Goal: Task Accomplishment & Management: Manage account settings

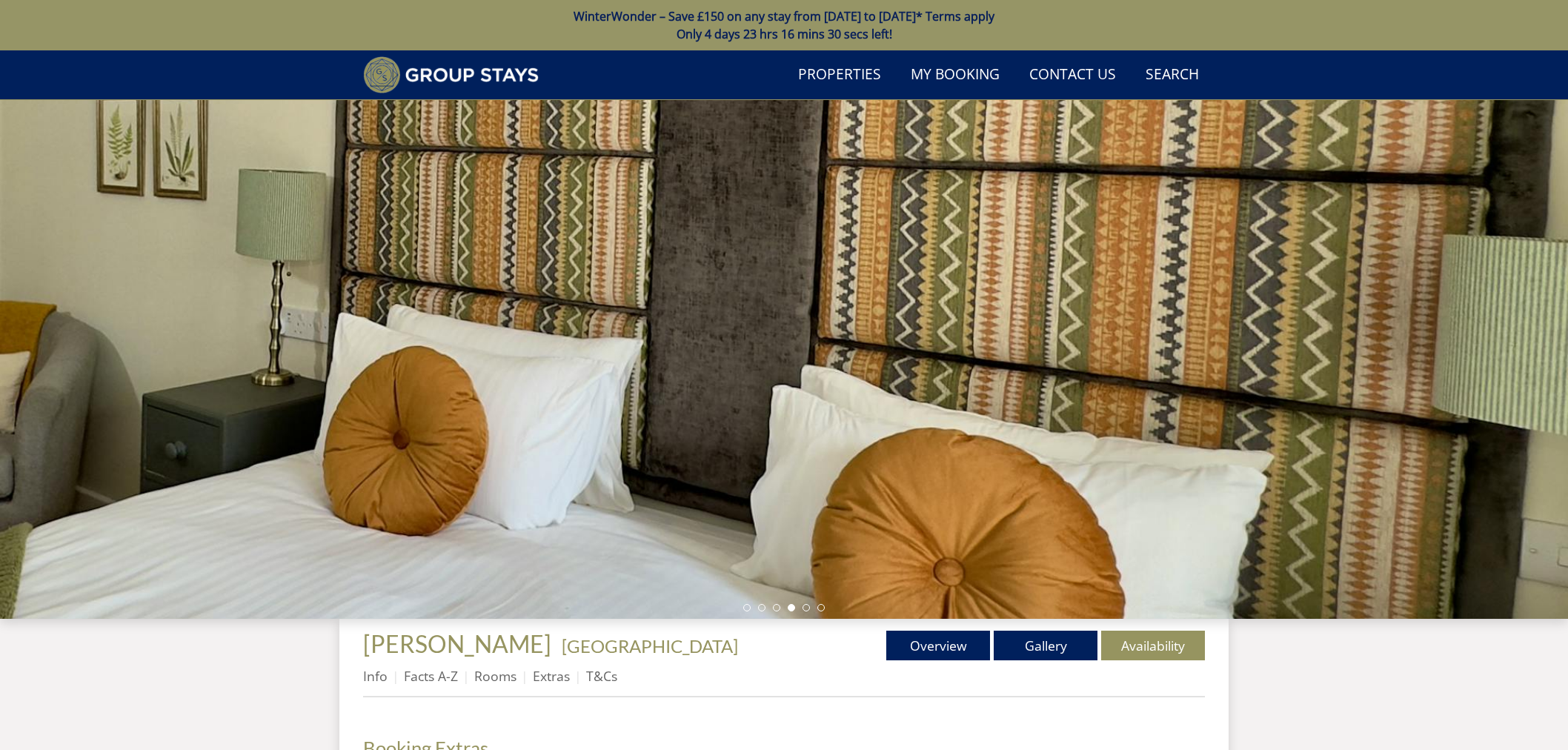
scroll to position [481, 0]
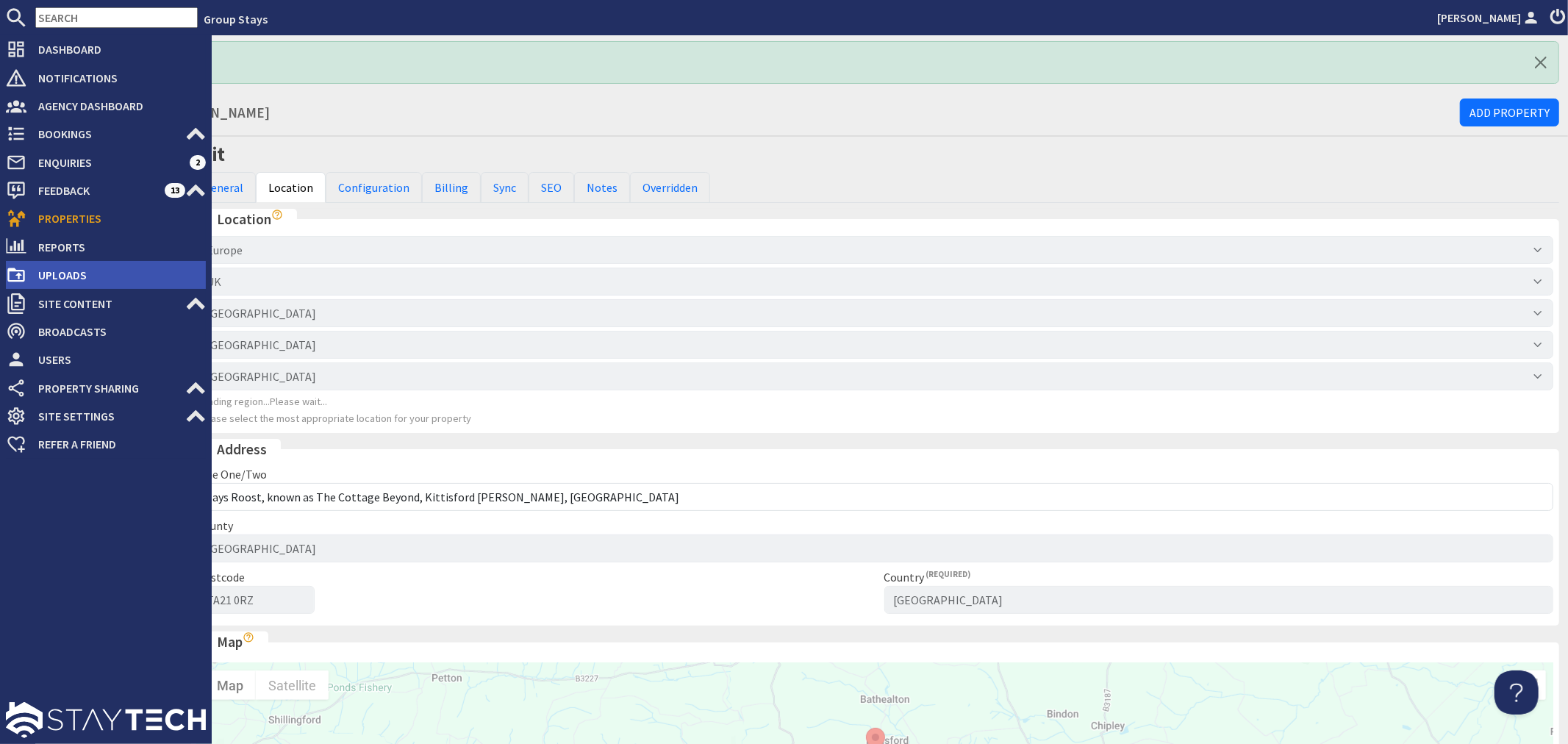
scroll to position [546, 0]
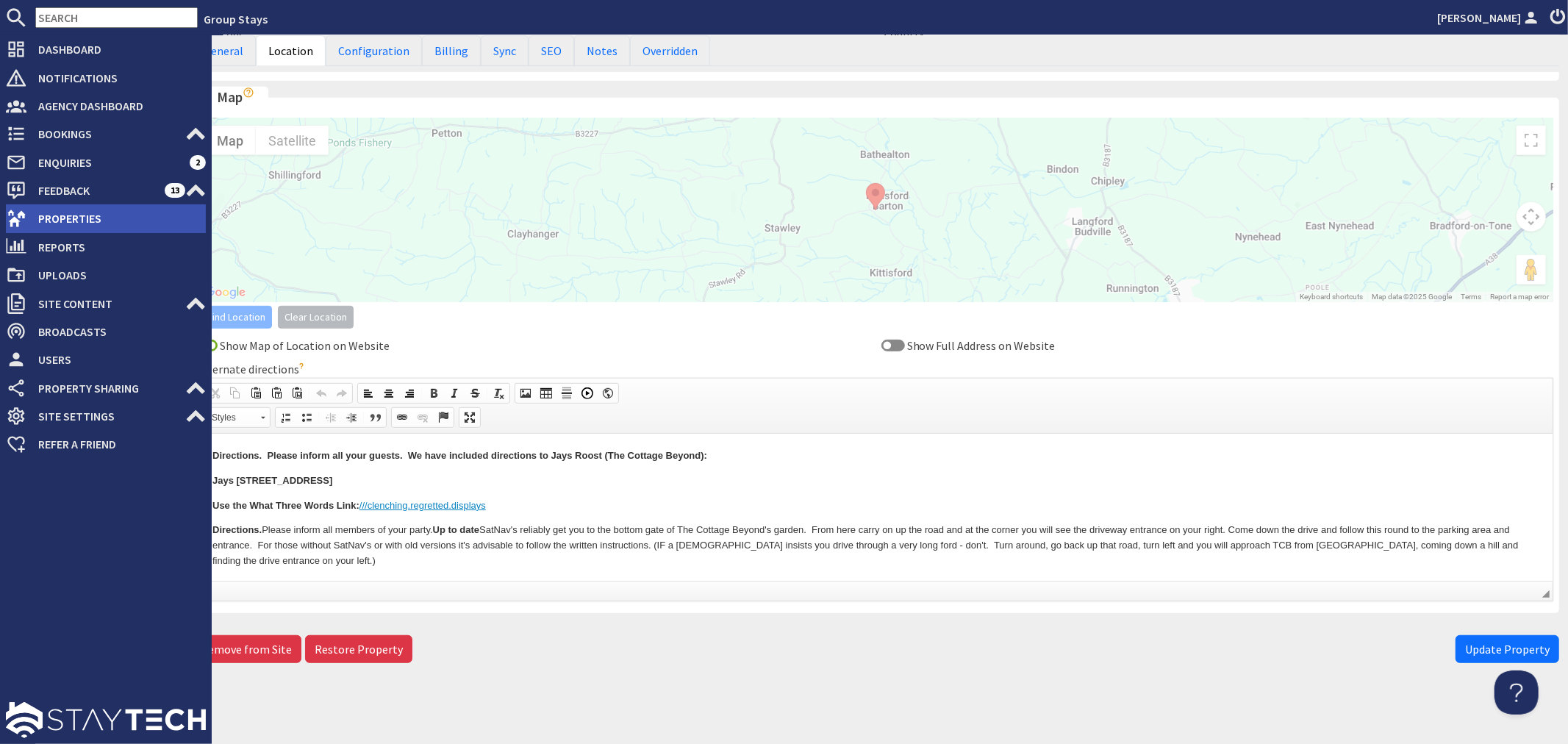
click at [35, 215] on span "Properties" at bounding box center [116, 218] width 179 height 24
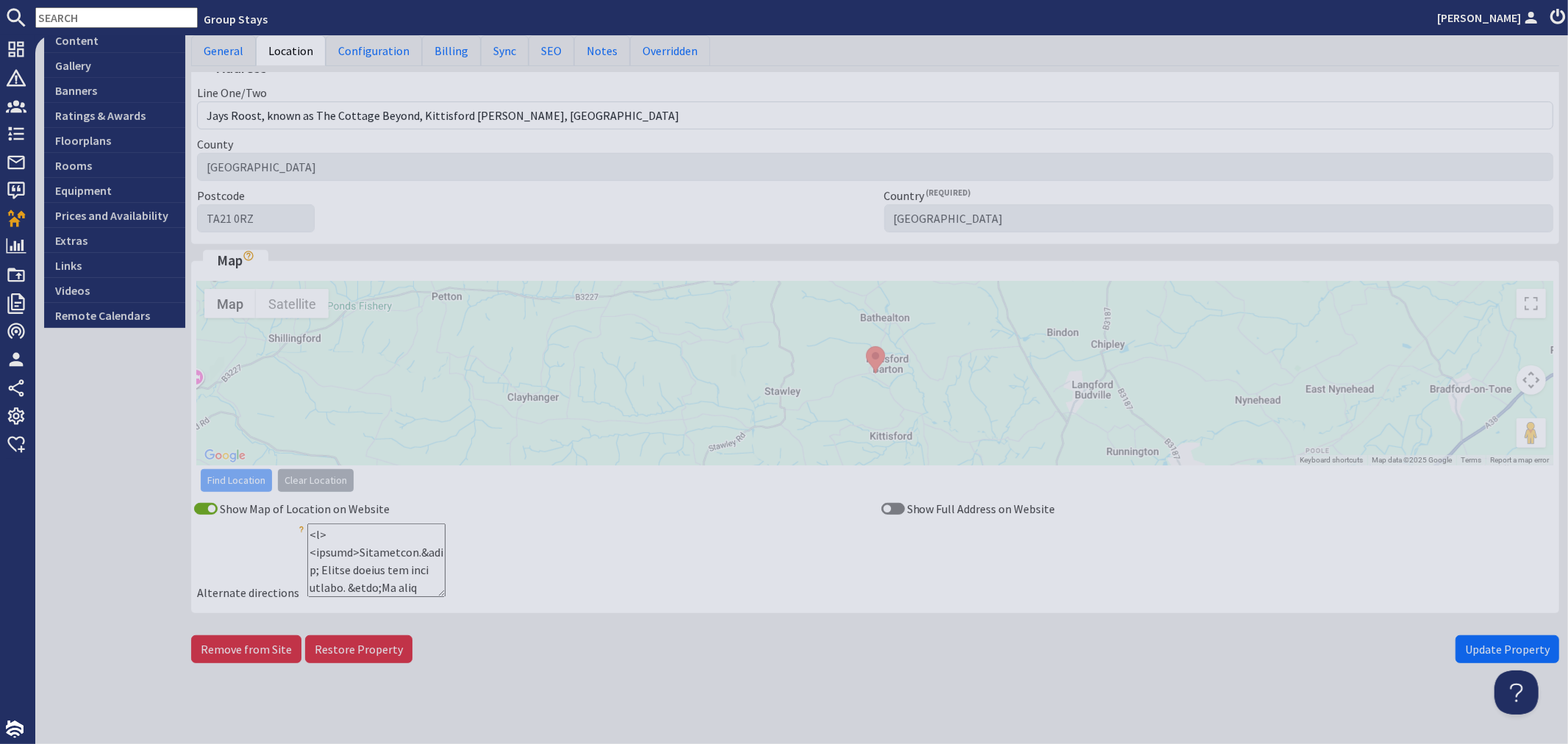
scroll to position [383, 0]
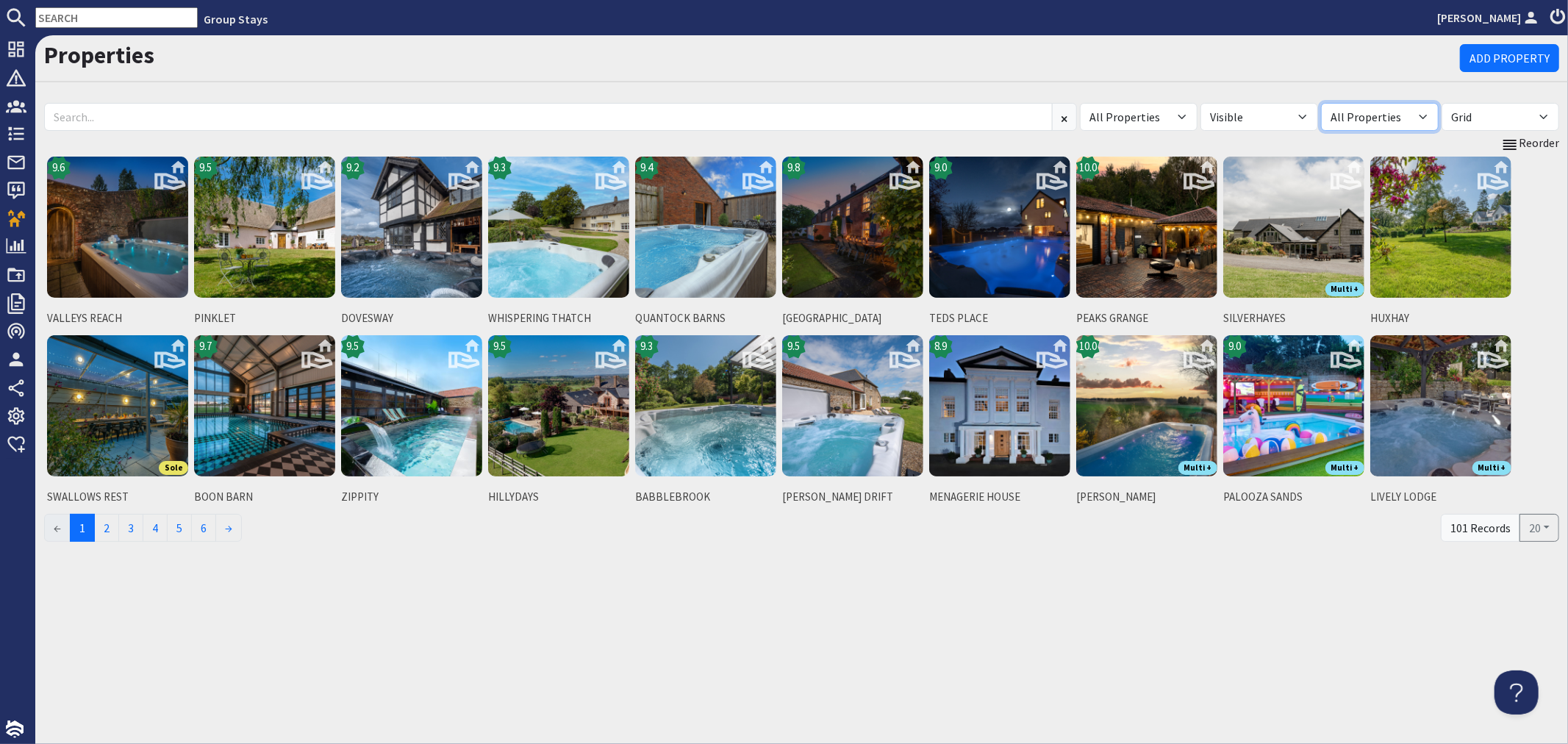
click at [1420, 113] on select "All Properties Own Properties Shared Properties ───Shared From─── AH Warren Tru…" at bounding box center [1380, 117] width 118 height 28
drag, startPoint x: 1303, startPoint y: 122, endPoint x: 1300, endPoint y: 129, distance: 7.6
click at [1303, 122] on select "All Visible Not Visible" at bounding box center [1259, 117] width 118 height 28
select select "false"
click at [1200, 103] on select "All Visible Not Visible" at bounding box center [1259, 117] width 118 height 28
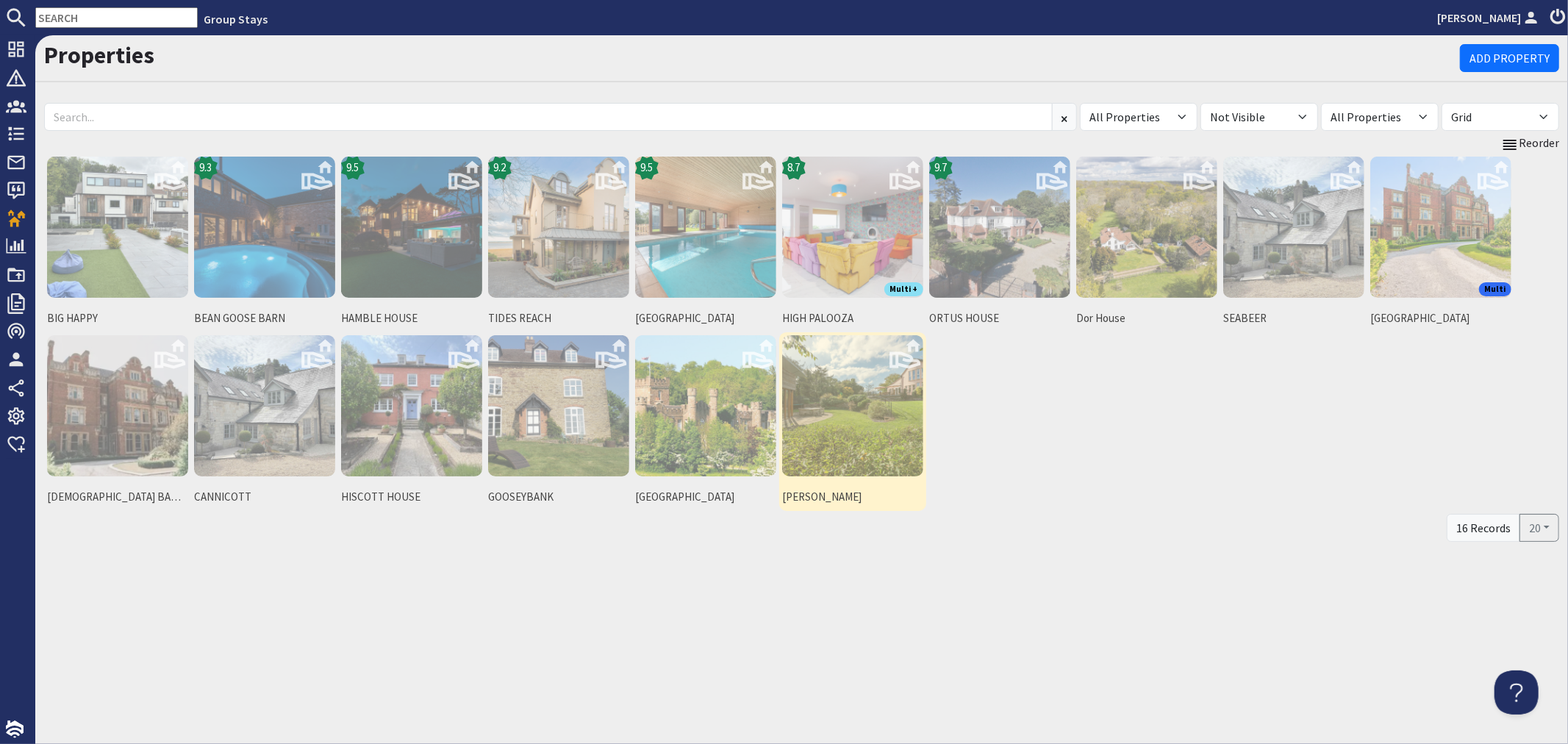
click at [832, 418] on img at bounding box center [853, 406] width 141 height 141
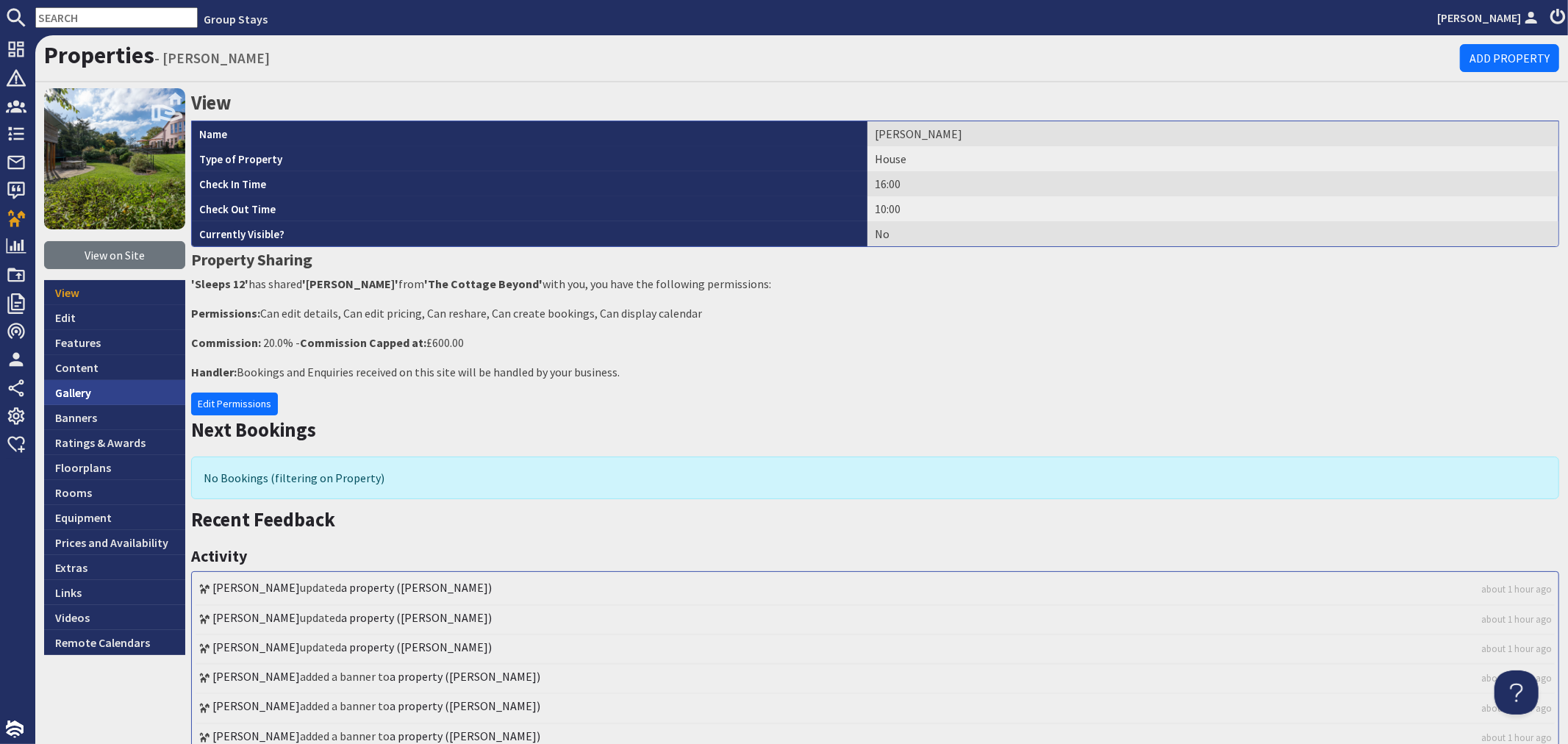
click at [114, 391] on link "Gallery" at bounding box center [115, 392] width 141 height 25
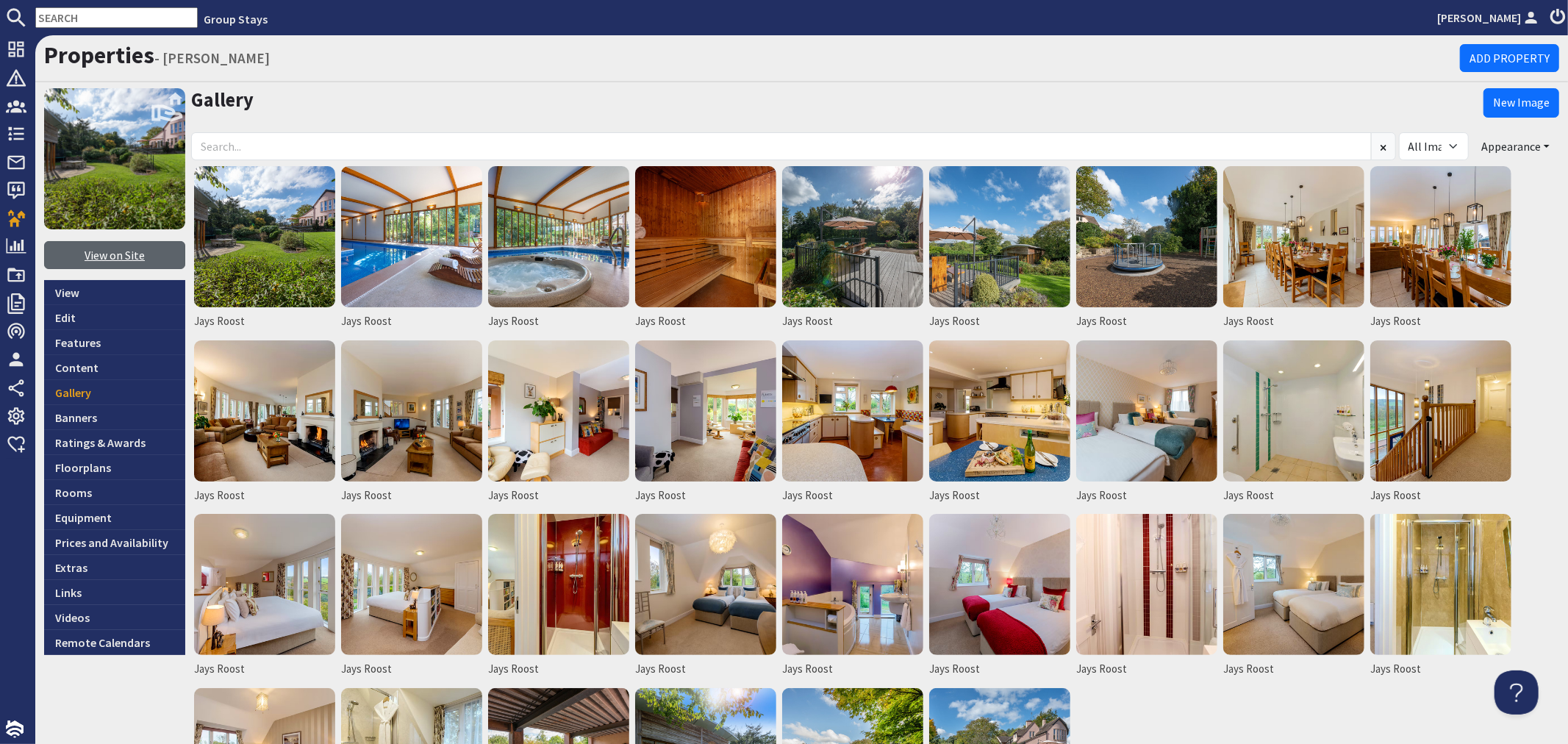
click at [156, 247] on link "View on Site" at bounding box center [115, 255] width 141 height 28
click at [295, 233] on img at bounding box center [265, 237] width 141 height 141
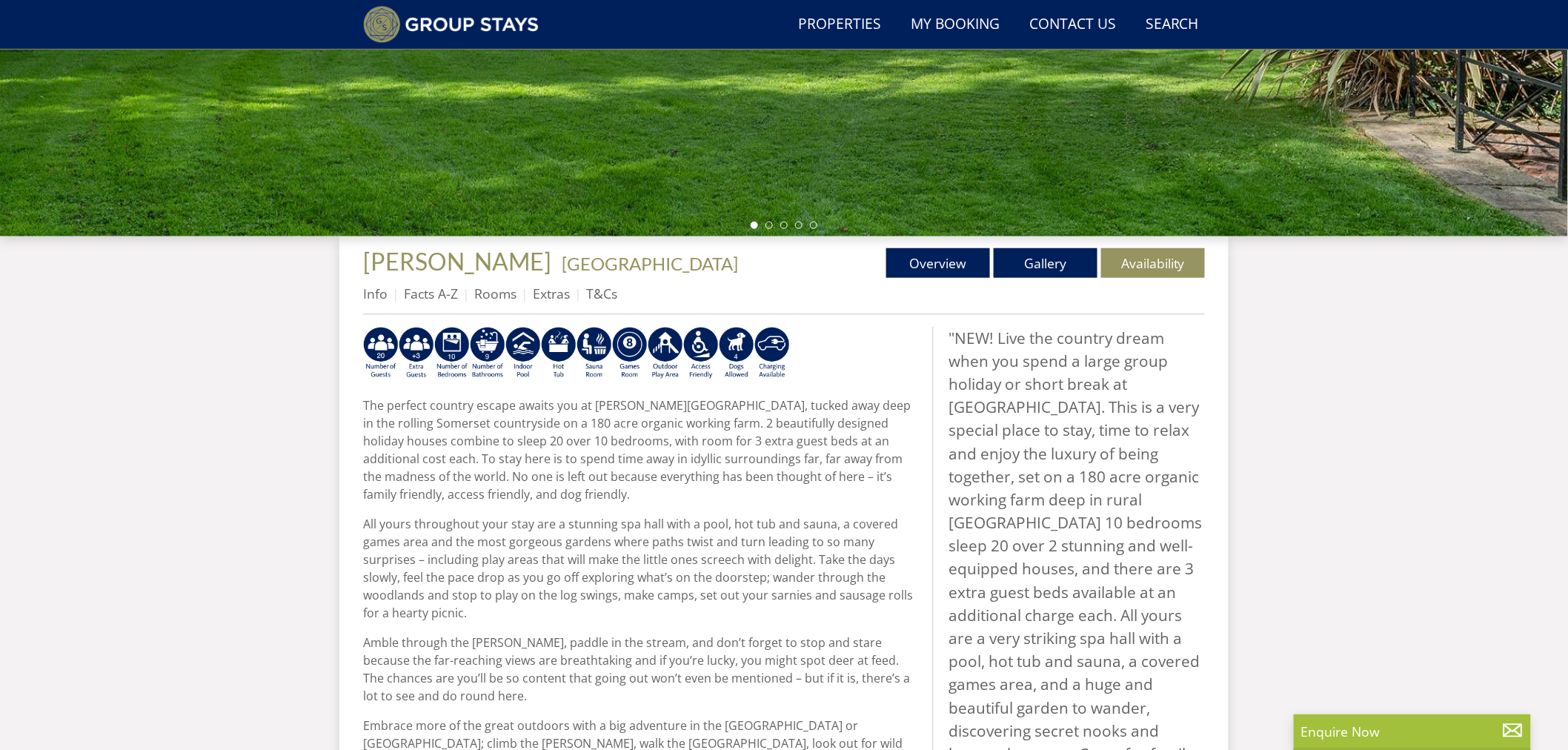
scroll to position [390, 0]
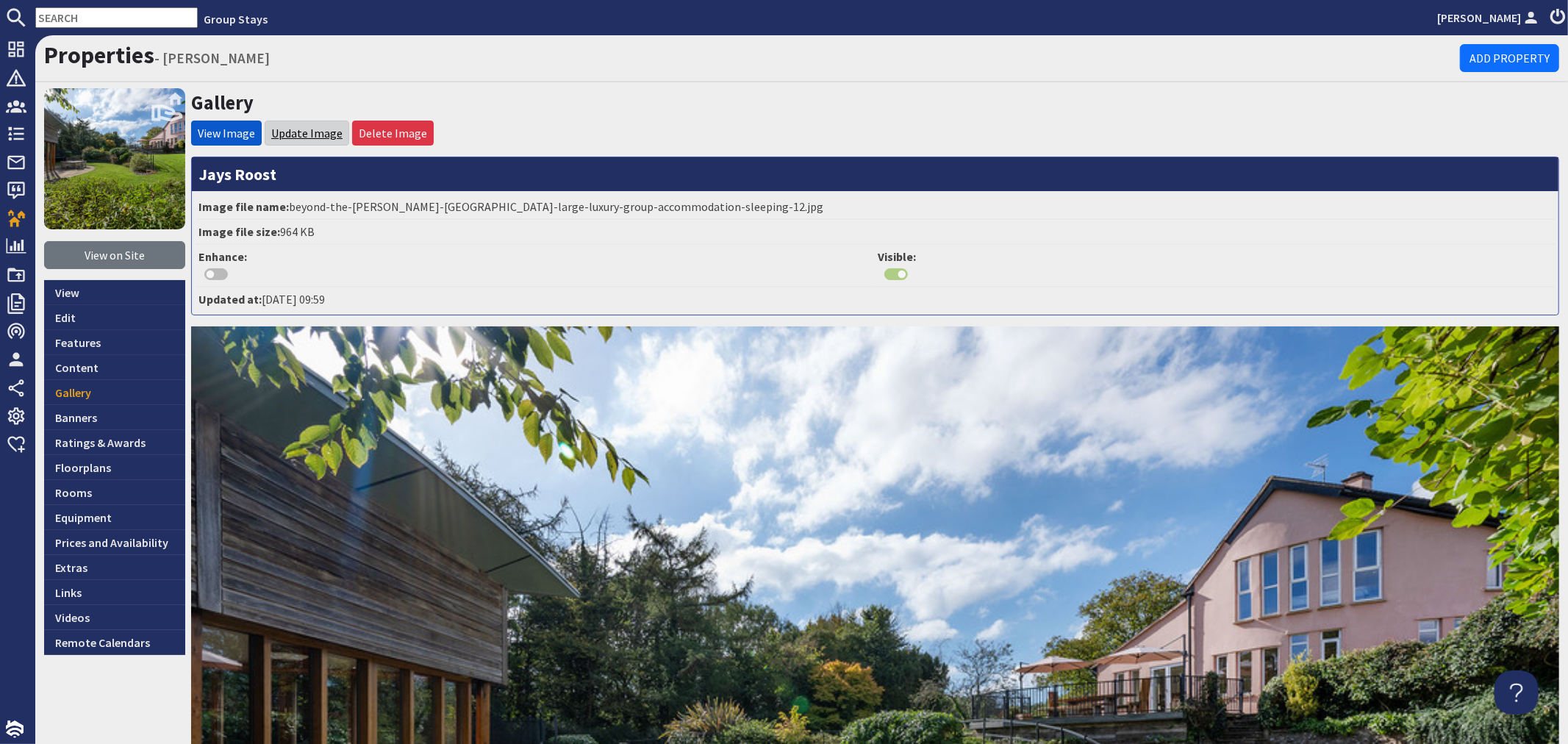
click at [300, 126] on link "Update Image" at bounding box center [307, 133] width 72 height 15
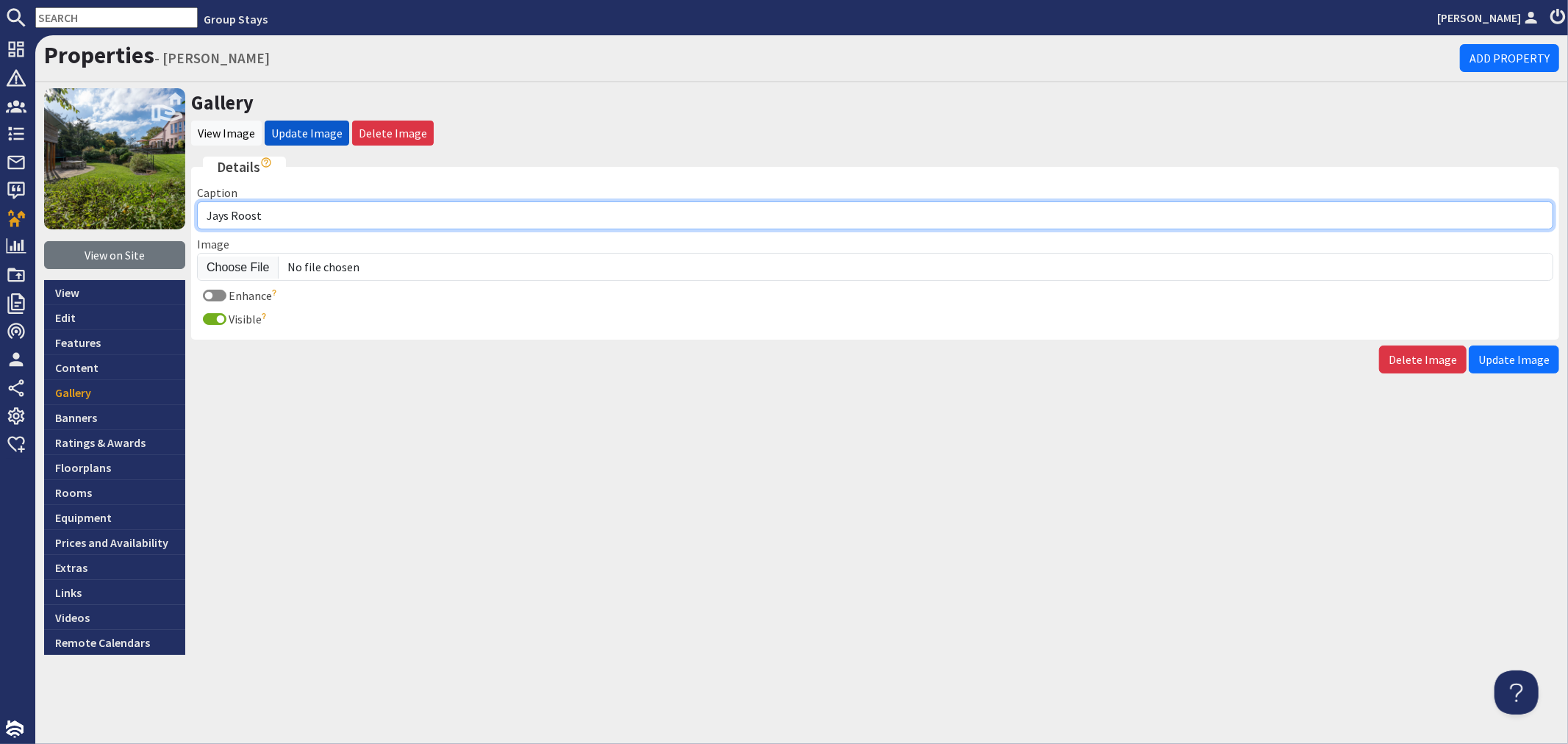
click at [298, 210] on input "Jays Roost" at bounding box center [876, 215] width 1357 height 28
click at [317, 214] on input "Jays Roost - Holiday House in the Somerset countryside, sleeps 20 with indoor p…" at bounding box center [876, 215] width 1357 height 28
type input "Jays Roost - Holiday house in the [GEOGRAPHIC_DATA] countryside, sleeps 20 with…"
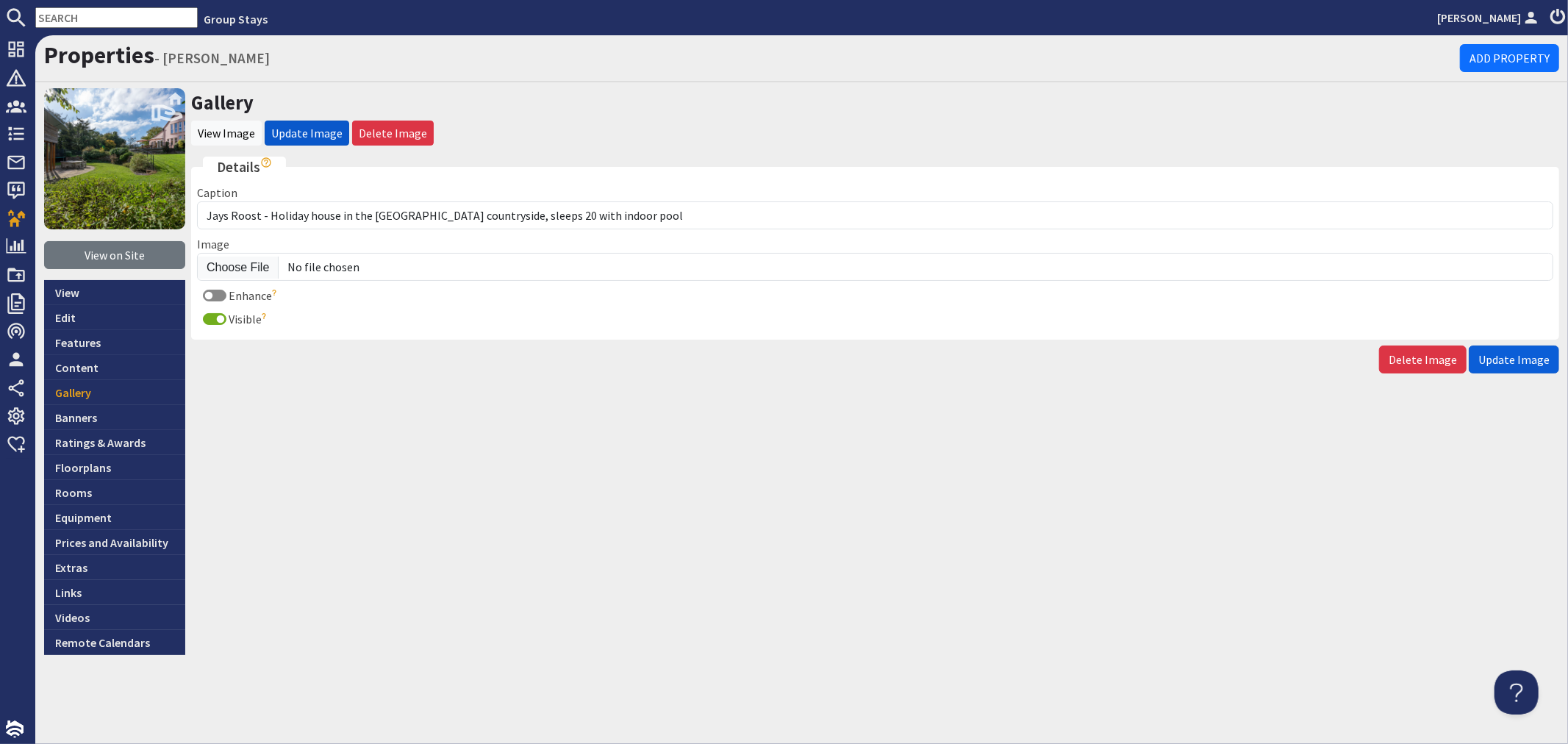
click at [1498, 352] on span "Update Image" at bounding box center [1514, 359] width 72 height 15
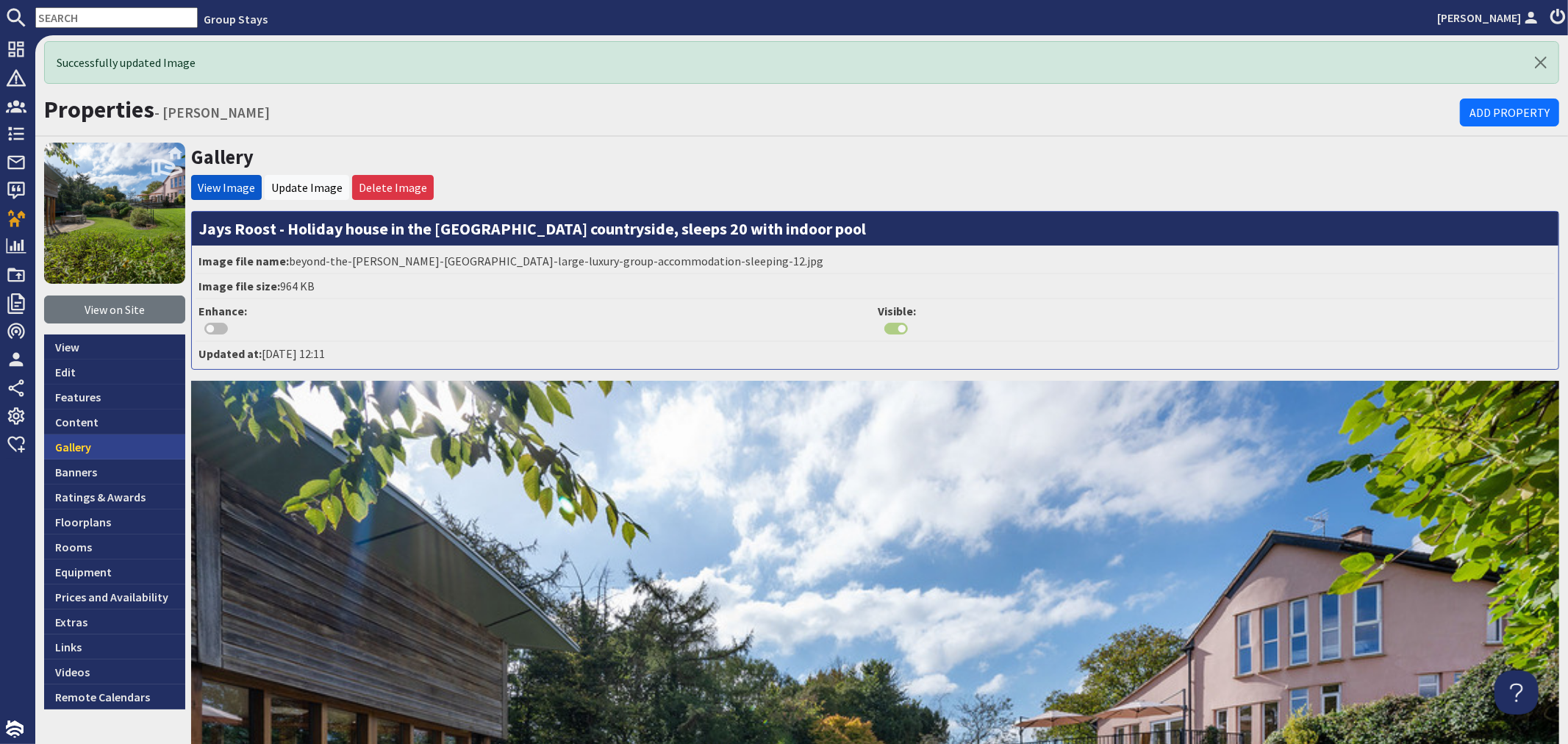
click at [113, 440] on link "Gallery" at bounding box center [115, 446] width 141 height 25
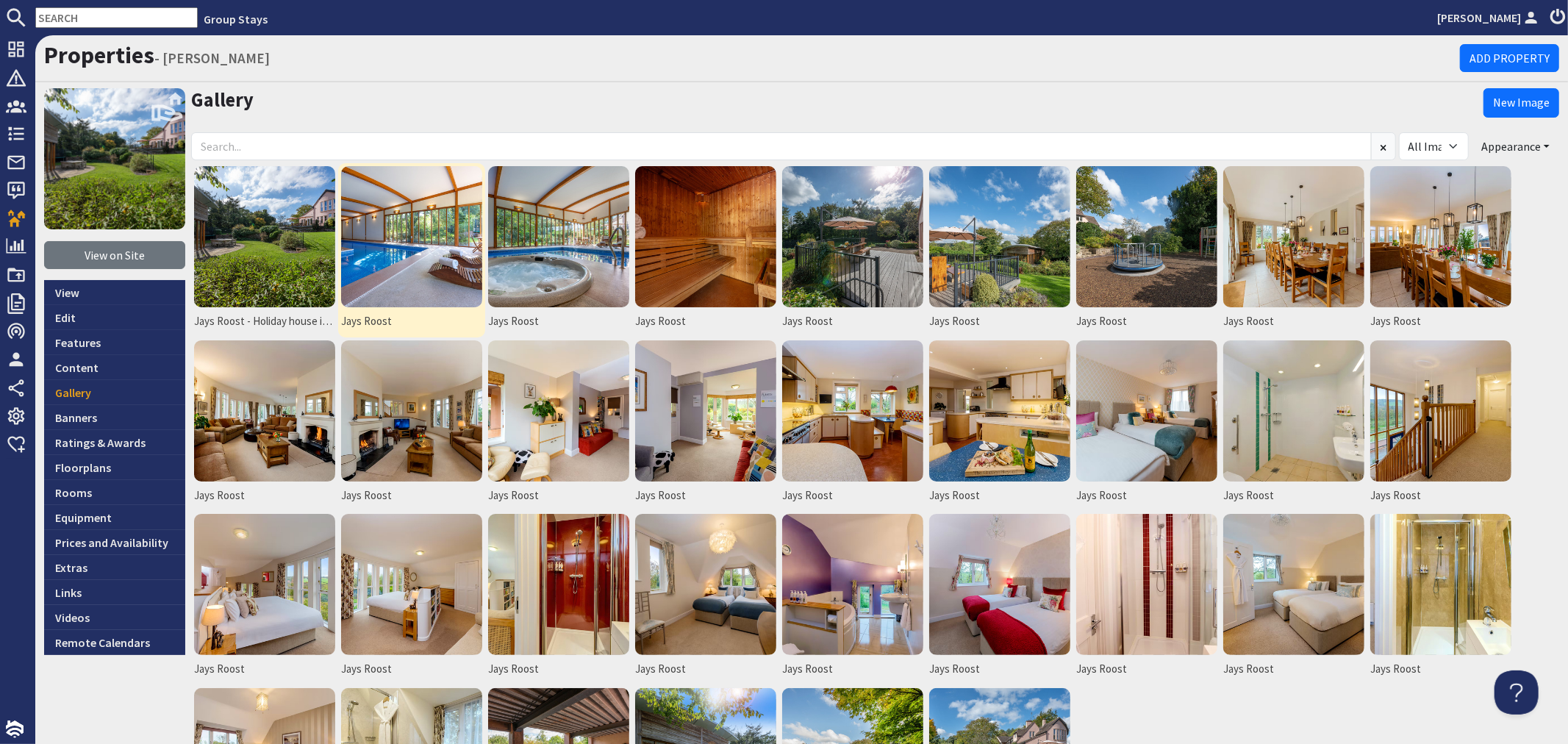
click at [431, 277] on img at bounding box center [412, 237] width 141 height 141
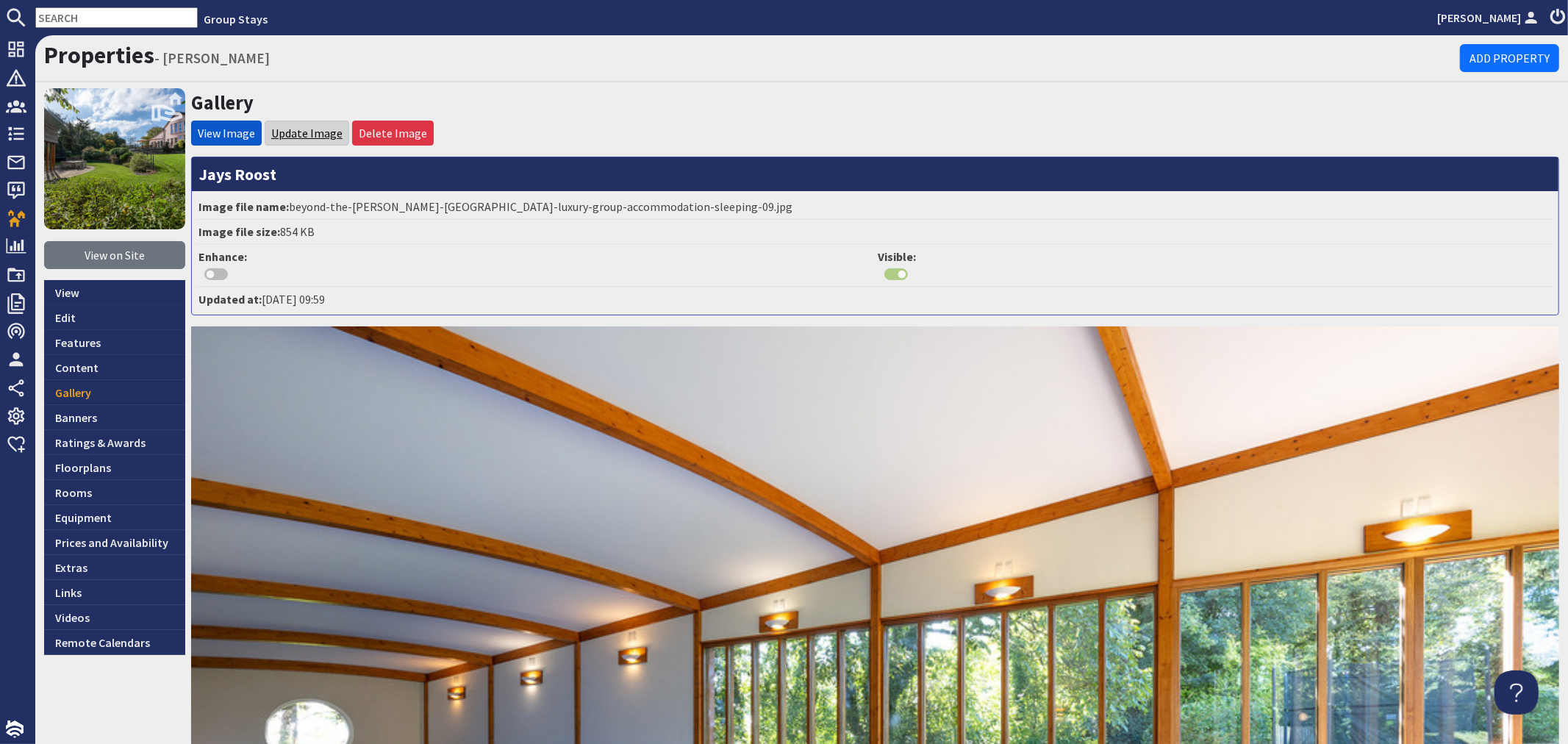
click at [312, 136] on link "Update Image" at bounding box center [307, 133] width 72 height 15
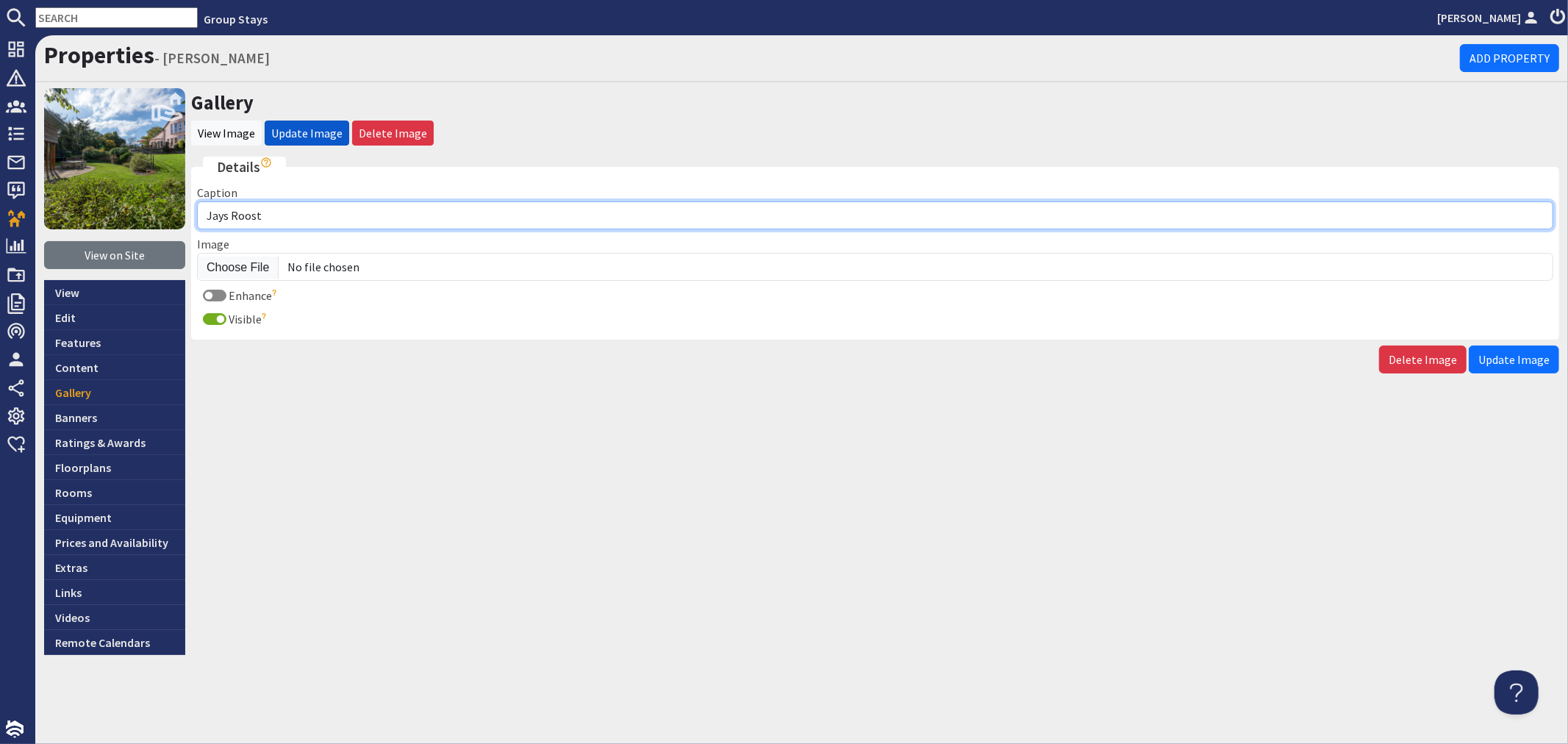
click at [303, 206] on input "Jays Roost" at bounding box center [876, 215] width 1357 height 28
click at [309, 216] on input "Jays Roost - The privtae spa hall has a heated pool, hot tub, sauna and shower …" at bounding box center [876, 215] width 1357 height 28
type input "Jays Roost - The private spa hall has a heated pool, hot tub, sauna and shower …"
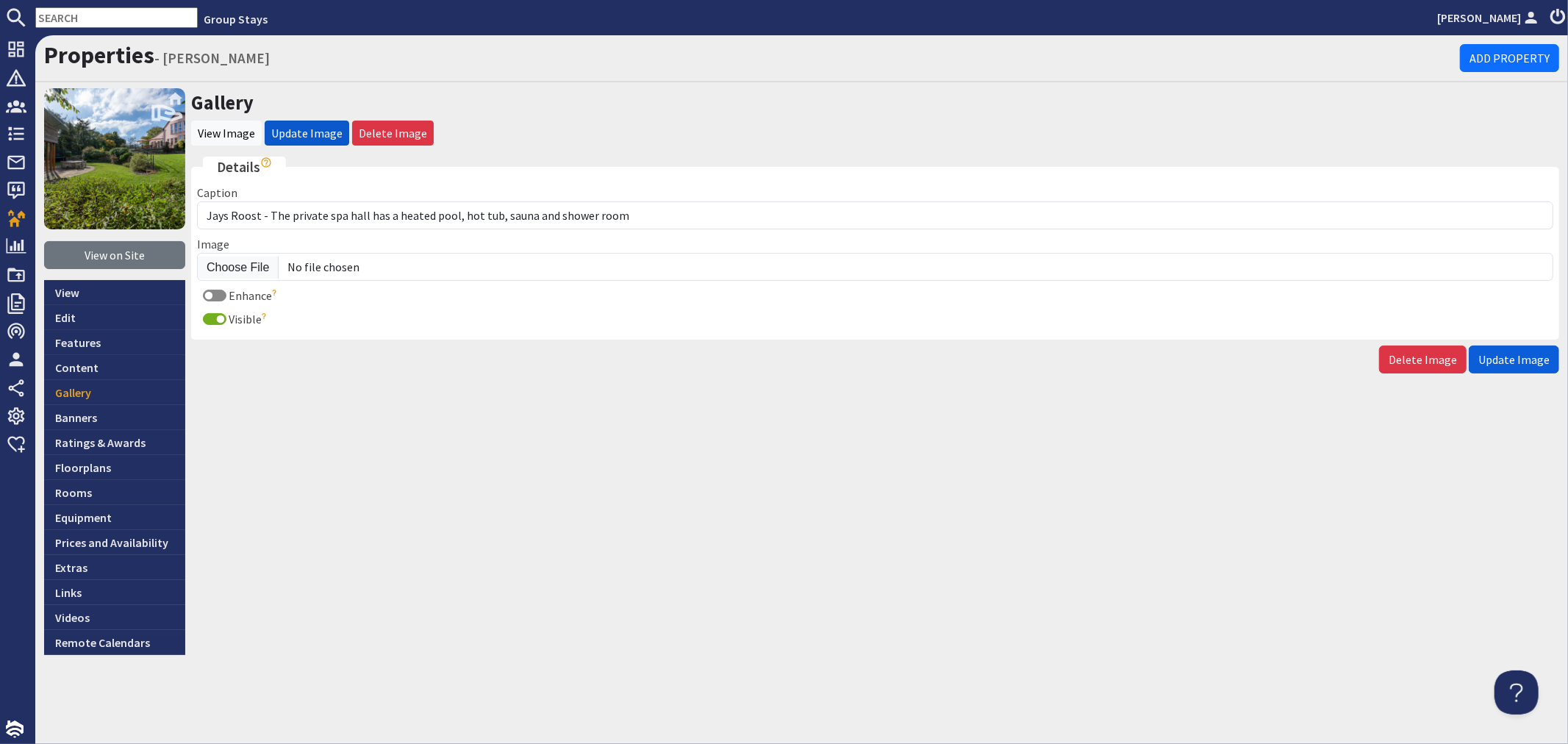
click at [1485, 360] on span "Update Image" at bounding box center [1514, 359] width 72 height 15
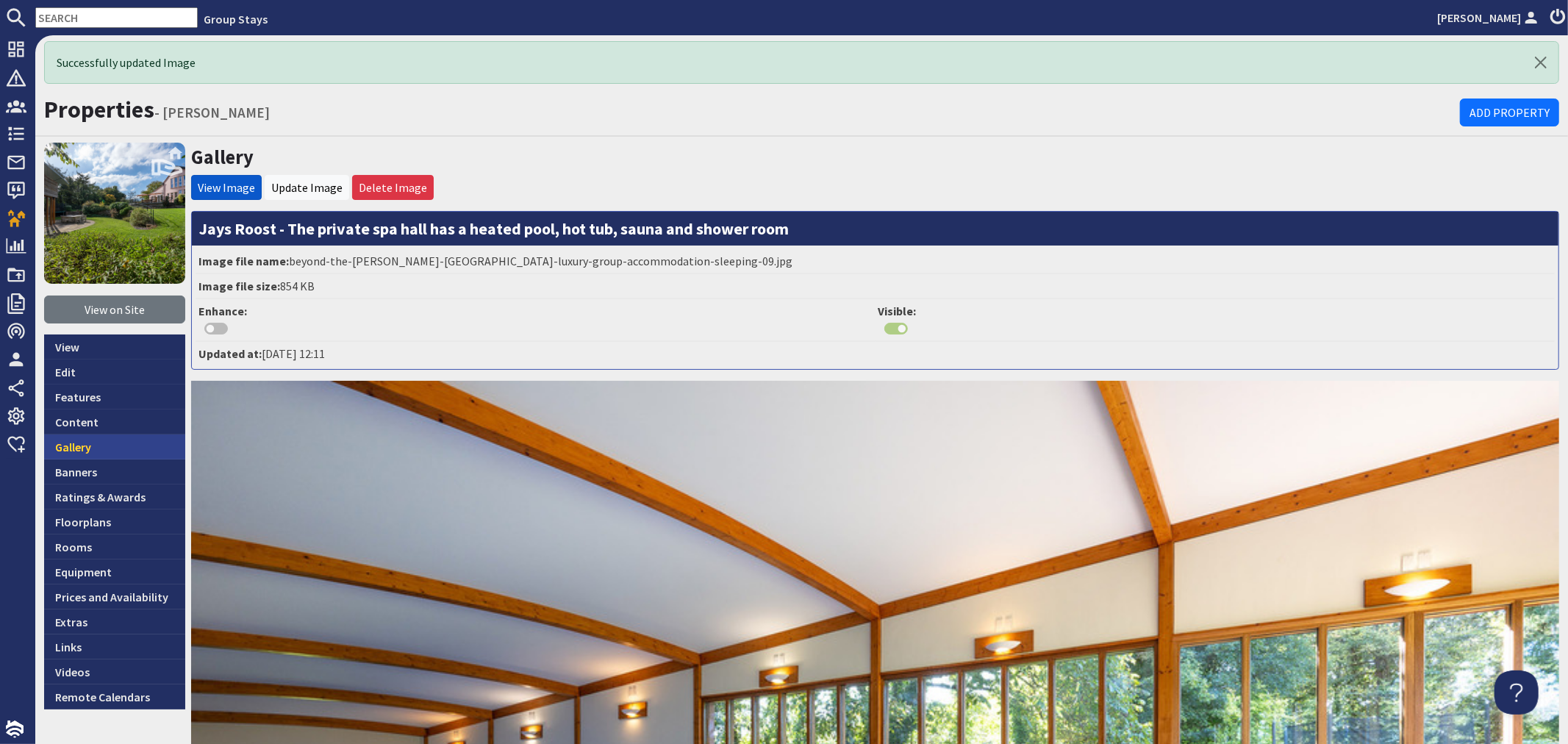
click at [103, 448] on link "Gallery" at bounding box center [115, 446] width 141 height 25
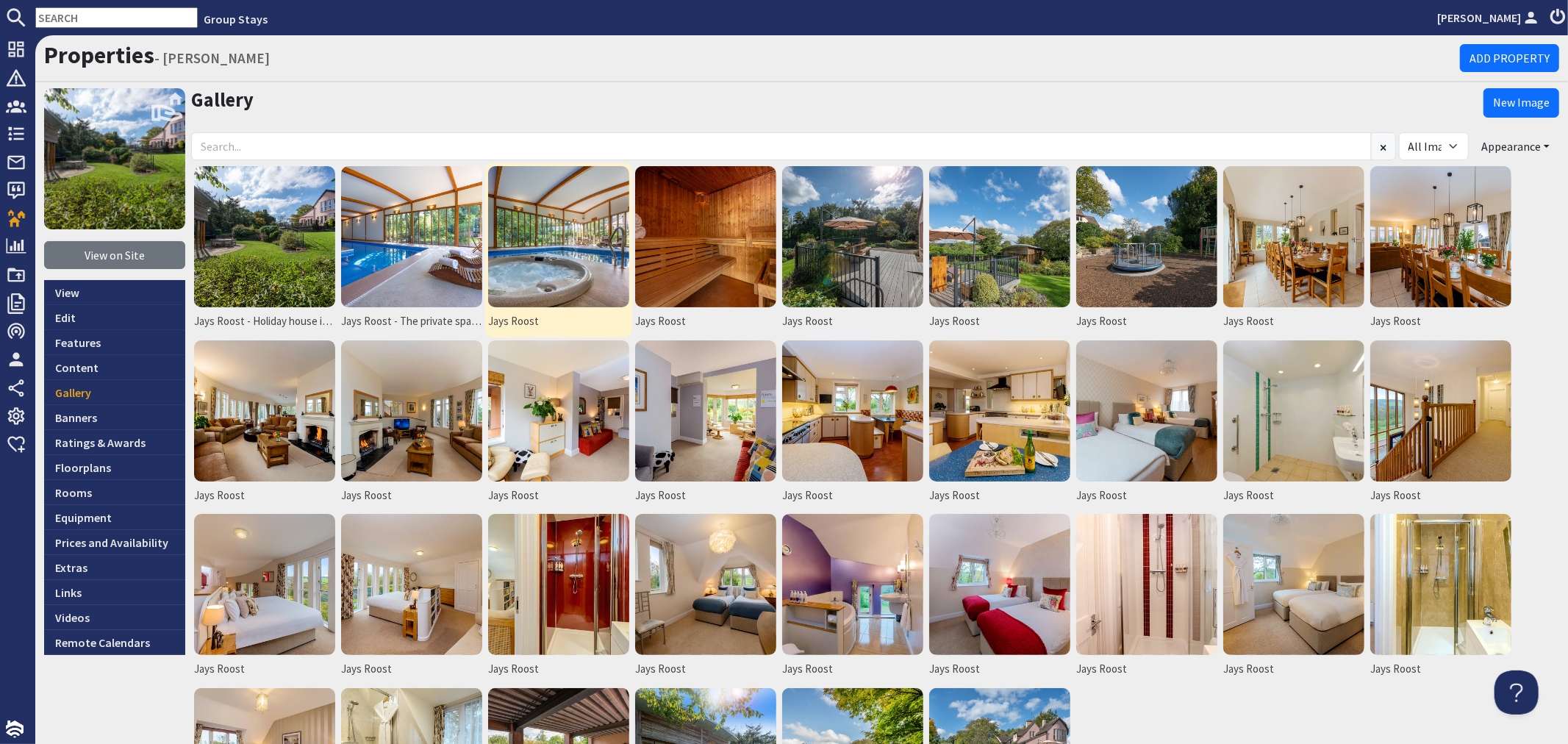
click at [538, 263] on img at bounding box center [559, 237] width 141 height 141
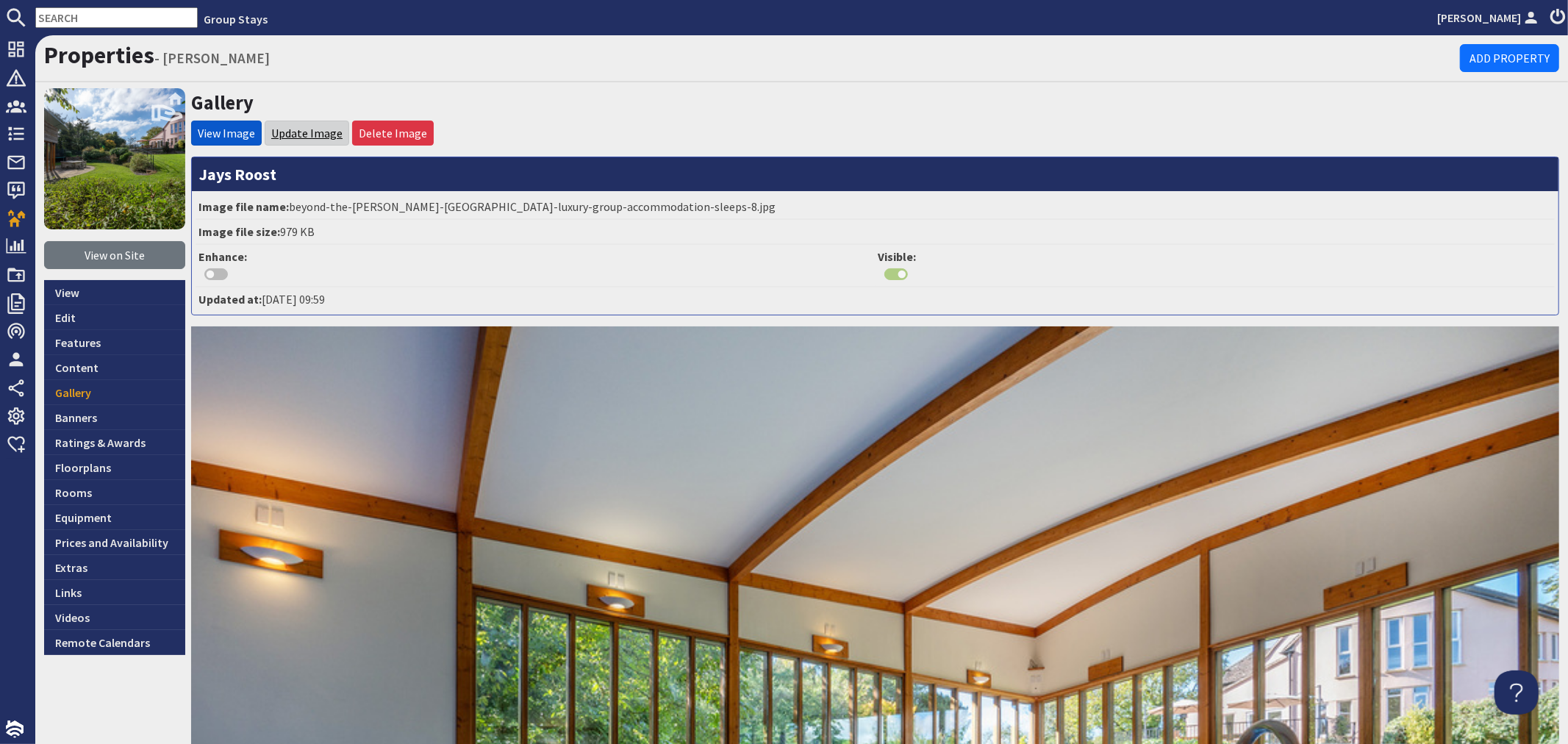
click at [314, 137] on link "Update Image" at bounding box center [307, 133] width 72 height 15
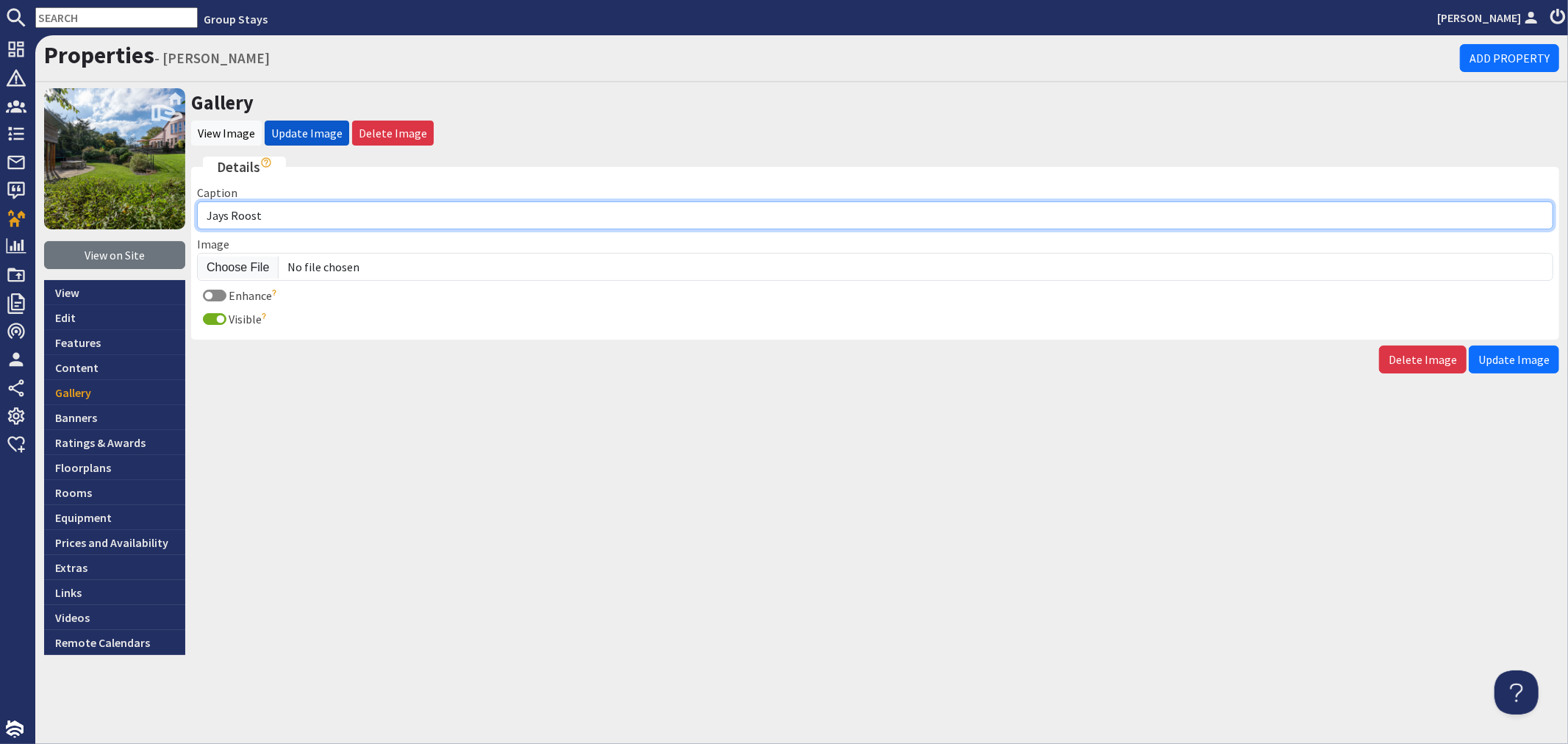
click at [295, 215] on input "Jays Roost" at bounding box center [876, 215] width 1357 height 28
click at [384, 215] on input "Jays Roost - The spa hall is all yours for the whole of your stay" at bounding box center [876, 215] width 1357 height 28
type input "Jays Roost - The spa hall is all yours and only yours for the whole of your stay"
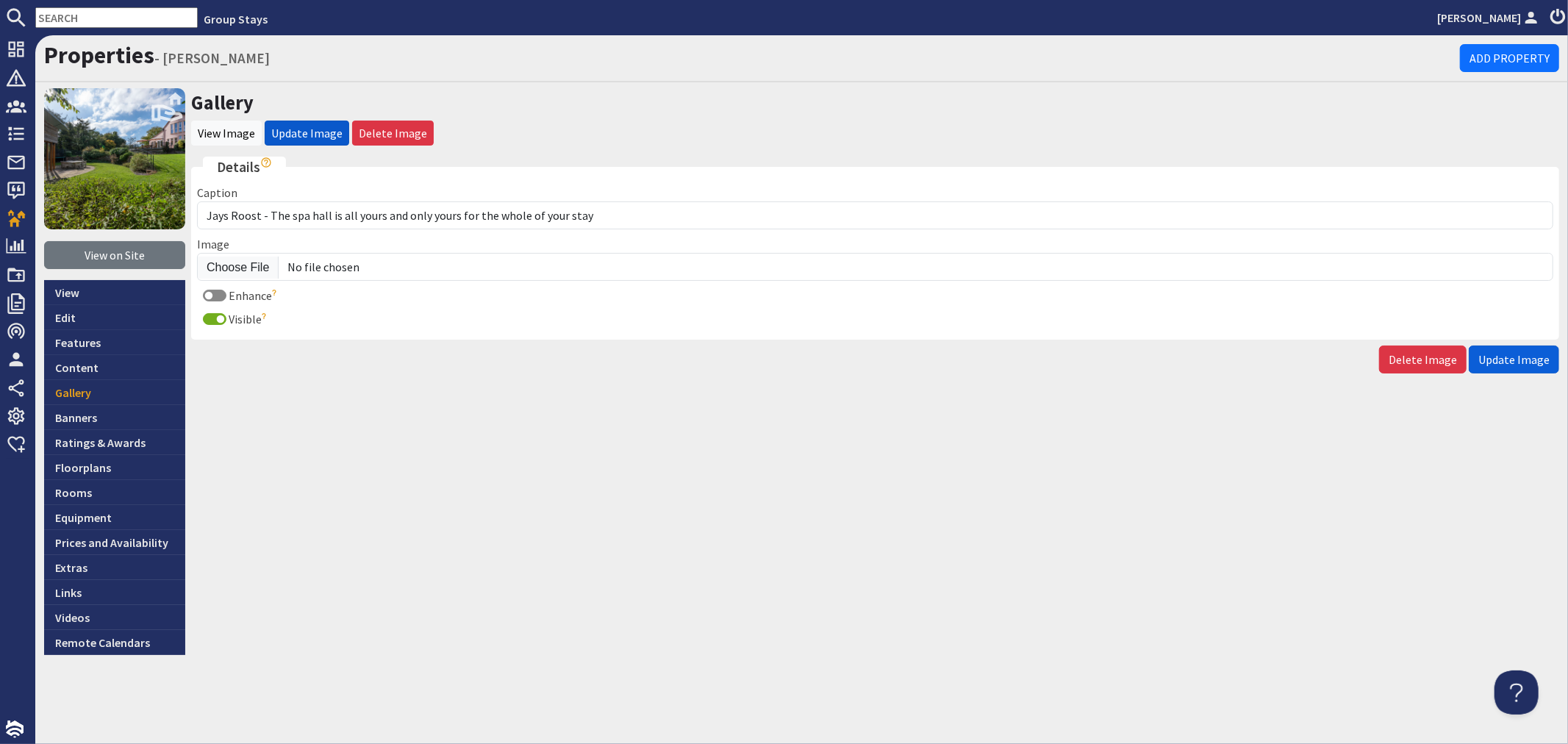
click at [1513, 365] on button "Update Image" at bounding box center [1514, 359] width 90 height 28
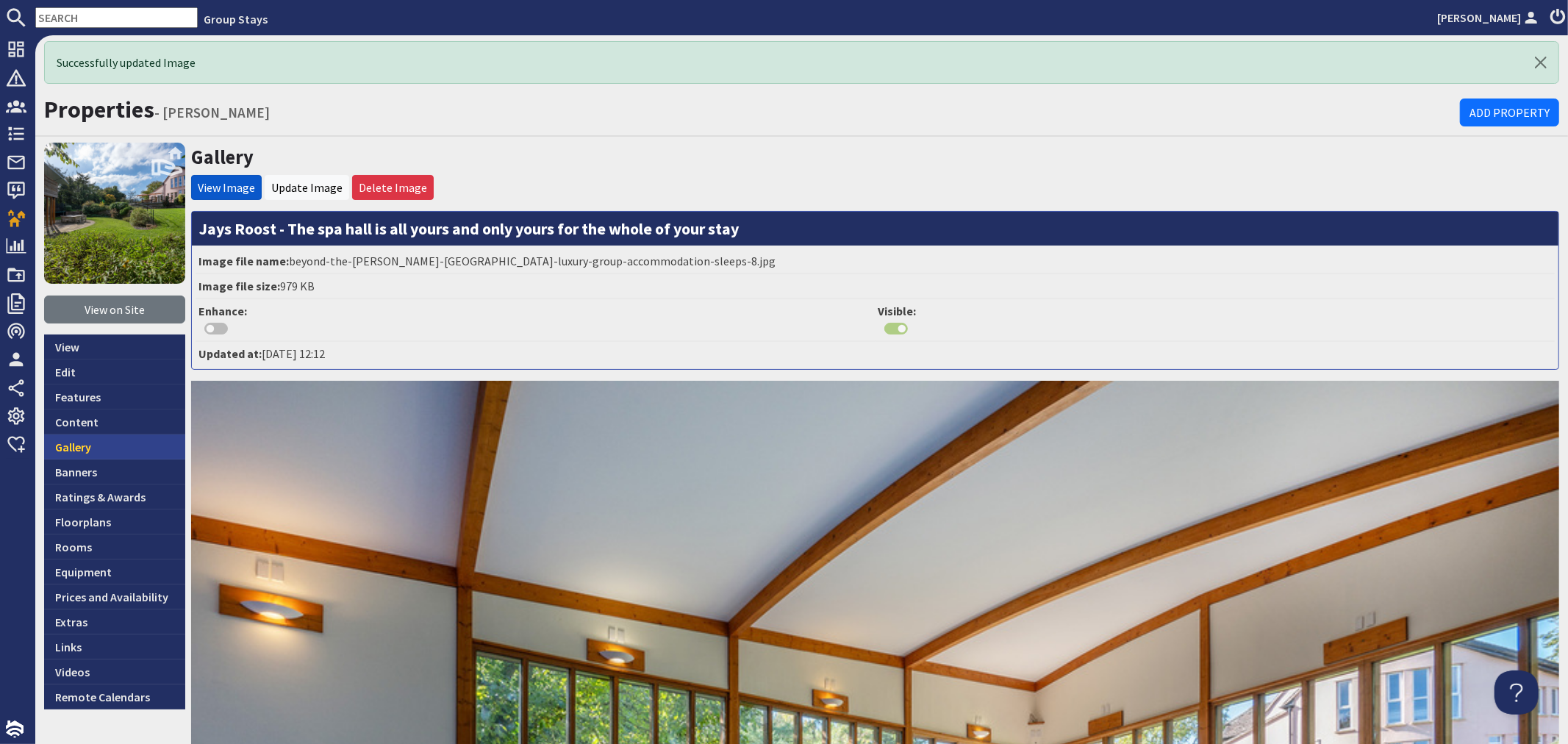
click at [99, 448] on link "Gallery" at bounding box center [115, 446] width 141 height 25
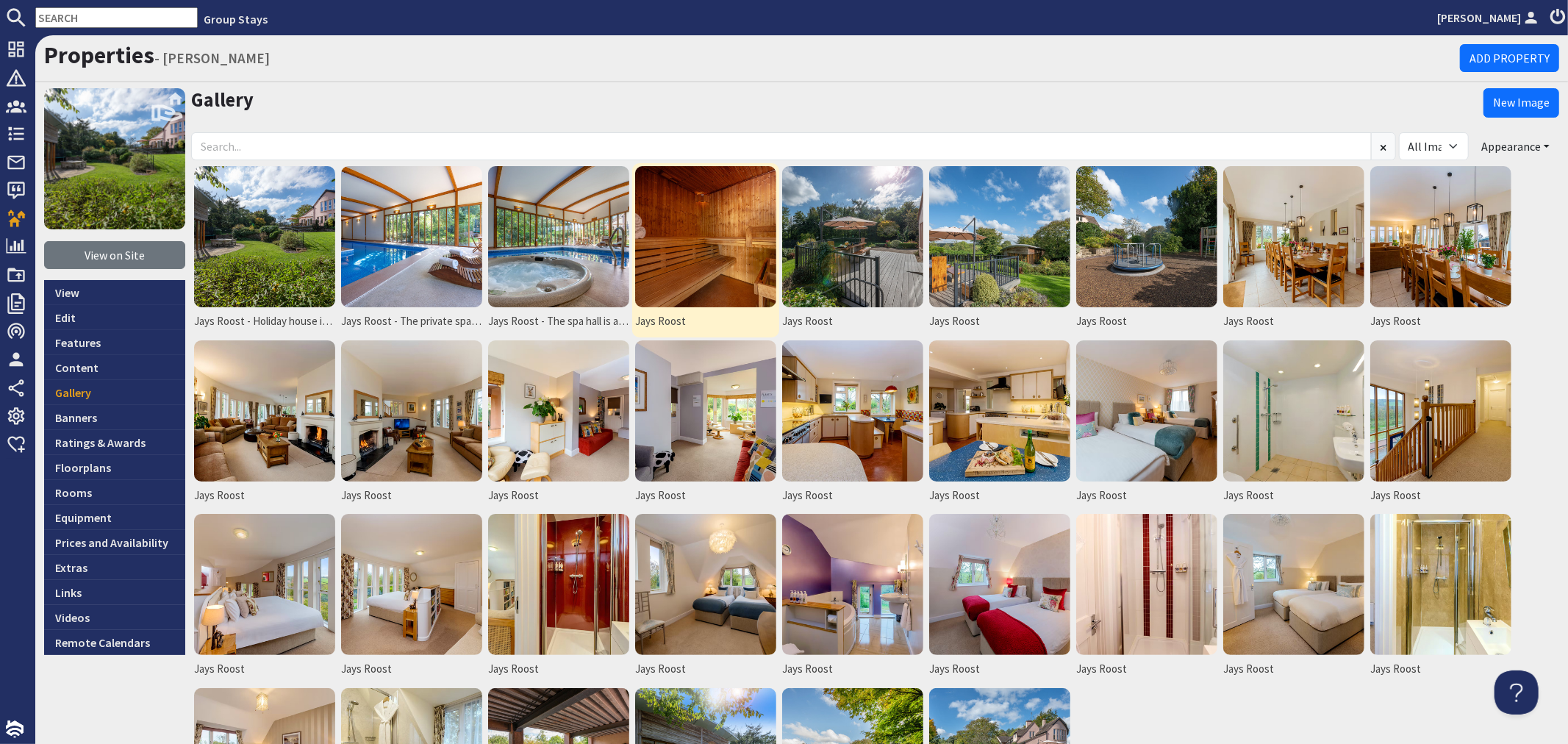
click at [674, 253] on img at bounding box center [705, 237] width 141 height 141
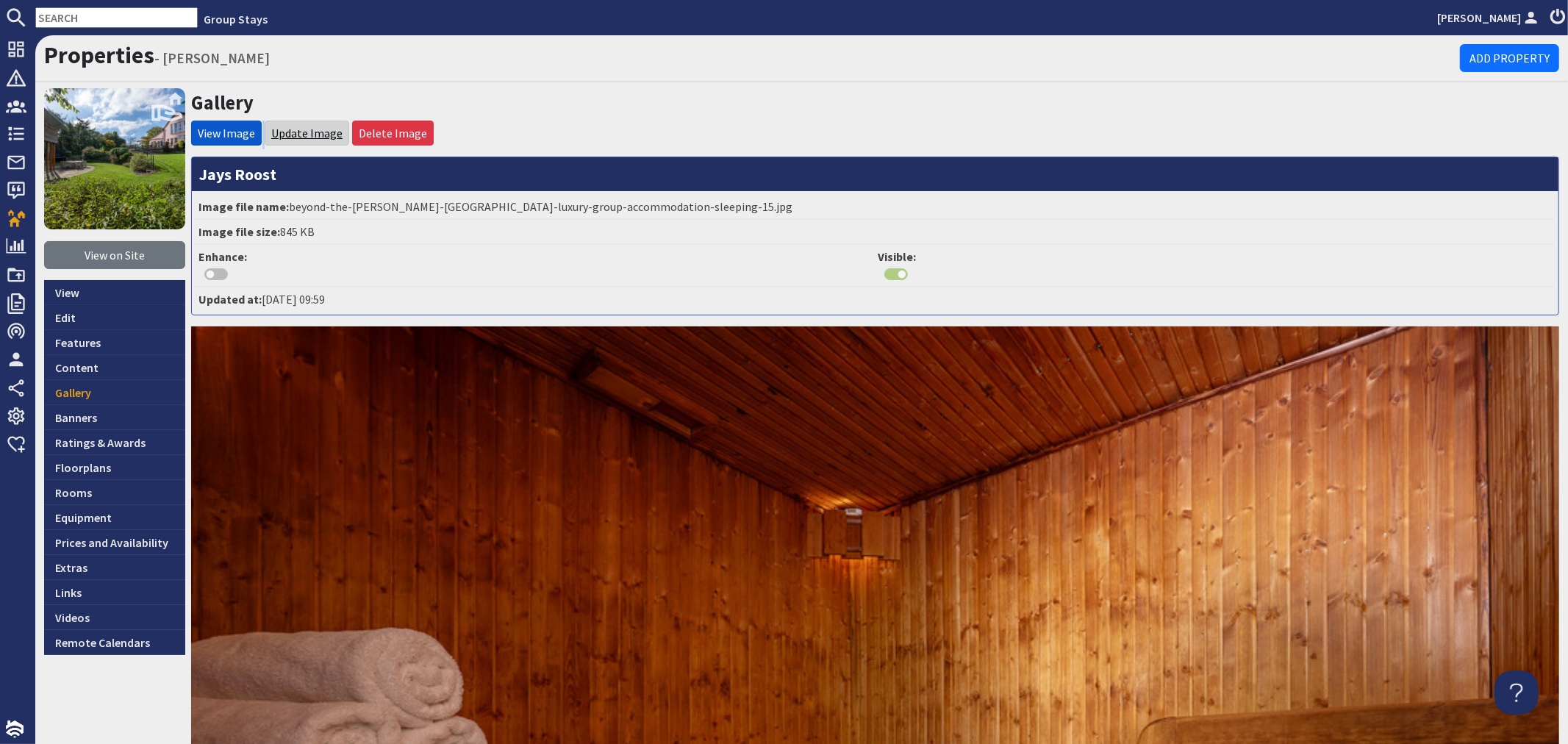
drag, startPoint x: 287, startPoint y: 113, endPoint x: 281, endPoint y: 127, distance: 15.2
click at [281, 127] on div "Gallery View Image Update Image Delete Image [PERSON_NAME] Image file name: bey…" at bounding box center [875, 666] width 1368 height 1156
click at [281, 127] on link "Update Image" at bounding box center [307, 133] width 72 height 15
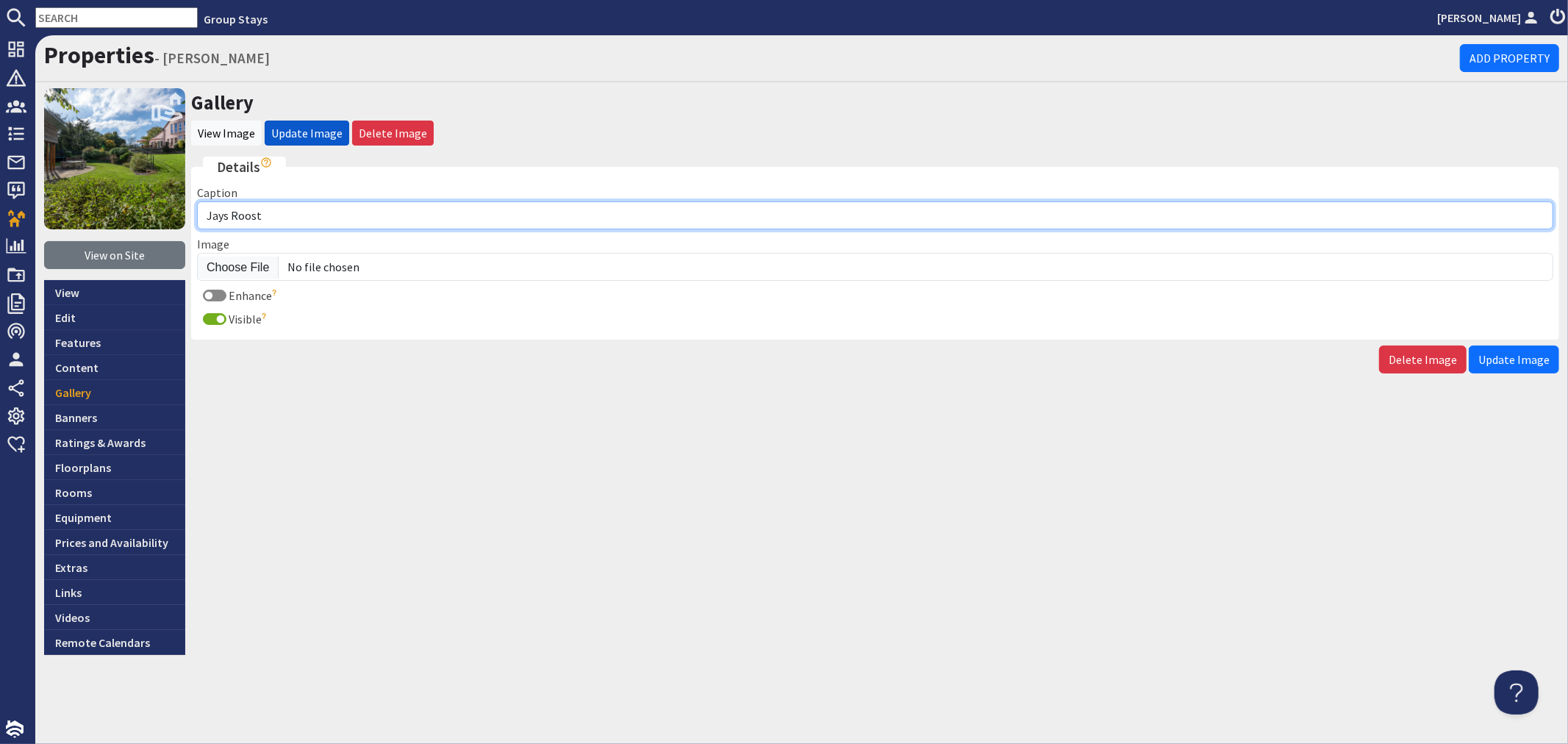
click at [336, 218] on input "Jays Roost" at bounding box center [876, 215] width 1357 height 28
type input "Jays Roost - Great for wellness retreats and private spa breaks"
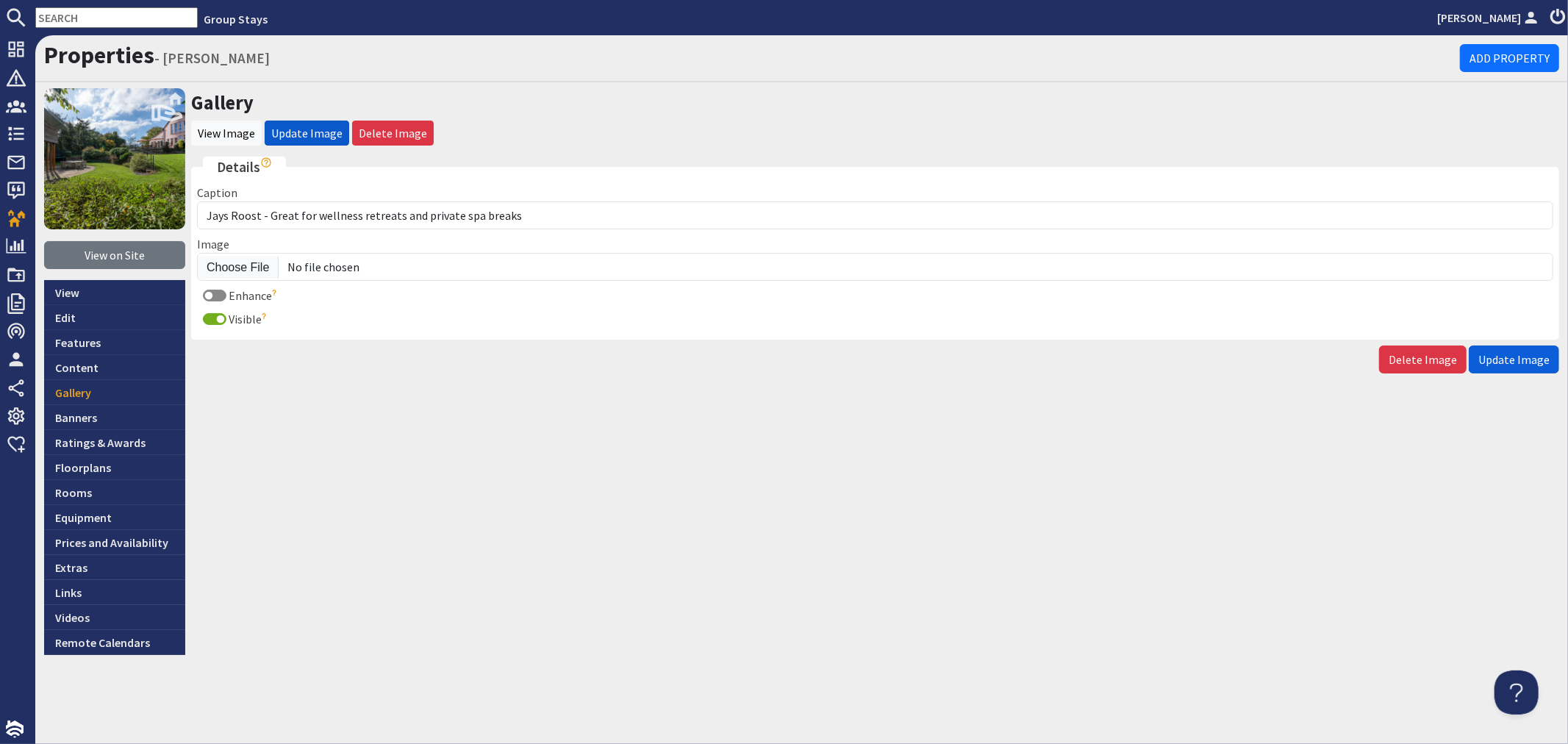
click at [1519, 352] on span "Update Image" at bounding box center [1514, 359] width 72 height 15
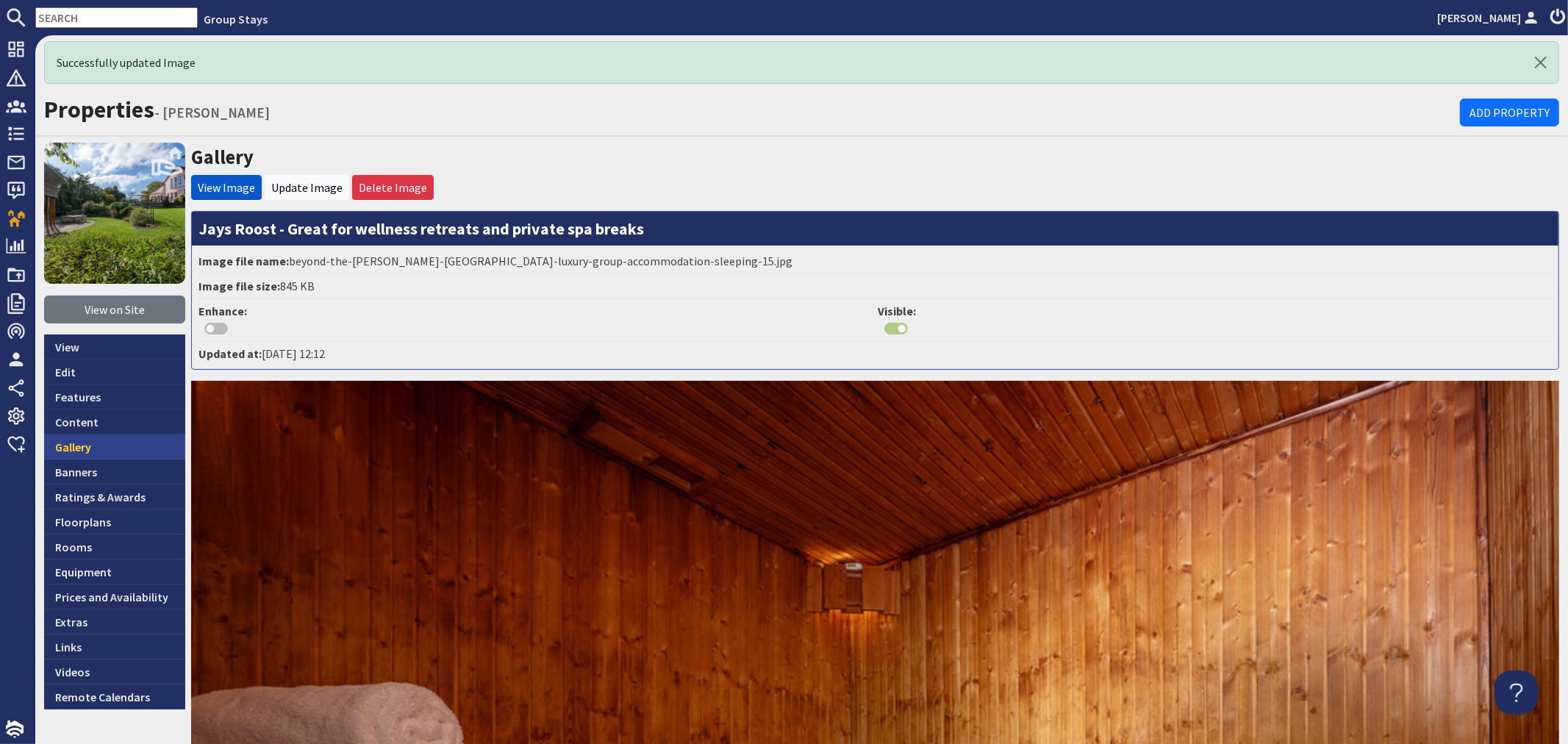
click at [98, 441] on link "Gallery" at bounding box center [115, 446] width 141 height 25
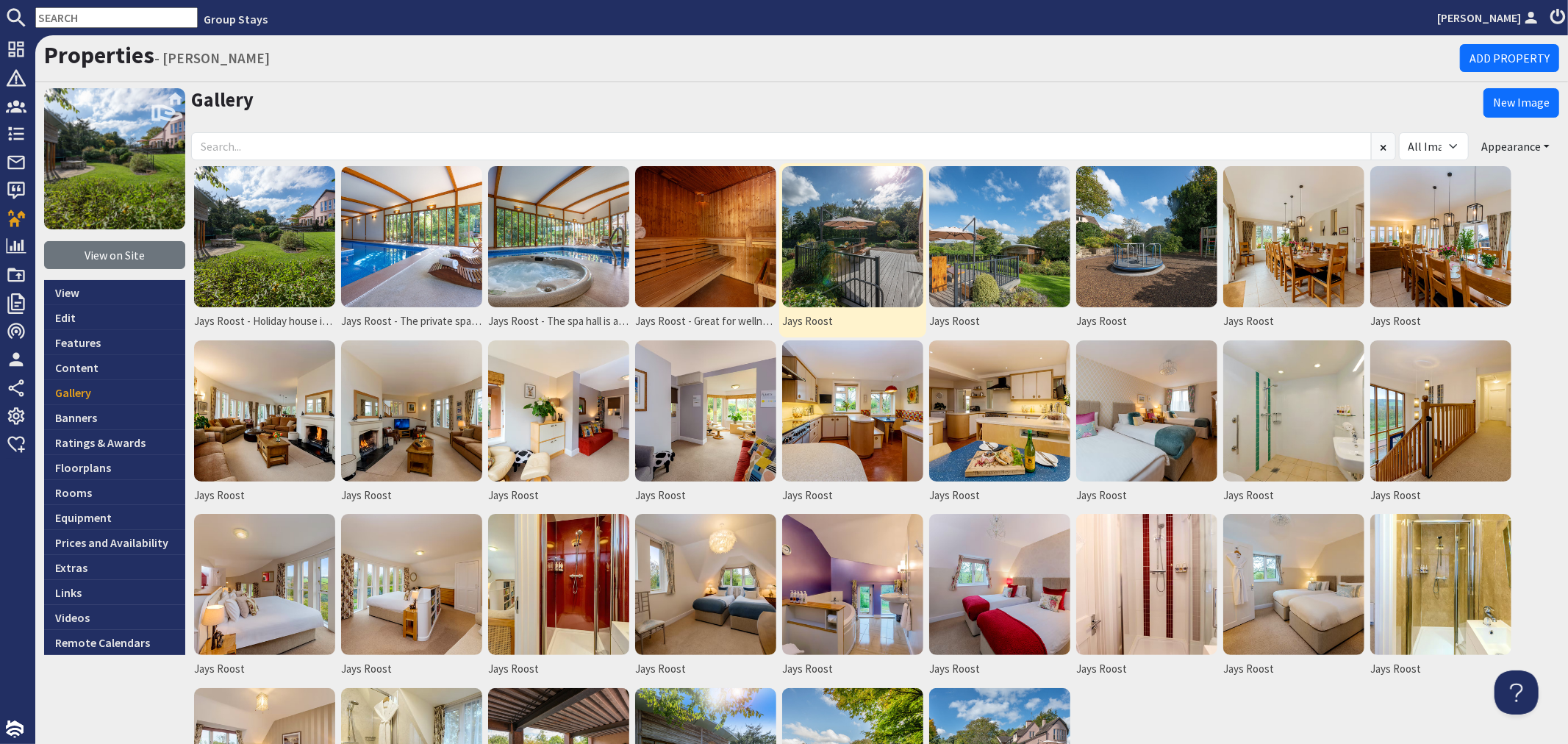
click at [840, 265] on img at bounding box center [853, 237] width 141 height 141
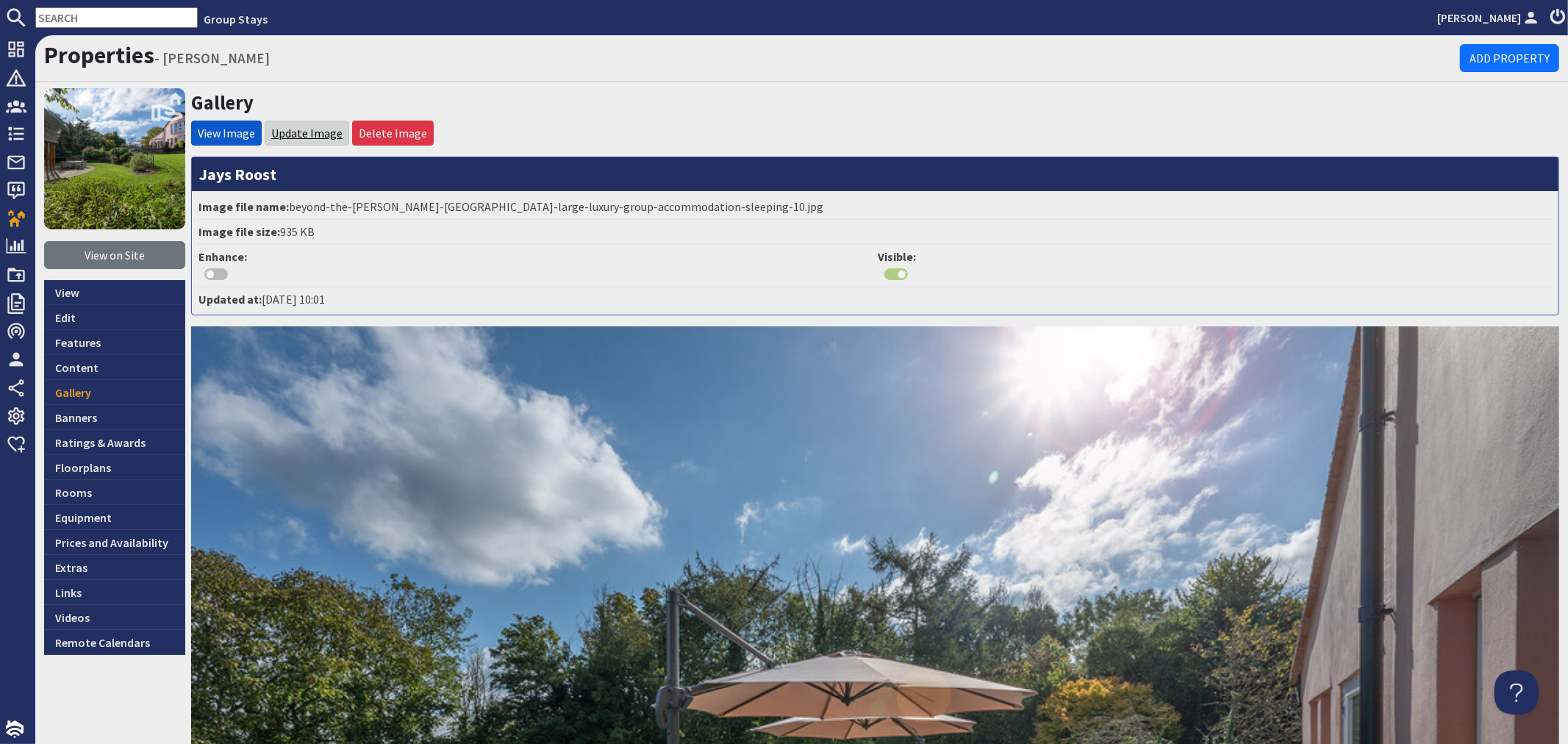
click at [321, 130] on link "Update Image" at bounding box center [307, 133] width 72 height 15
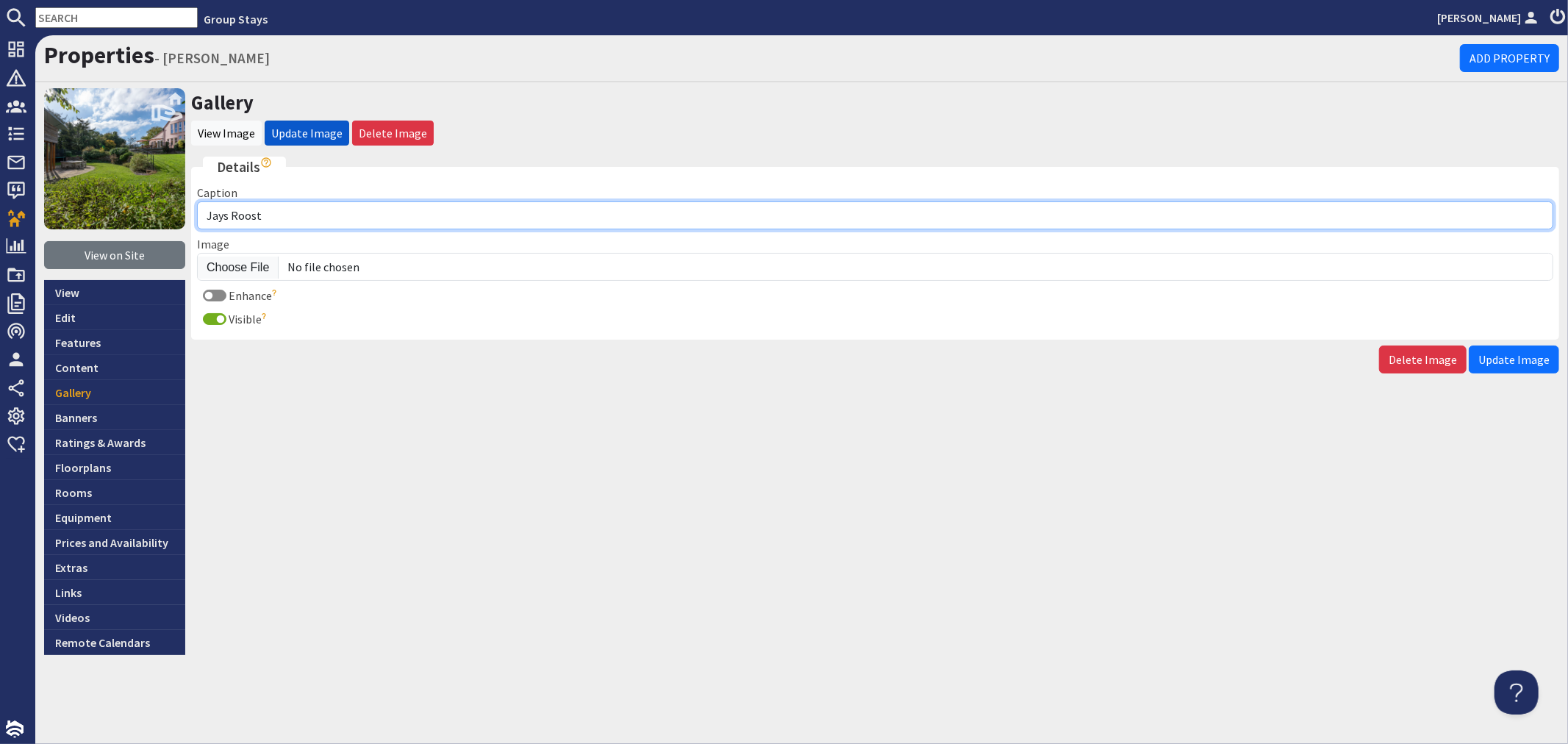
click at [287, 201] on input "Jays Roost" at bounding box center [876, 215] width 1357 height 28
type input "Jays Roost - Love those leisurely alfresco lunches on the terrace, views over t…"
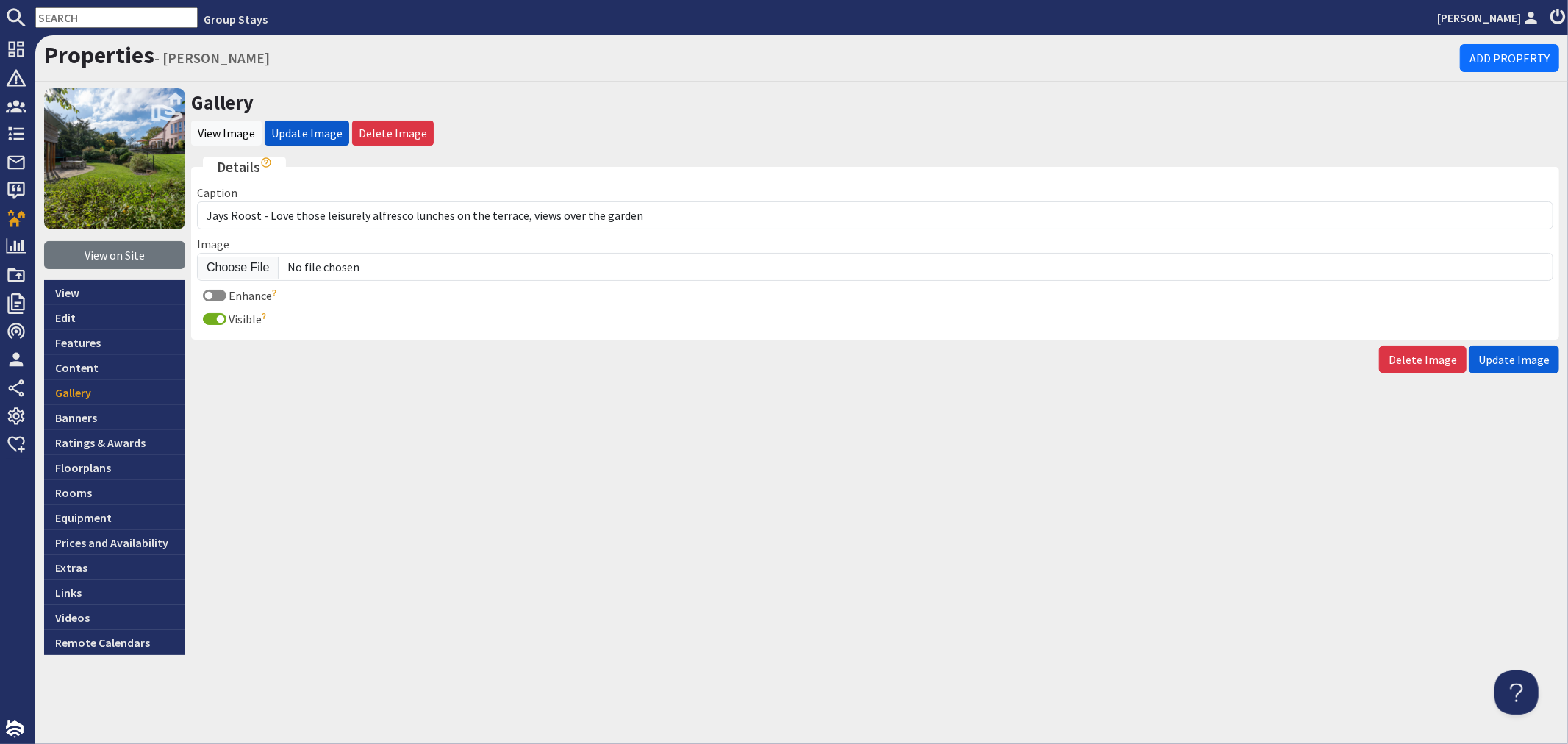
click at [1538, 357] on span "Update Image" at bounding box center [1514, 359] width 72 height 15
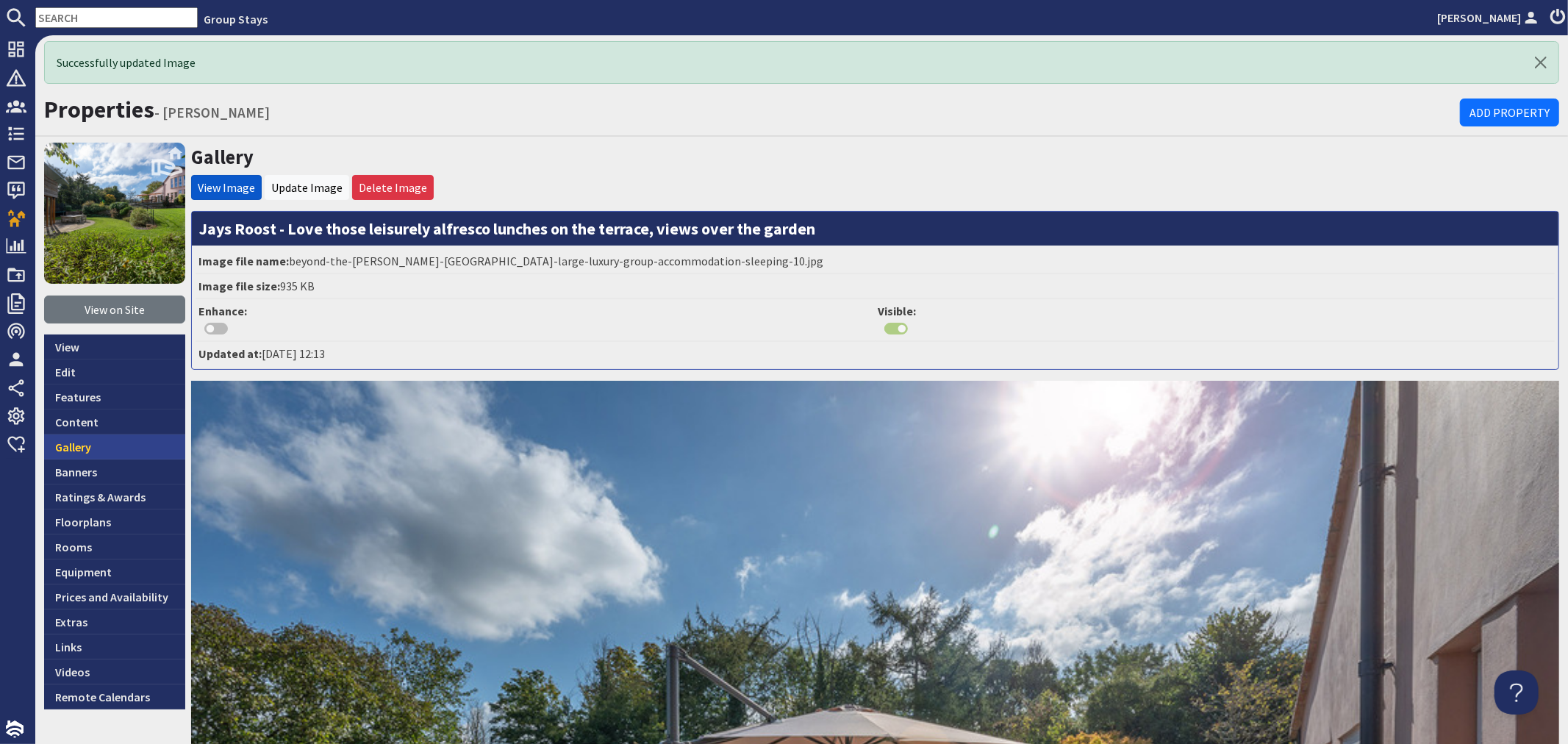
click at [86, 448] on link "Gallery" at bounding box center [115, 446] width 141 height 25
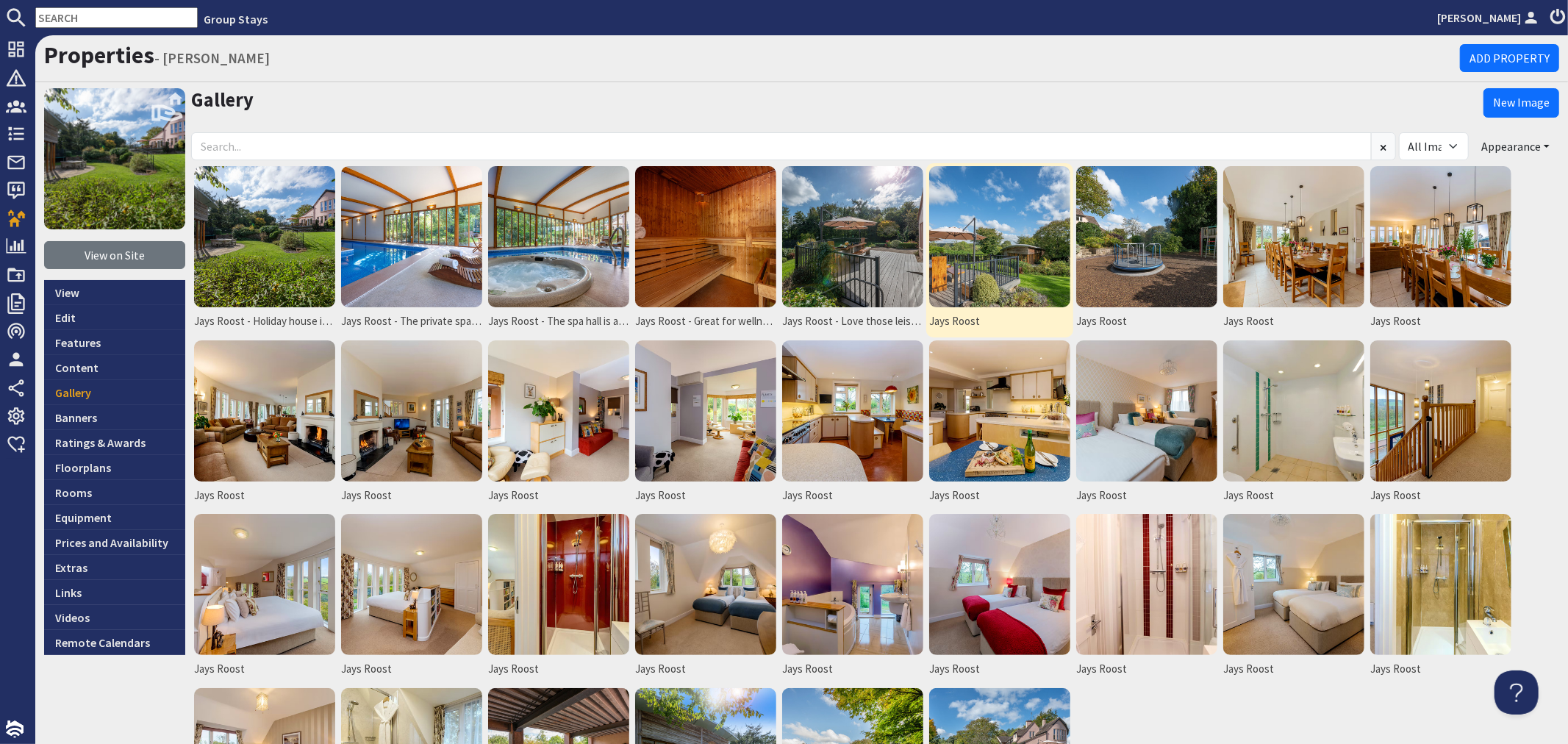
click at [1010, 273] on img at bounding box center [1000, 237] width 141 height 141
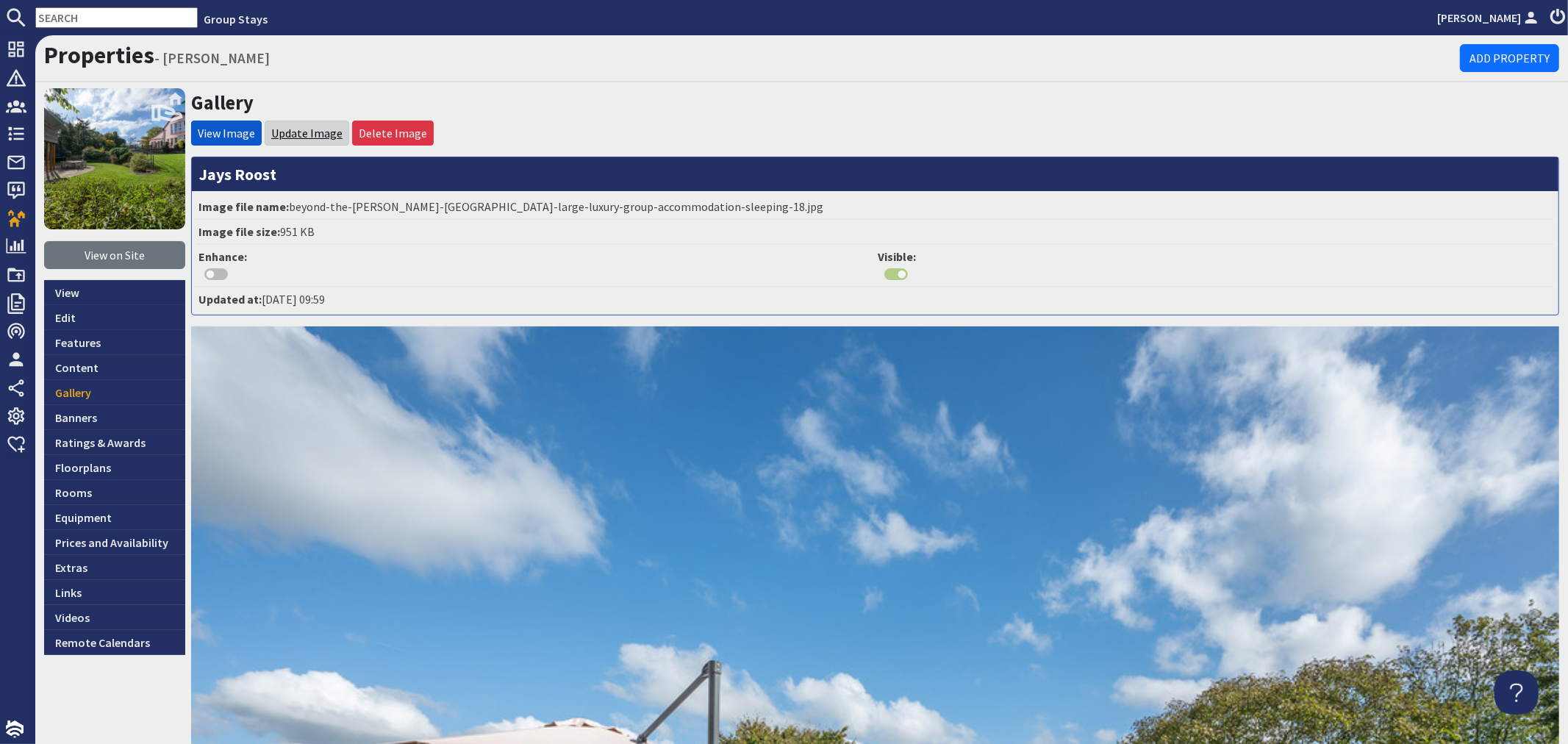
click at [296, 130] on link "Update Image" at bounding box center [307, 133] width 72 height 15
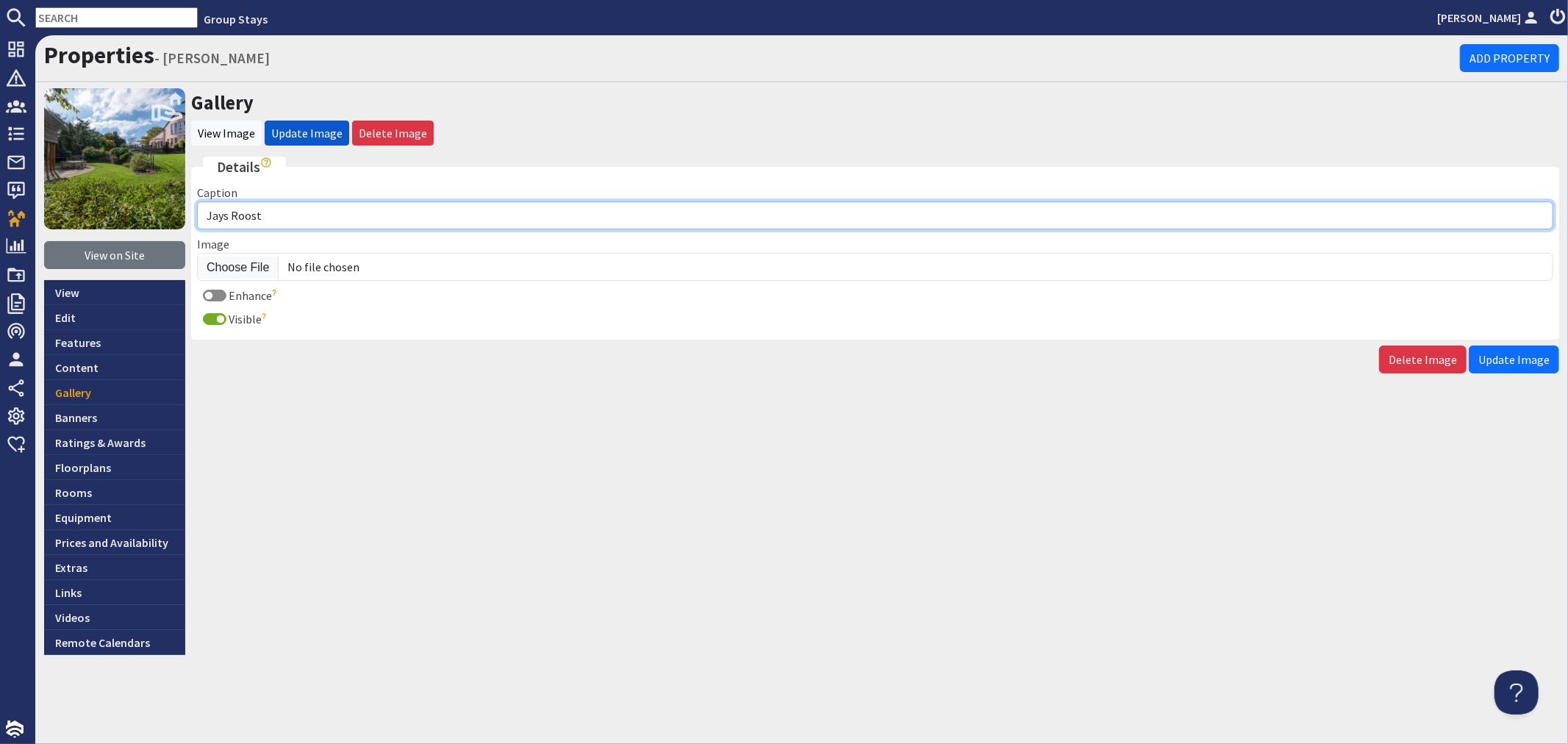
click at [318, 207] on input "Jays Roost" at bounding box center [876, 215] width 1357 height 28
type input "Jays Roost - Set on an organic working farm, surrounded by beautiful Somerset c…"
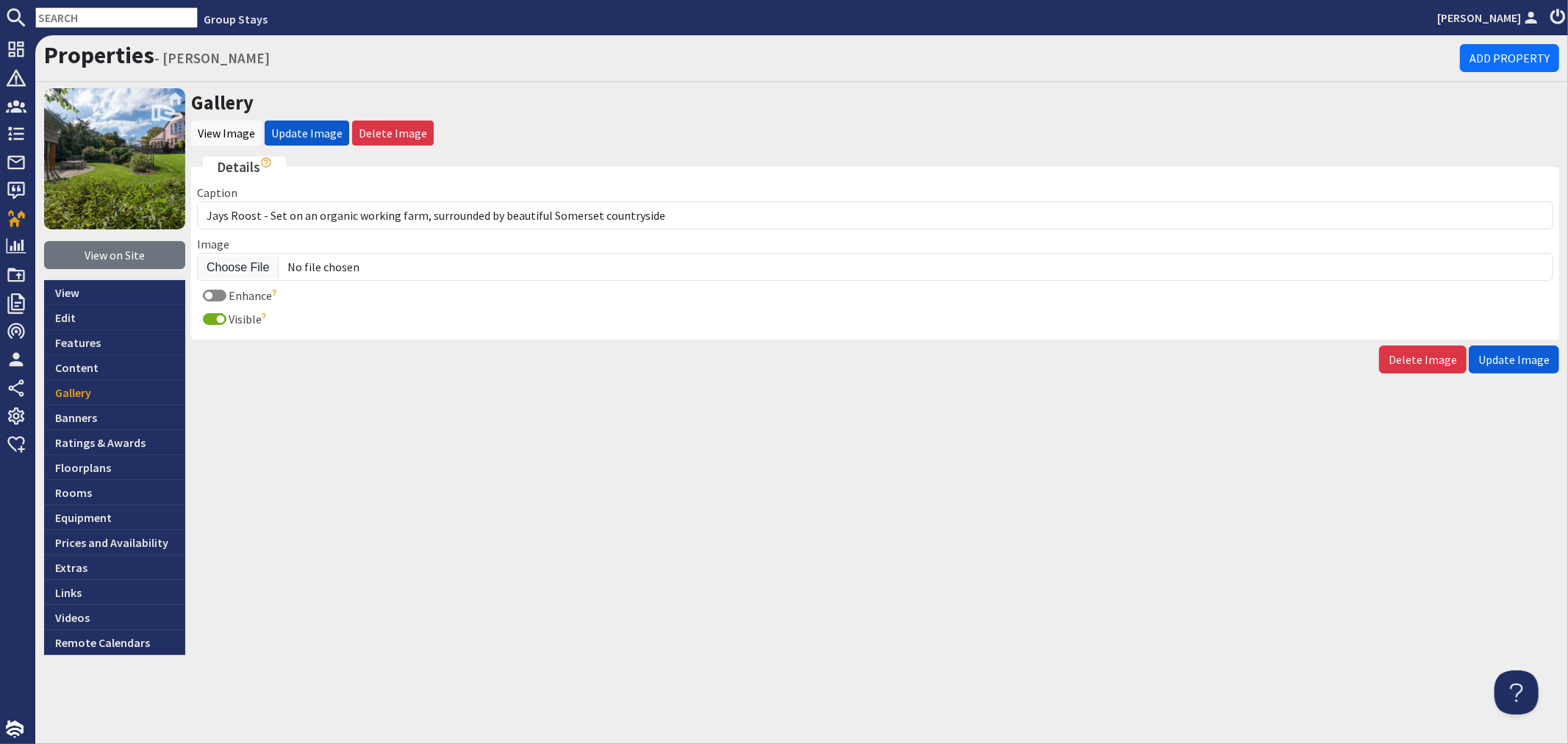
click at [1507, 356] on span "Update Image" at bounding box center [1514, 359] width 72 height 15
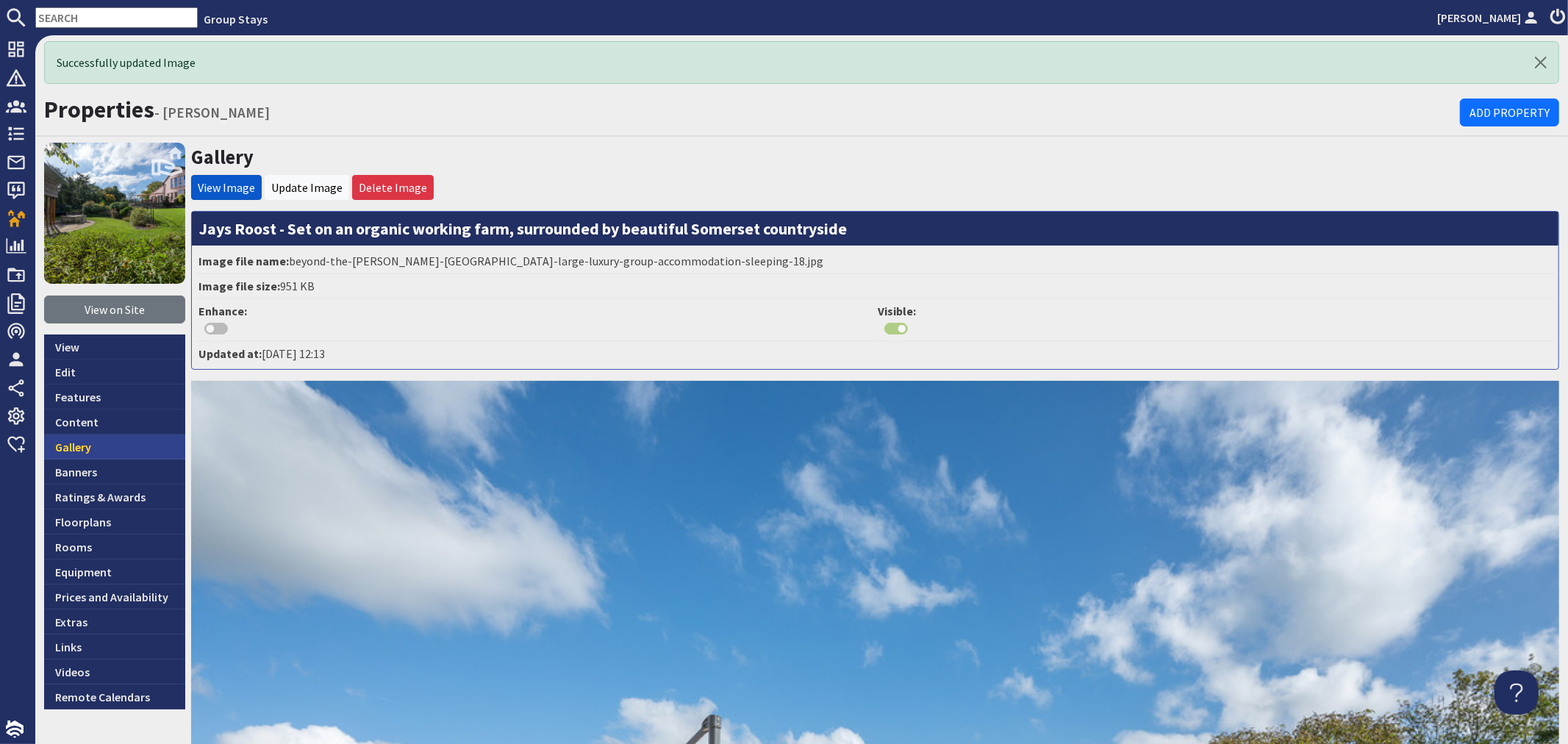
click at [109, 441] on link "Gallery" at bounding box center [115, 446] width 141 height 25
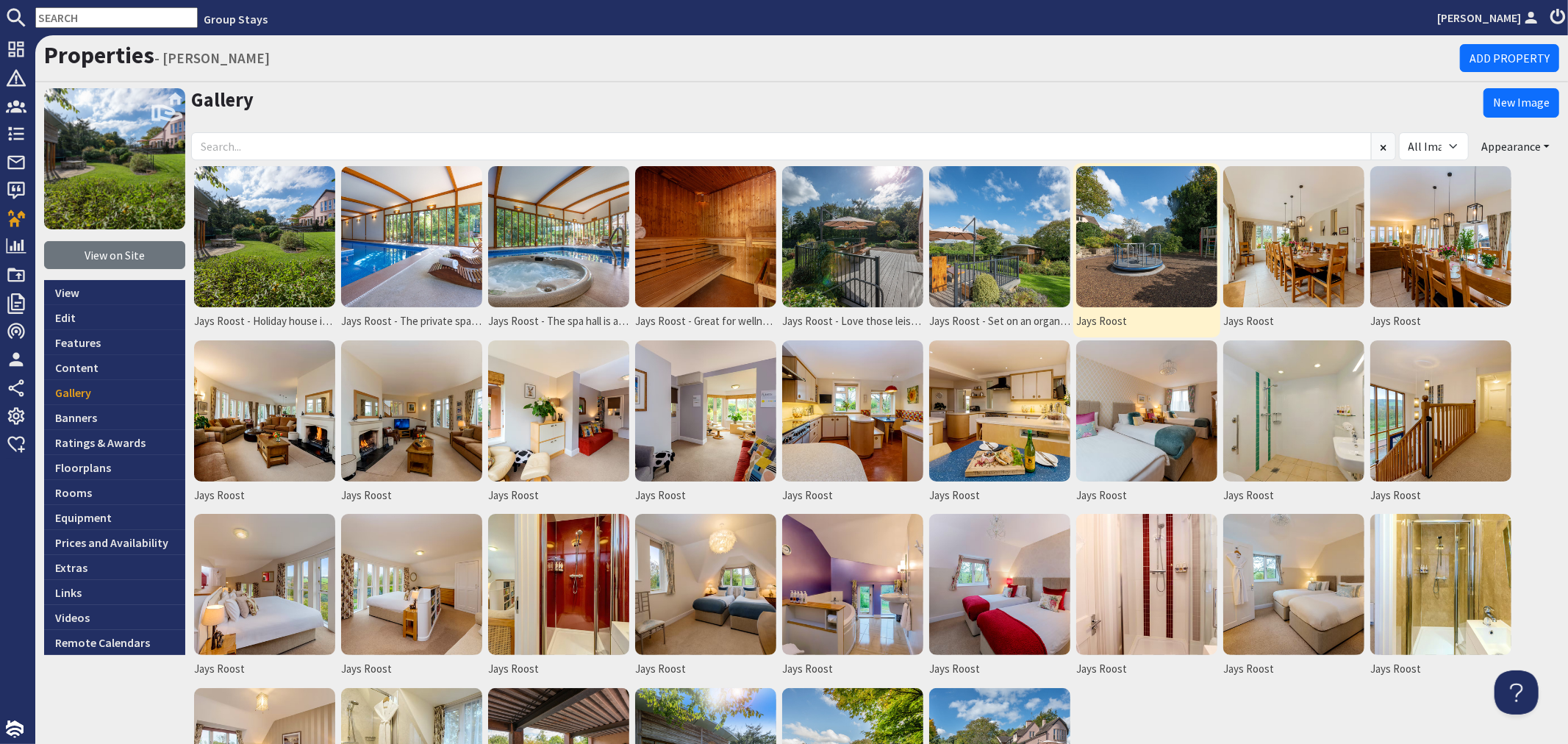
click at [1137, 247] on img at bounding box center [1147, 237] width 141 height 141
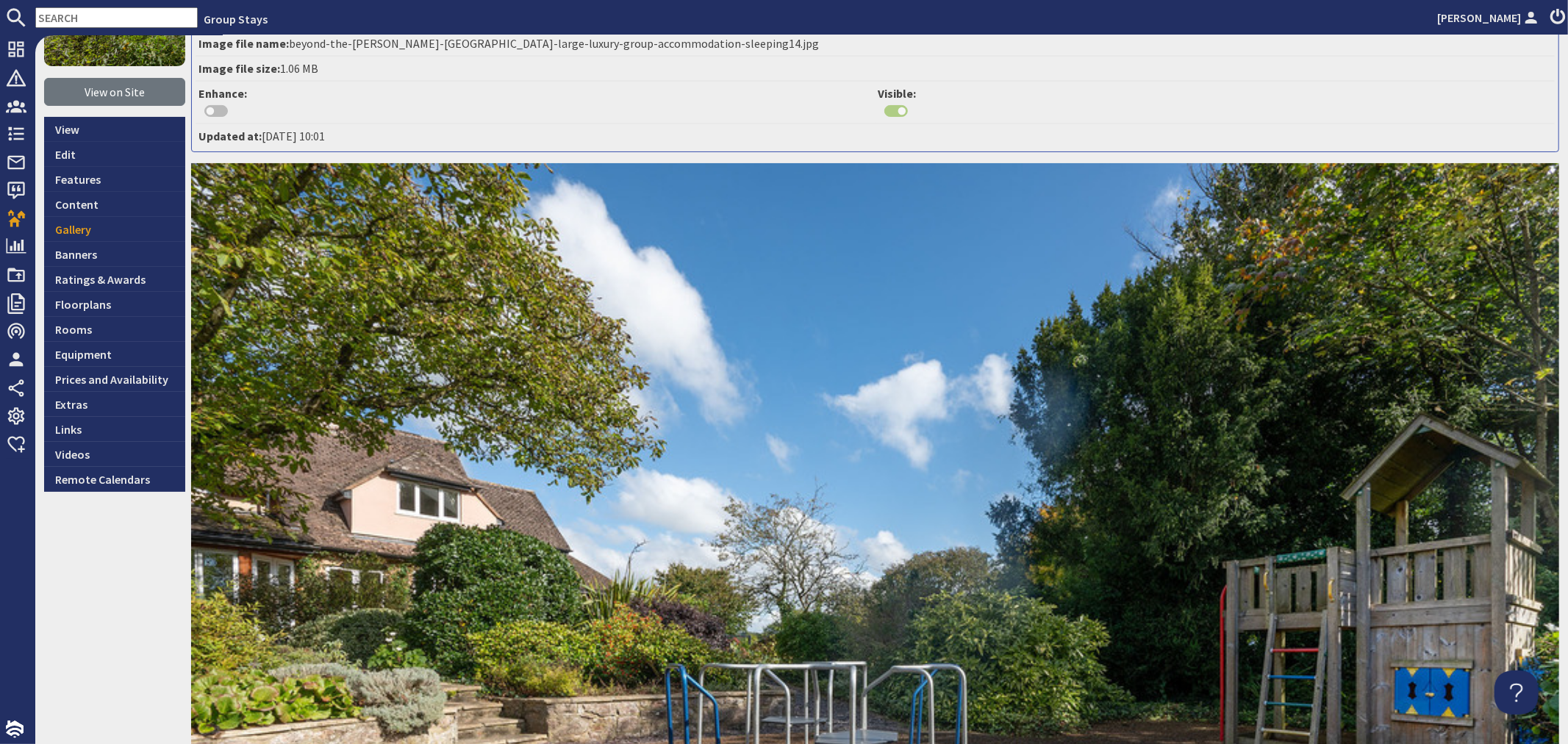
scroll to position [81, 0]
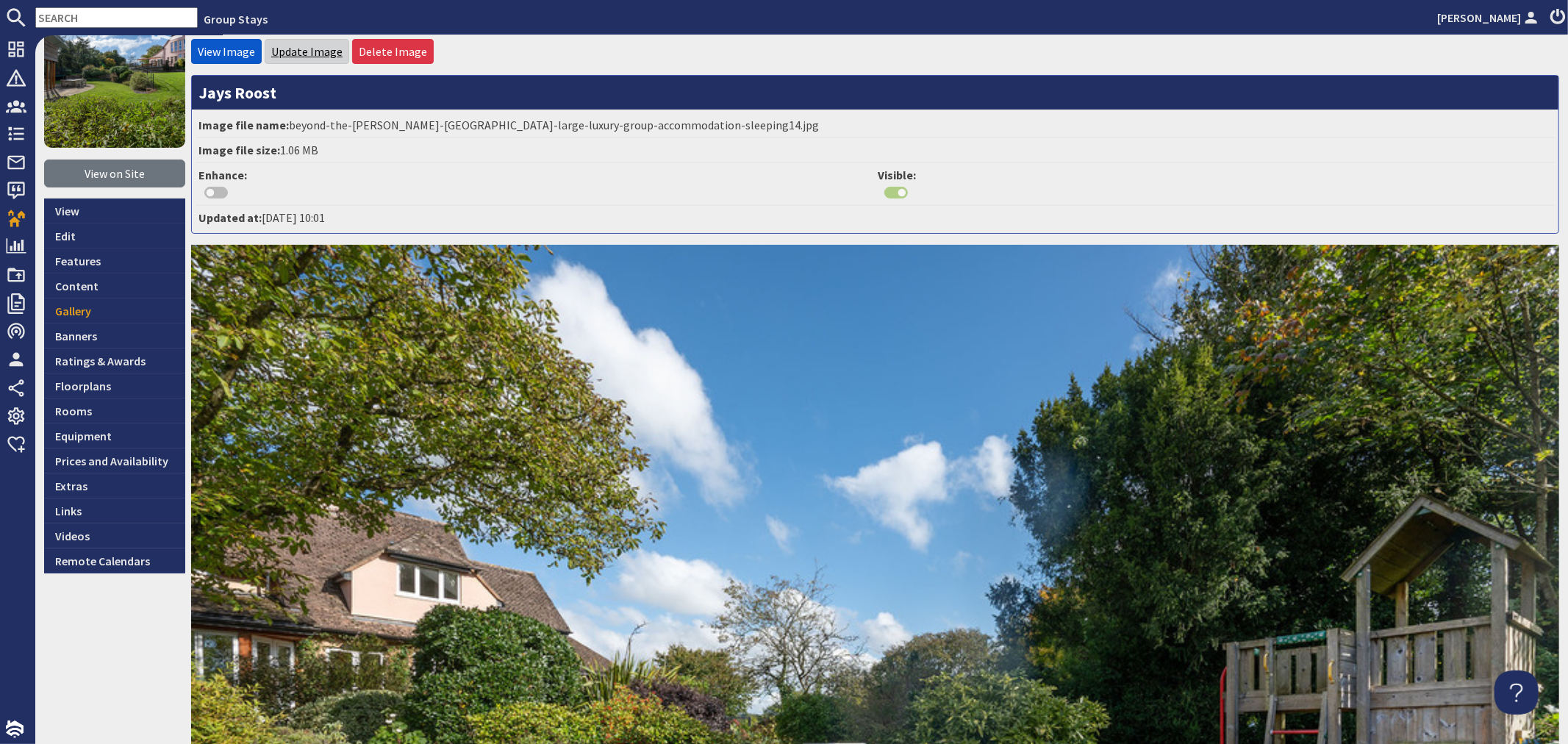
click at [312, 49] on link "Update Image" at bounding box center [307, 52] width 72 height 15
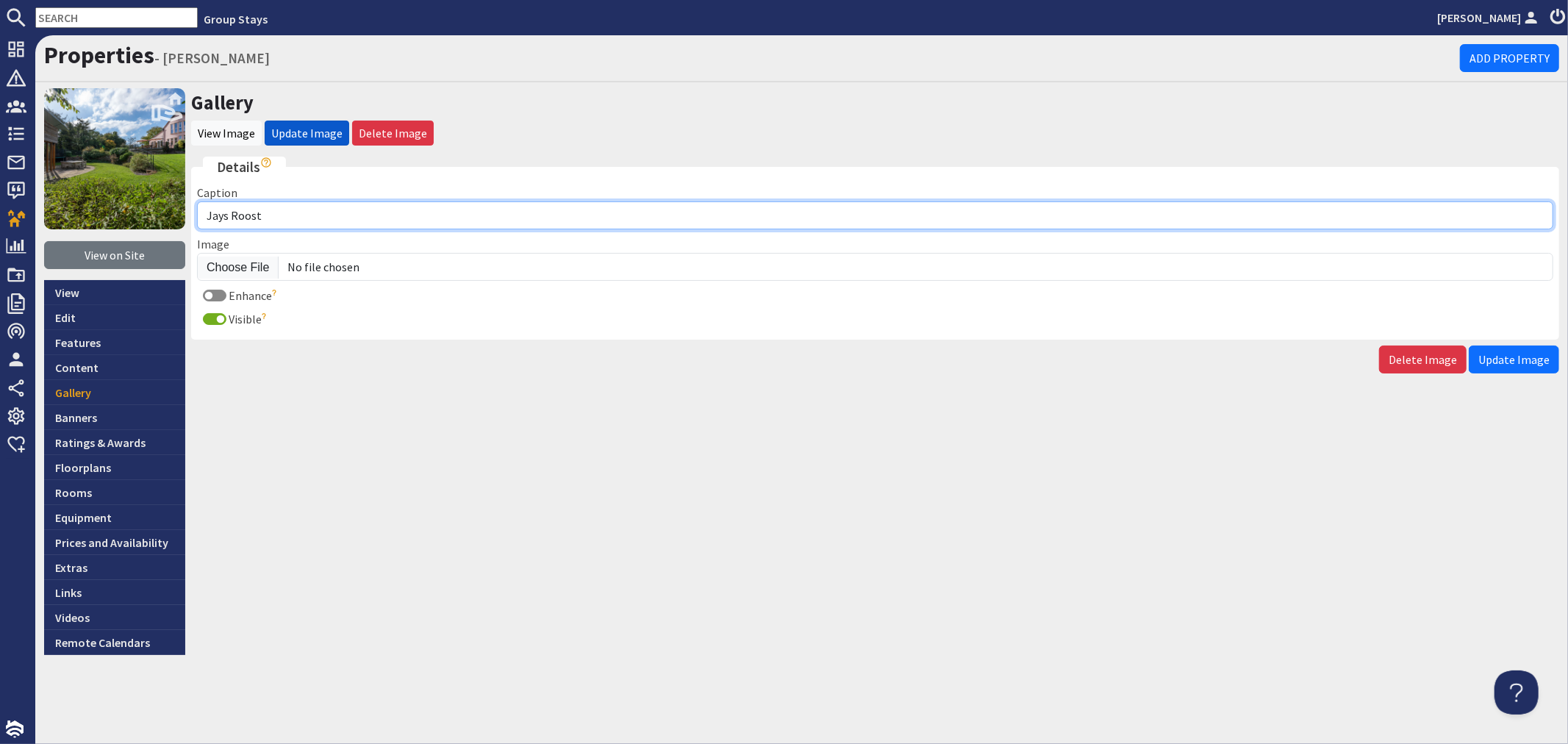
click at [312, 219] on input "Jays Roost" at bounding box center [876, 215] width 1357 height 28
type input "Jays Roost - Expect shrieks of delight from the play areas"
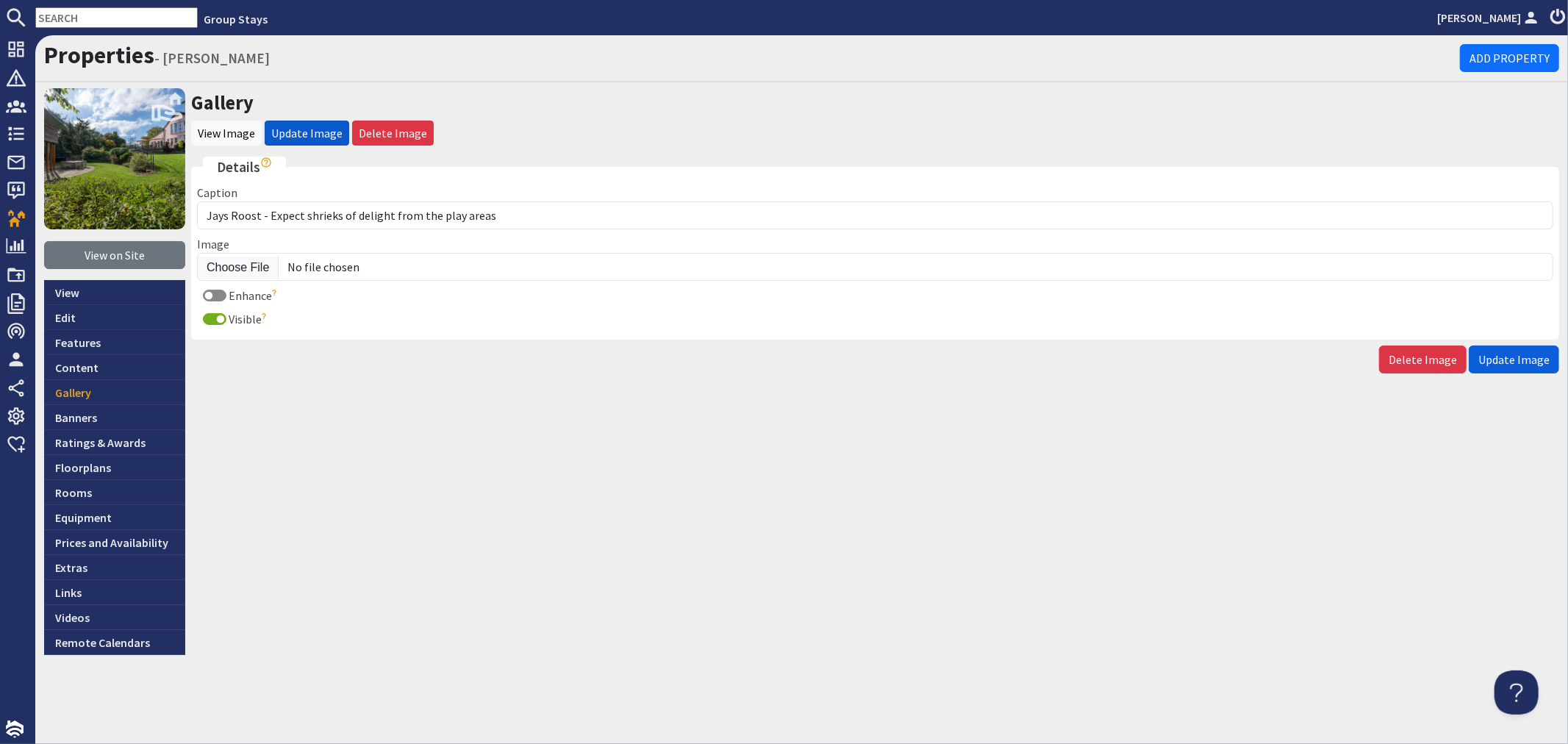
click at [1519, 358] on span "Update Image" at bounding box center [1514, 359] width 72 height 15
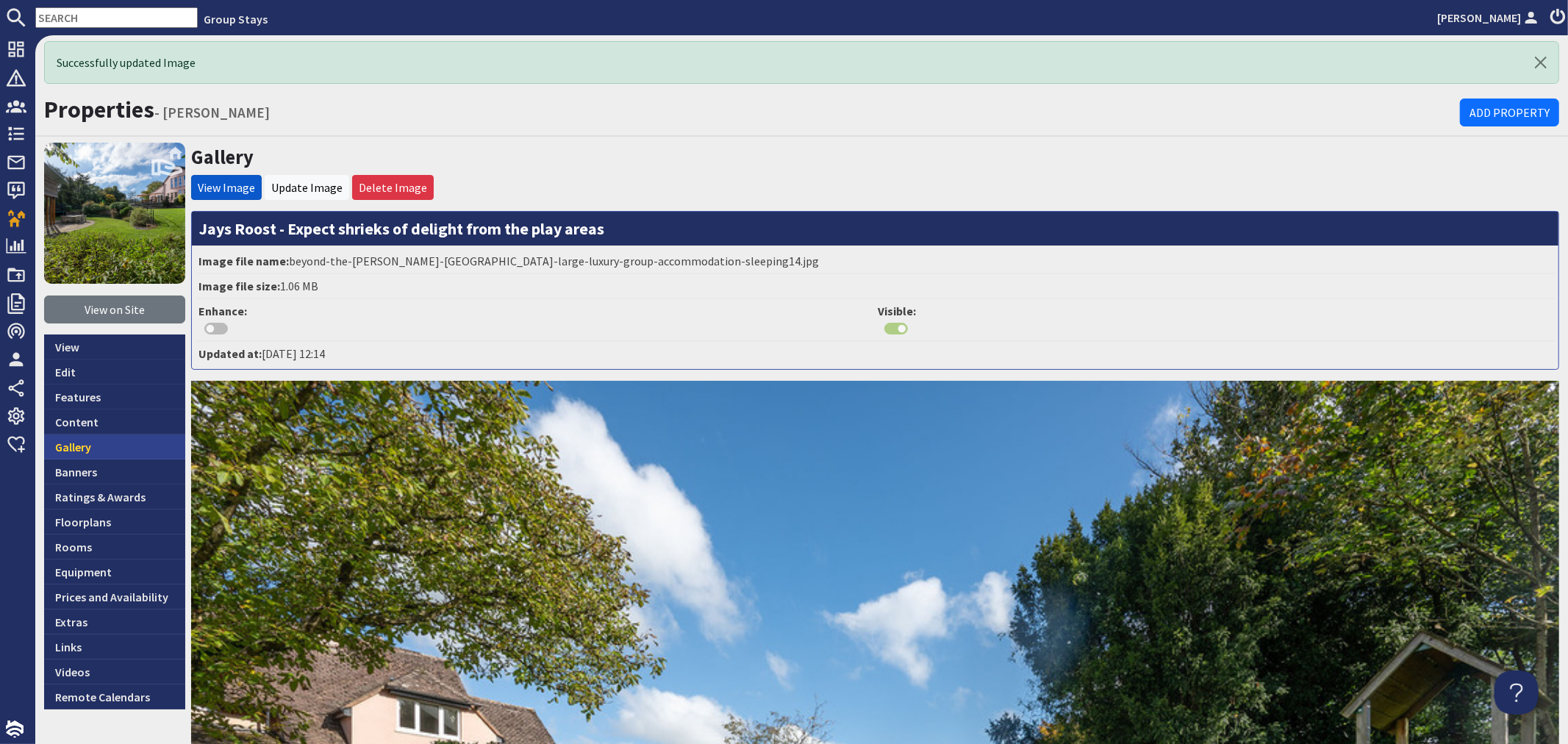
click at [160, 445] on link "Gallery" at bounding box center [115, 446] width 141 height 25
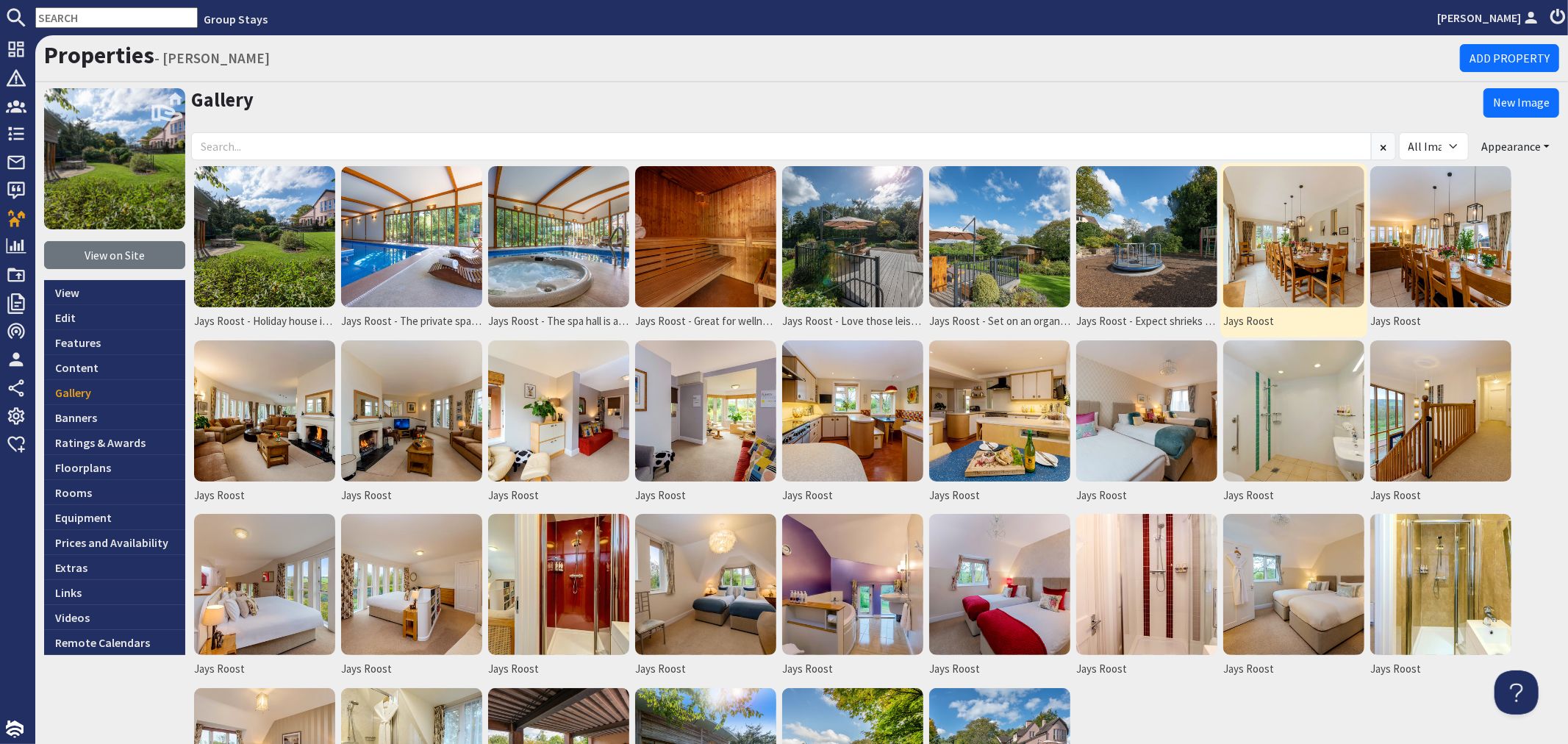
click at [1266, 262] on img at bounding box center [1294, 237] width 141 height 141
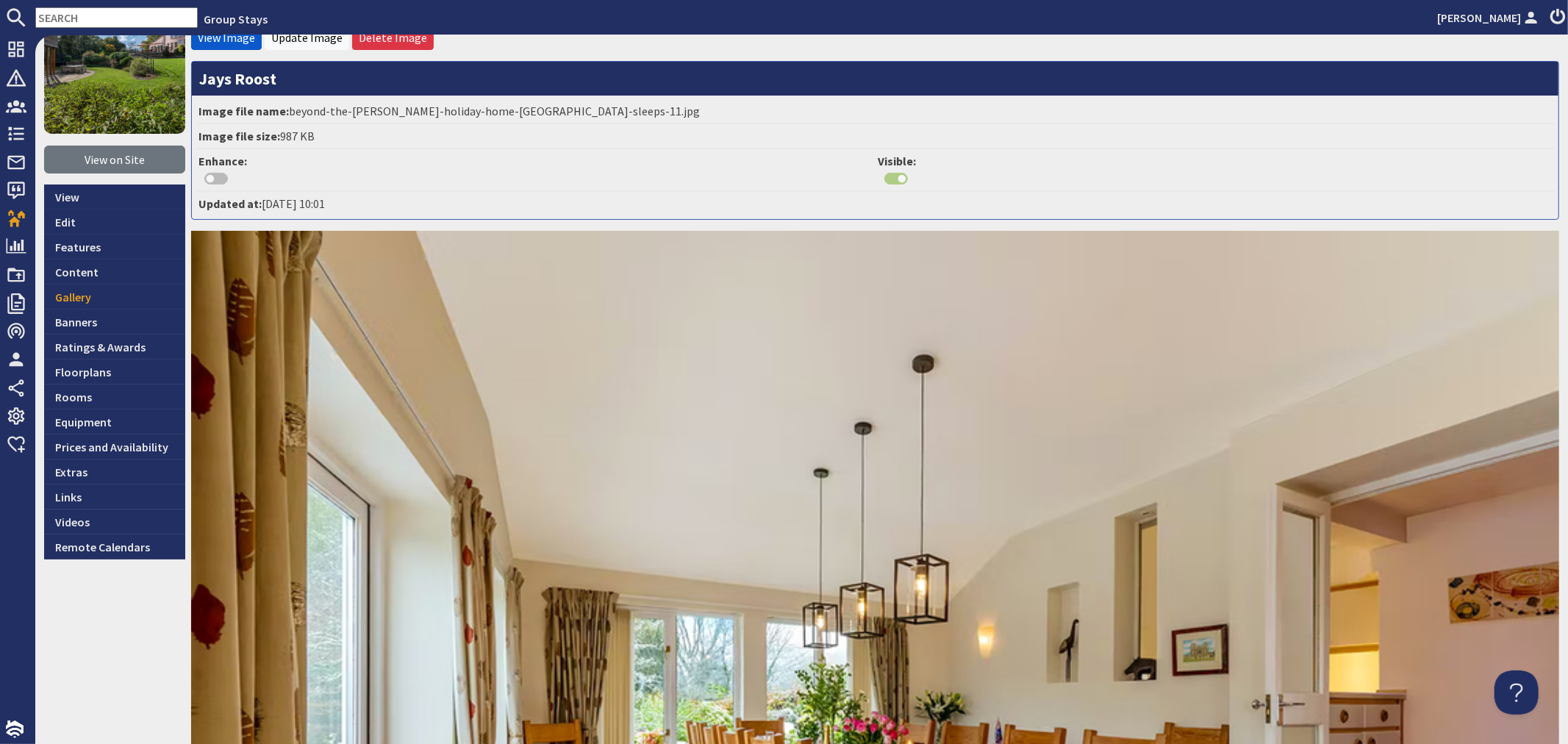
scroll to position [81, 0]
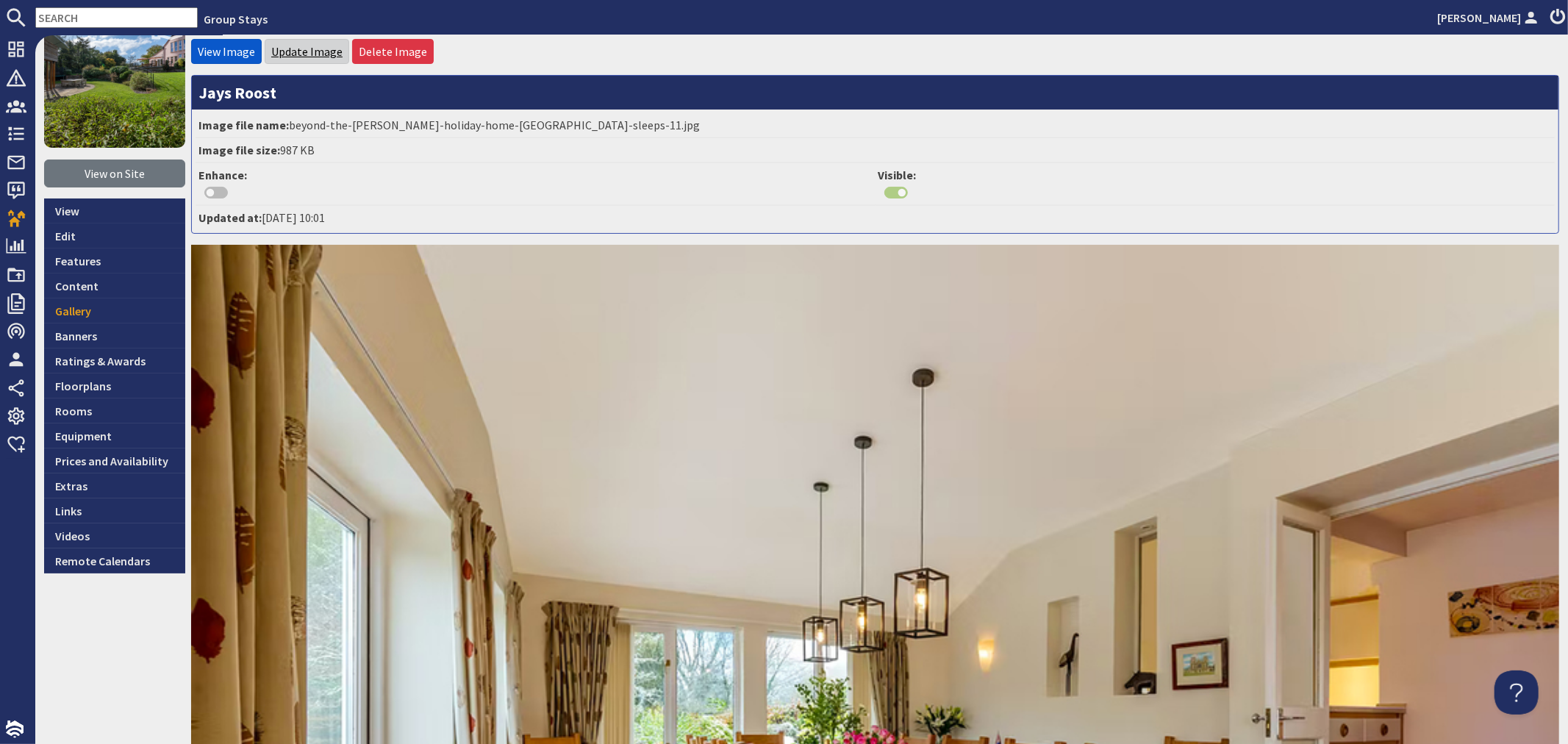
click at [317, 57] on link "Update Image" at bounding box center [307, 52] width 72 height 15
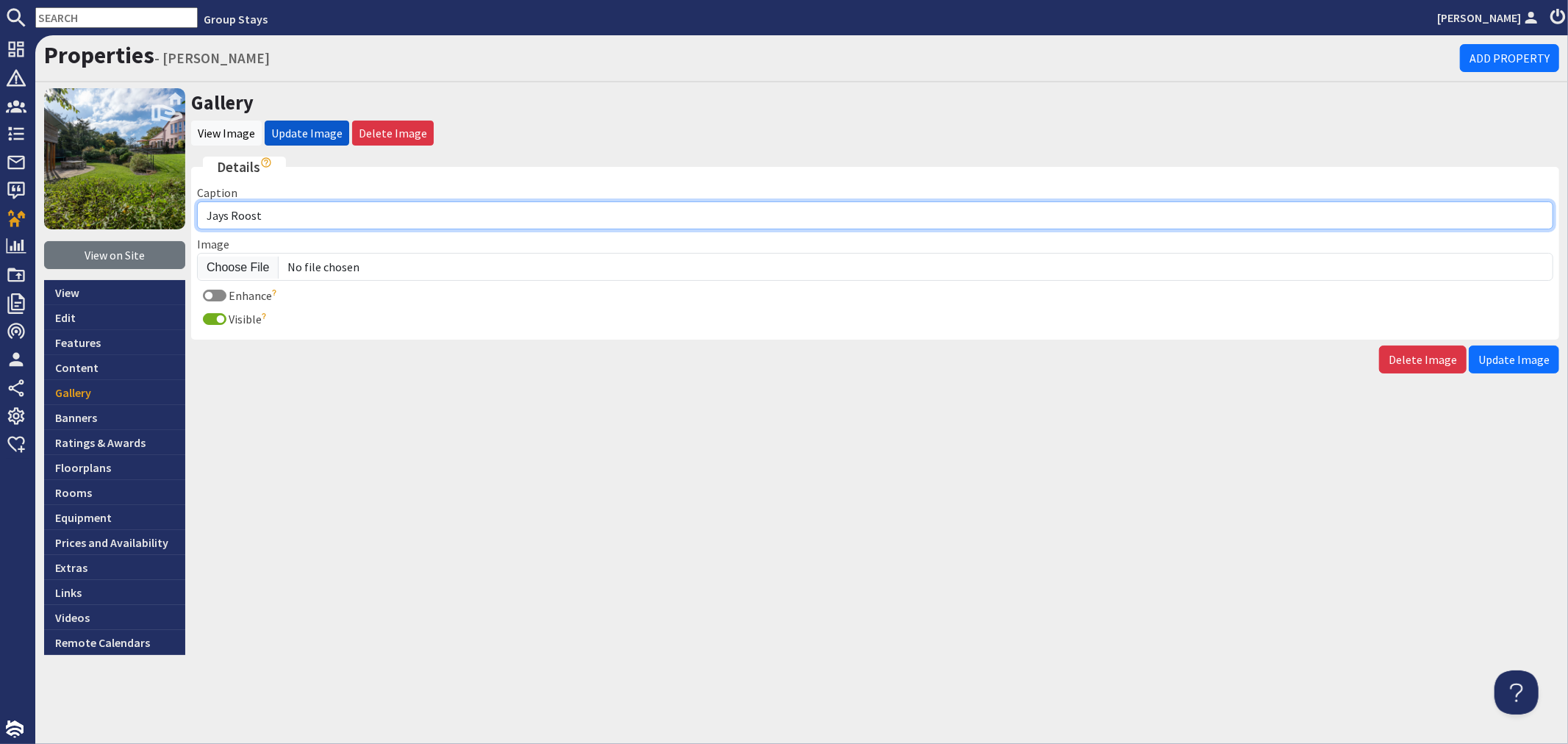
drag, startPoint x: 302, startPoint y: 215, endPoint x: 309, endPoint y: 211, distance: 8.1
click at [302, 215] on input "Jays Roost" at bounding box center [876, 215] width 1357 height 28
type input "Jays Roost - A very special place to stay for family and friends celebrations"
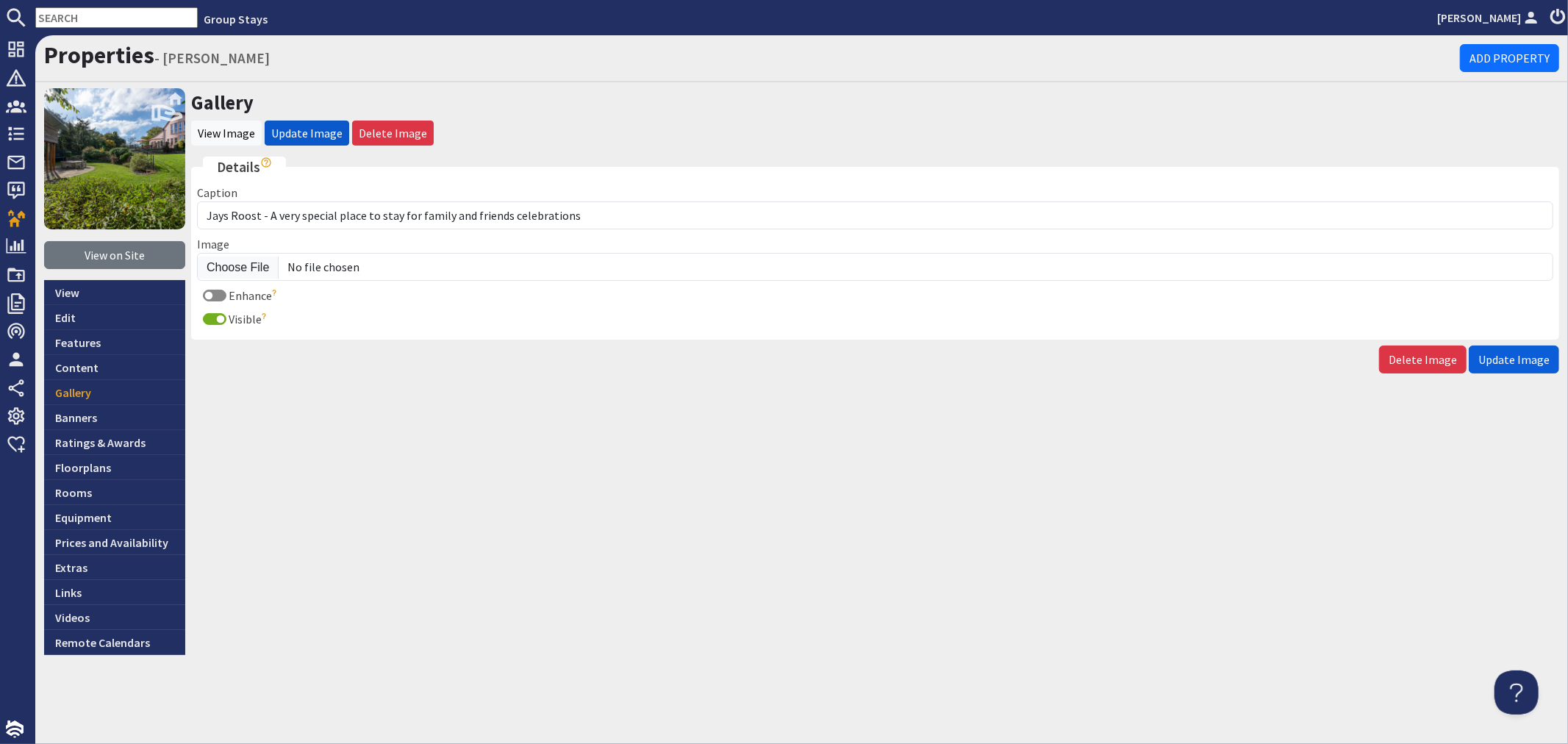
click at [1543, 364] on span "Update Image" at bounding box center [1514, 359] width 72 height 15
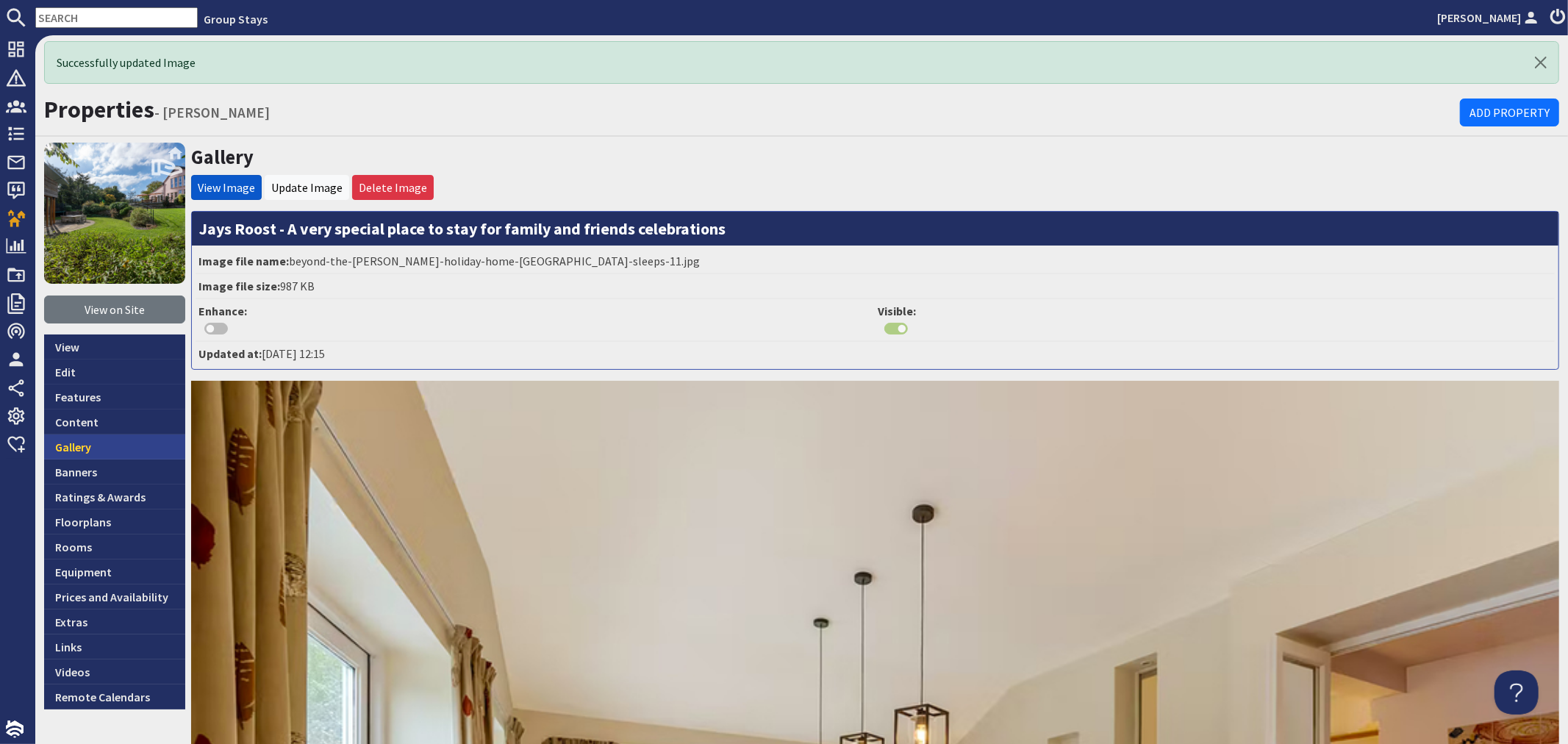
click at [114, 447] on link "Gallery" at bounding box center [115, 446] width 141 height 25
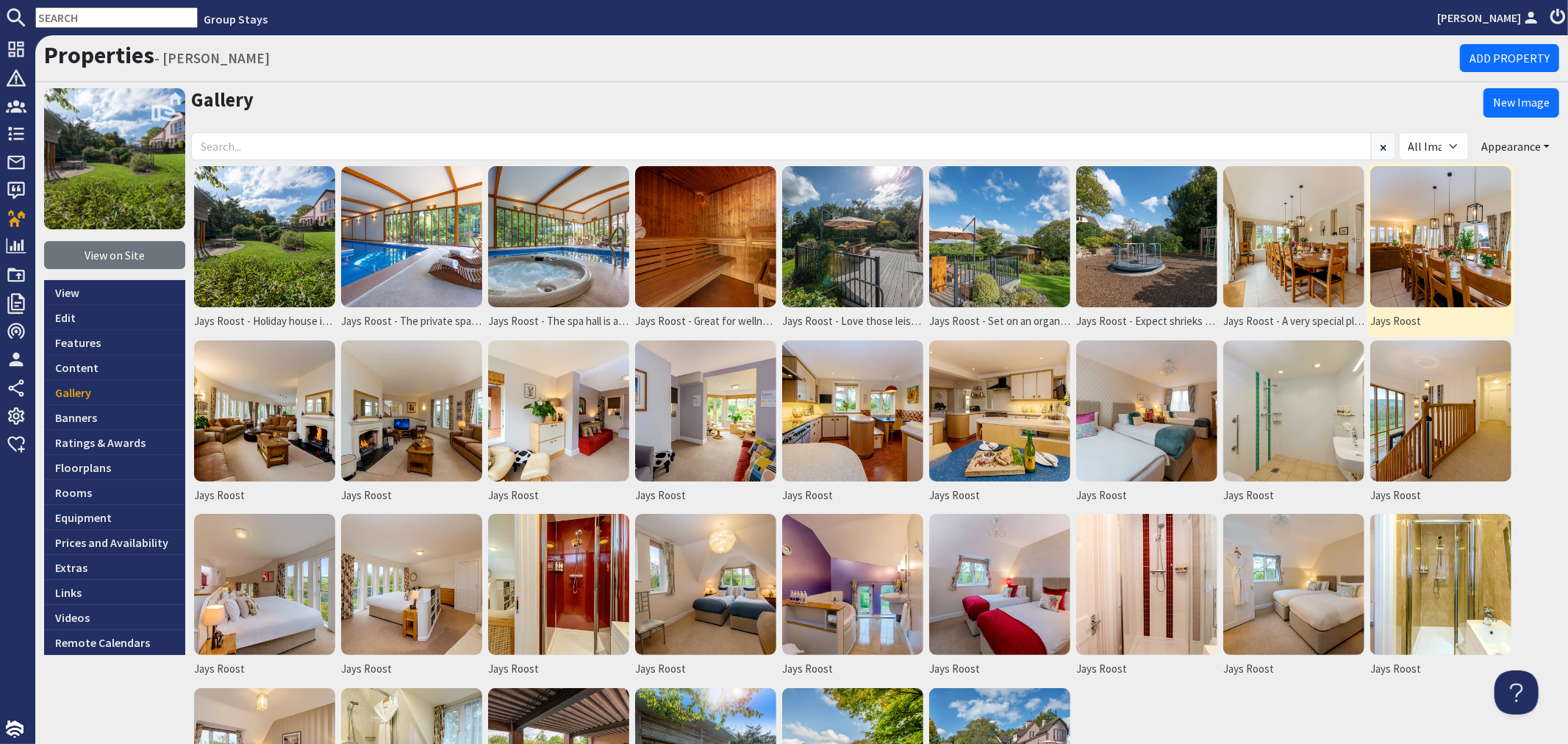
click at [1445, 261] on img at bounding box center [1441, 237] width 141 height 141
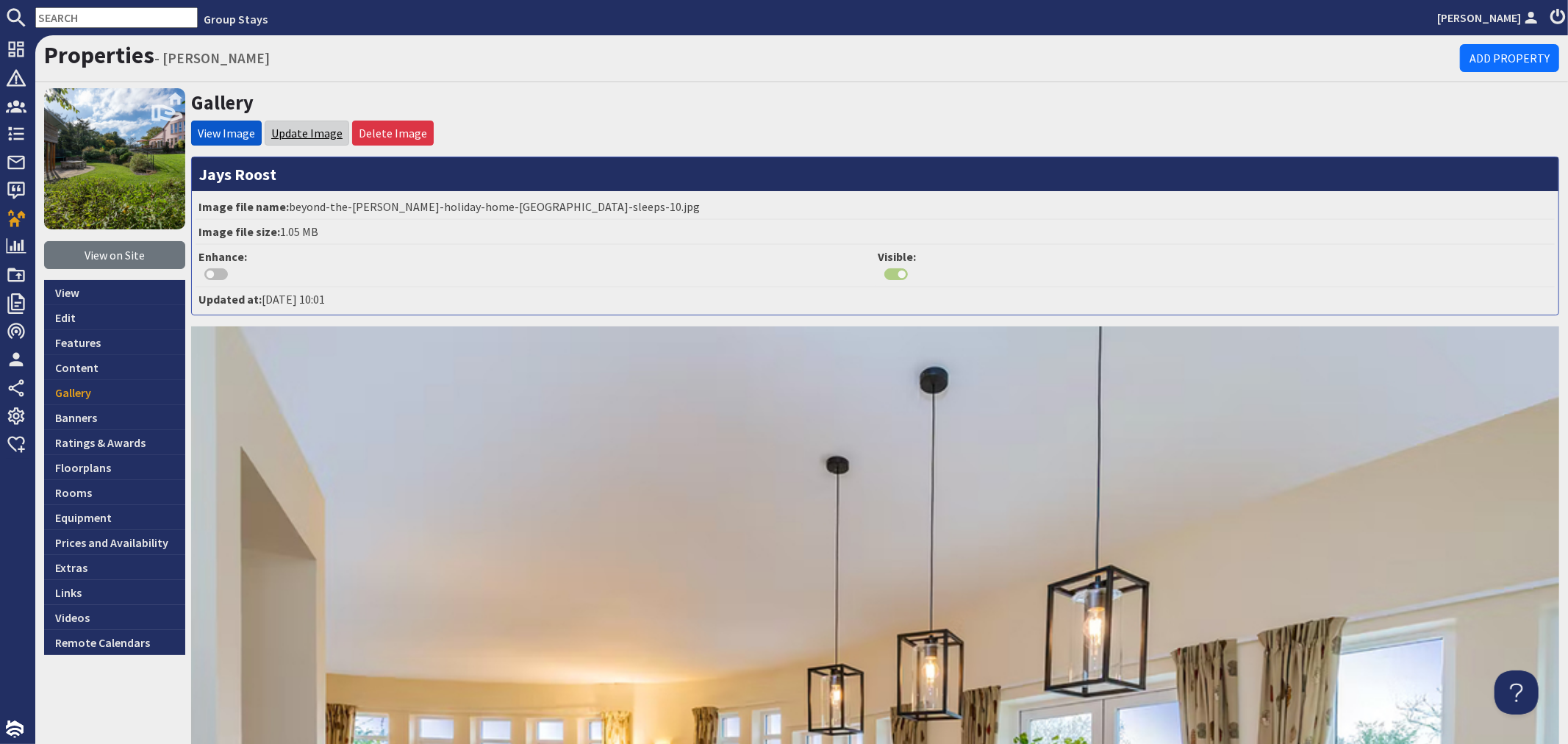
click at [317, 134] on link "Update Image" at bounding box center [307, 133] width 72 height 15
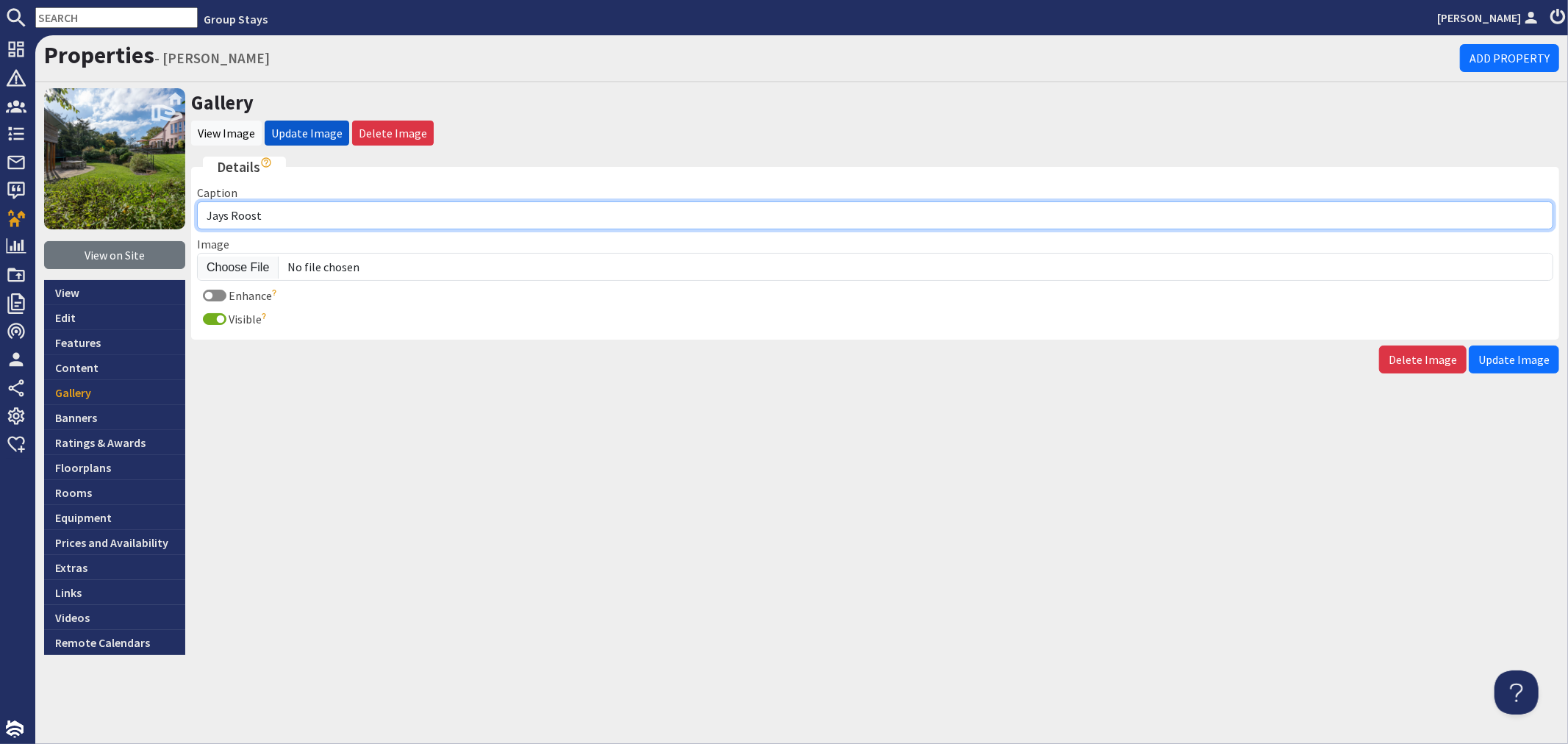
drag, startPoint x: 315, startPoint y: 214, endPoint x: 331, endPoint y: 208, distance: 17.1
click at [315, 214] on input "Jays Roost" at bounding box center [876, 215] width 1357 height 28
type input "[PERSON_NAME] - Come for special birthdays and anniversaries celebrated with yo…"
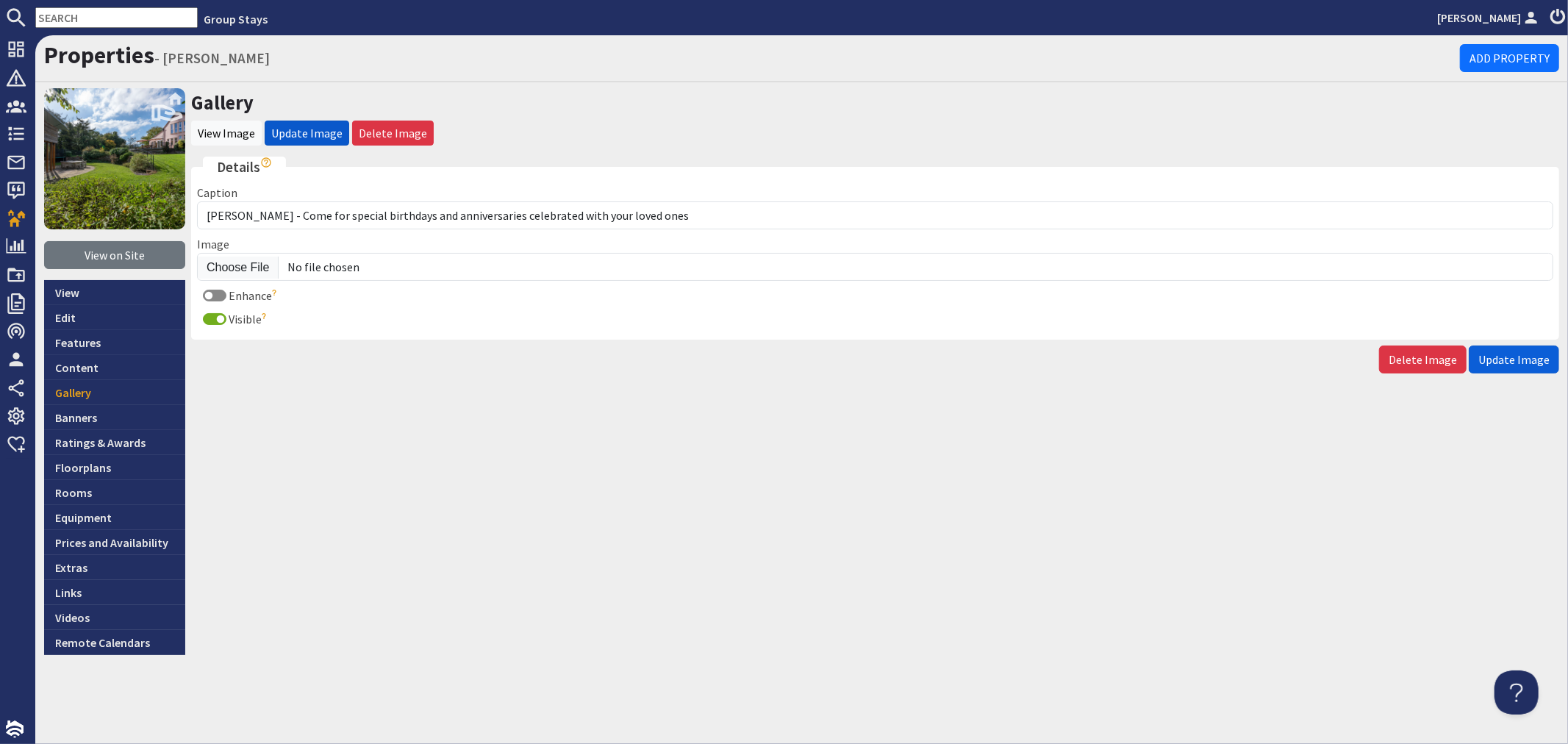
click at [1497, 367] on button "Update Image" at bounding box center [1514, 359] width 90 height 28
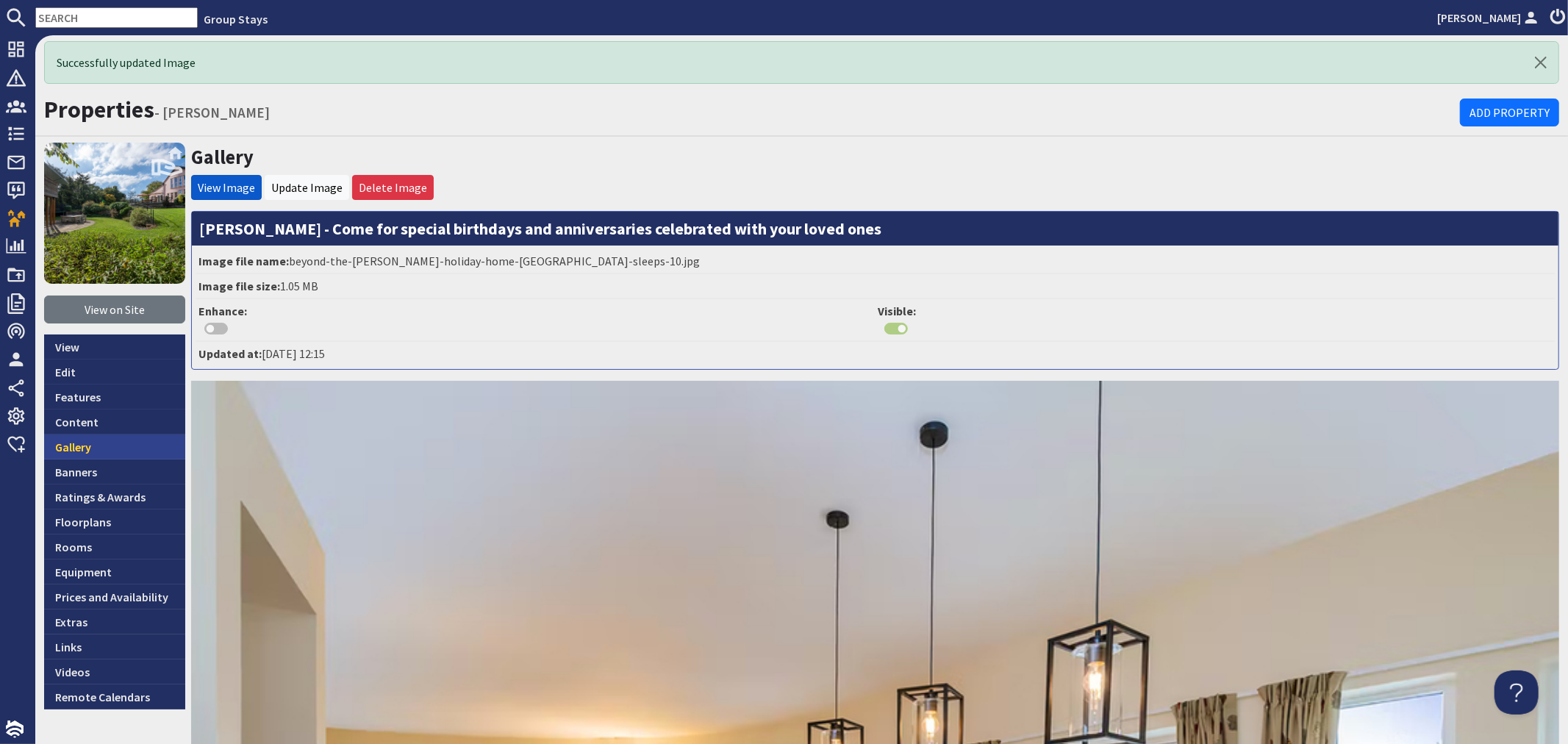
click at [123, 446] on link "Gallery" at bounding box center [115, 446] width 141 height 25
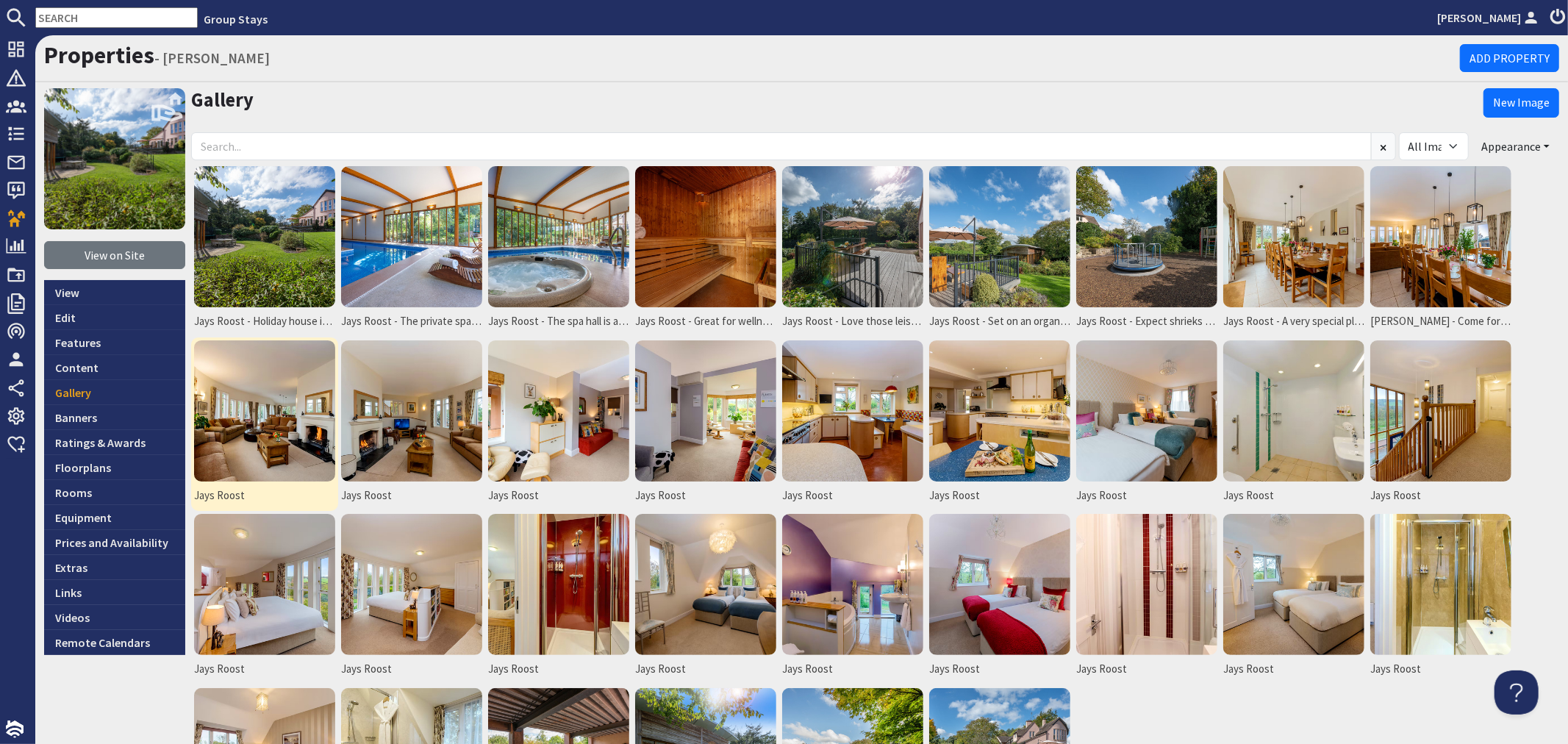
click at [281, 427] on img at bounding box center [265, 411] width 141 height 141
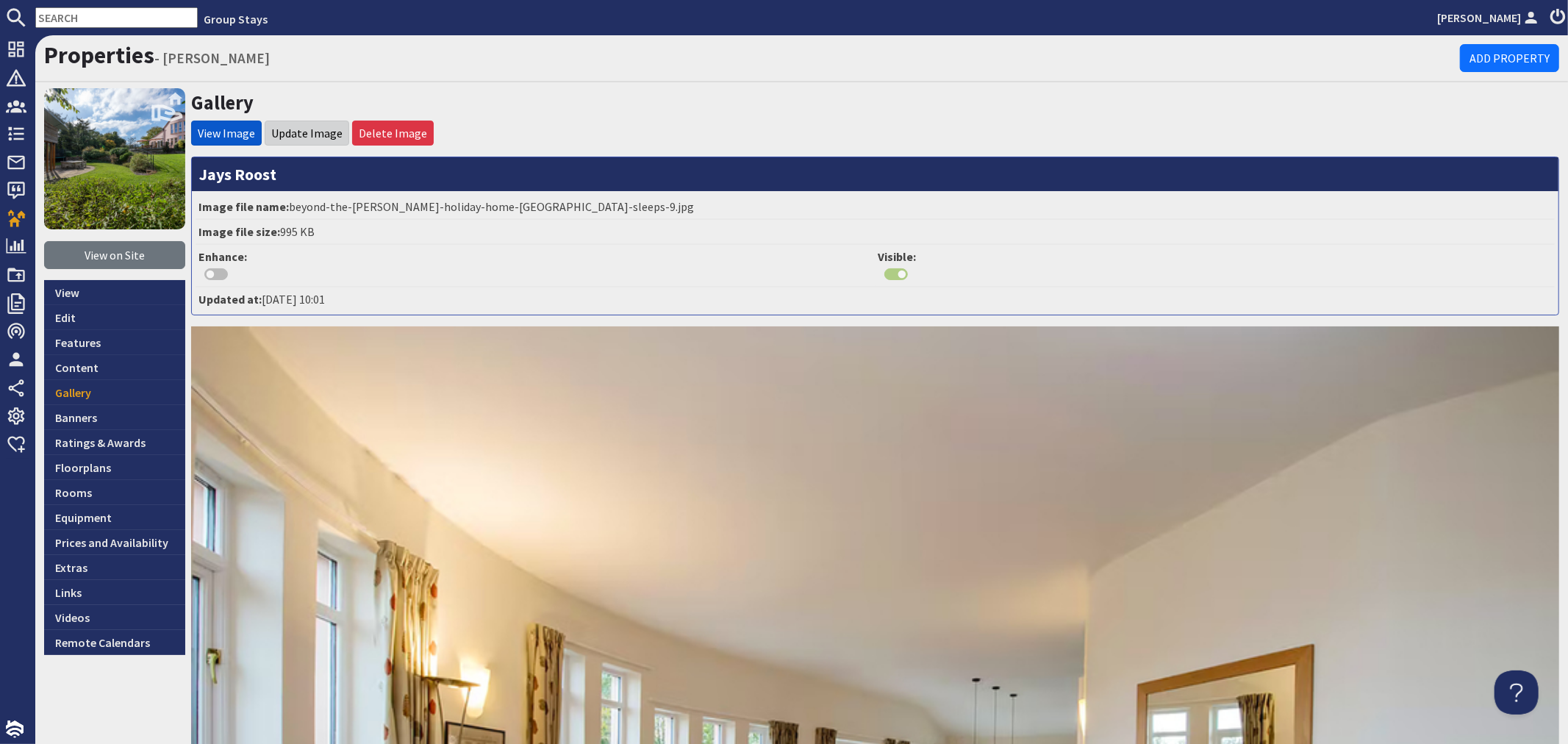
click at [283, 122] on li "Update Image" at bounding box center [307, 133] width 85 height 25
click at [314, 131] on link "Update Image" at bounding box center [307, 133] width 72 height 15
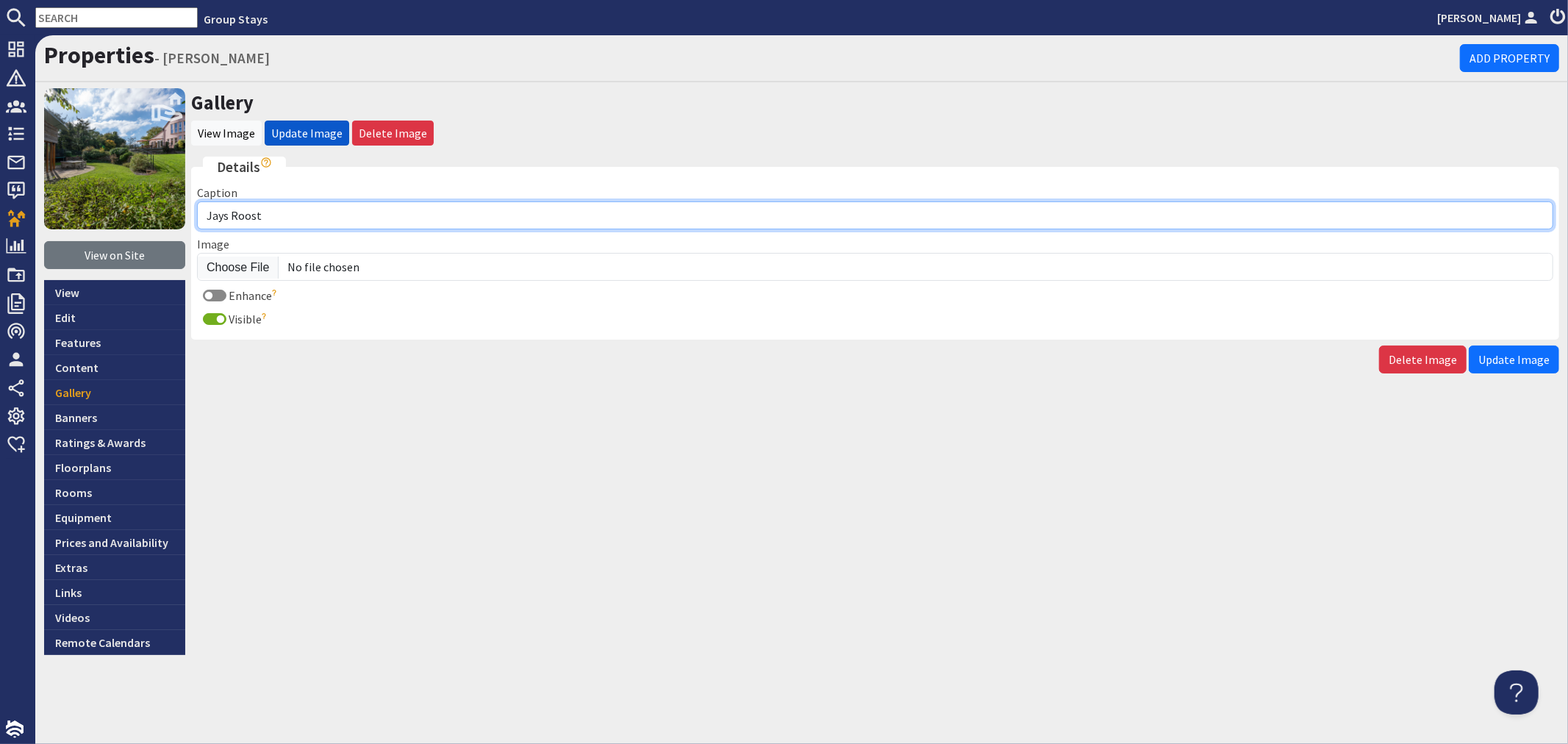
click at [324, 221] on input "Jays Roost" at bounding box center [876, 215] width 1357 height 28
click at [381, 216] on input "Jays Roost - Put your feet up in the lving room" at bounding box center [876, 215] width 1357 height 28
type input "[PERSON_NAME] - Put your feet up in the living room"
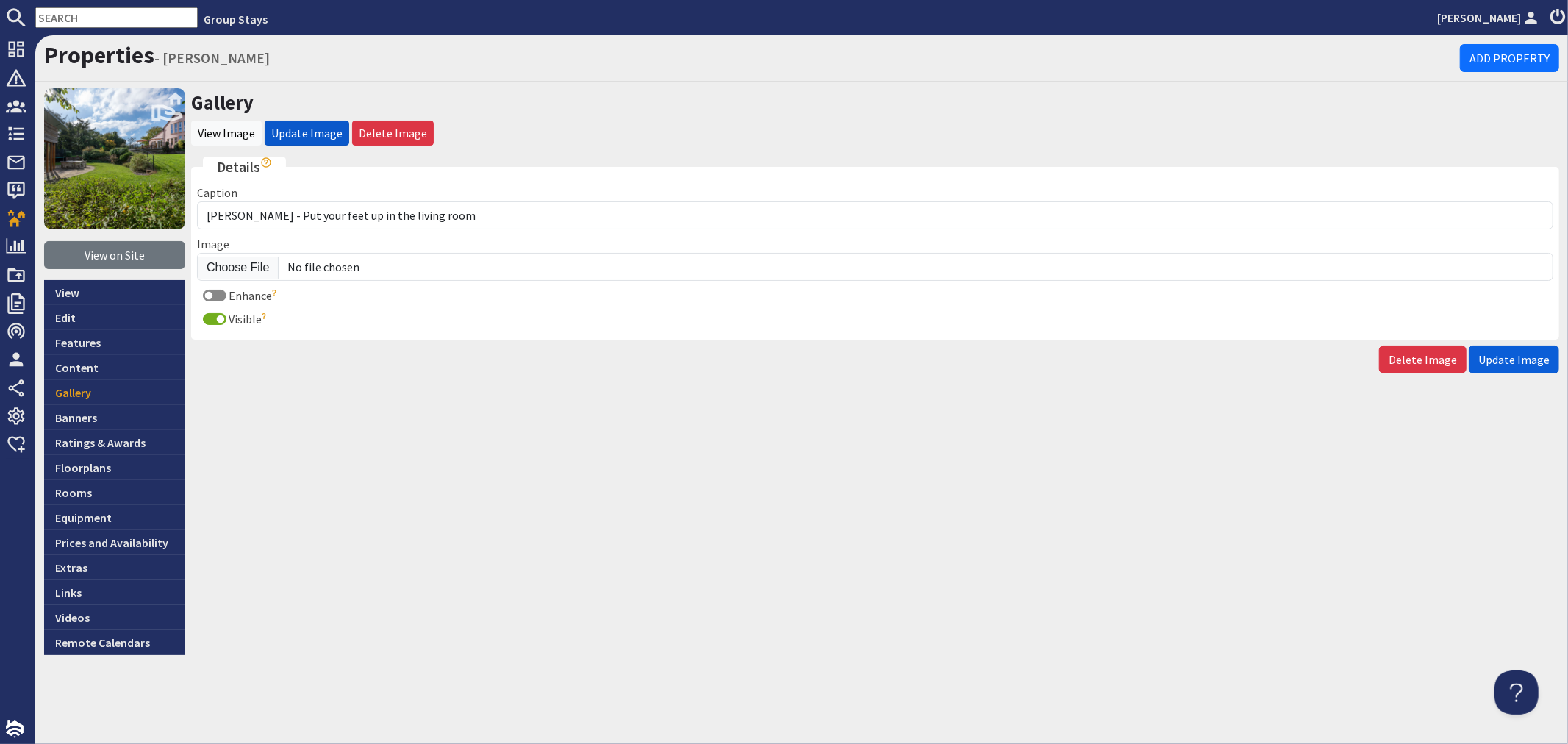
click at [1487, 355] on span "Update Image" at bounding box center [1514, 359] width 72 height 15
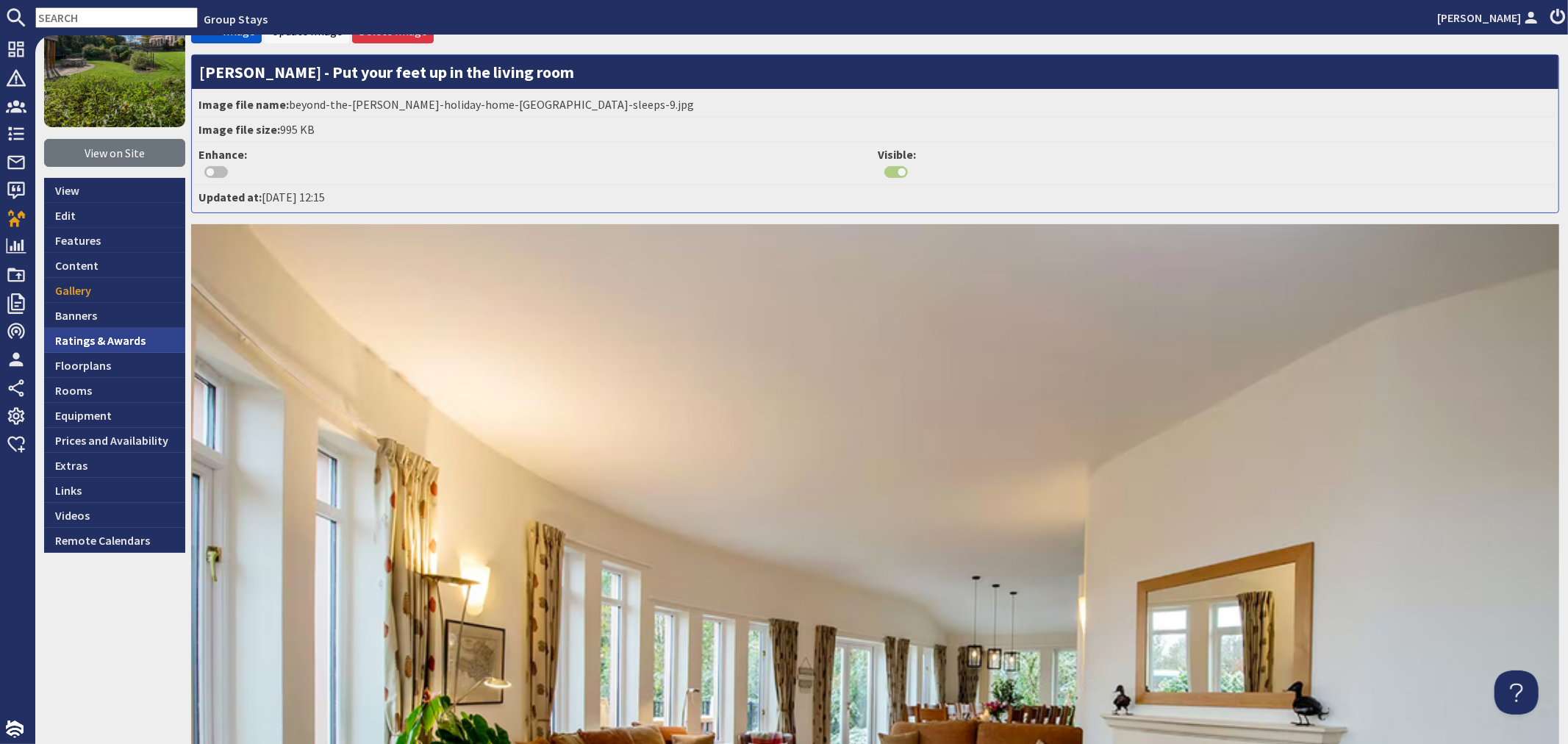
scroll to position [163, 0]
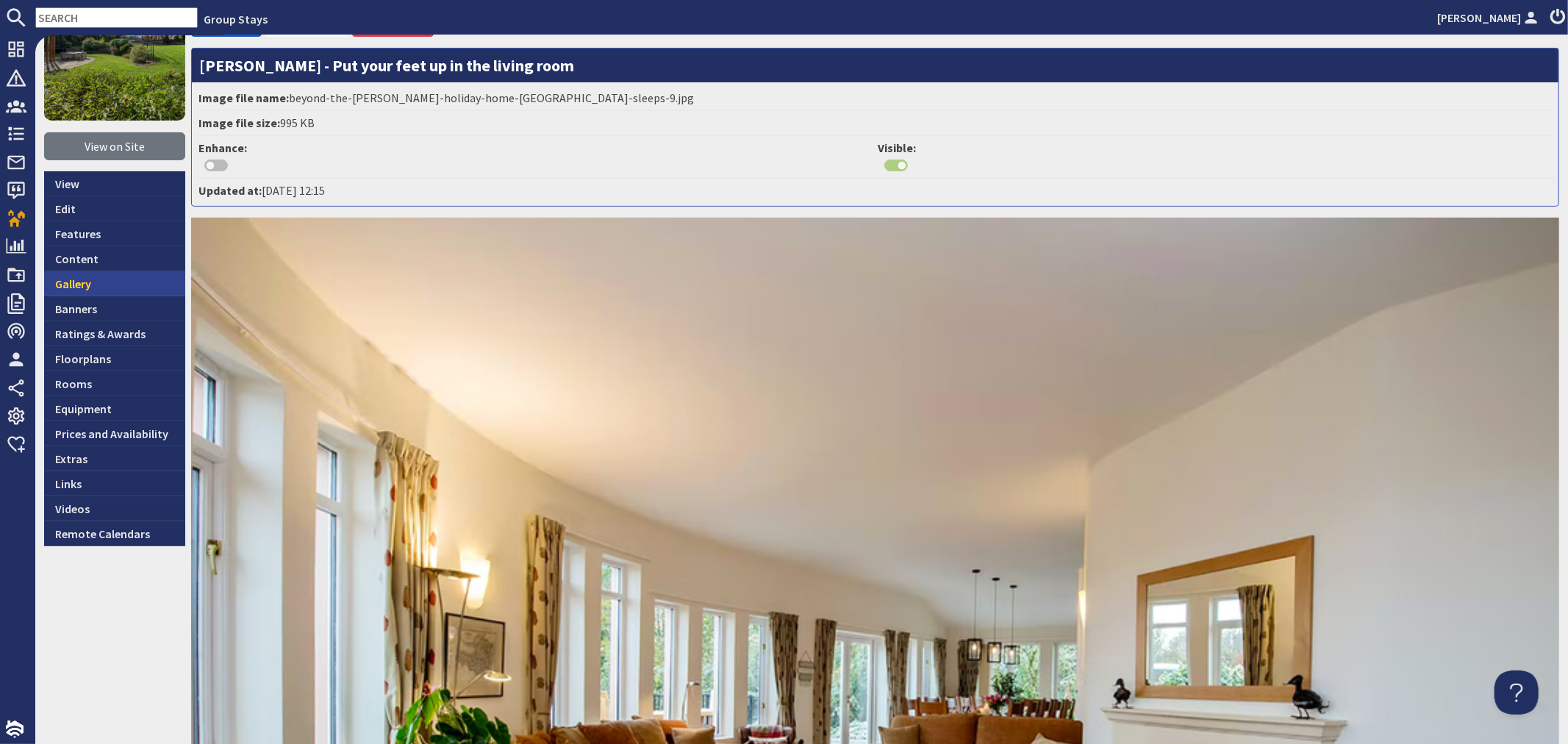
click at [77, 290] on link "Gallery" at bounding box center [115, 284] width 141 height 25
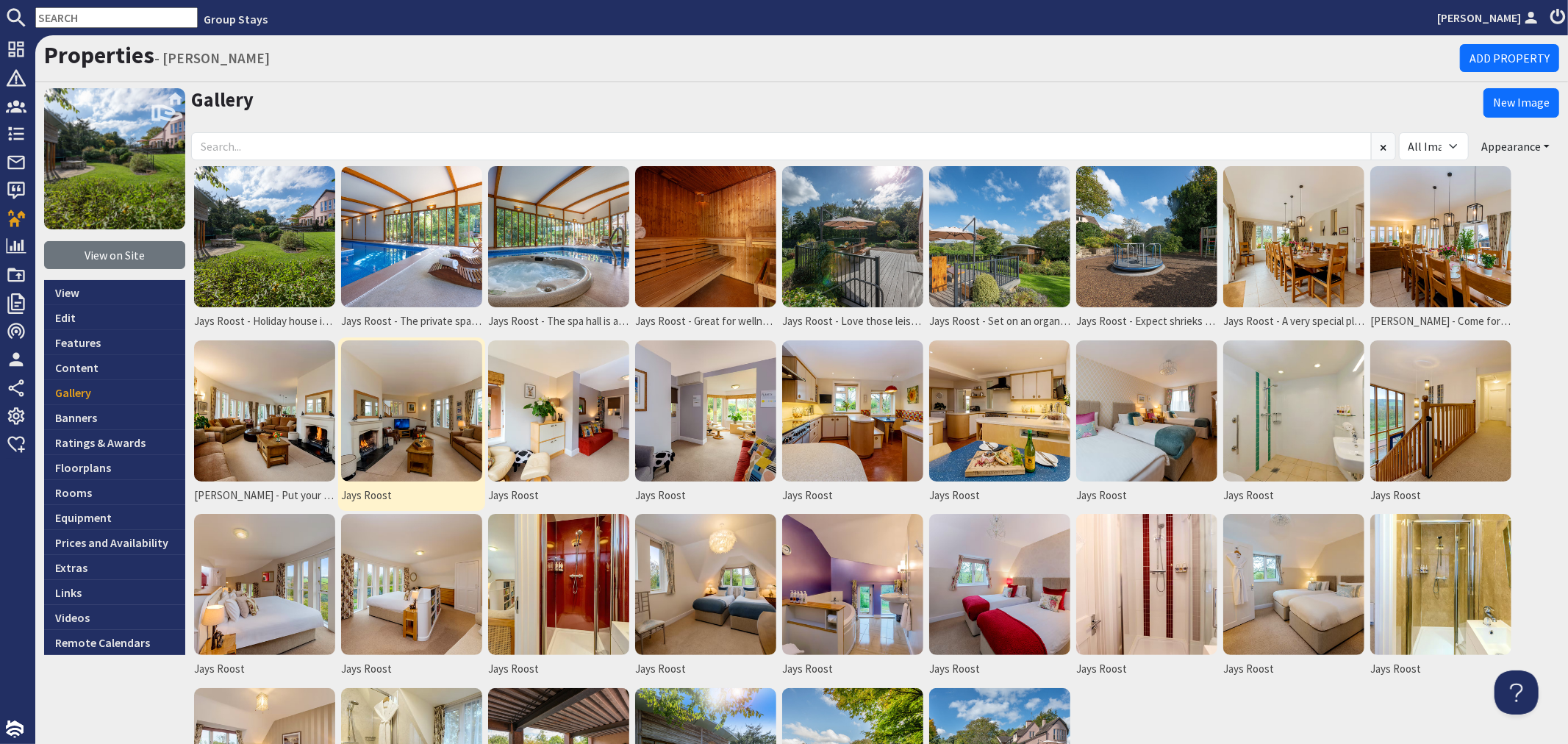
click at [370, 421] on img at bounding box center [412, 411] width 141 height 141
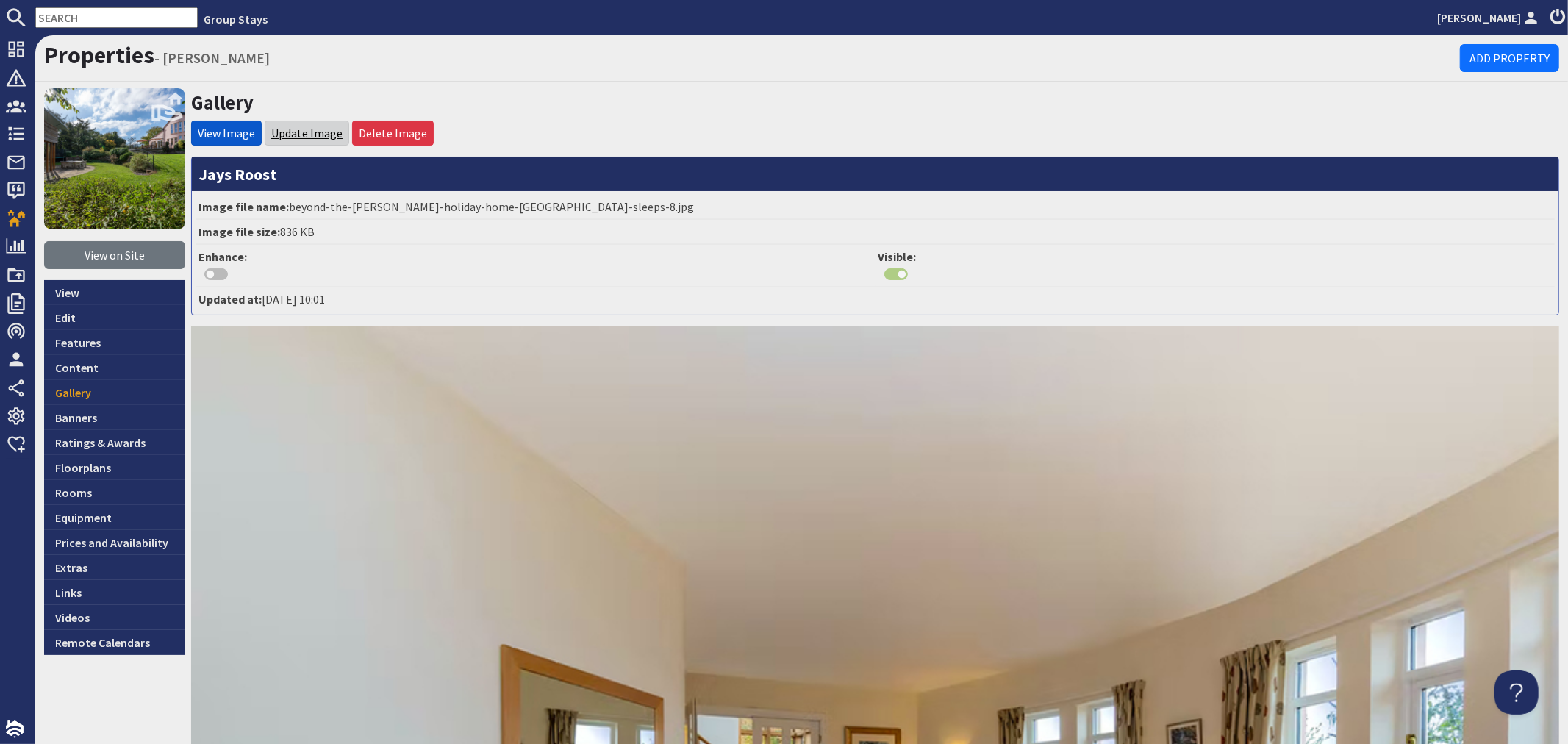
click at [289, 134] on link "Update Image" at bounding box center [307, 133] width 72 height 15
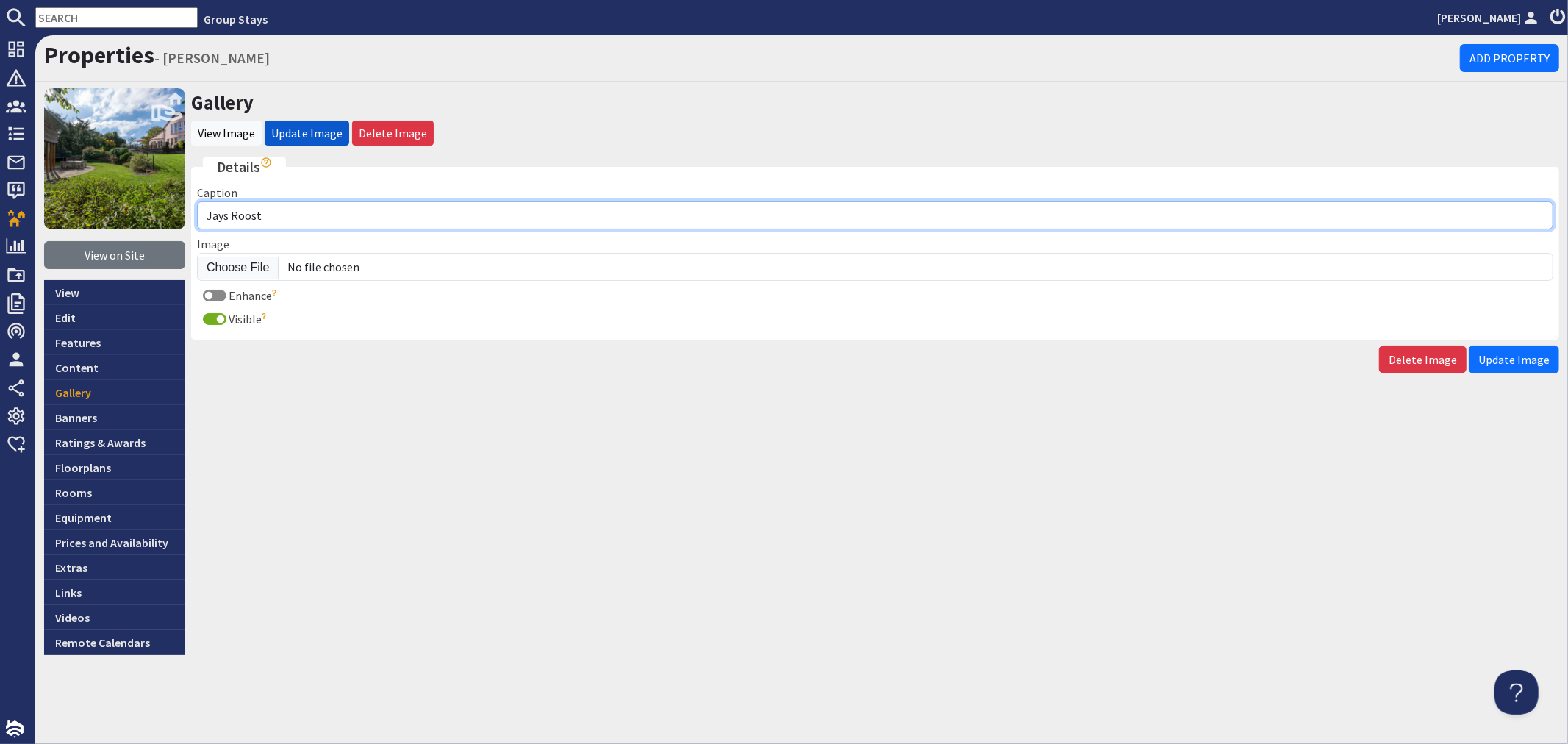
click at [316, 219] on input "Jays Roost" at bounding box center [876, 215] width 1357 height 28
type input "Jays Roost - Come back and light the fire after an autumn or winter walk in the…"
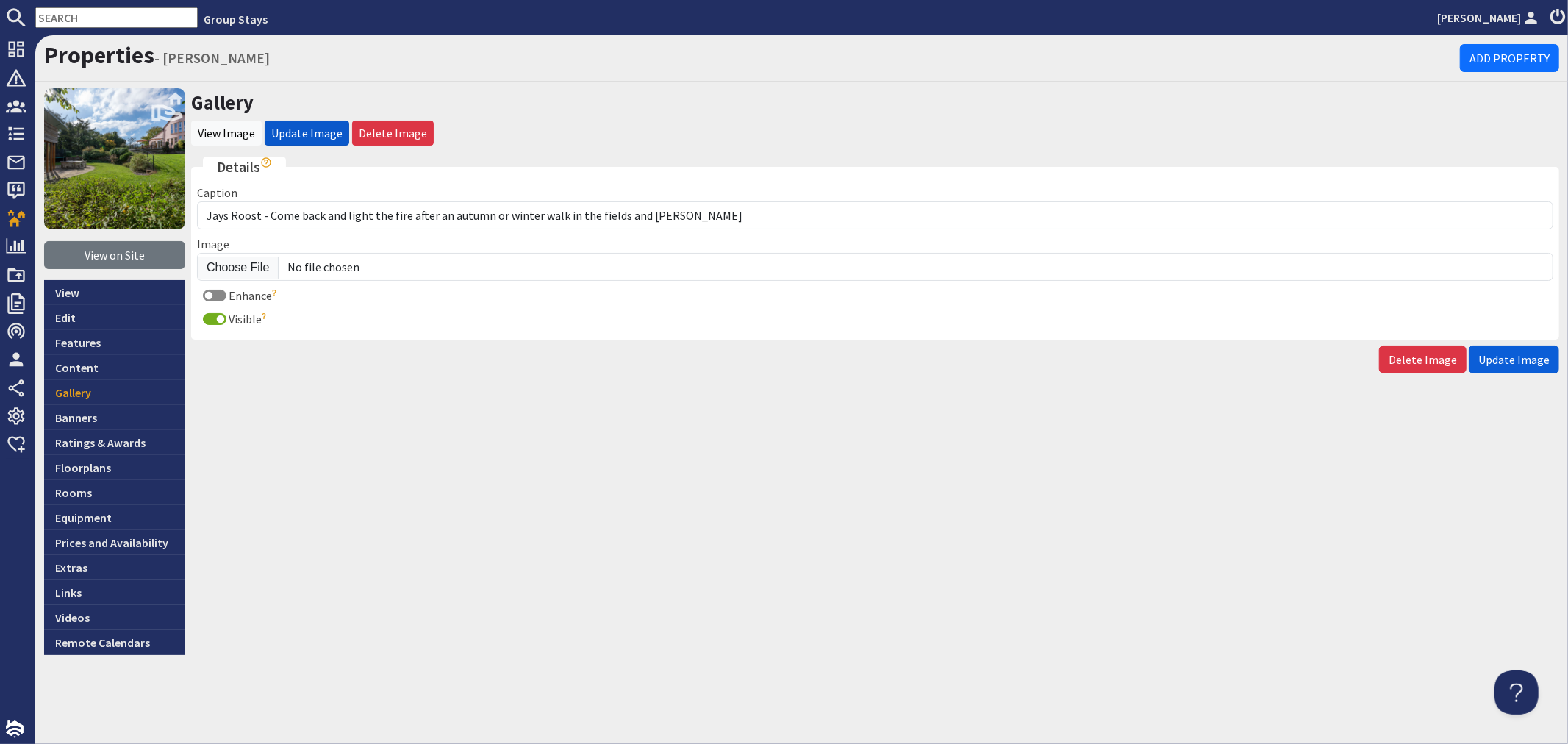
click at [1496, 352] on span "Update Image" at bounding box center [1514, 359] width 72 height 15
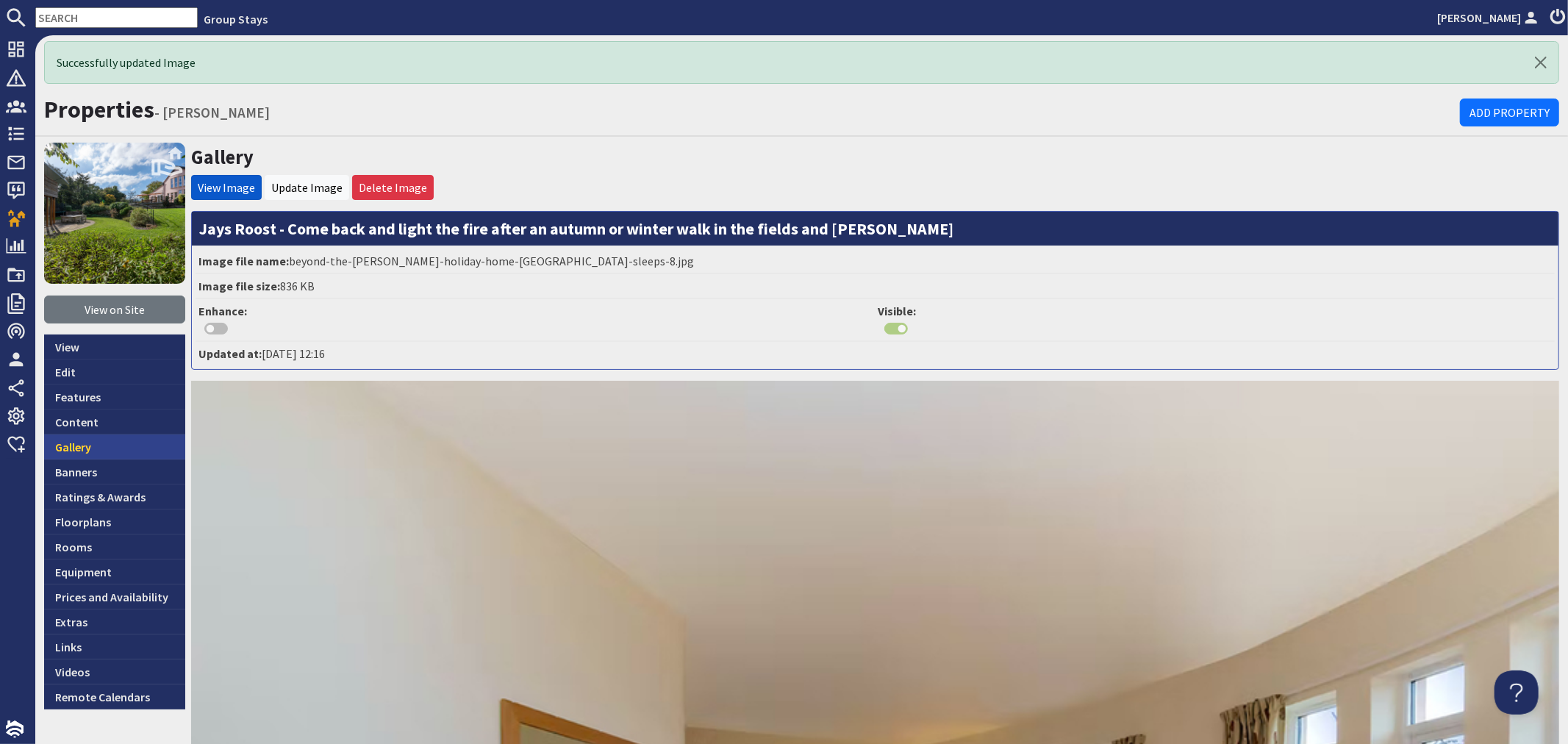
click at [113, 446] on link "Gallery" at bounding box center [115, 446] width 141 height 25
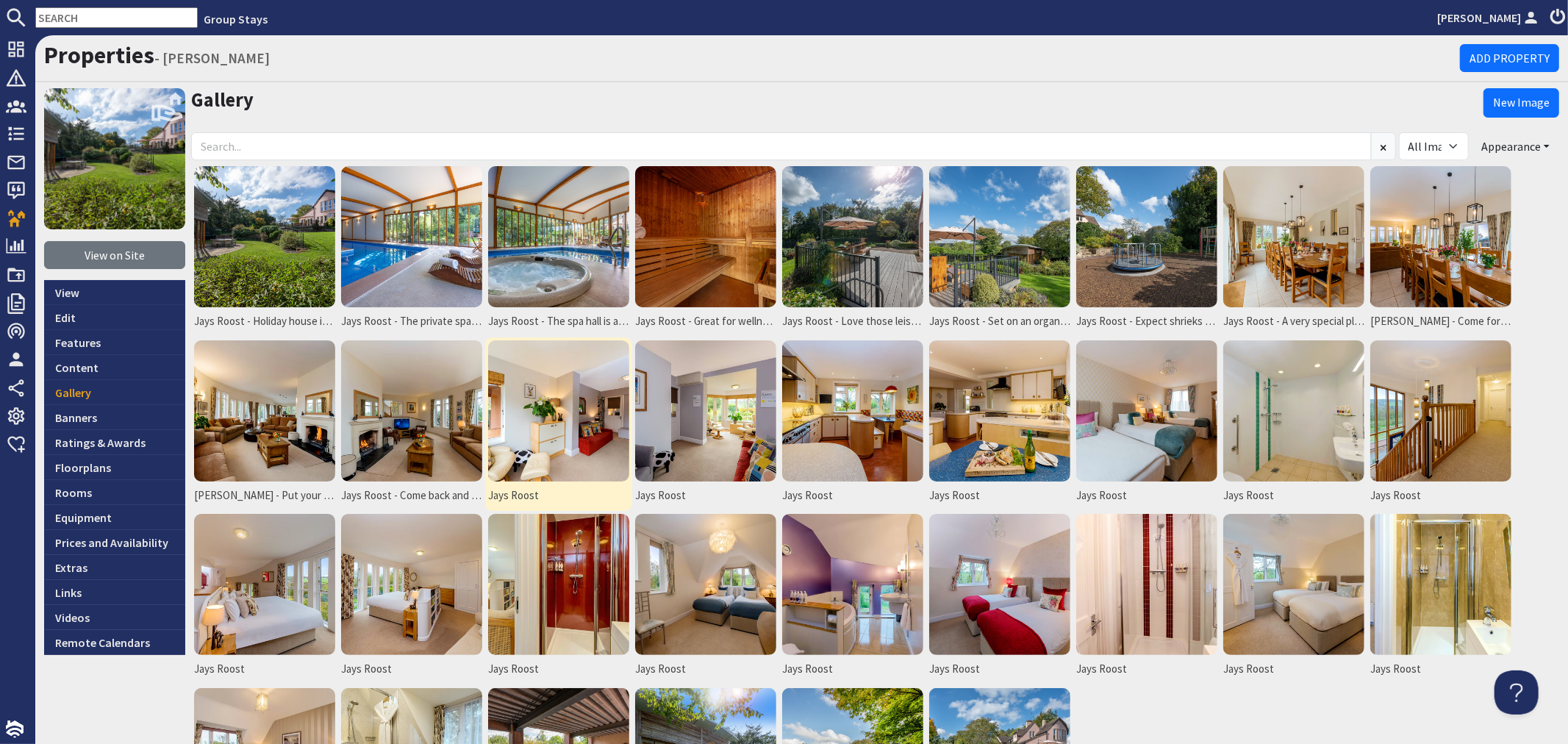
click at [591, 430] on img at bounding box center [559, 411] width 141 height 141
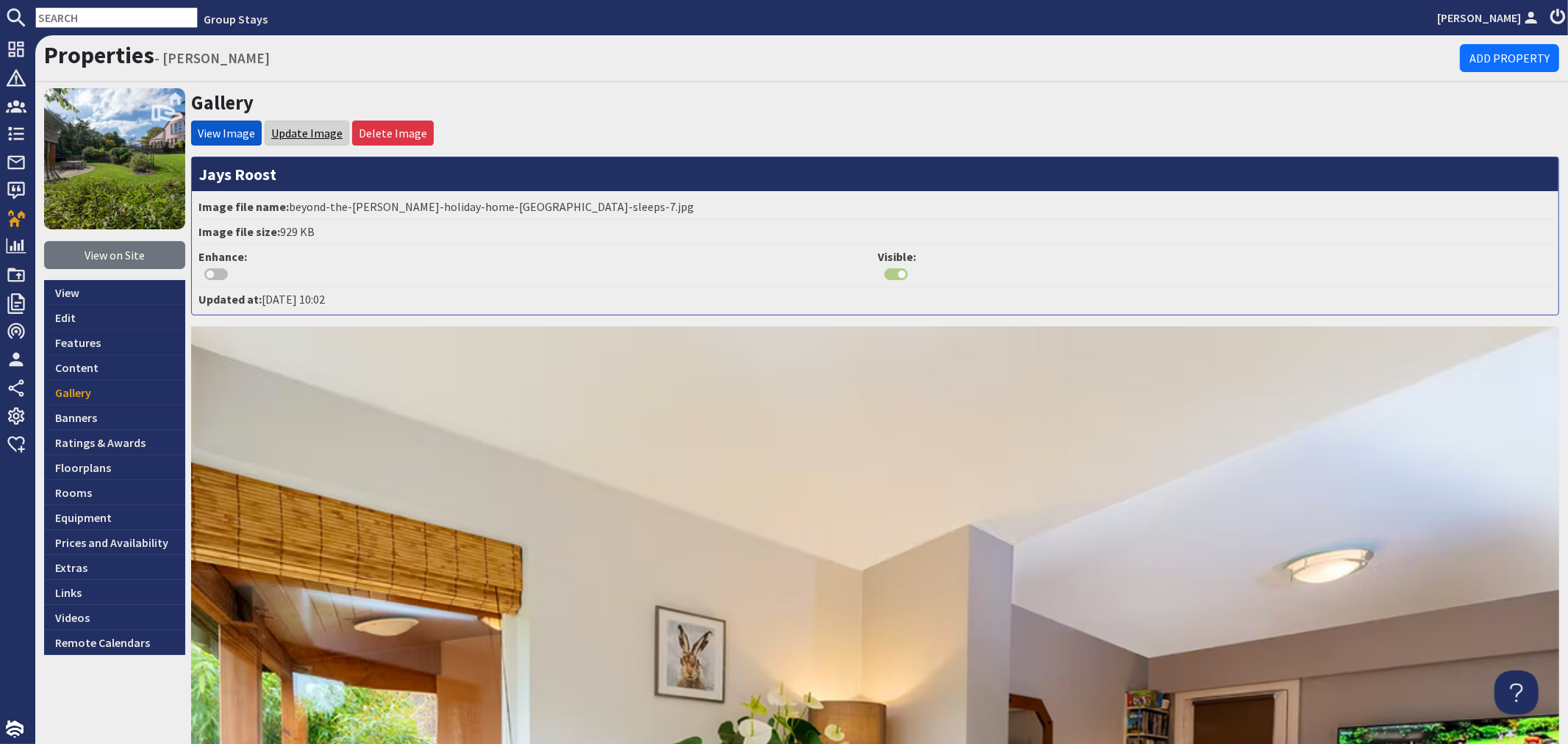
click at [289, 128] on link "Update Image" at bounding box center [307, 133] width 72 height 15
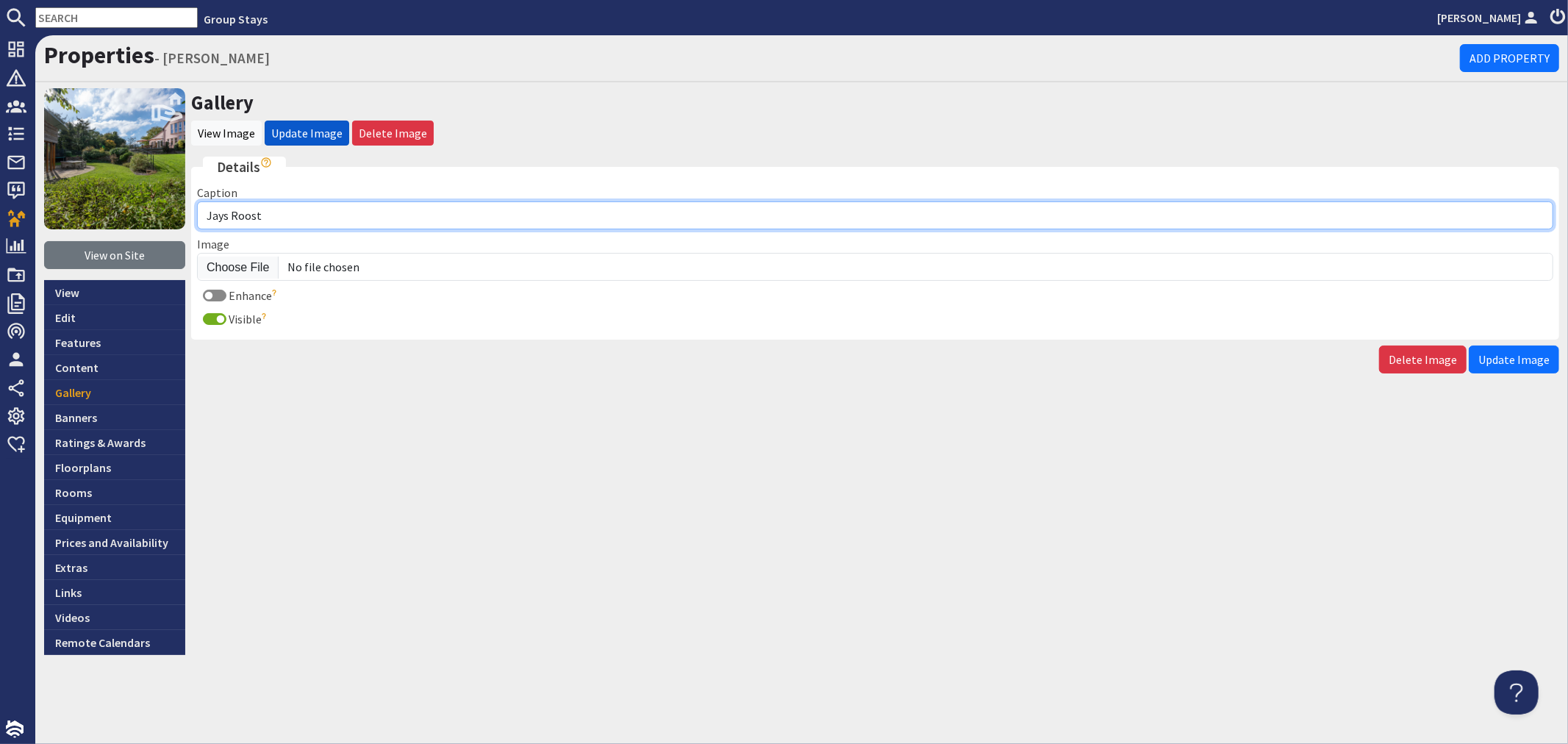
click at [321, 206] on input "Jays Roost" at bounding box center [876, 215] width 1357 height 28
type input "[PERSON_NAME] - The cosy snug doubles up as a playroom for the little ones"
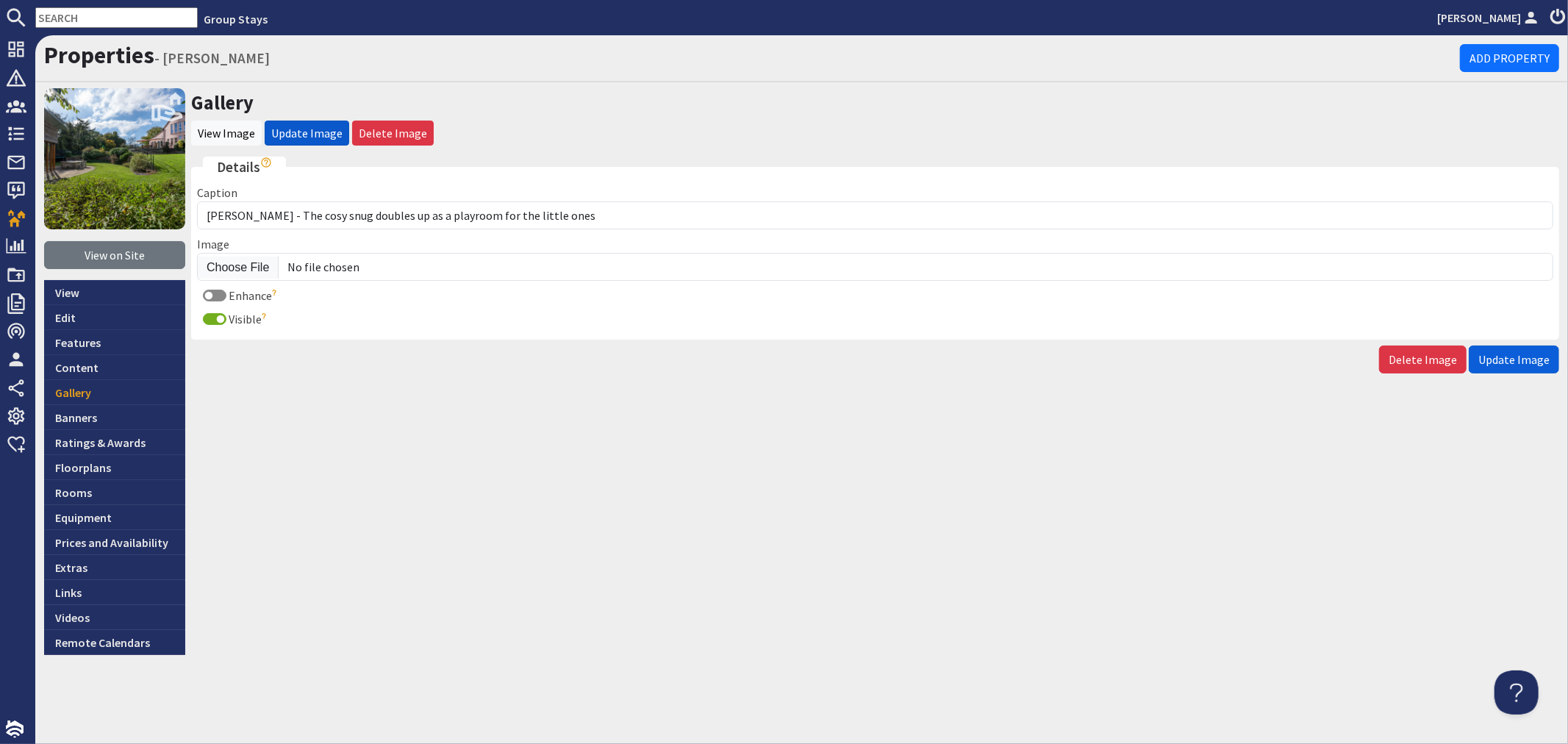
click at [1524, 358] on span "Update Image" at bounding box center [1514, 359] width 72 height 15
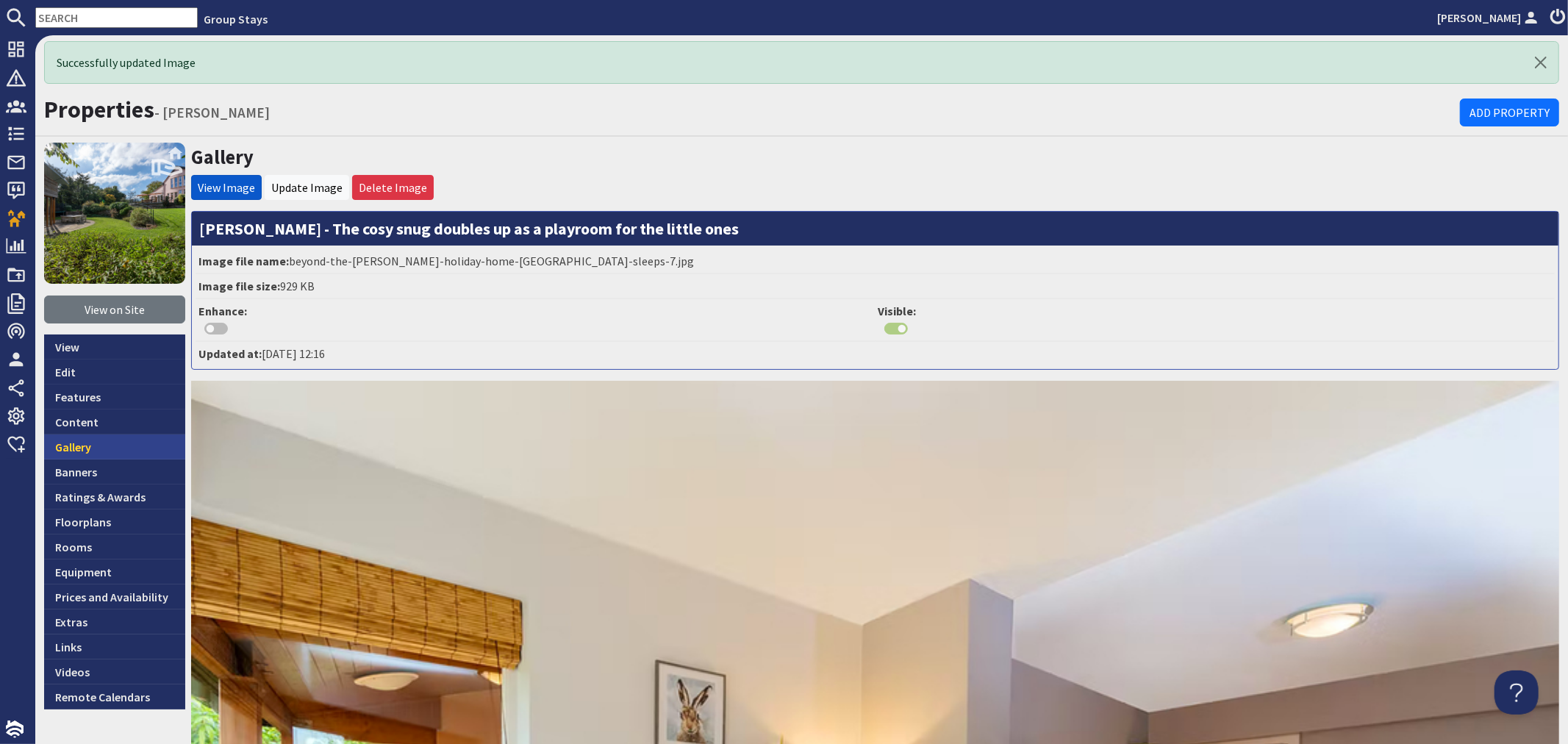
click at [148, 455] on link "Gallery" at bounding box center [115, 446] width 141 height 25
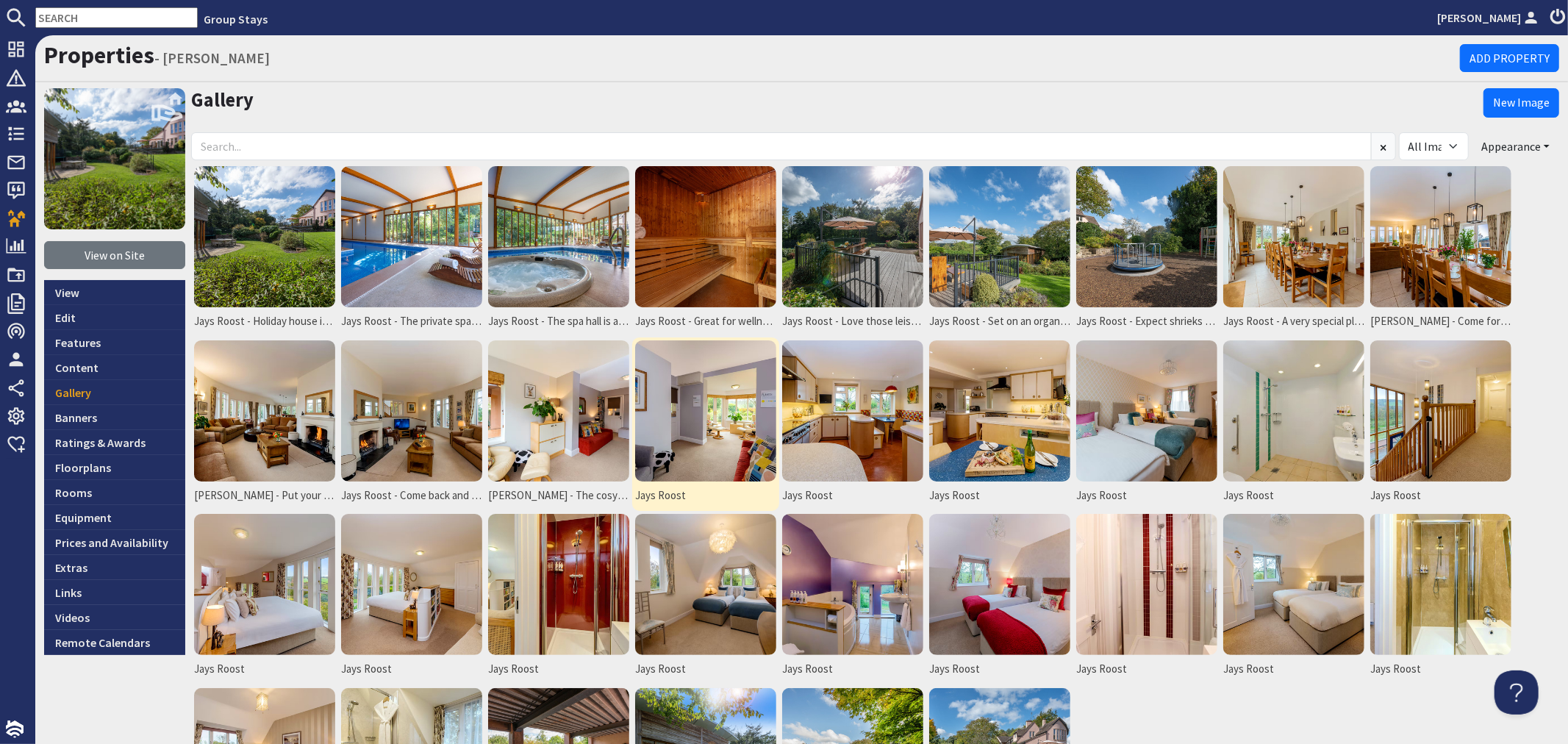
click at [705, 450] on img at bounding box center [705, 411] width 141 height 141
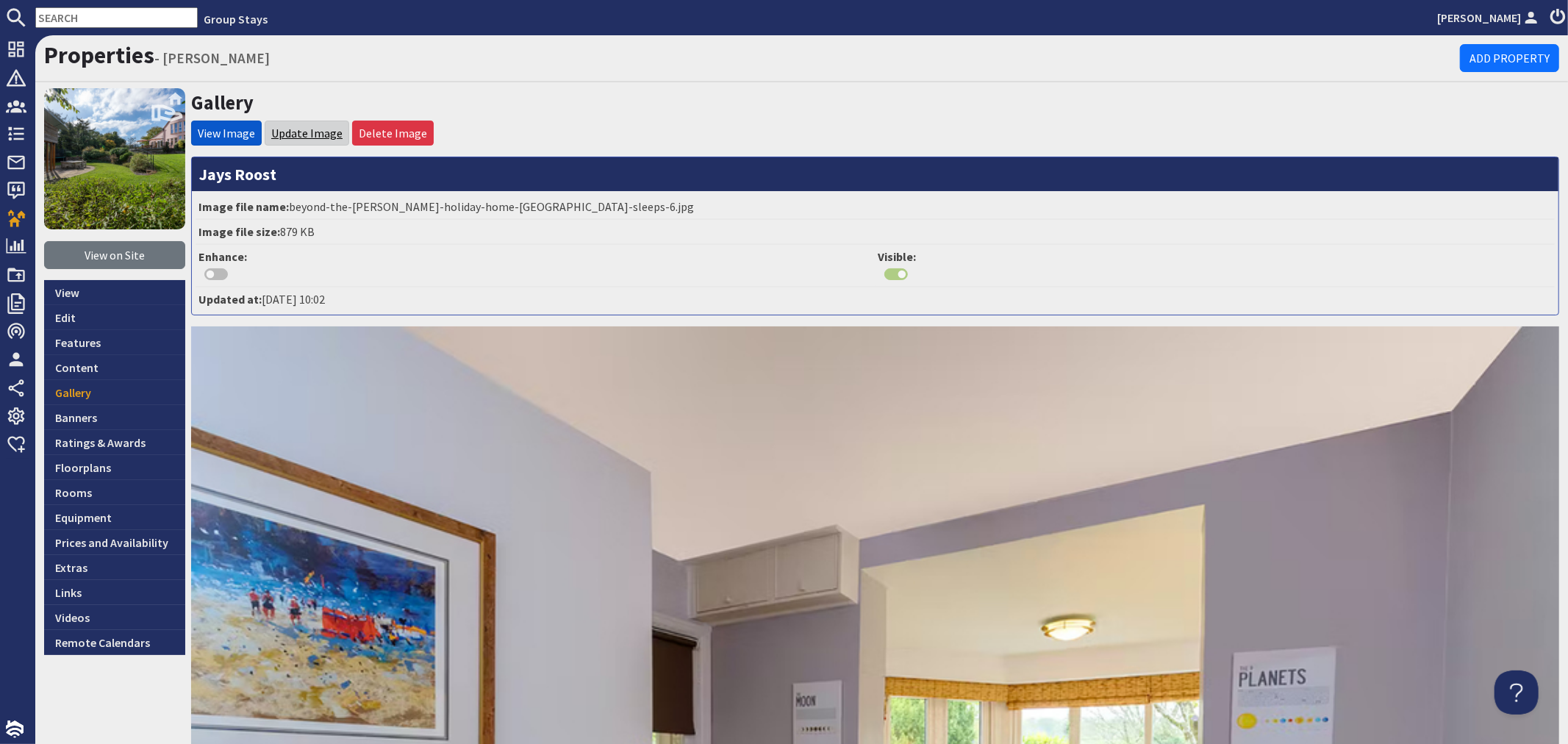
click at [298, 136] on link "Update Image" at bounding box center [307, 133] width 72 height 15
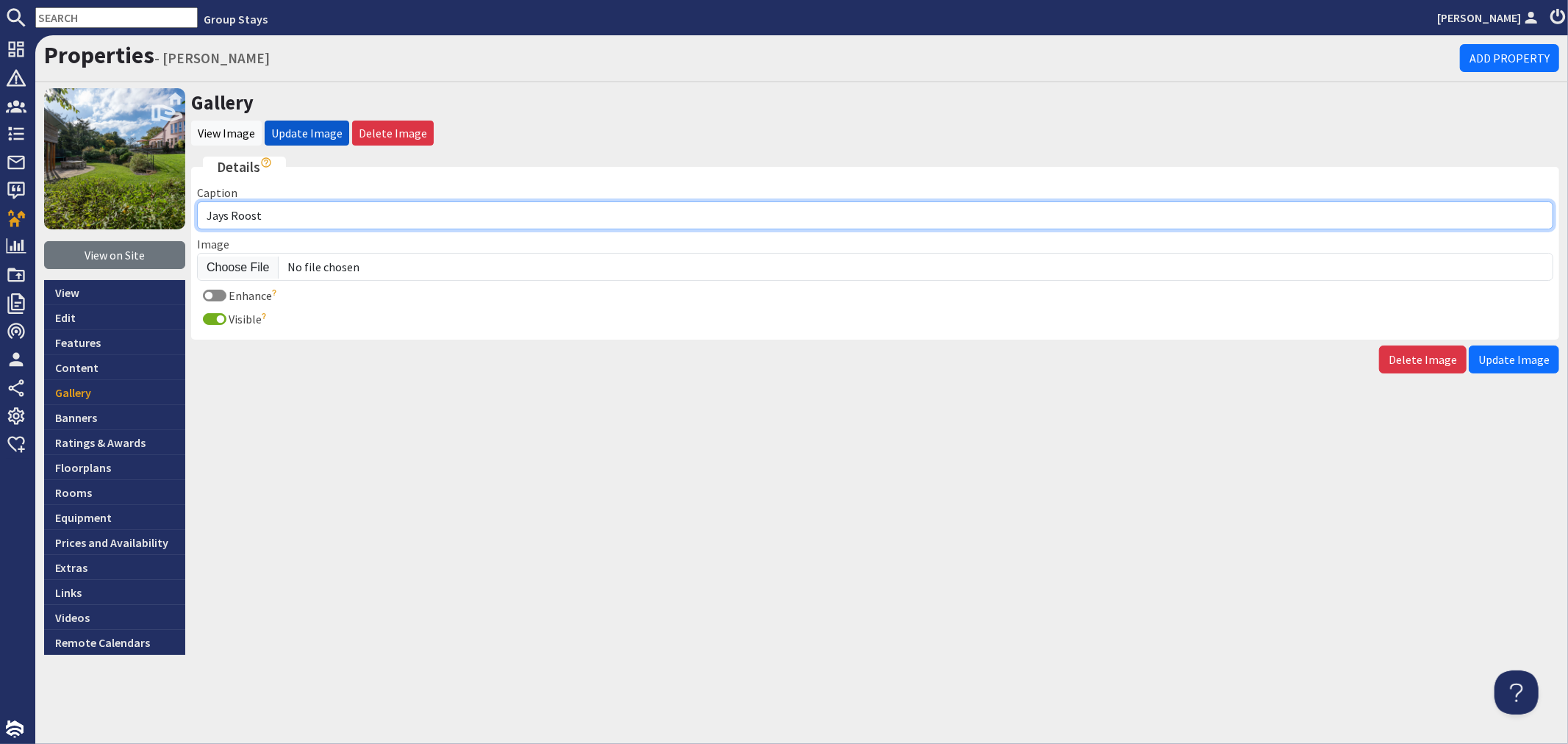
click at [297, 206] on input "Jays Roost" at bounding box center [876, 215] width 1357 height 28
type input "[PERSON_NAME] - Take 5 in the snug, read the kids a story"
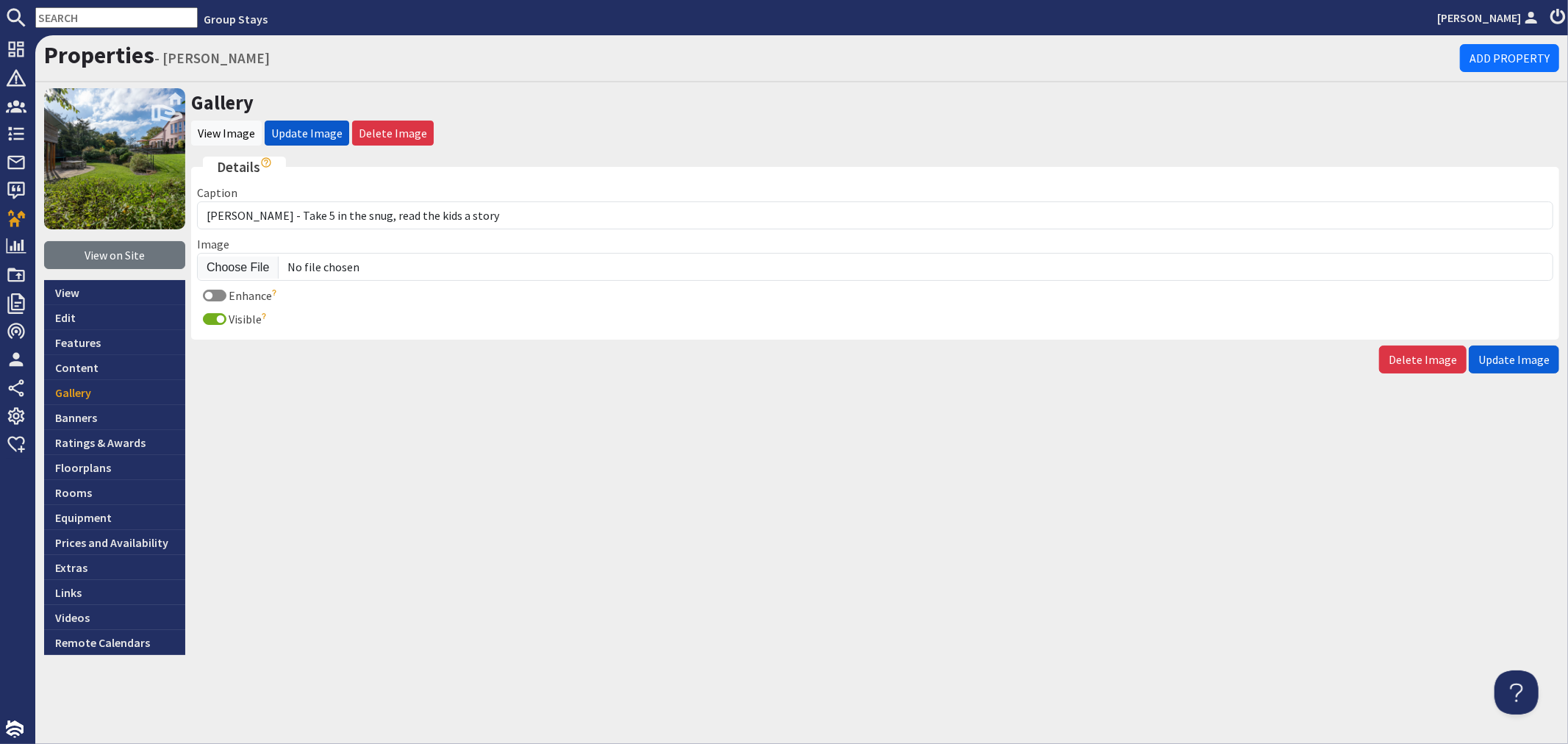
click at [1494, 363] on span "Update Image" at bounding box center [1514, 359] width 72 height 15
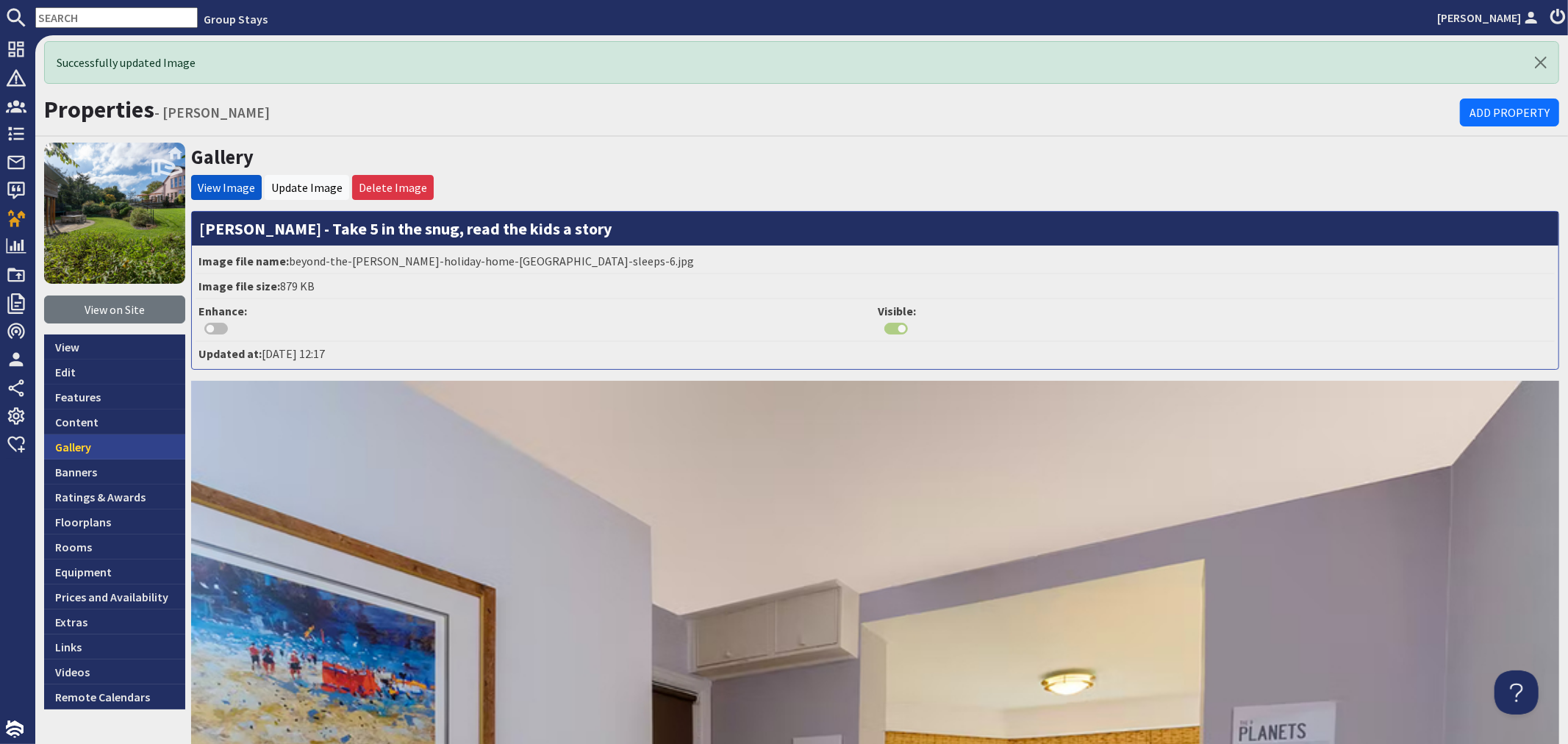
click at [151, 445] on link "Gallery" at bounding box center [115, 446] width 141 height 25
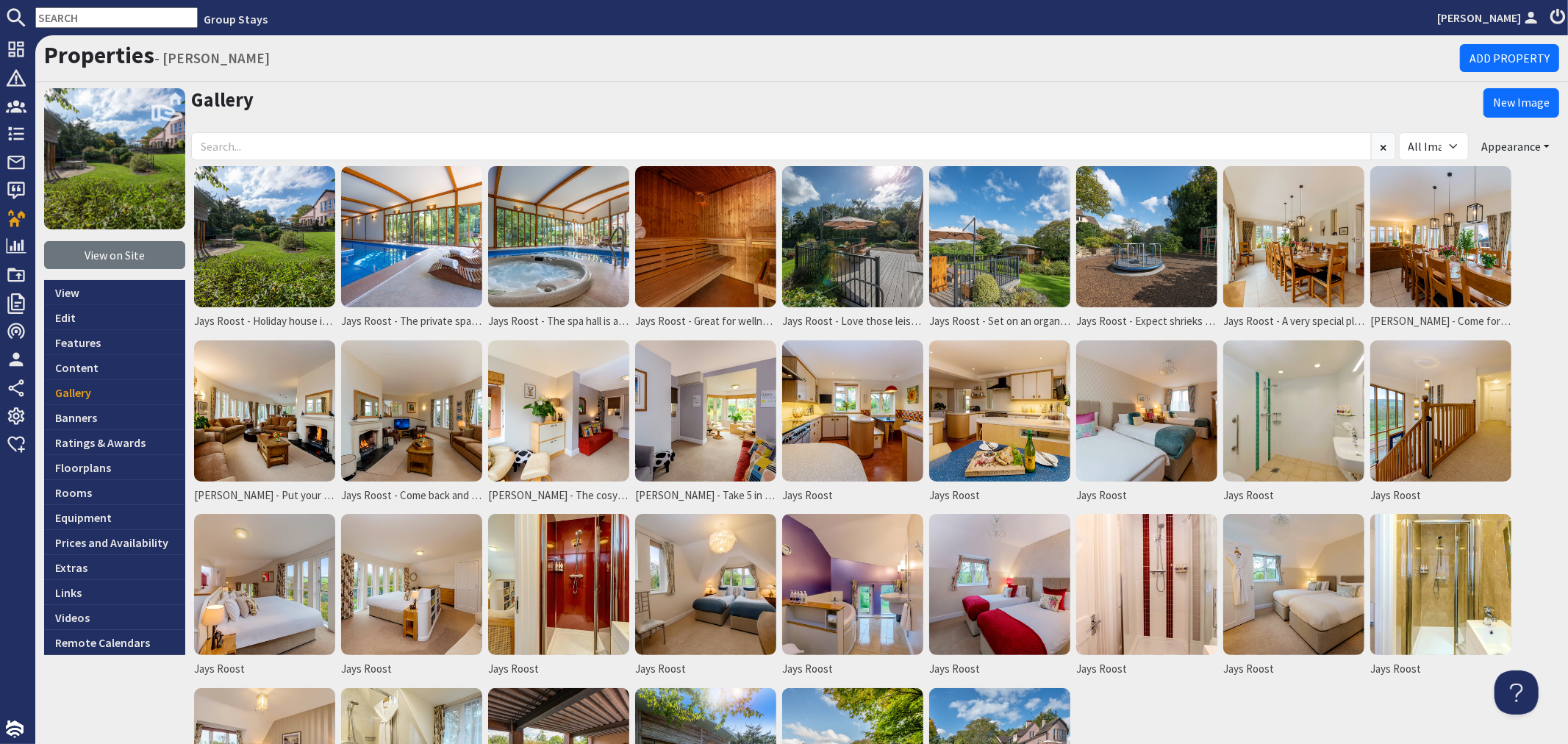
scroll to position [81, 0]
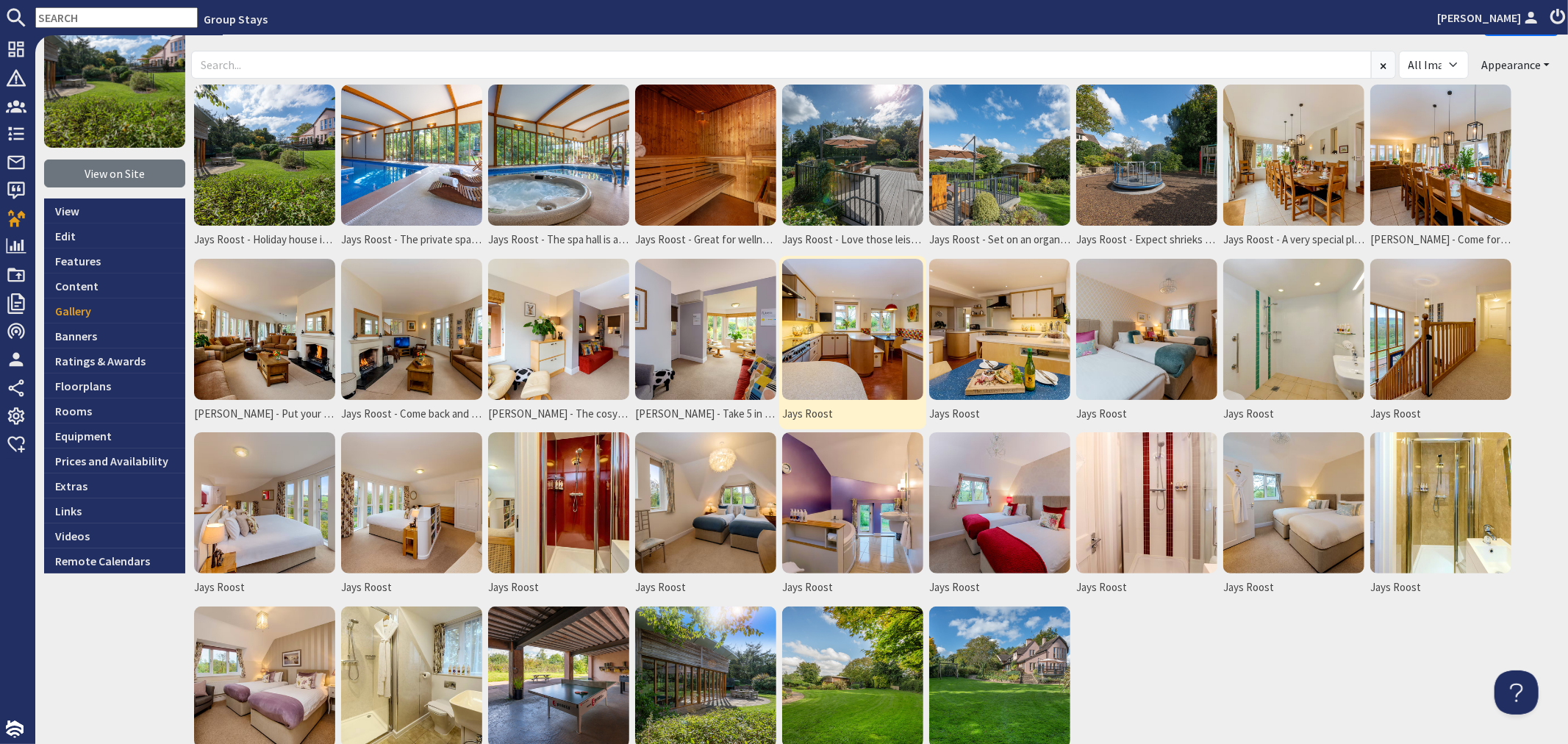
click at [849, 344] on img at bounding box center [853, 330] width 141 height 141
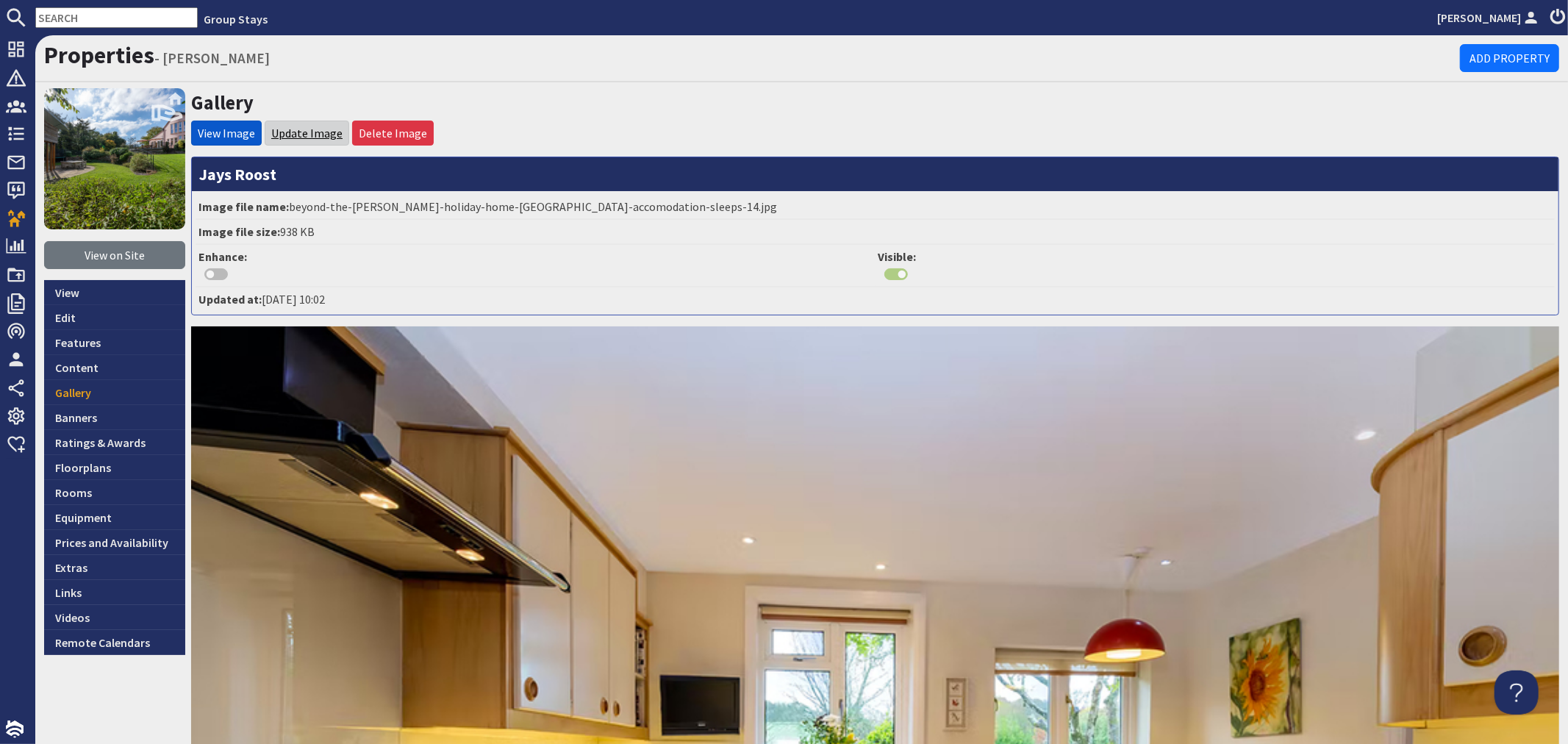
click at [309, 126] on link "Update Image" at bounding box center [307, 133] width 72 height 15
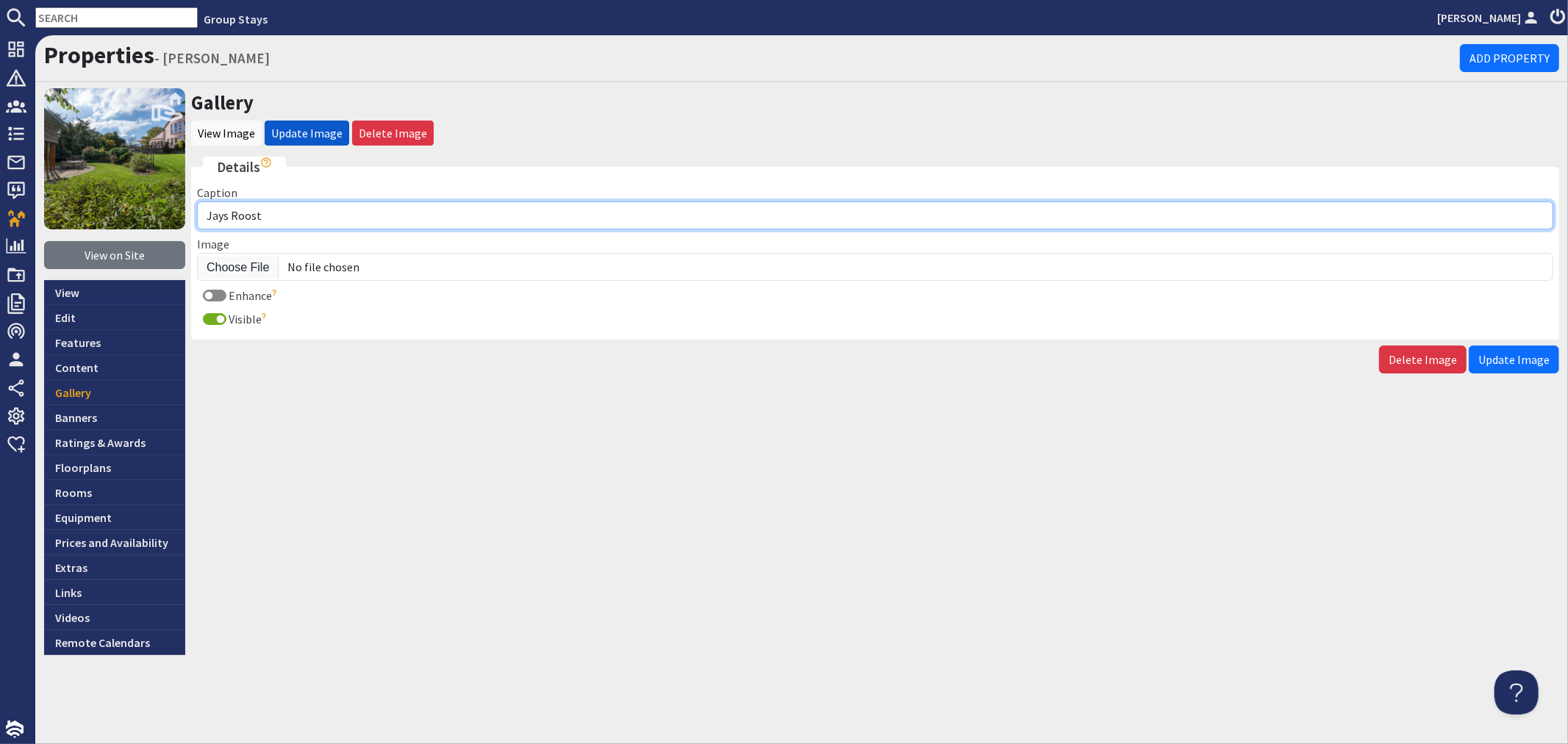
drag, startPoint x: 331, startPoint y: 218, endPoint x: 365, endPoint y: 202, distance: 37.6
click at [331, 218] on input "Jays Roost" at bounding box center [876, 215] width 1357 height 28
type input "Jays Roost - House 1 has a well equipped bespoke kitchen"
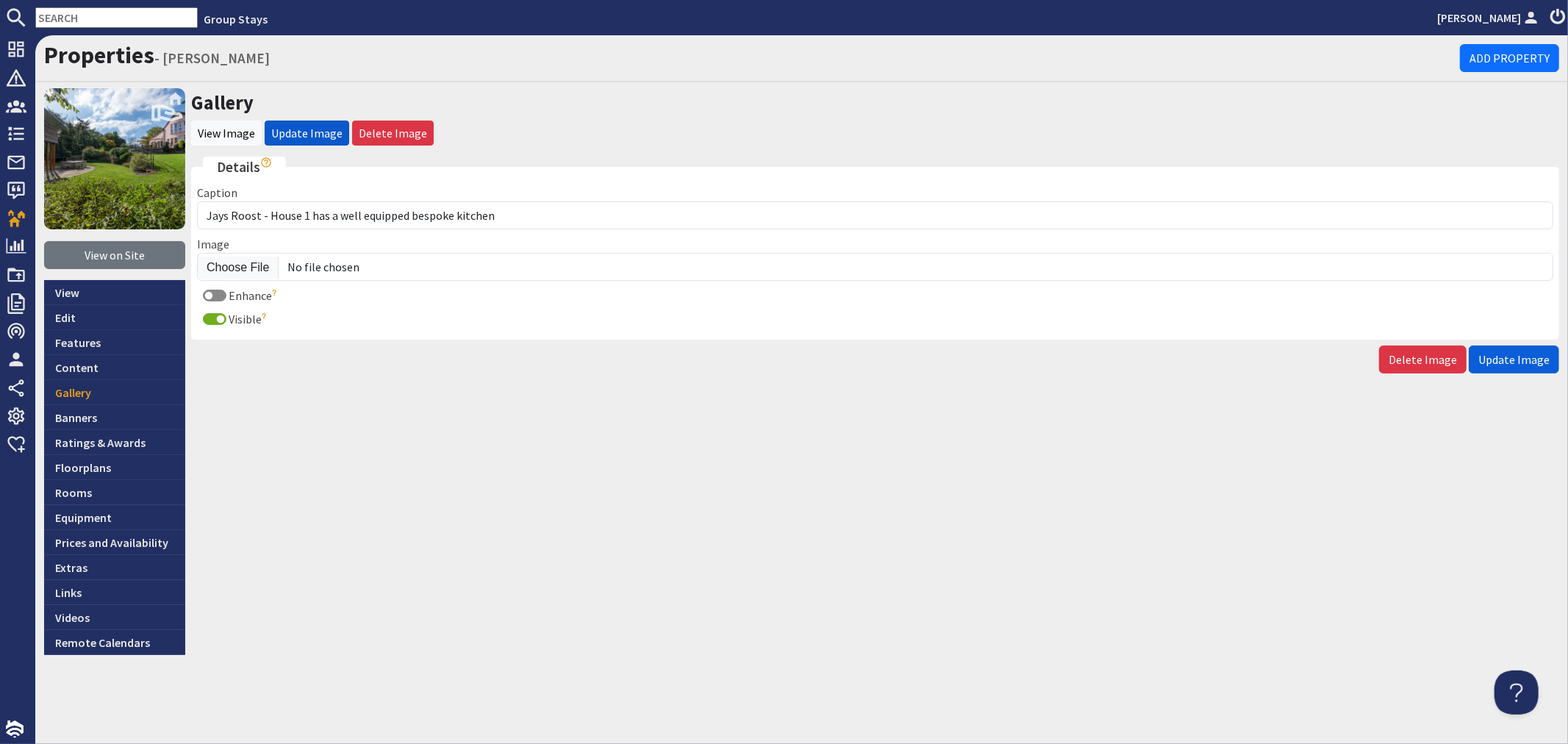
click at [1552, 349] on button "Update Image" at bounding box center [1514, 359] width 90 height 28
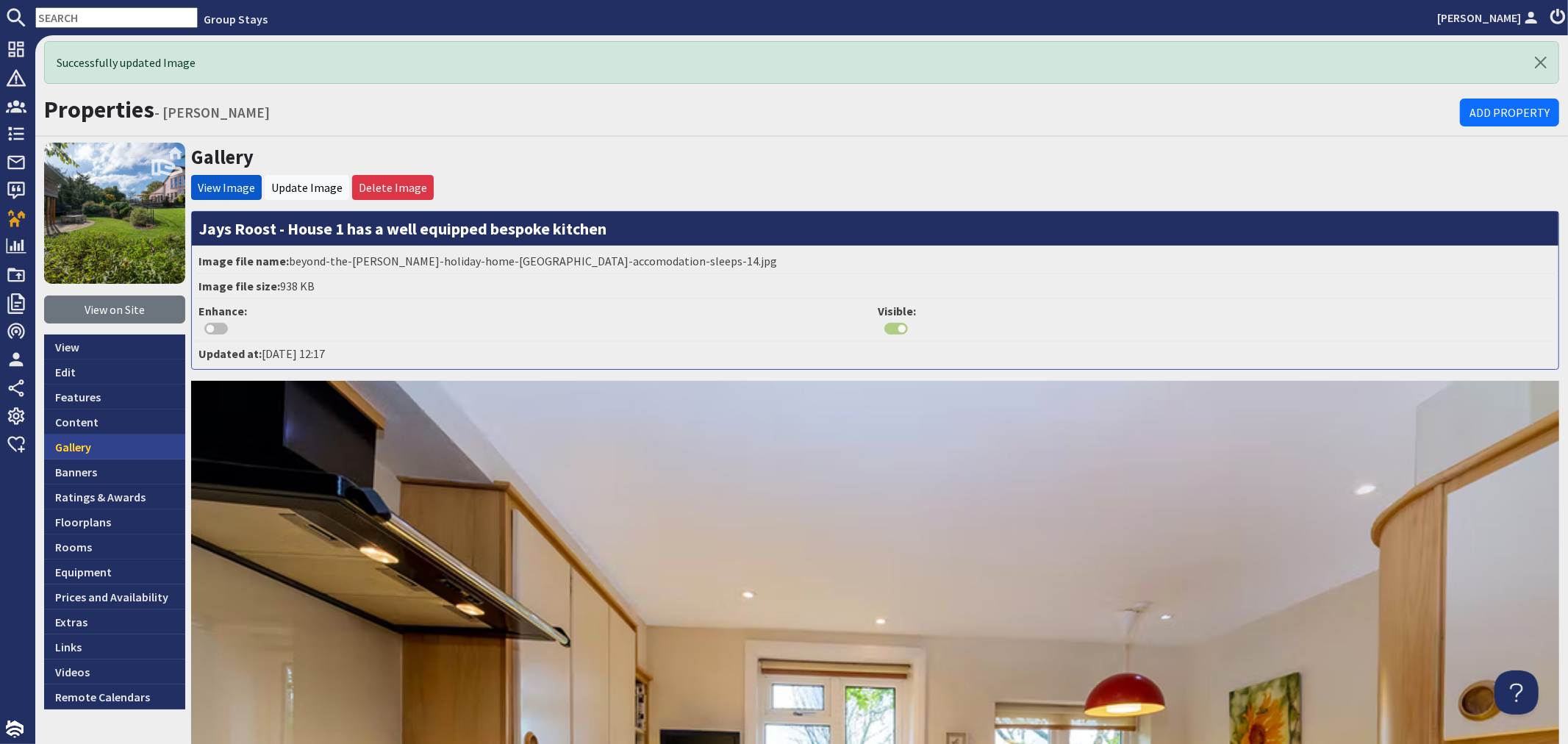
click at [94, 436] on link "Gallery" at bounding box center [115, 446] width 141 height 25
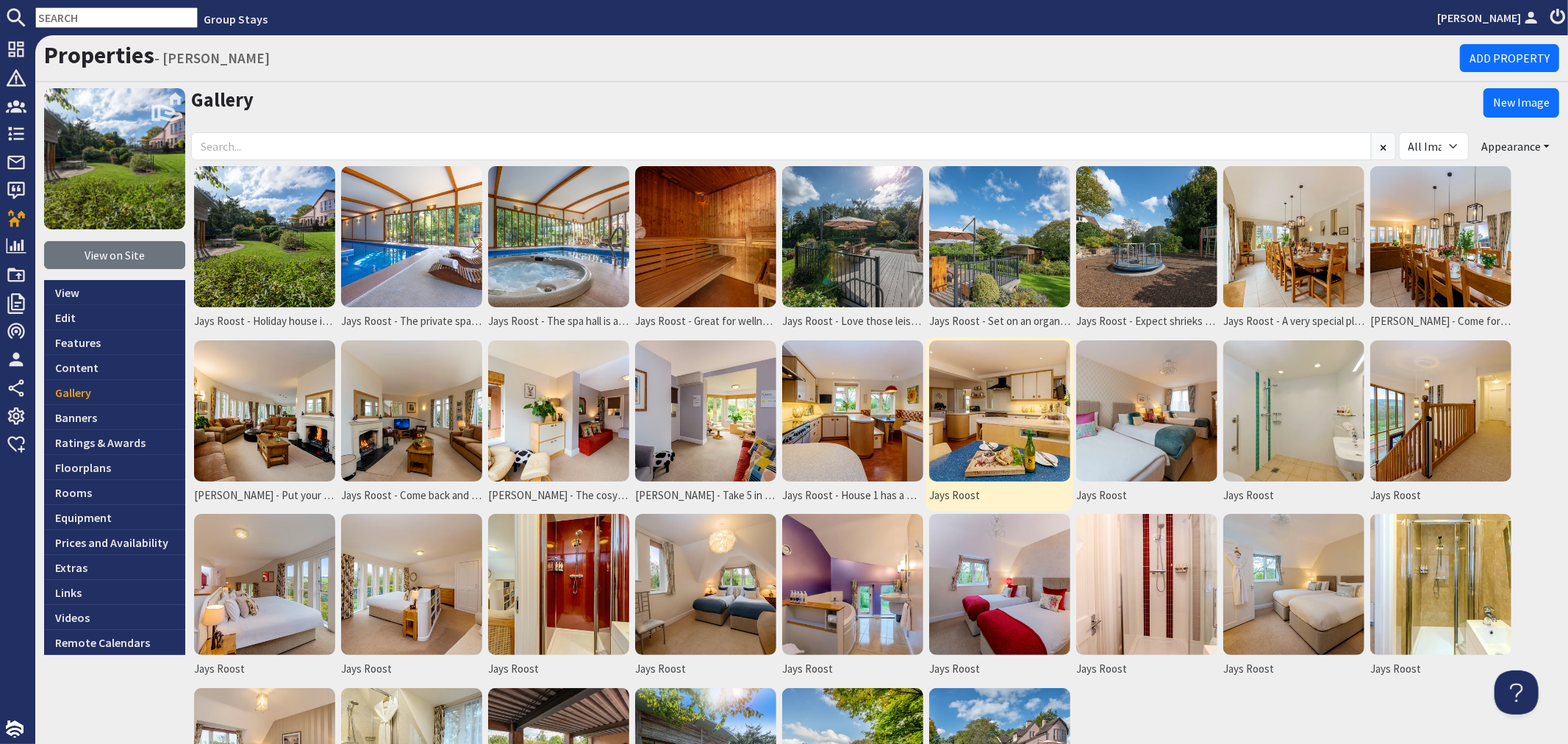
click at [1012, 421] on img at bounding box center [1000, 411] width 141 height 141
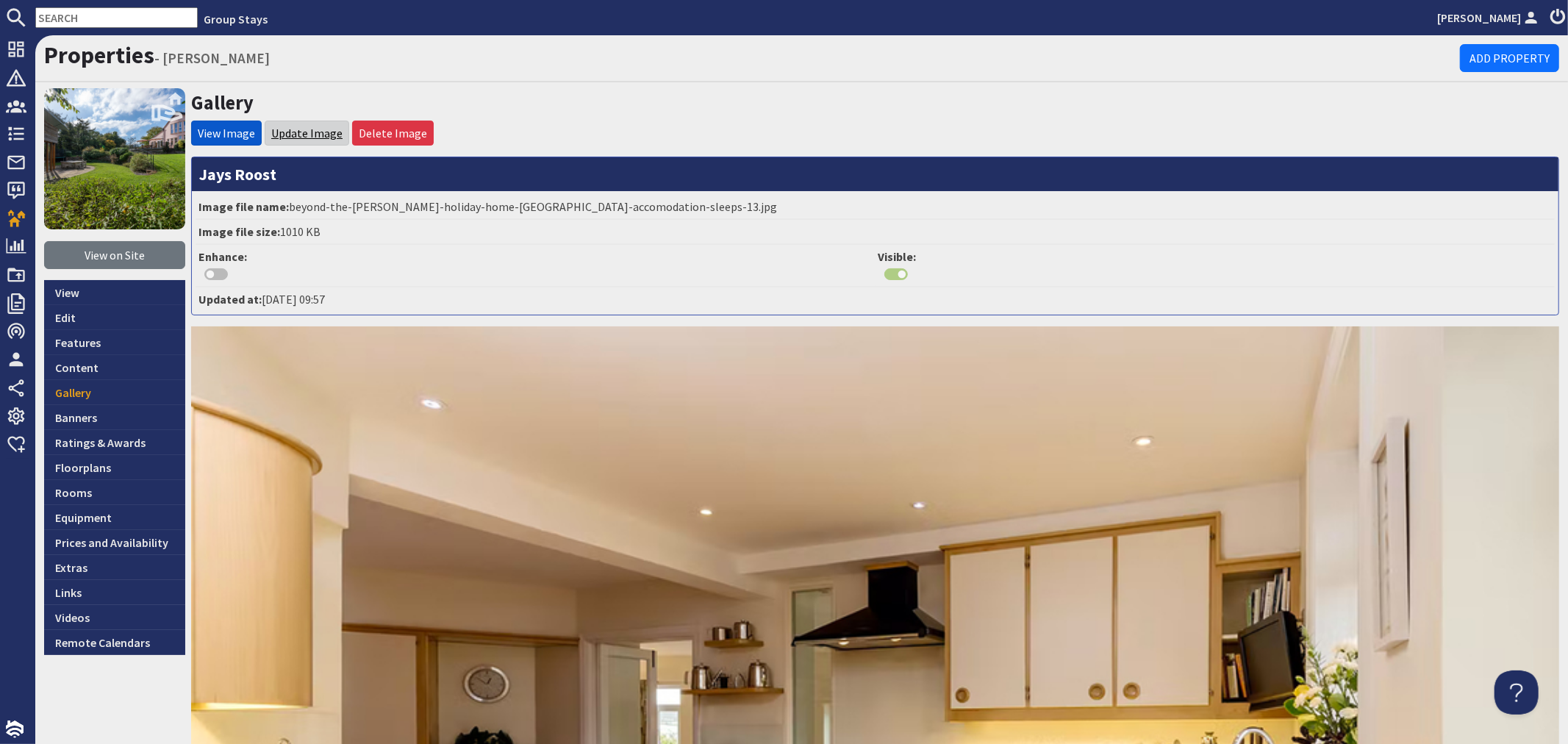
click at [309, 136] on link "Update Image" at bounding box center [307, 133] width 72 height 15
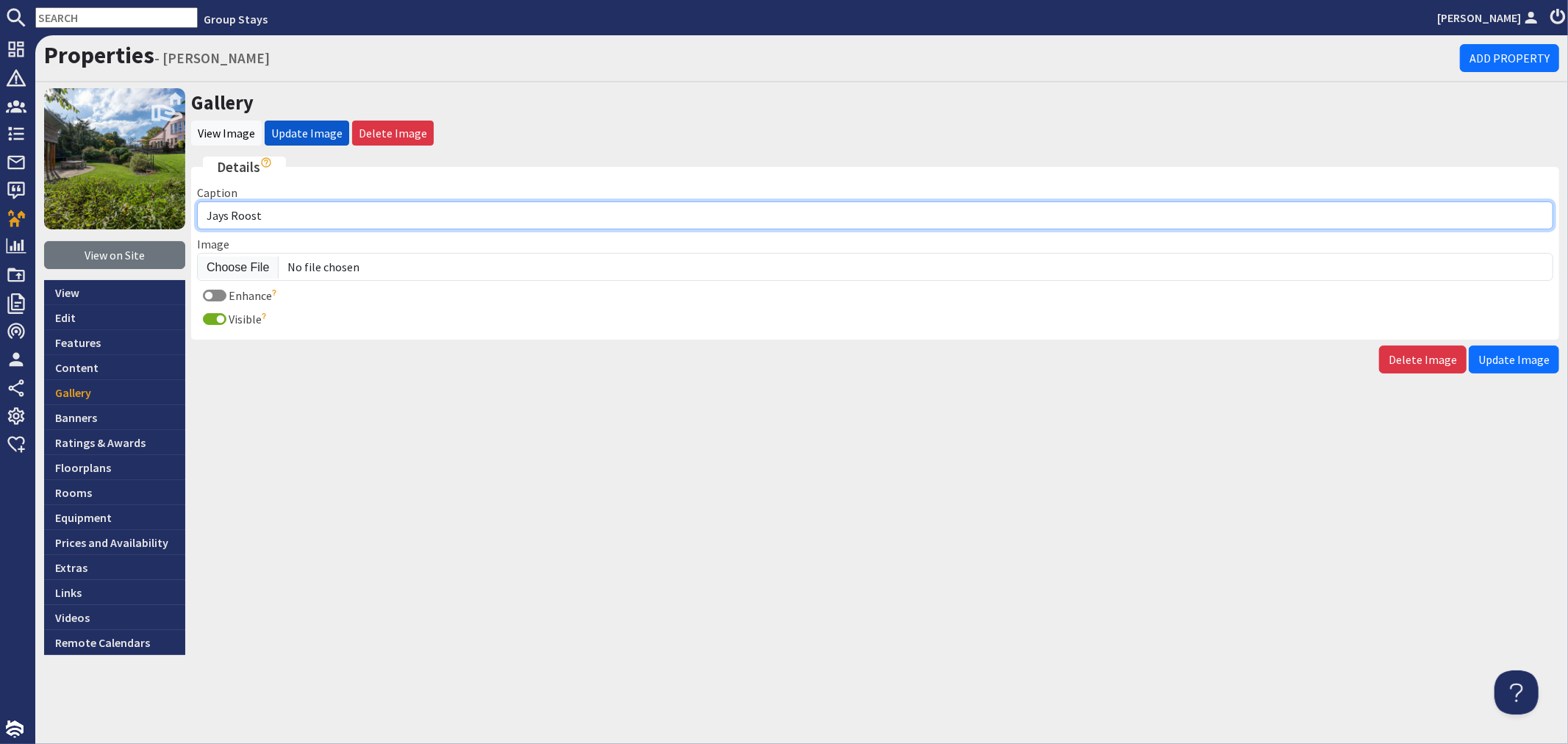
drag, startPoint x: 326, startPoint y: 219, endPoint x: 377, endPoint y: 192, distance: 57.7
click at [326, 219] on input "Jays Roost" at bounding box center [876, 215] width 1357 height 28
type input "Jays Roost - Equipped to take the stress out of catering for your large group"
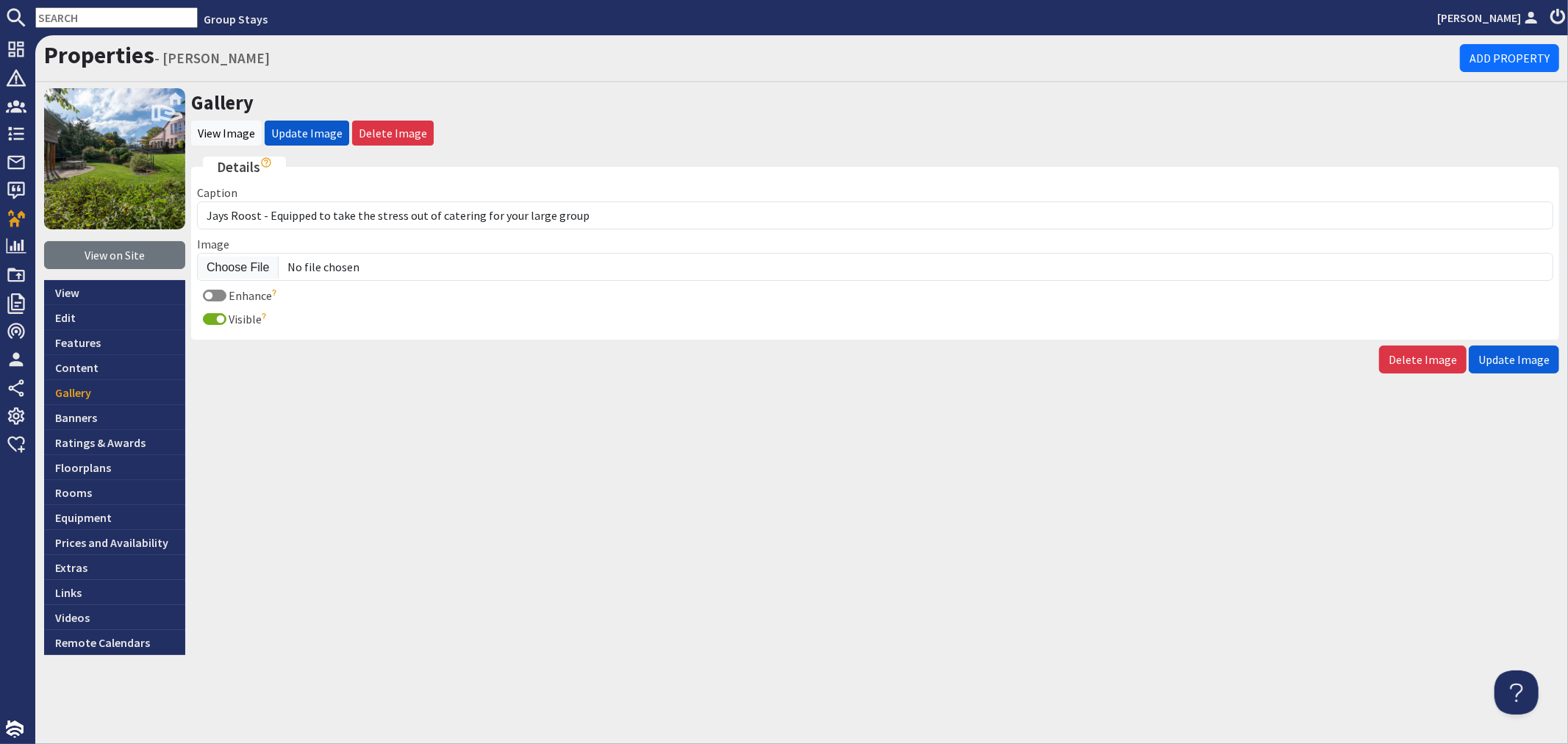
click at [1538, 353] on span "Update Image" at bounding box center [1514, 359] width 72 height 15
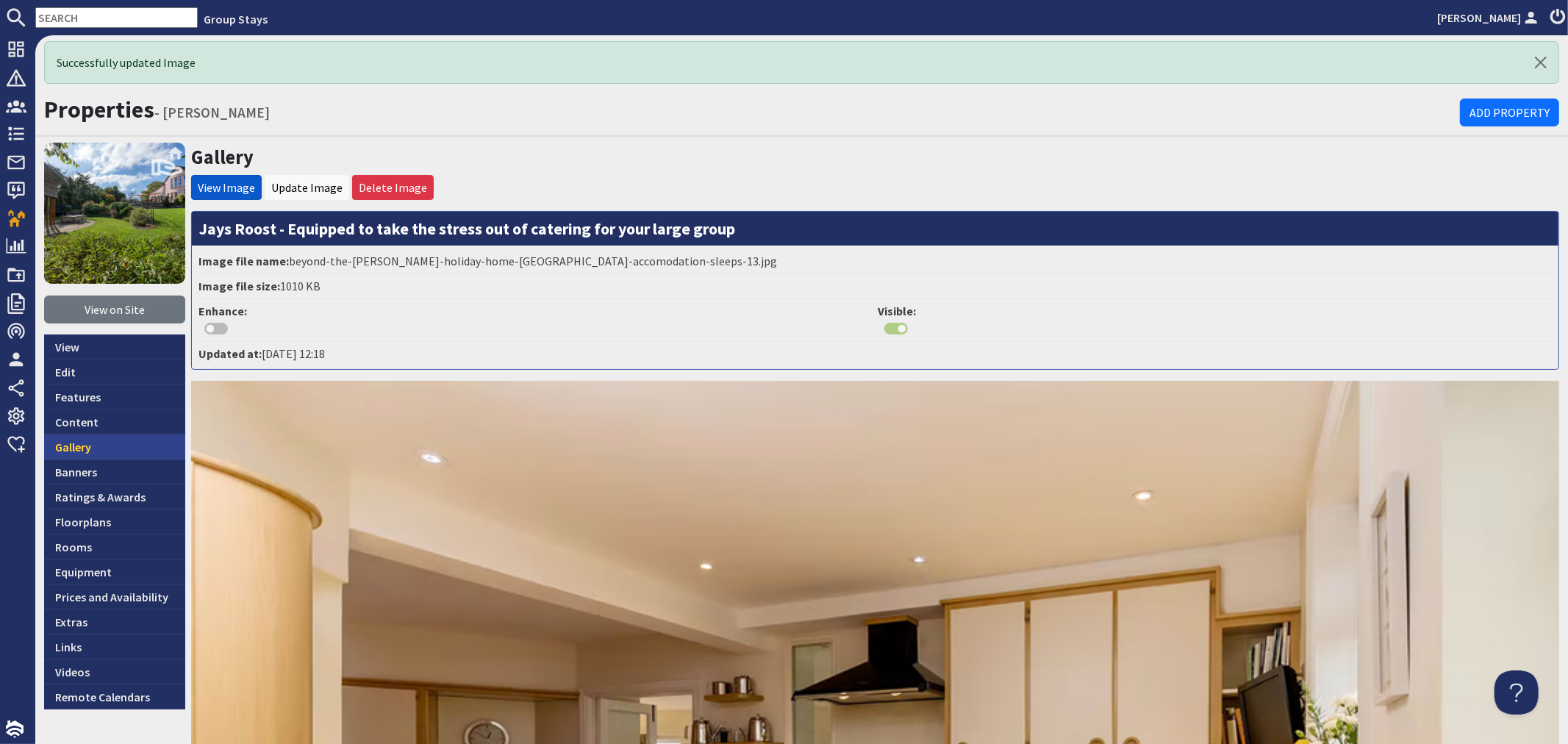
click at [132, 444] on link "Gallery" at bounding box center [115, 446] width 141 height 25
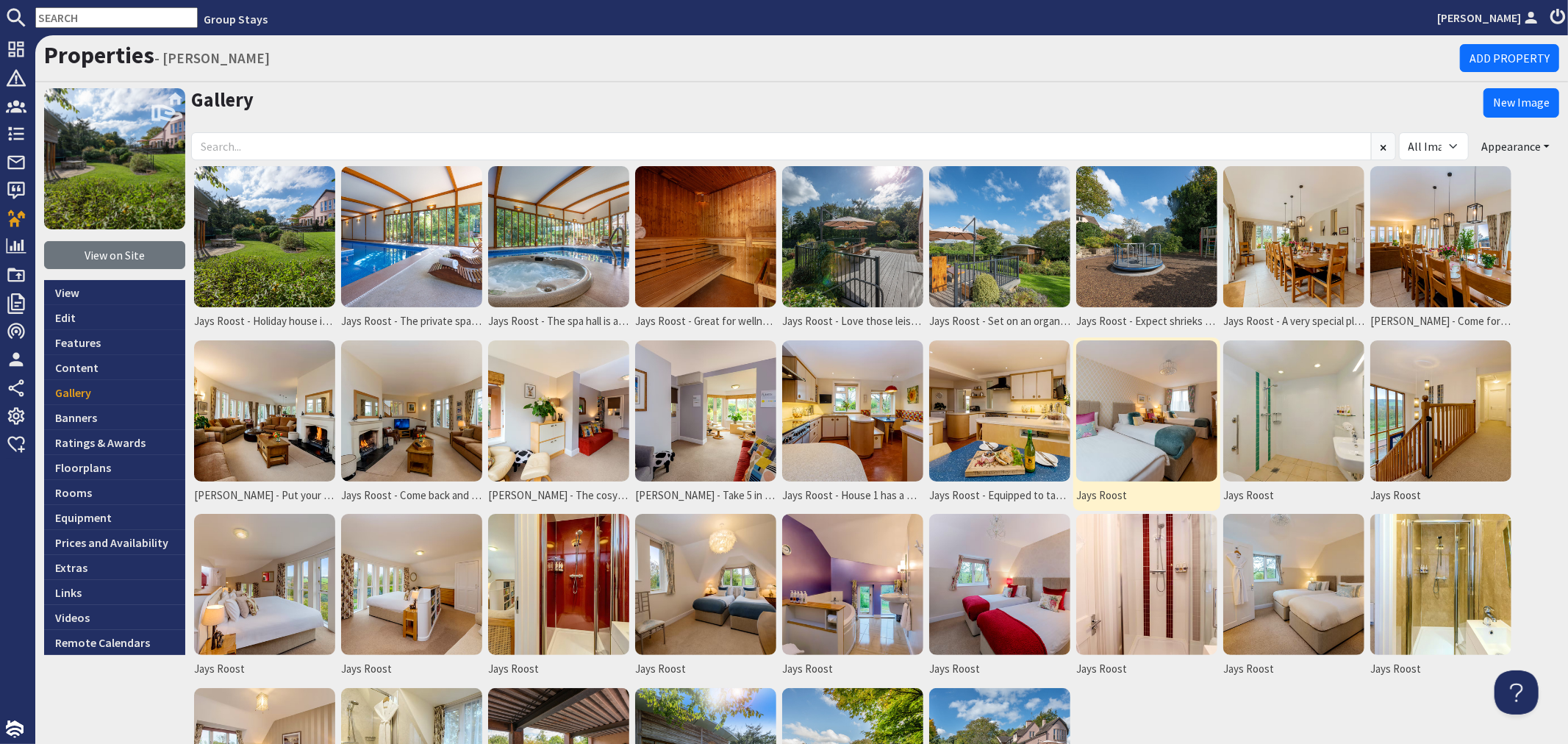
click at [1113, 427] on img at bounding box center [1147, 411] width 141 height 141
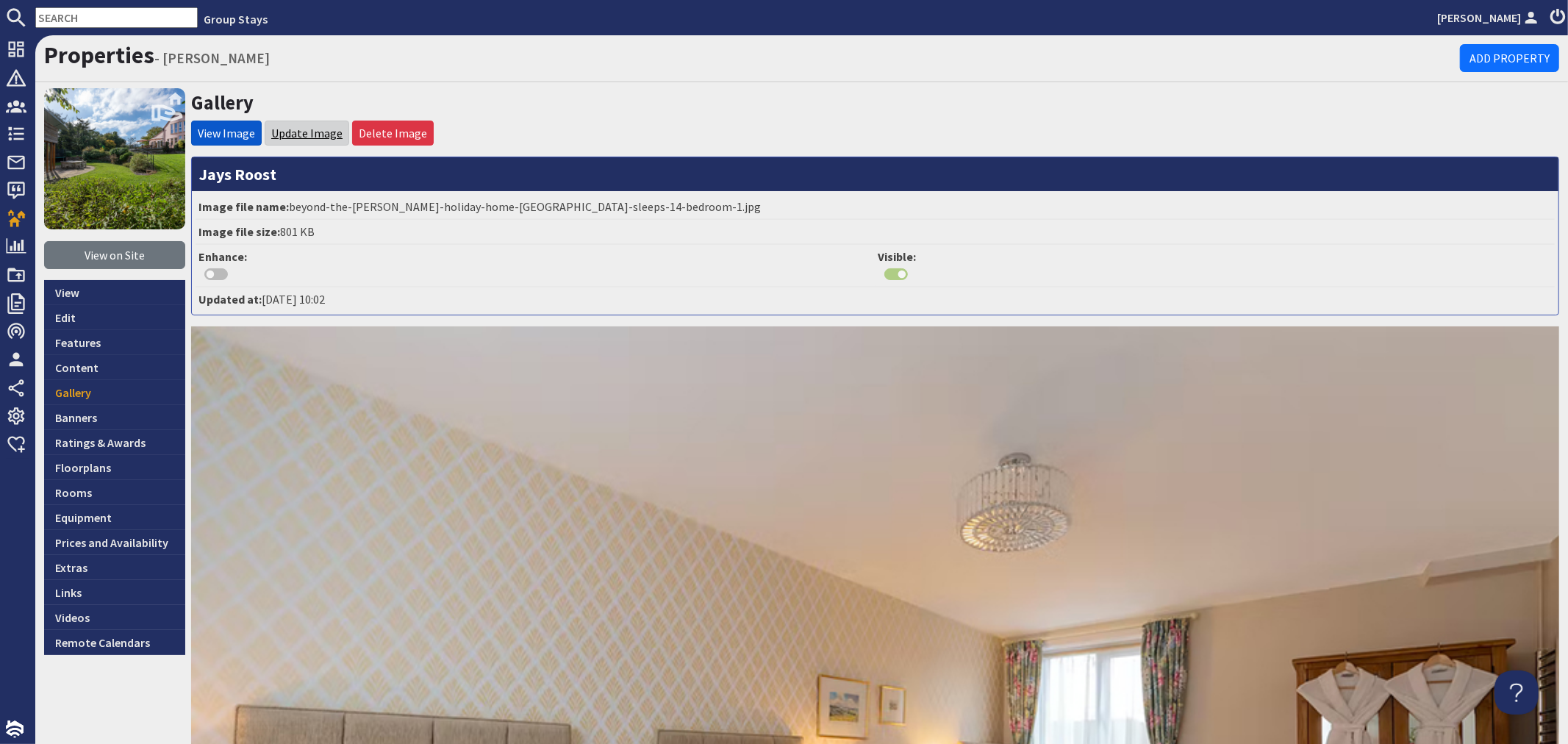
click at [307, 133] on link "Update Image" at bounding box center [307, 133] width 72 height 15
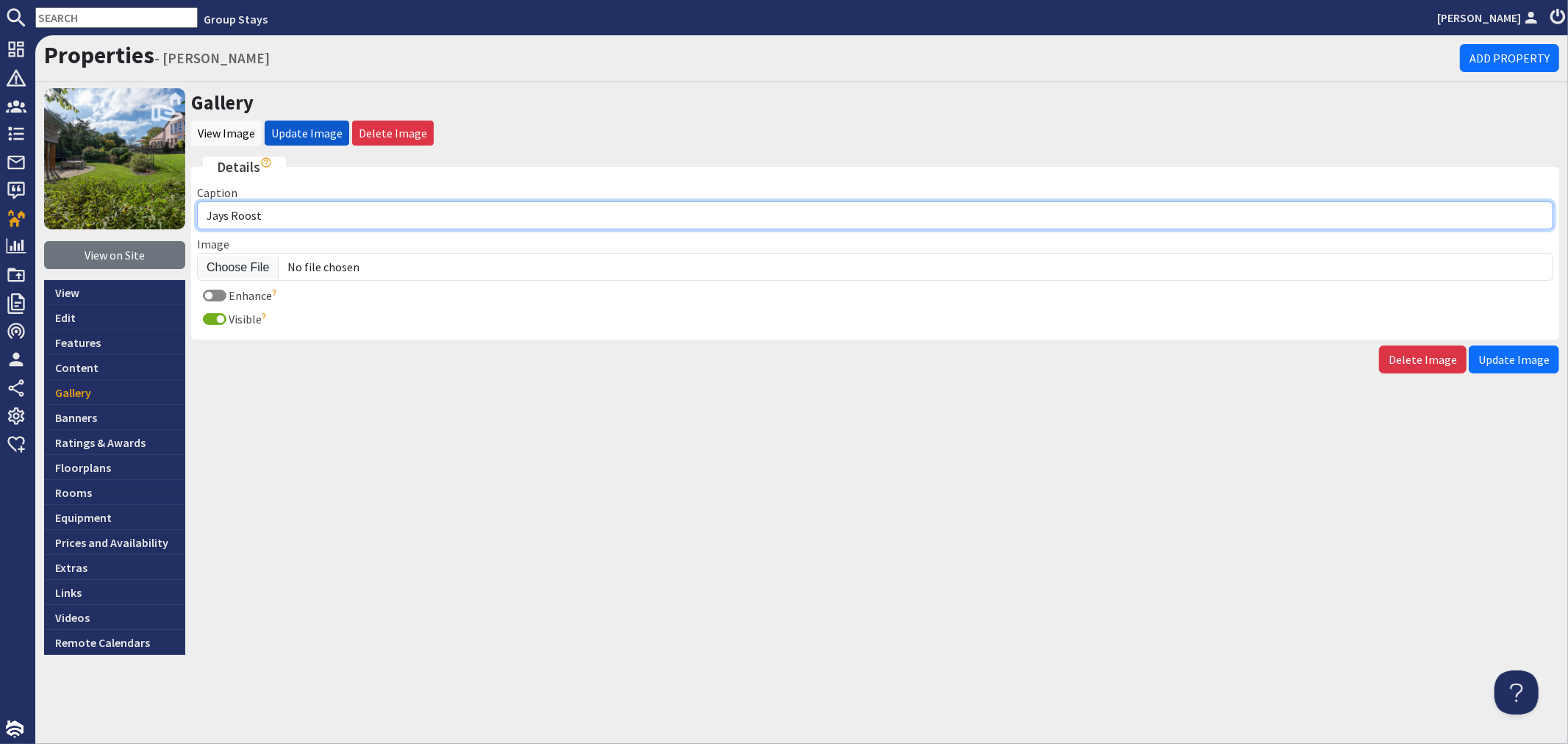
click at [320, 221] on input "Jays Roost" at bounding box center [876, 215] width 1357 height 28
click at [434, 215] on input "Jays Roost - Bedroom 1 is on the ground floor and can sleep" at bounding box center [876, 215] width 1357 height 28
click at [582, 218] on input "Jays Roost - Bedroom 1 is on the ground floor in House 1 and can sleep" at bounding box center [876, 215] width 1357 height 28
type input "Jays Roost - Bedroom 1 is on the ground floor in House 1 and can sleep up to 4"
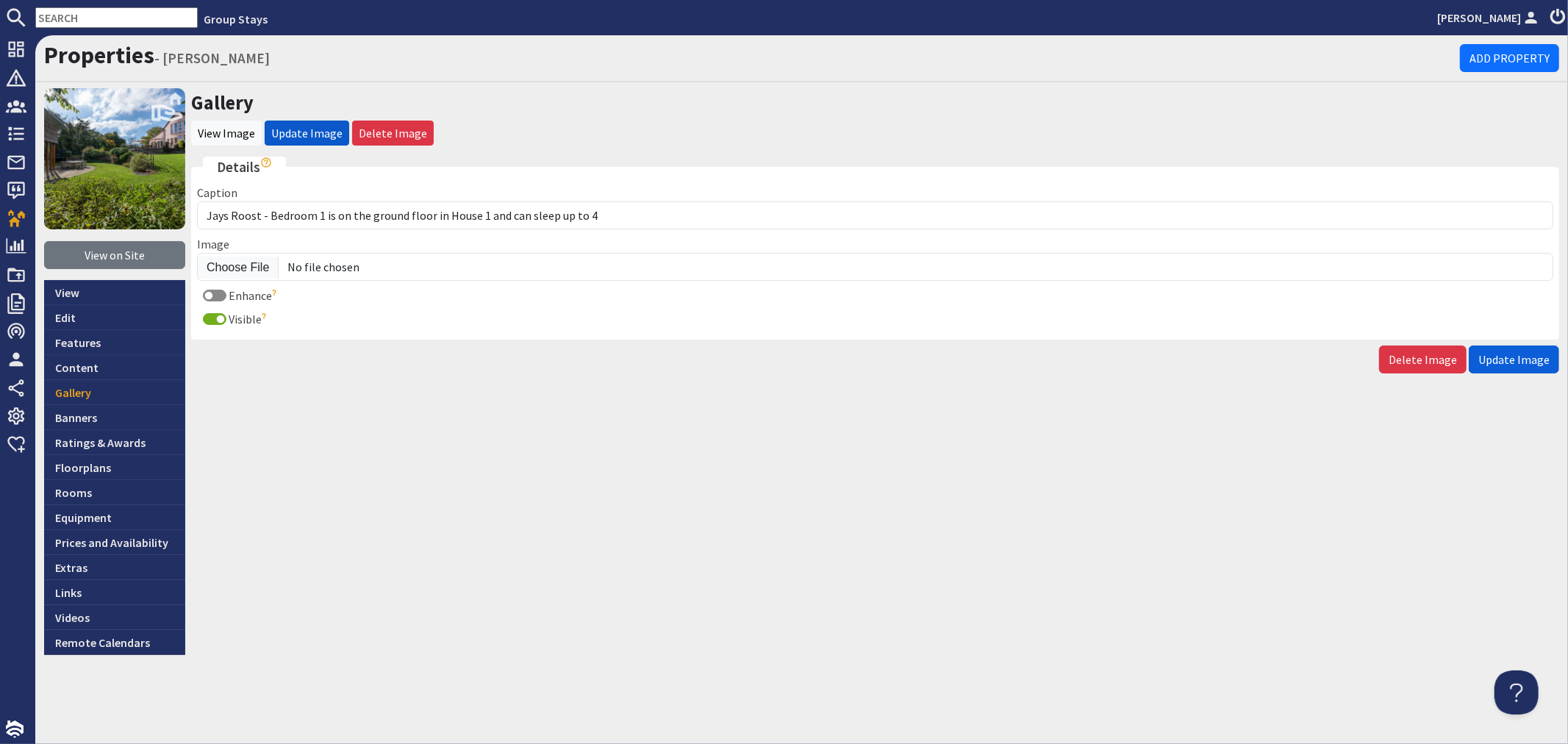
click at [1533, 348] on button "Update Image" at bounding box center [1514, 359] width 90 height 28
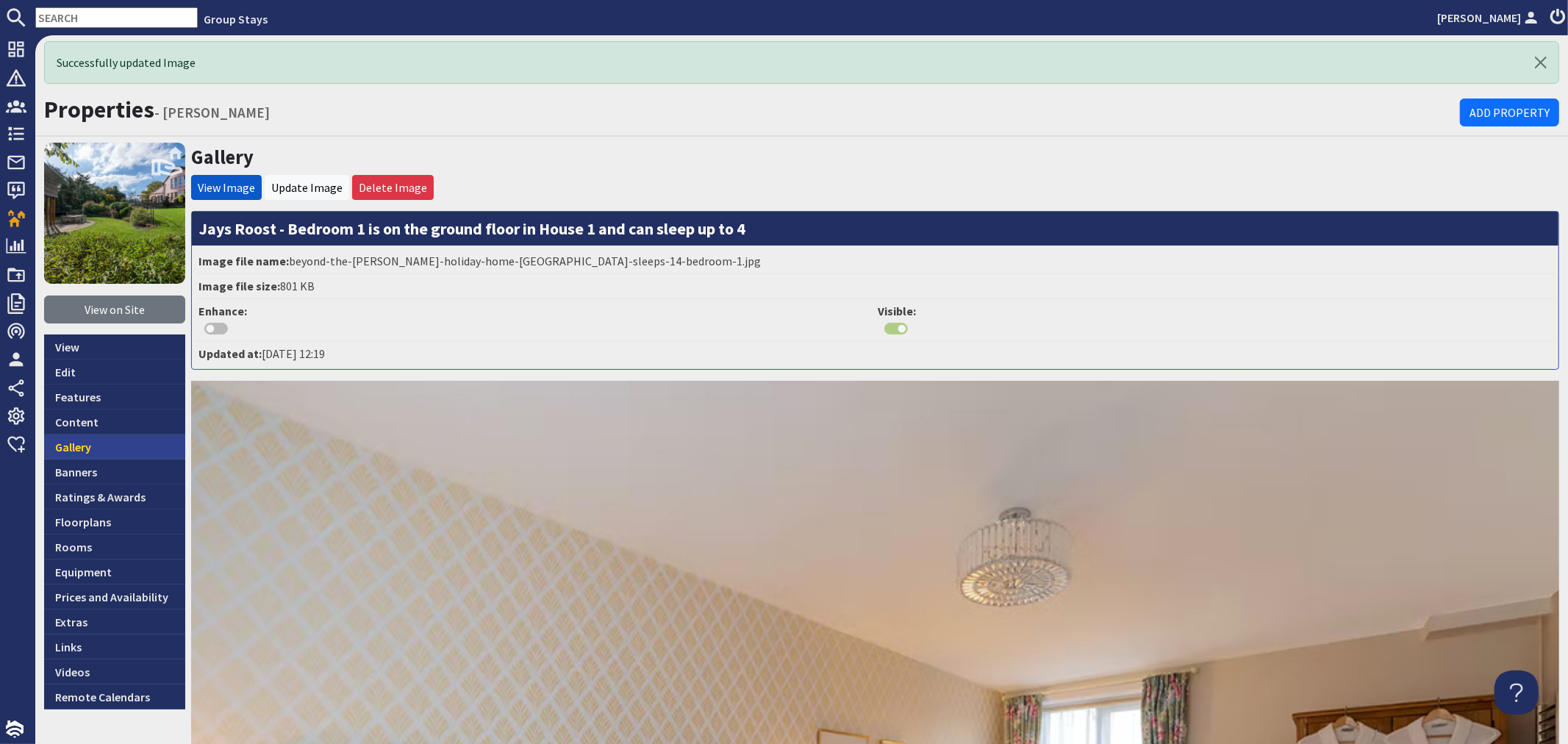
click at [97, 445] on link "Gallery" at bounding box center [115, 446] width 141 height 25
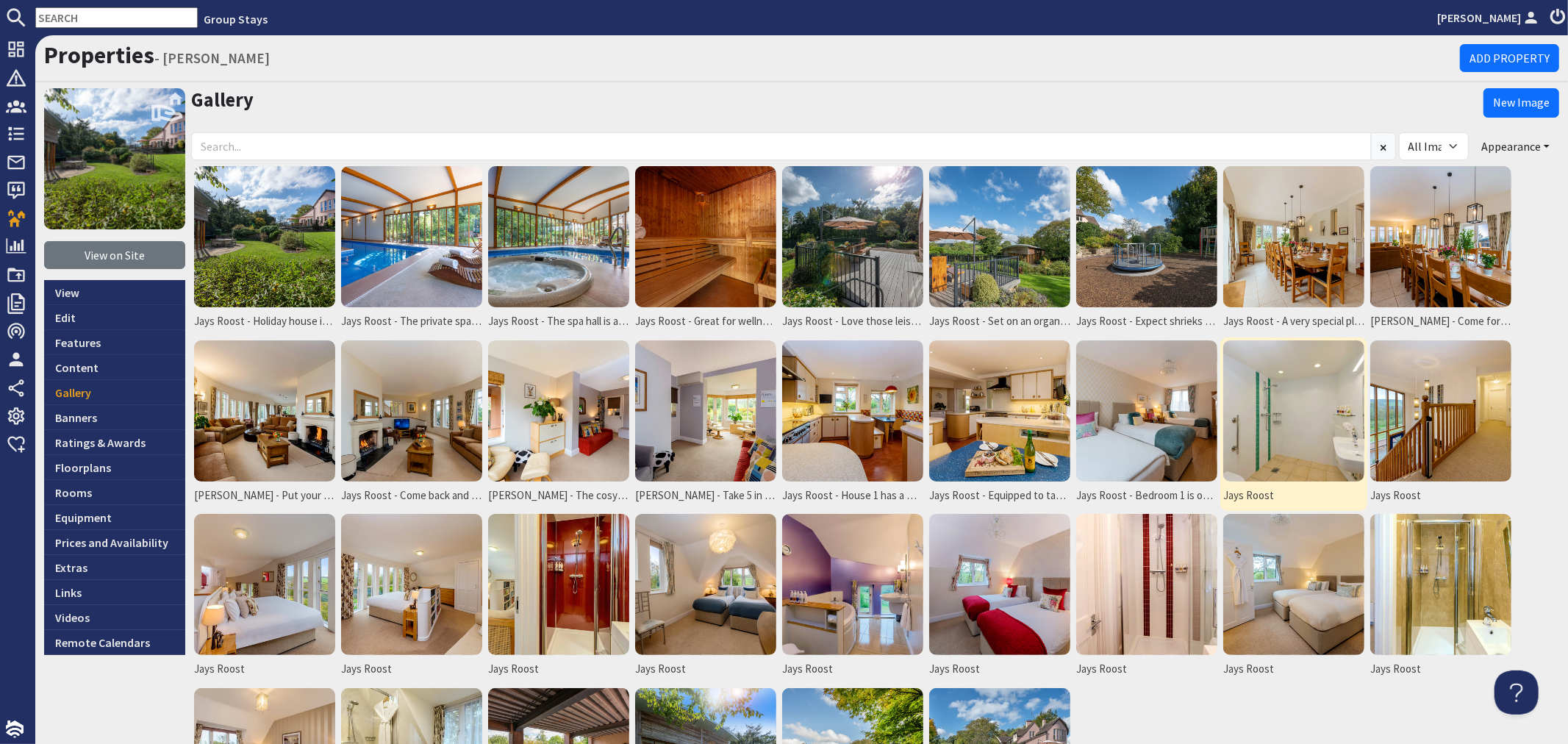
click at [1321, 434] on img at bounding box center [1294, 411] width 141 height 141
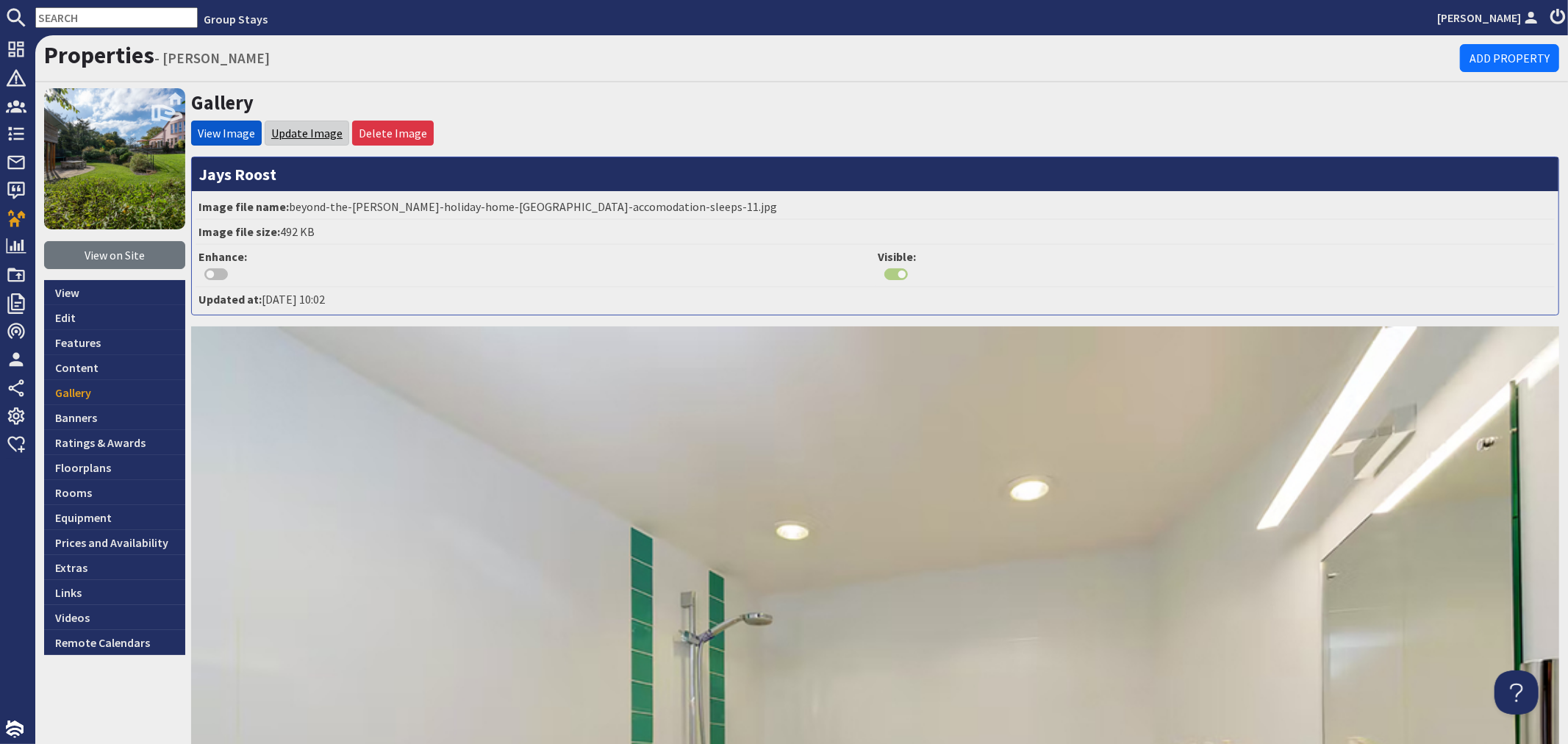
click at [322, 131] on link "Update Image" at bounding box center [307, 133] width 72 height 15
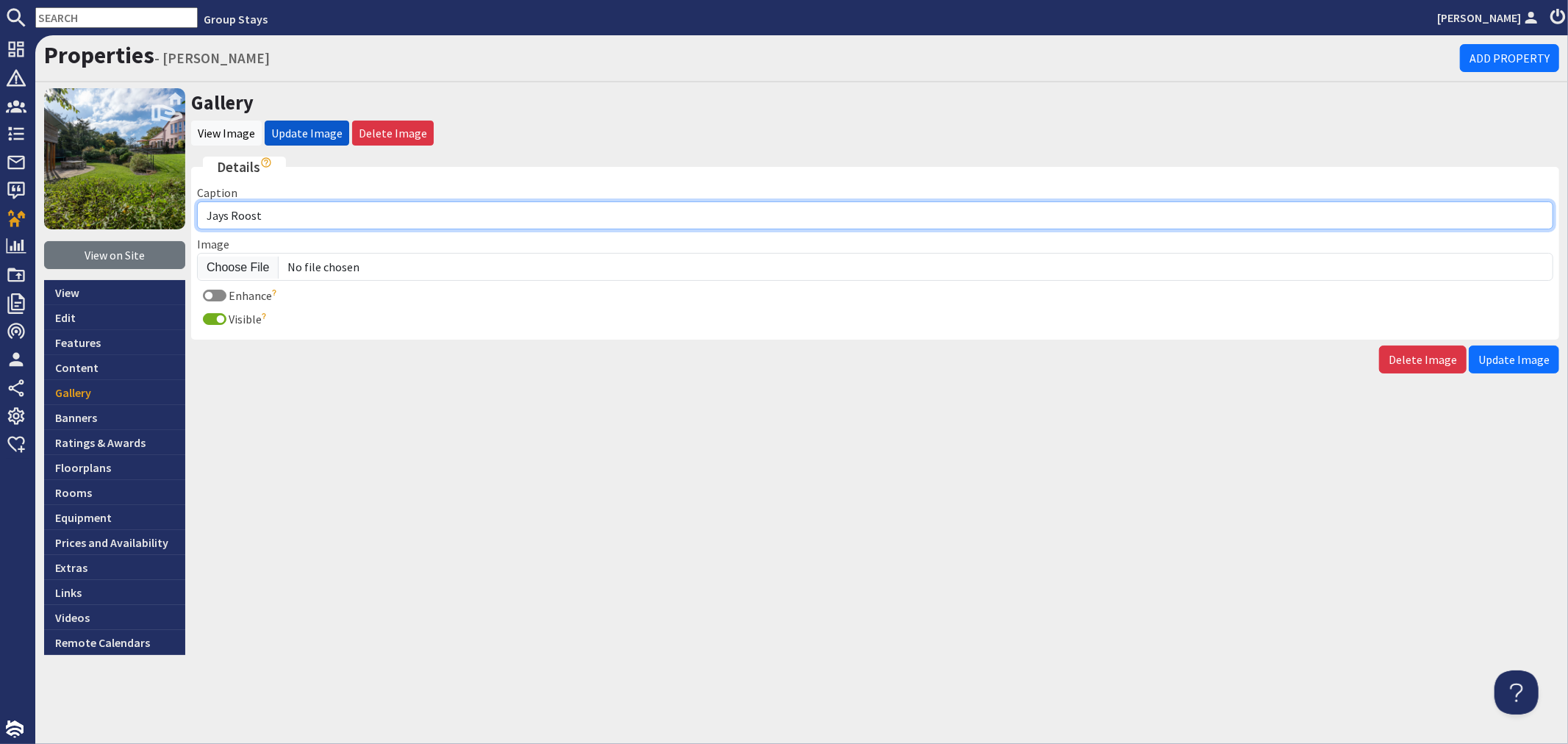
click at [323, 214] on input "Jays Roost" at bounding box center [876, 215] width 1357 height 28
type input "Jays Roost - Bedroom 1 has an accessible ensuite wet room"
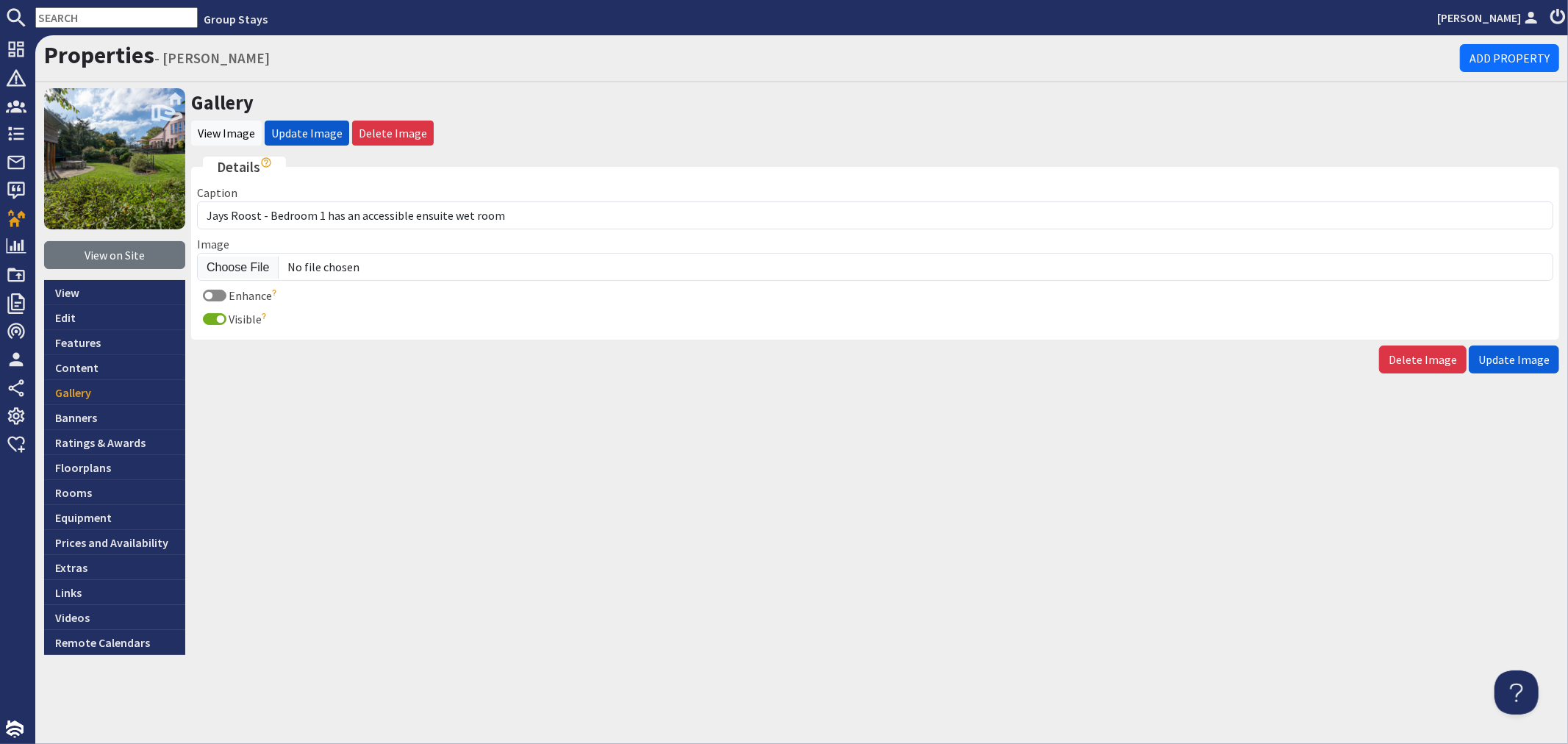
click at [1510, 356] on span "Update Image" at bounding box center [1514, 359] width 72 height 15
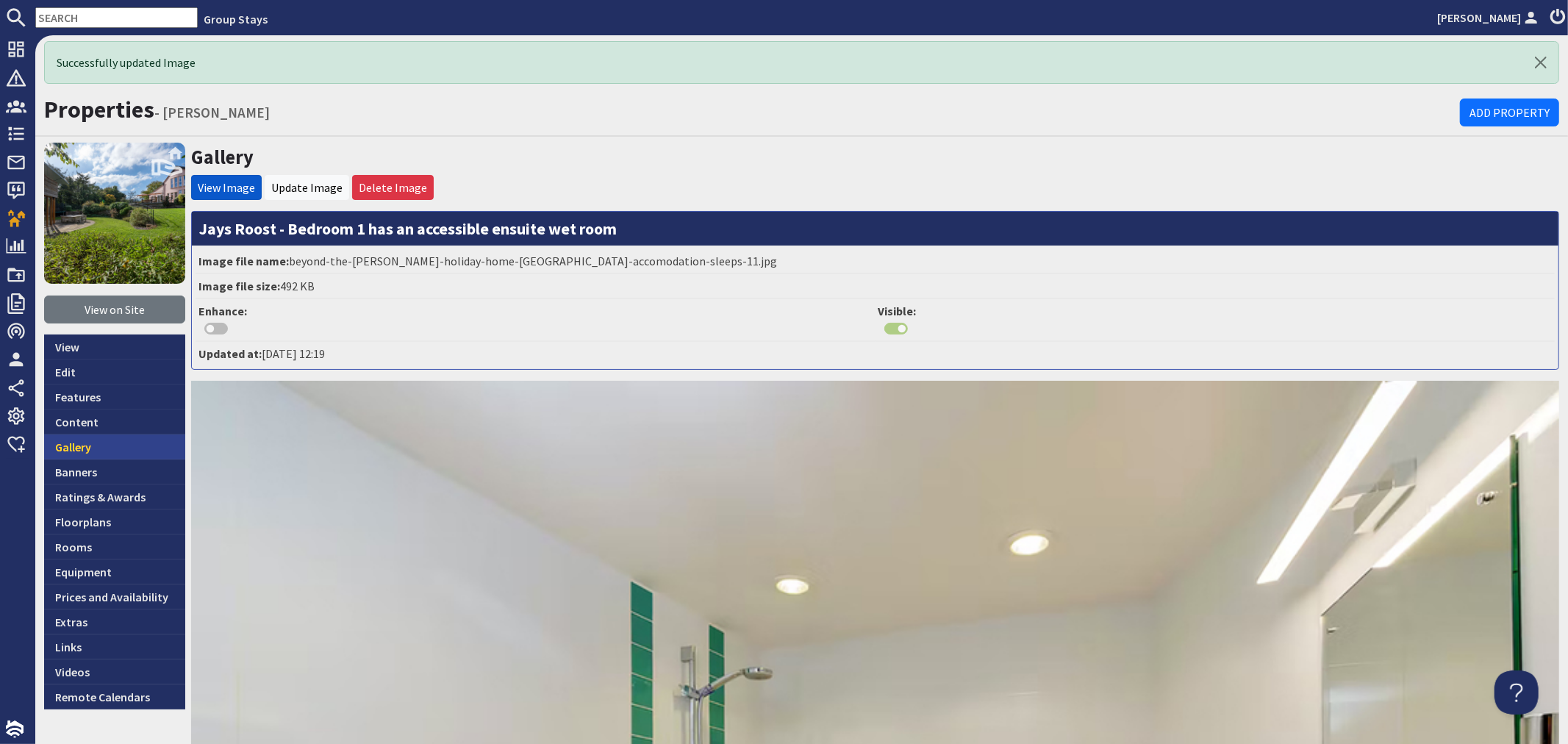
click at [108, 446] on link "Gallery" at bounding box center [115, 446] width 141 height 25
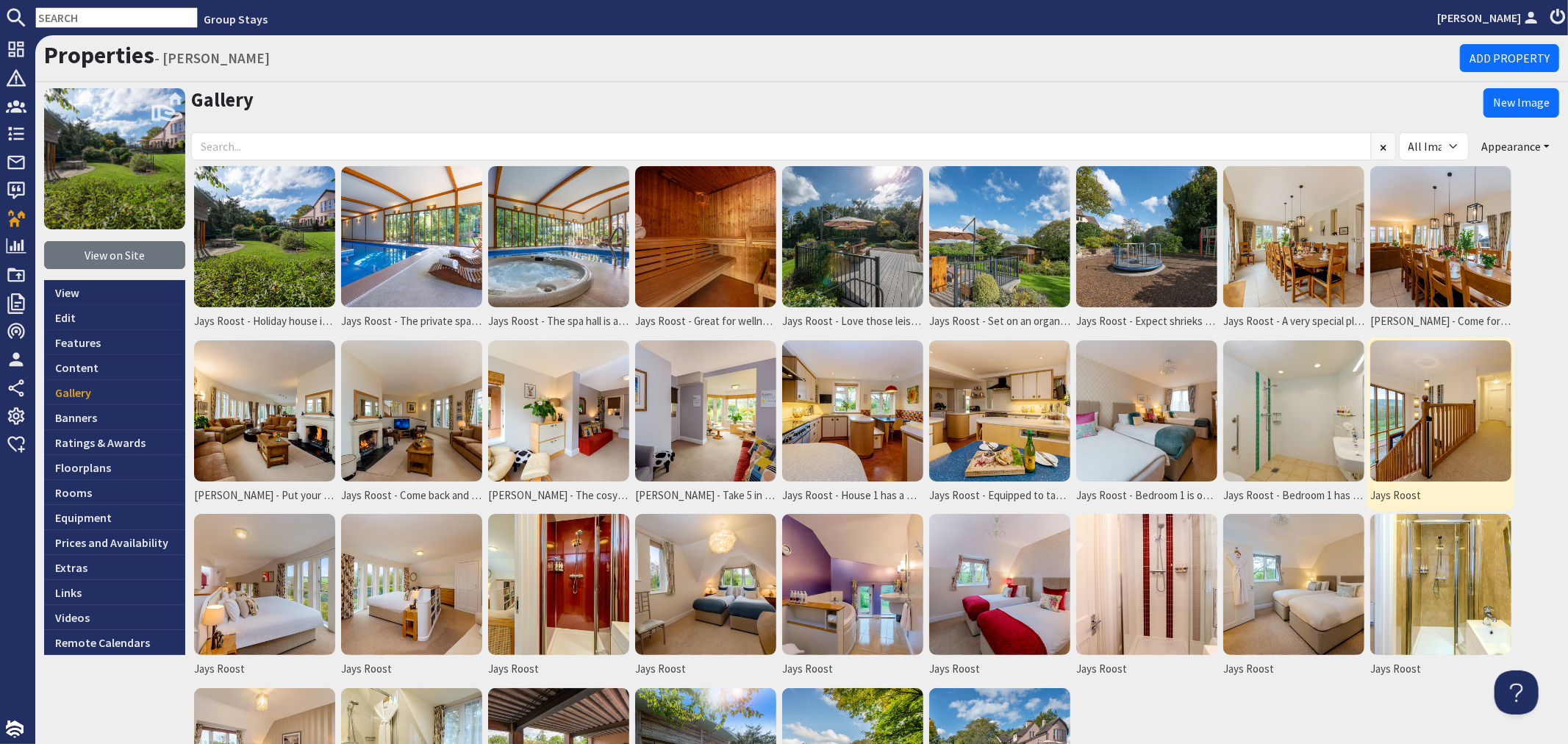
click at [1448, 418] on img at bounding box center [1441, 411] width 141 height 141
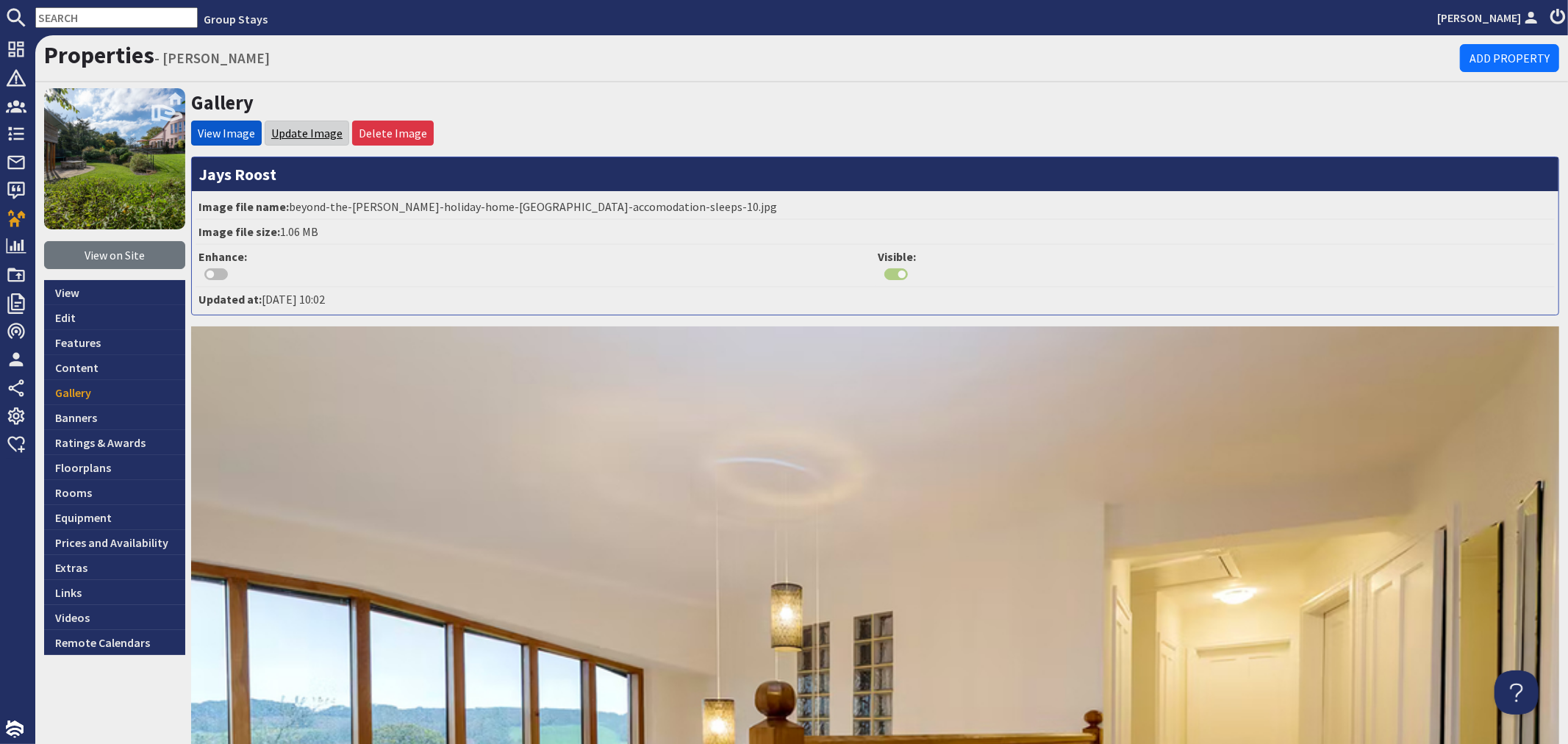
click at [314, 132] on link "Update Image" at bounding box center [307, 133] width 72 height 15
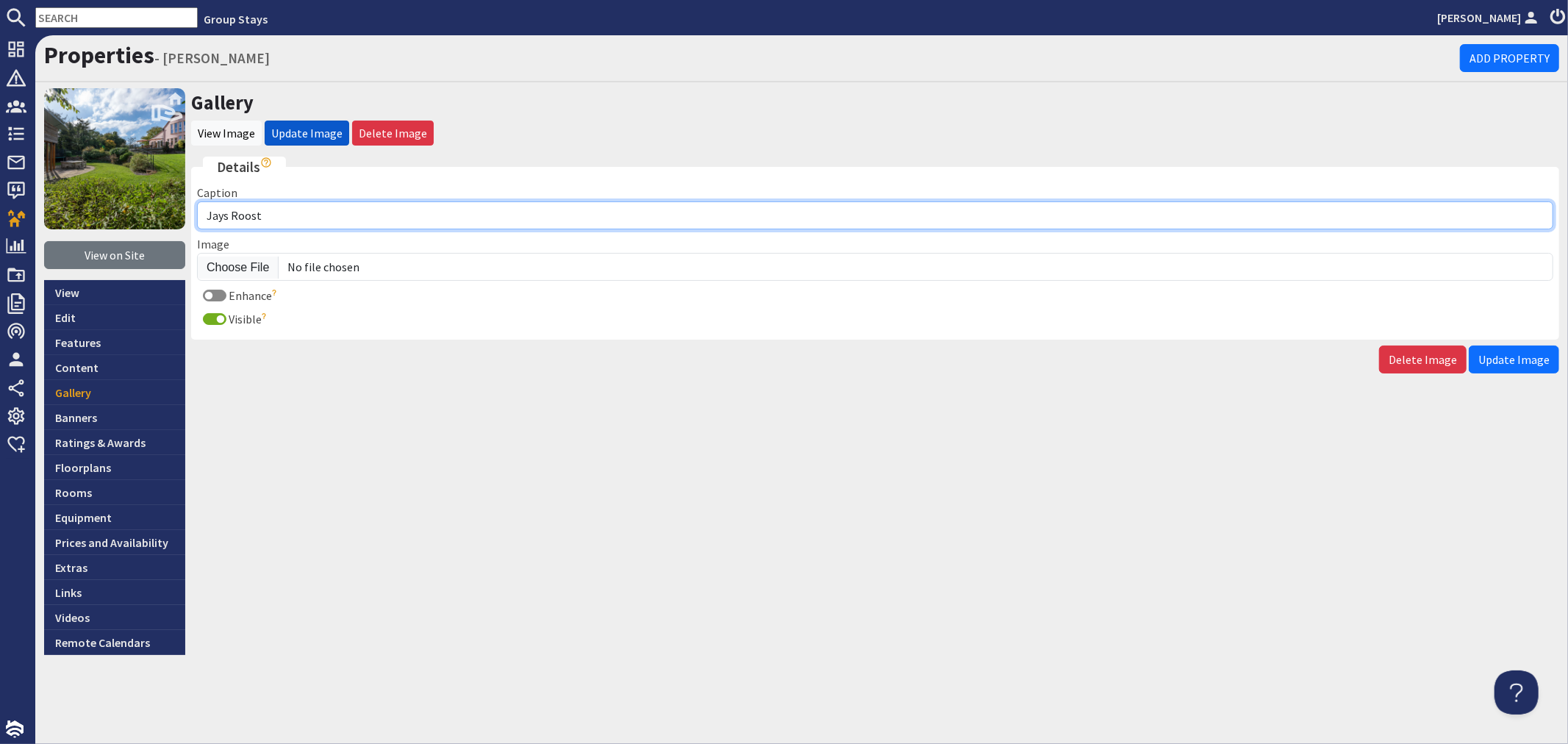
click at [319, 213] on input "Jays Roost" at bounding box center [876, 215] width 1357 height 28
click at [432, 211] on input "Jays Roost - Upstairs in House 1 there's a iwde landing" at bounding box center [876, 215] width 1357 height 28
type input "Jays Roost - Upstairs in House 1 there's a spacious landing"
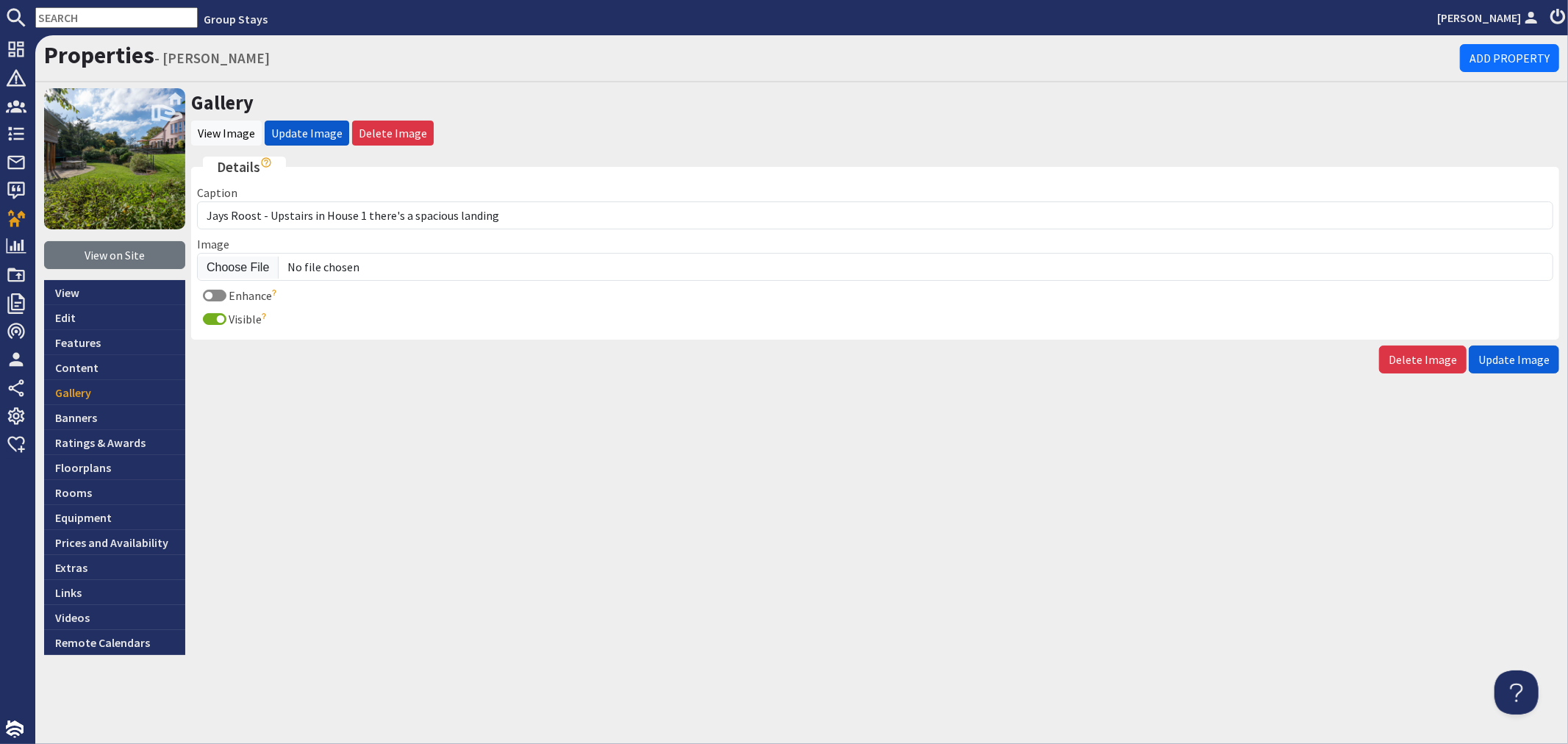
click at [1497, 356] on span "Update Image" at bounding box center [1514, 359] width 72 height 15
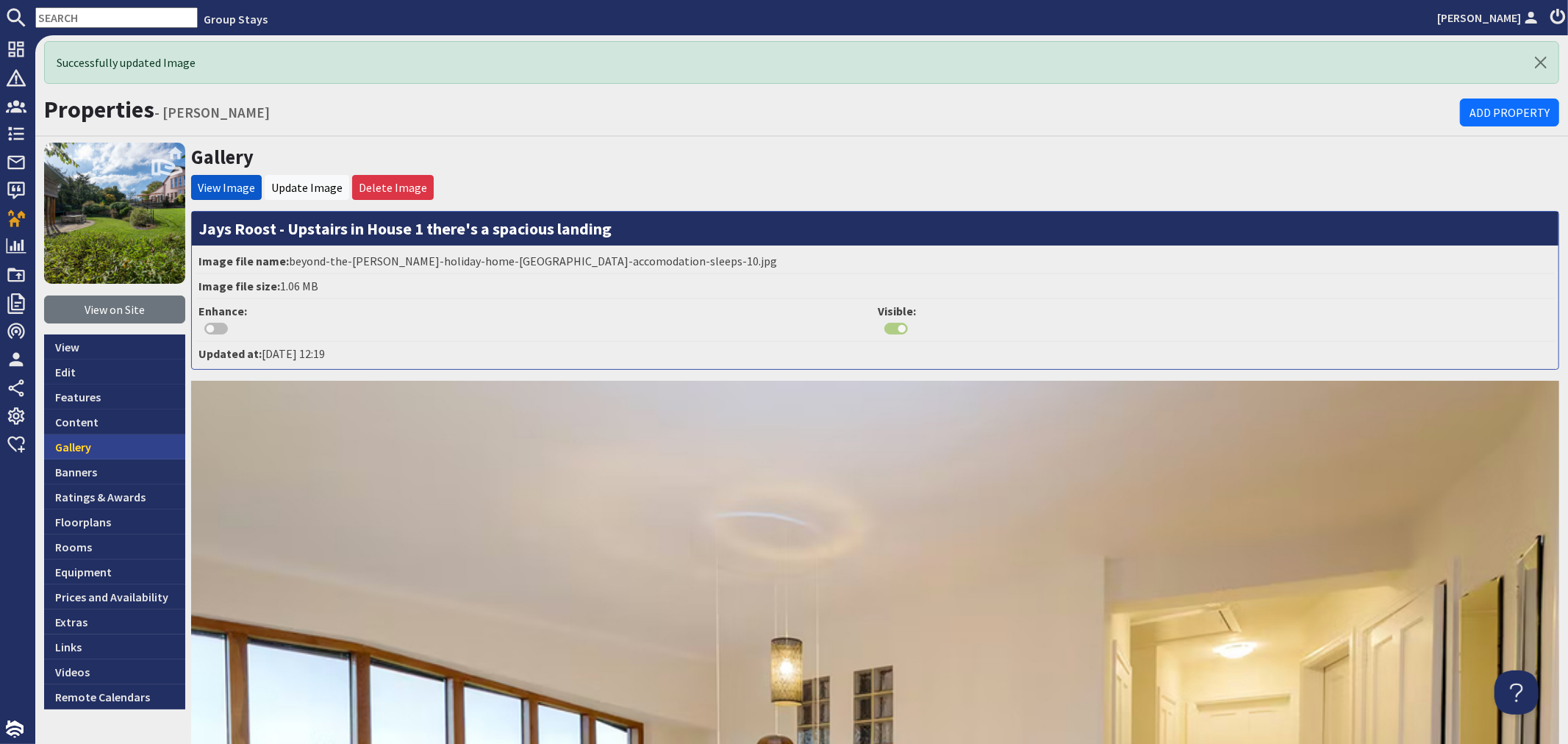
click at [118, 444] on link "Gallery" at bounding box center [115, 446] width 141 height 25
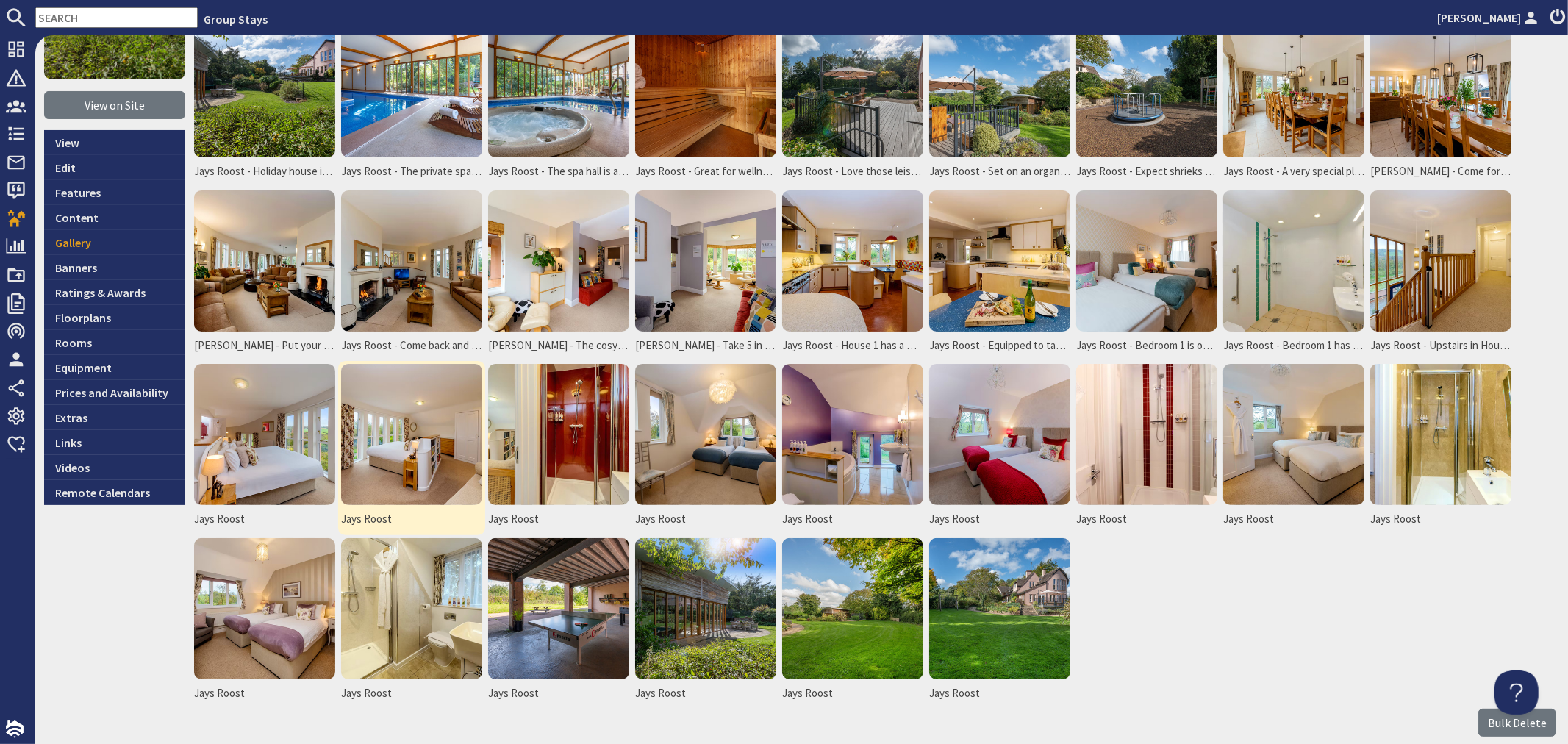
scroll to position [163, 0]
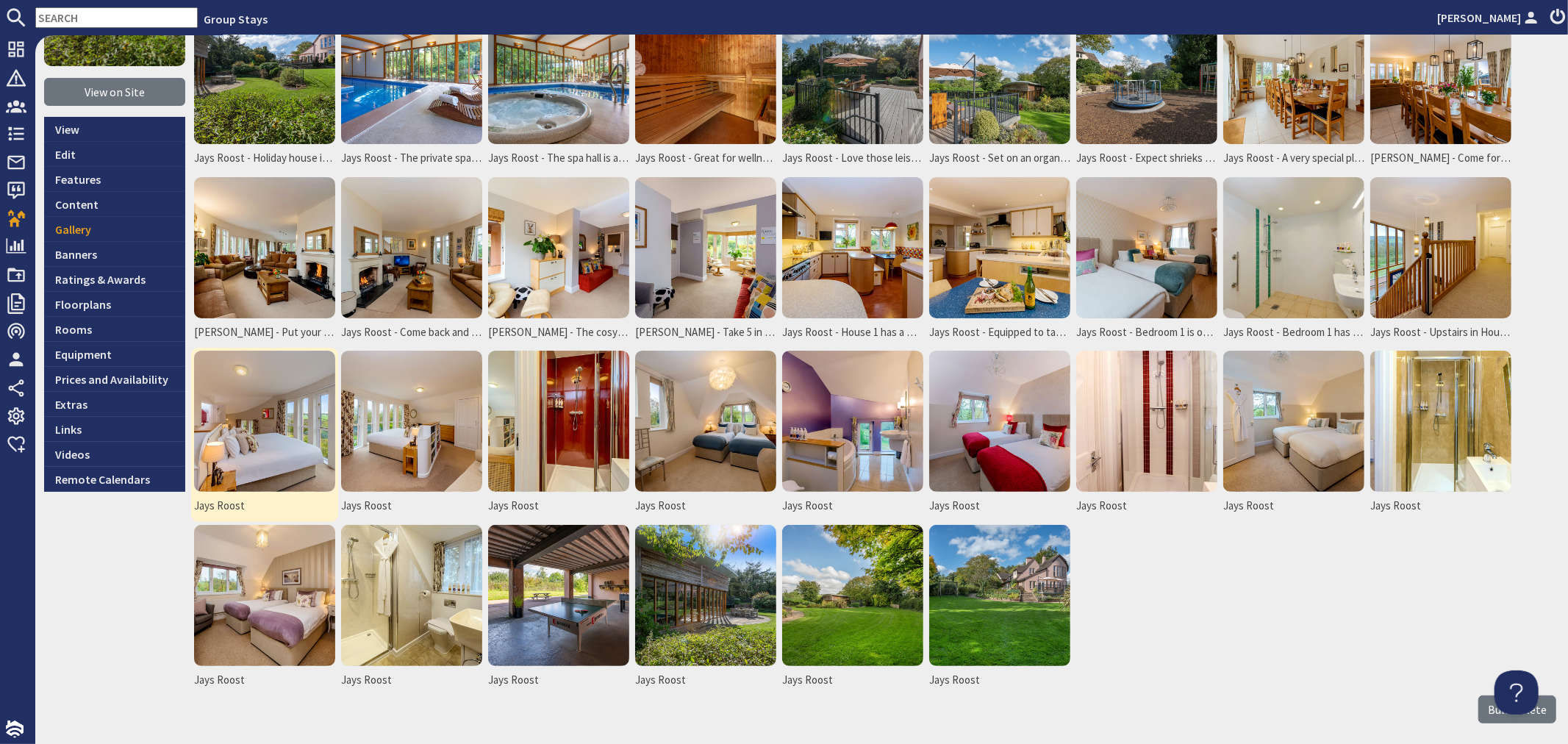
click at [302, 444] on img at bounding box center [265, 421] width 141 height 141
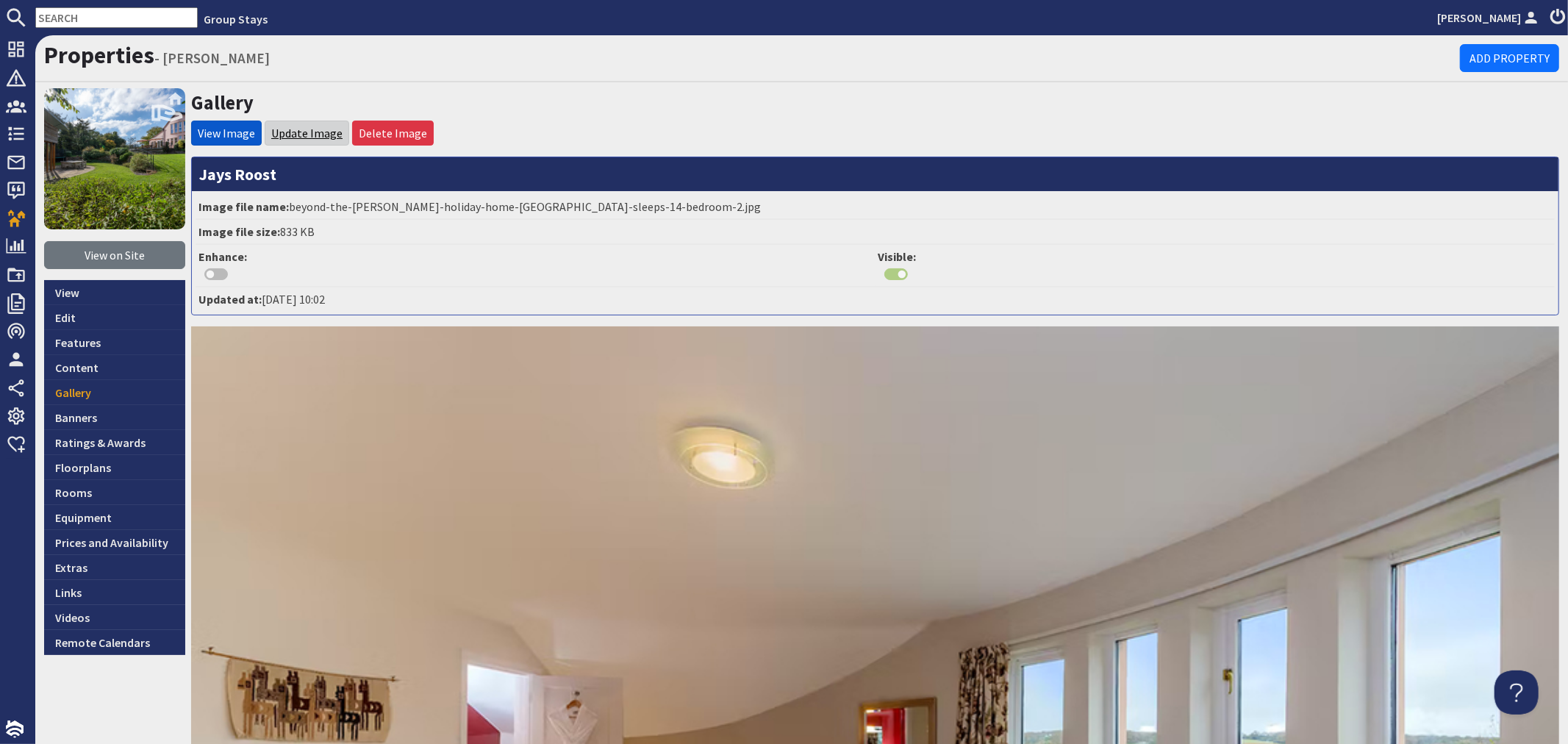
click at [305, 134] on link "Update Image" at bounding box center [307, 133] width 72 height 15
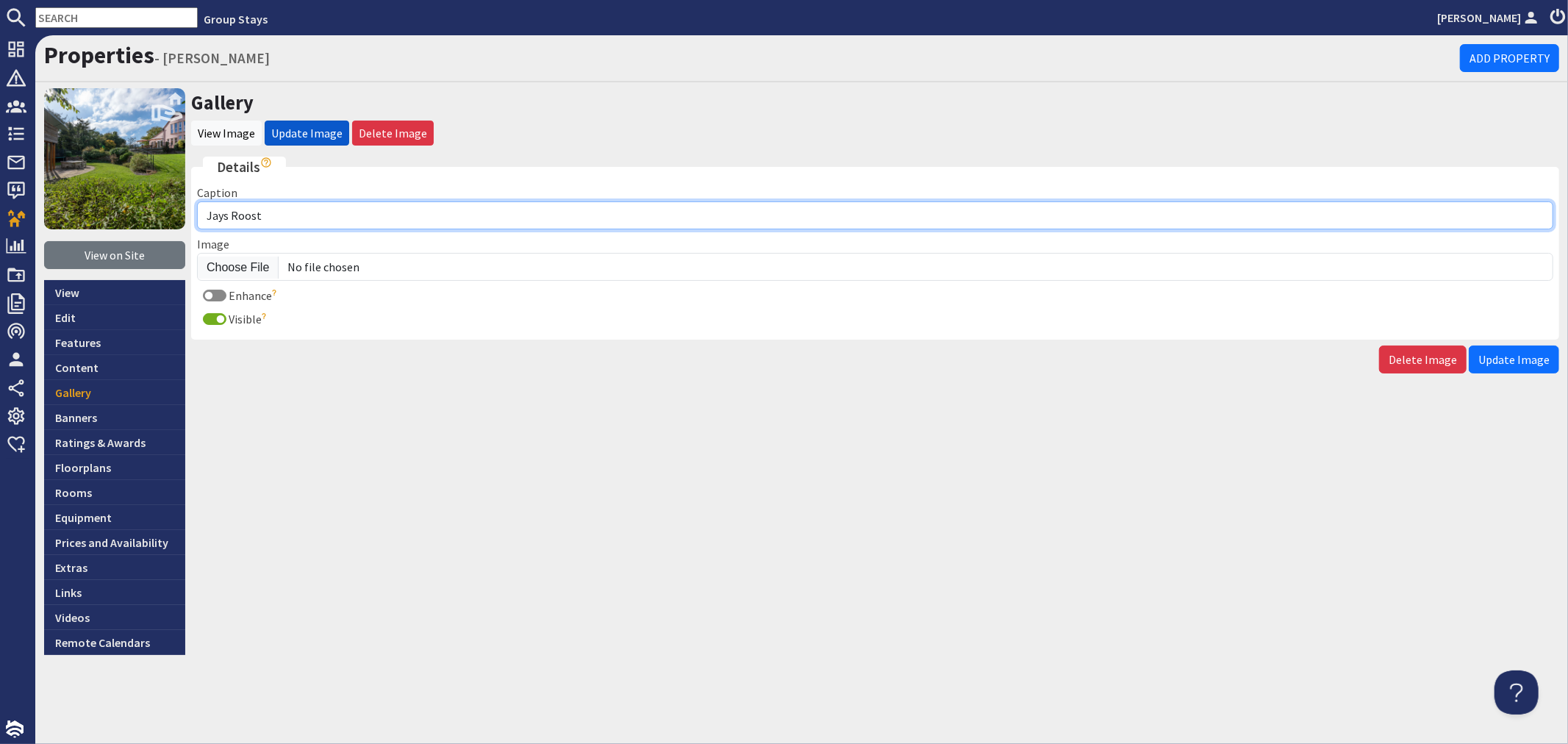
click at [295, 224] on input "Jays Roost" at bounding box center [876, 215] width 1357 height 28
click at [432, 210] on input "Jays Roost - Bedroom 2 has the most incredibel views" at bounding box center [876, 215] width 1357 height 28
type input "Jays Roost - Bedroom 2 has the most incredible views"
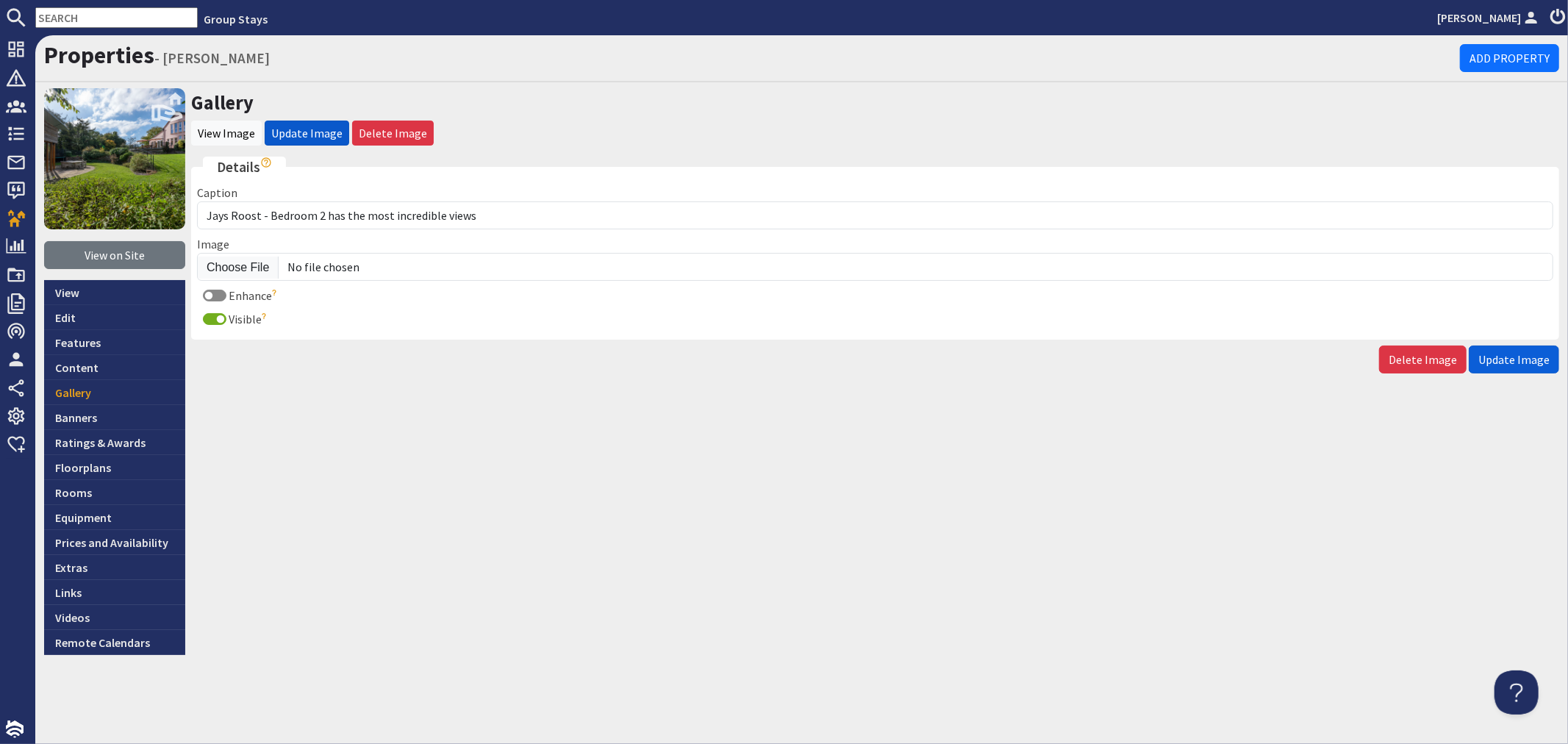
click at [1510, 361] on span "Update Image" at bounding box center [1514, 359] width 72 height 15
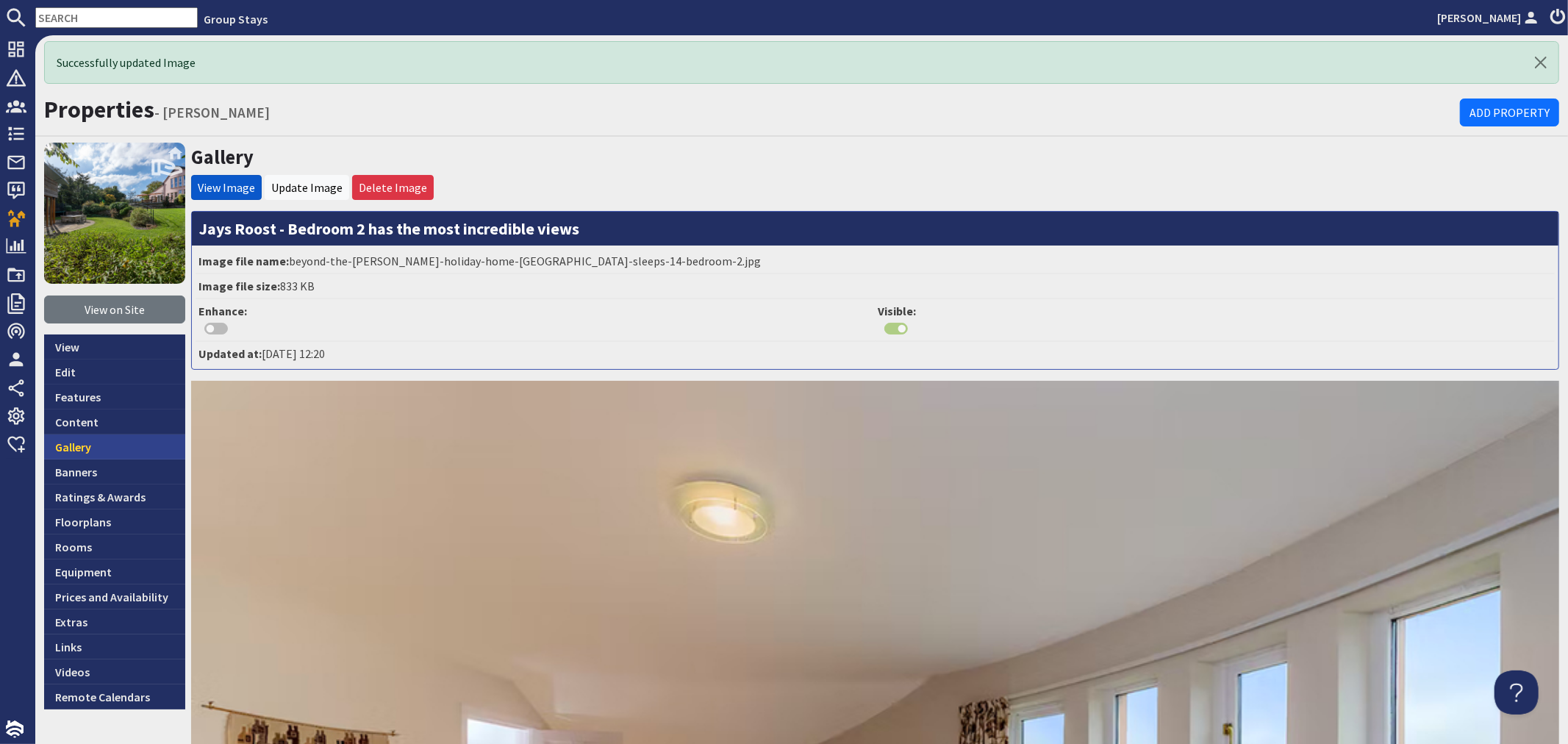
click at [109, 447] on link "Gallery" at bounding box center [115, 446] width 141 height 25
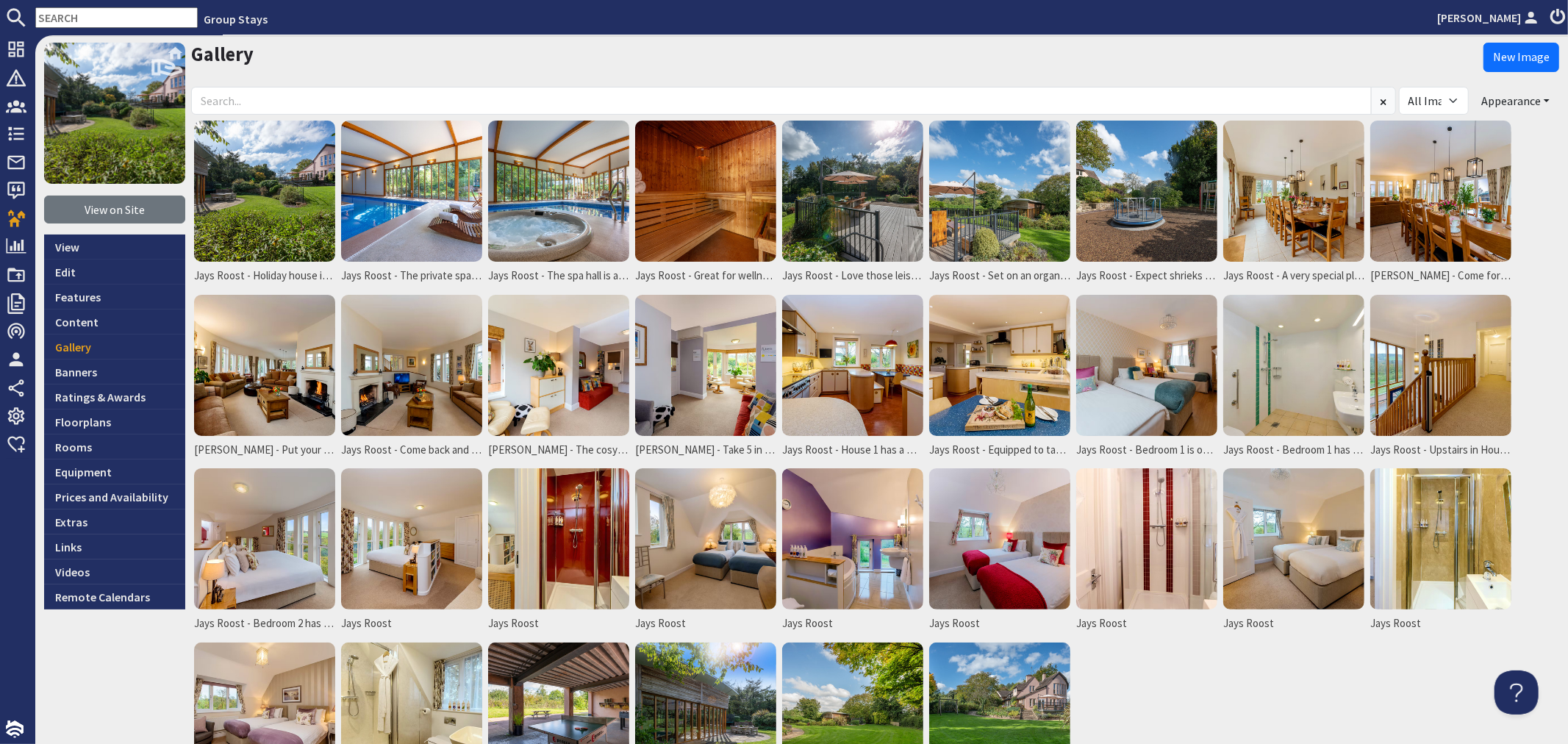
scroll to position [81, 0]
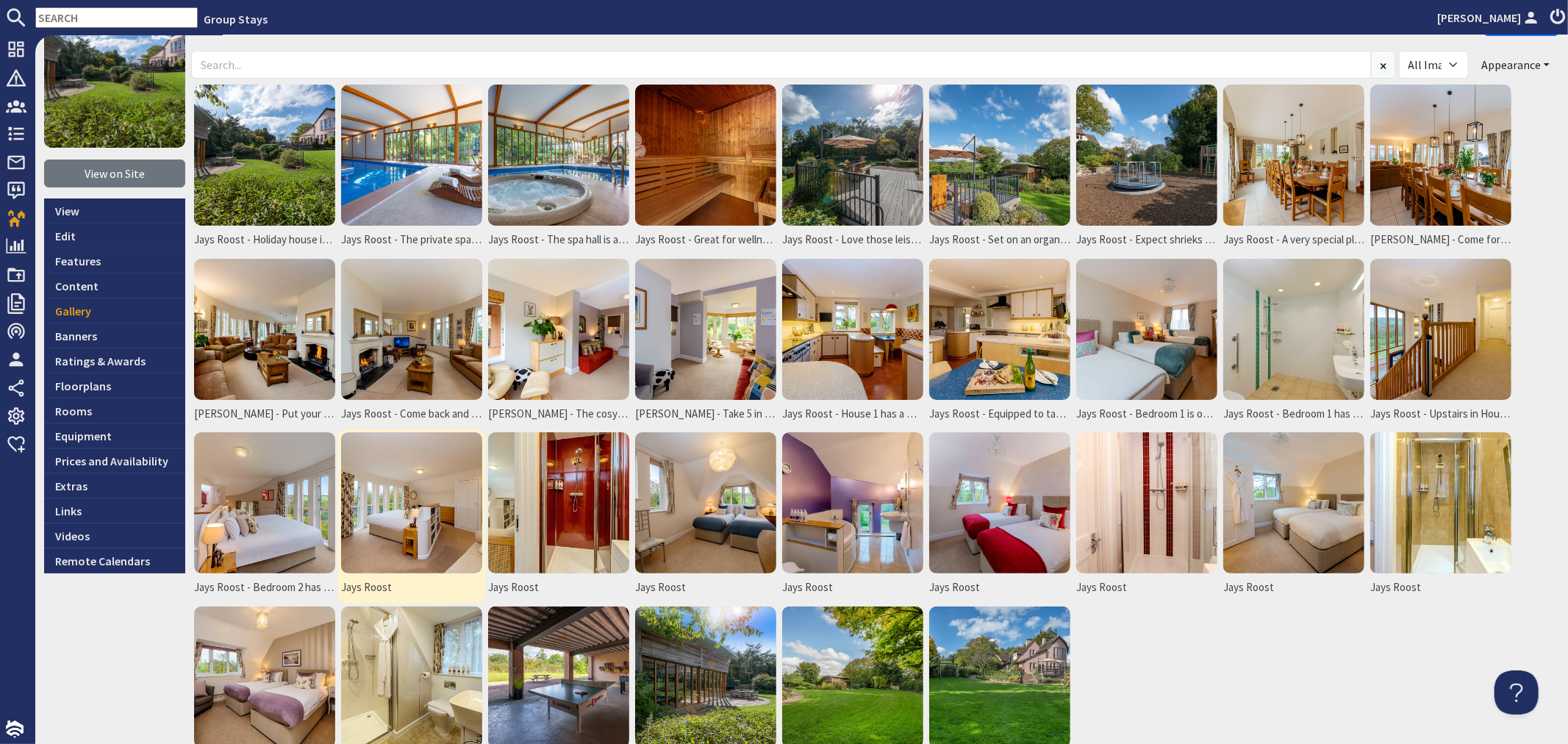
click at [377, 487] on img at bounding box center [412, 503] width 141 height 141
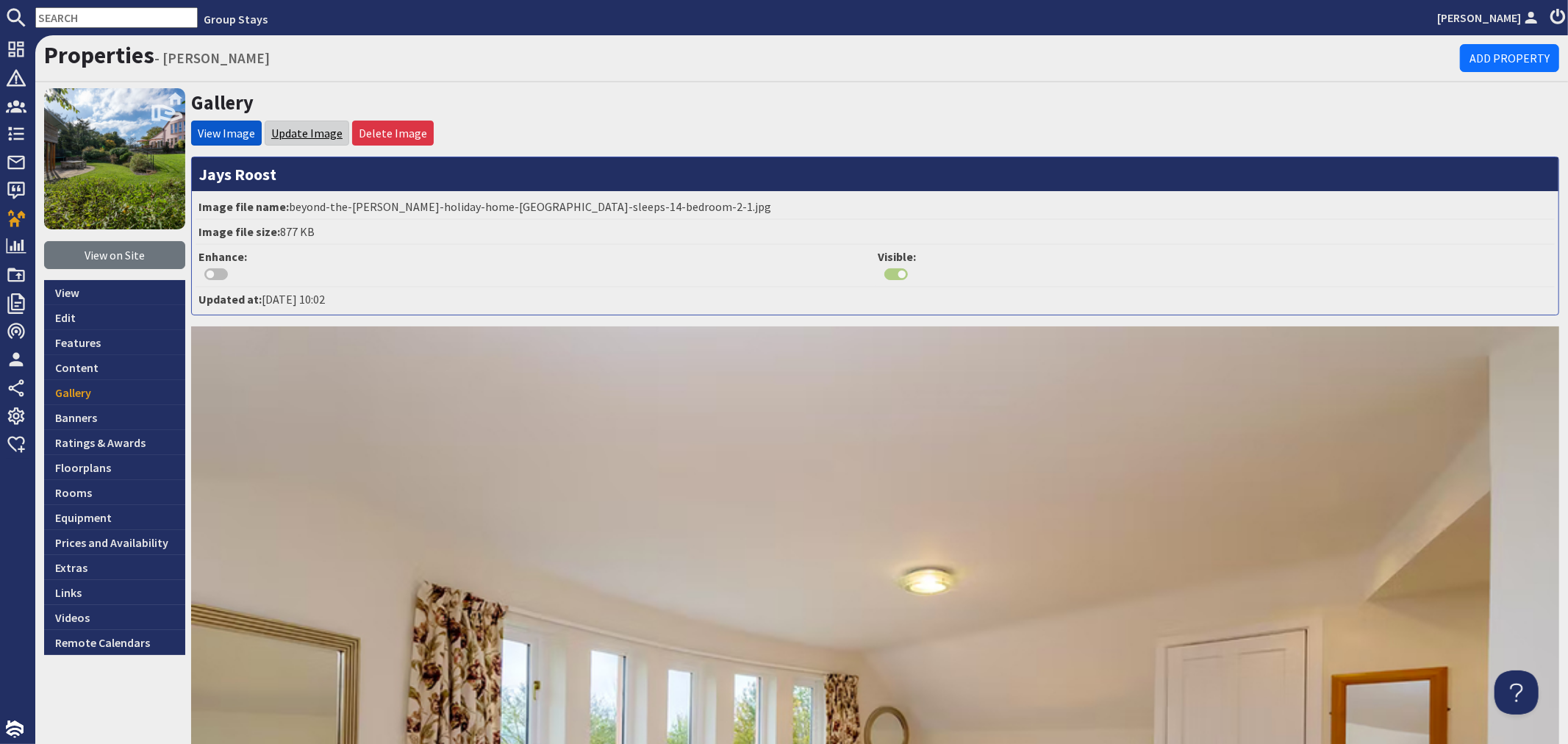
click at [314, 135] on link "Update Image" at bounding box center [307, 133] width 72 height 15
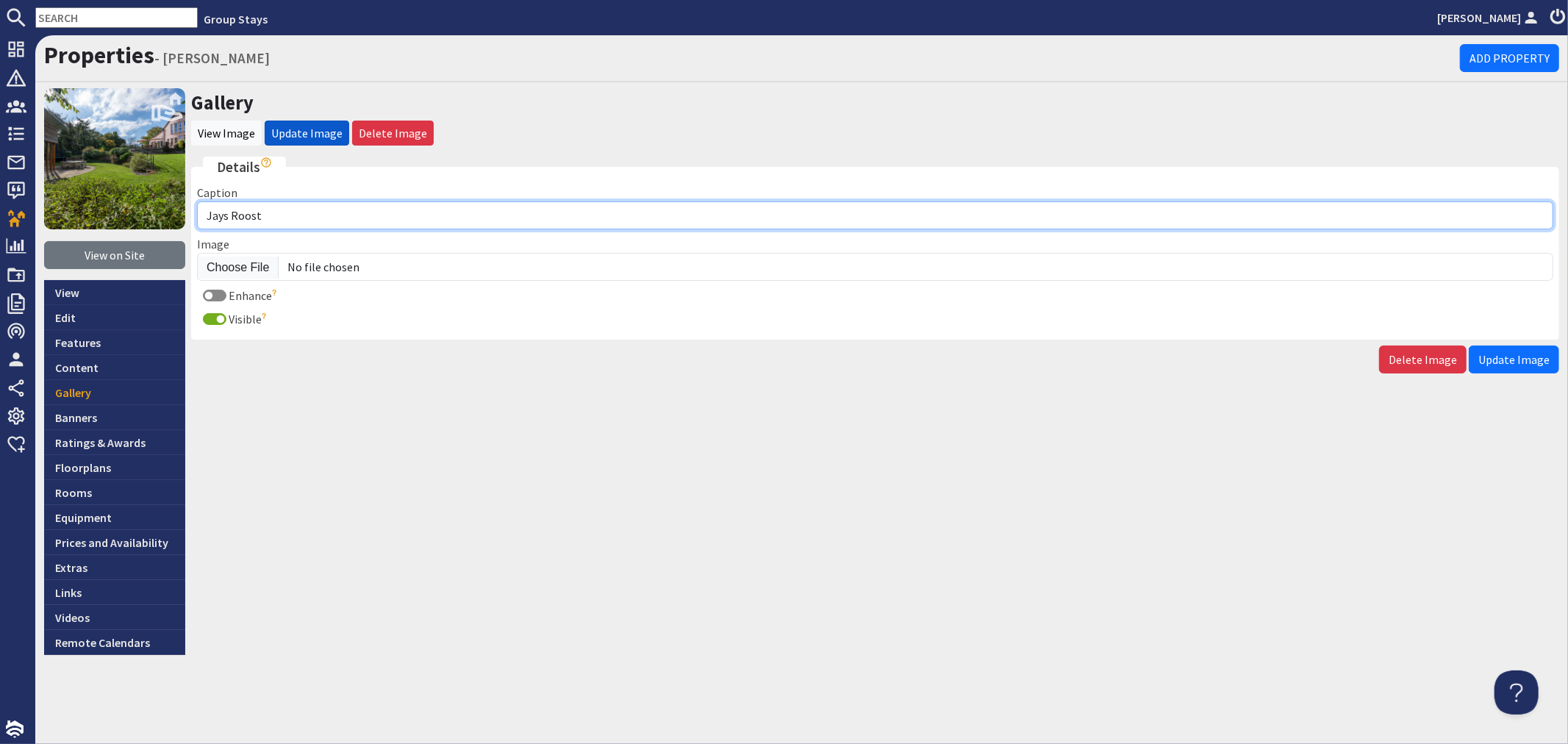
click at [326, 220] on input "Jays Roost" at bounding box center [876, 215] width 1357 height 28
click at [488, 211] on input "Jays Roost - Bedroom 2 has room for 2 extra guests (additonal charge)" at bounding box center [876, 215] width 1357 height 28
click at [578, 219] on input "Jays Roost - Bedroom 2 has room for 2 extra guests (additional charge)" at bounding box center [876, 215] width 1357 height 28
type input "Jays Roost - Bedroom 2 has room for 2 extra guests (additional charge) on two 2…"
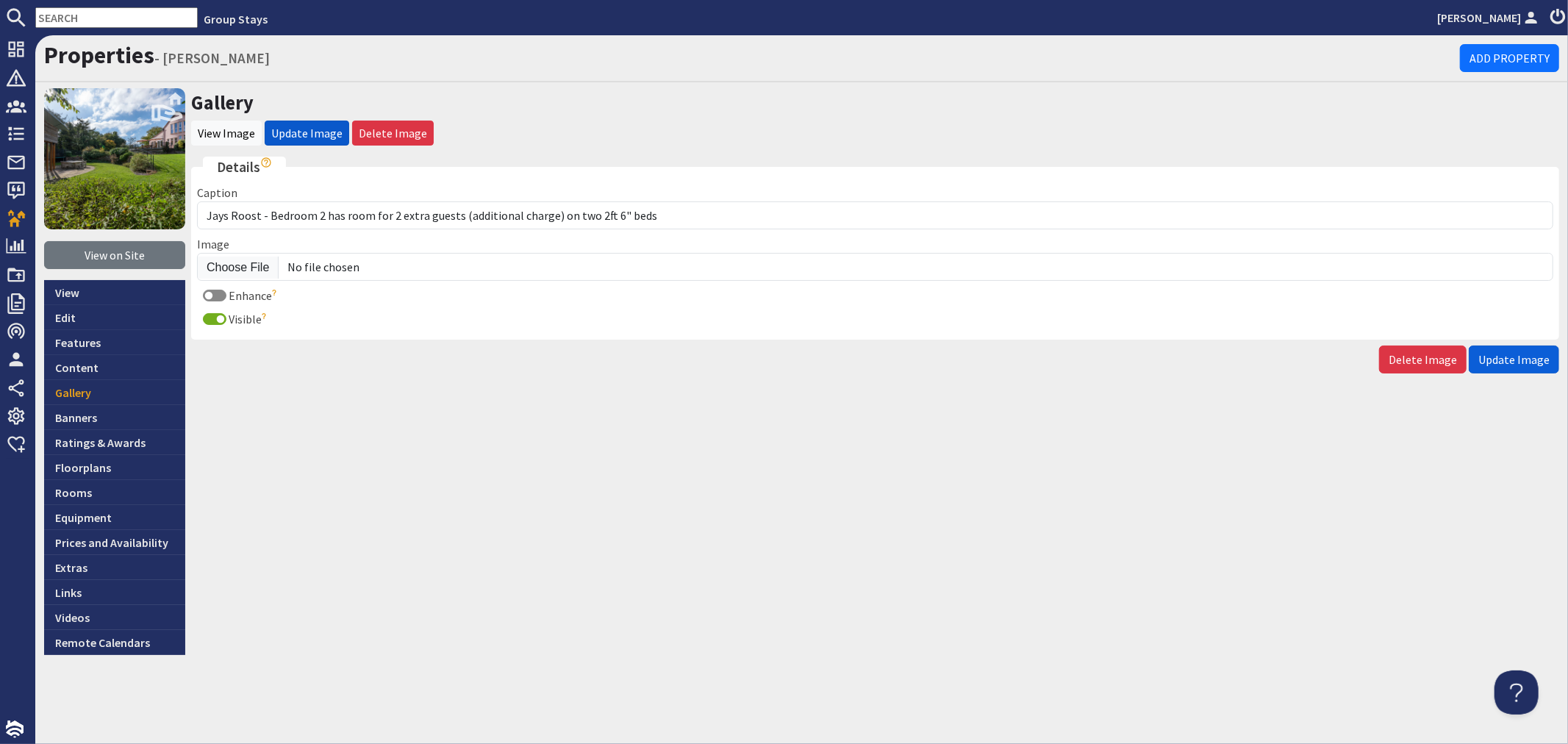
click at [1512, 363] on span "Update Image" at bounding box center [1514, 359] width 72 height 15
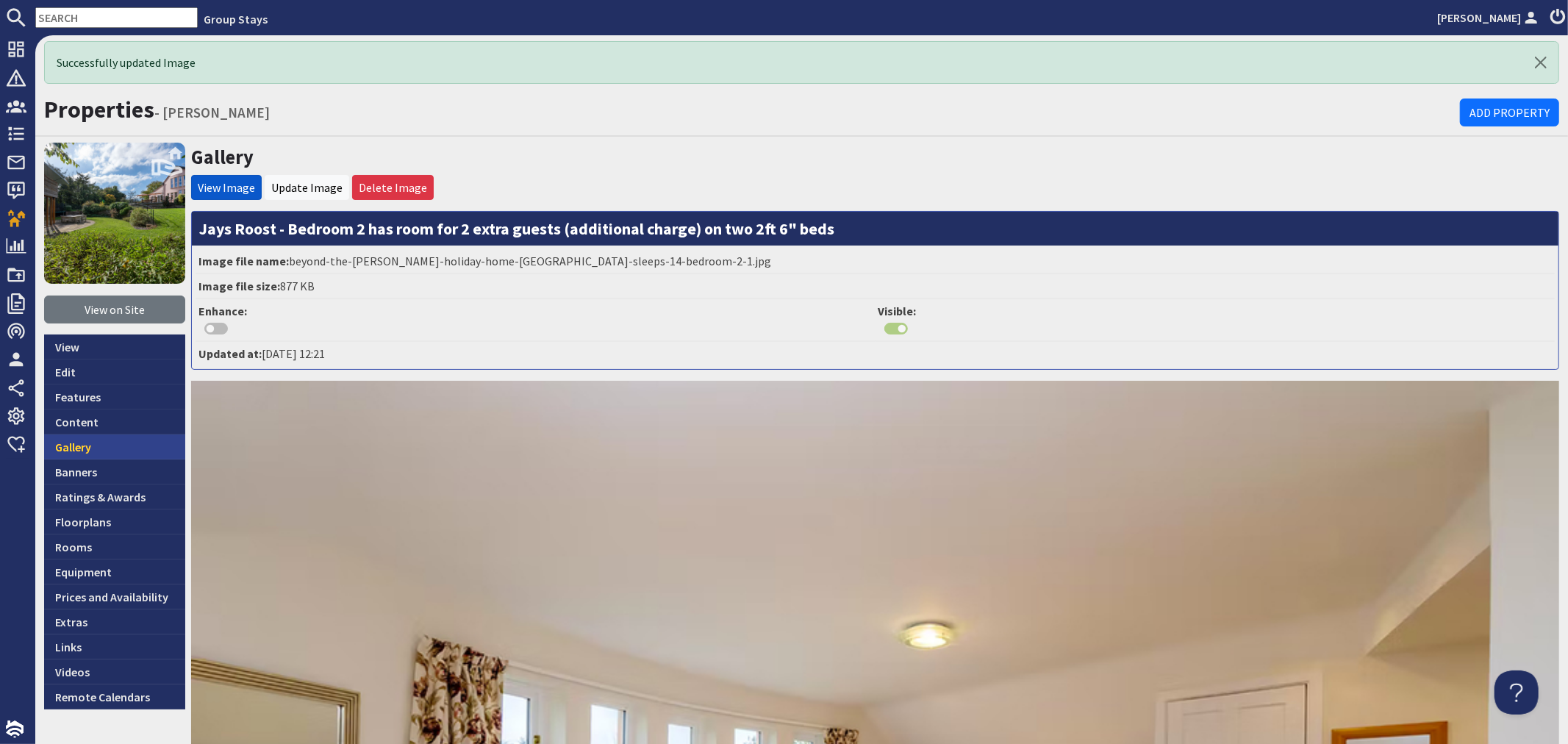
click at [112, 443] on link "Gallery" at bounding box center [115, 446] width 141 height 25
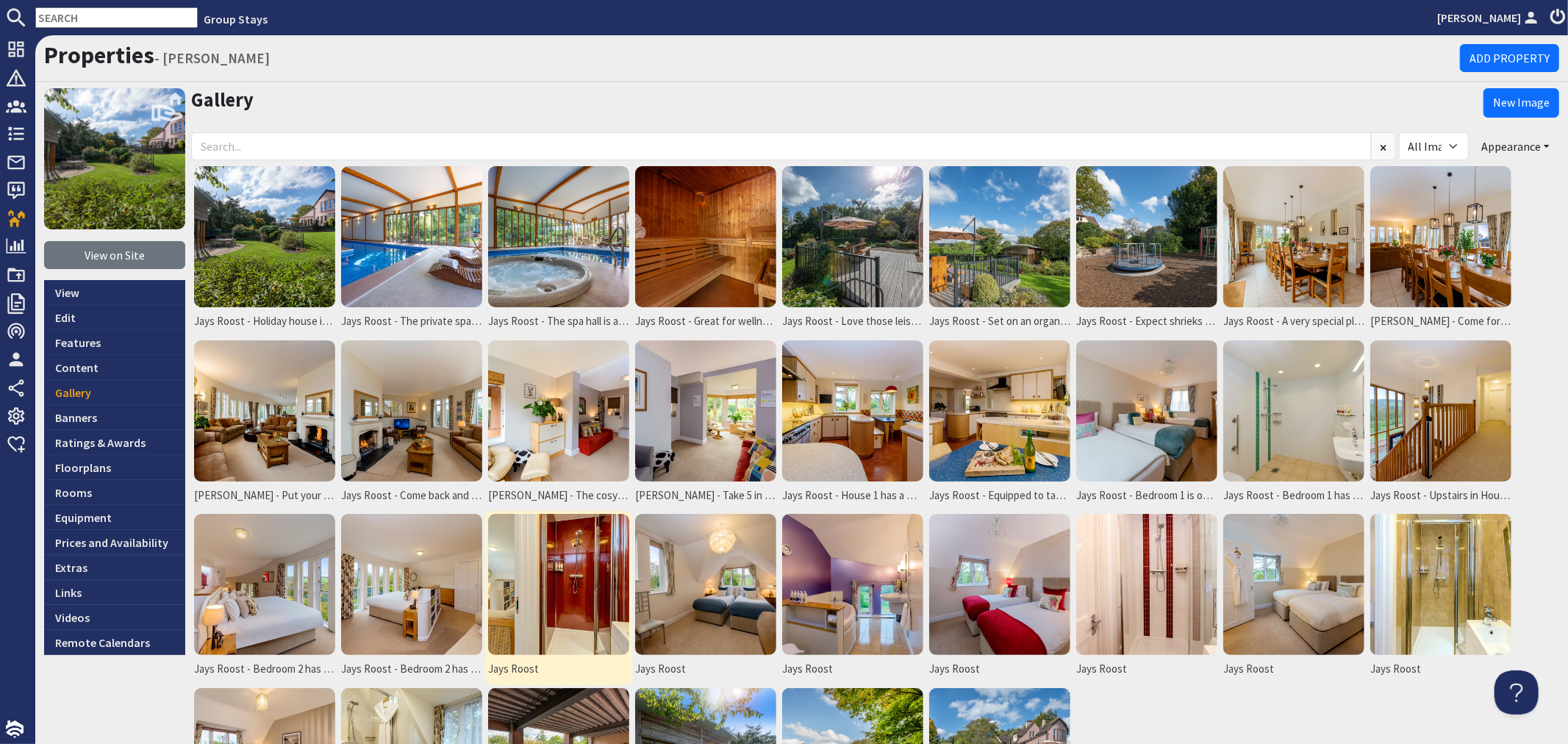
click at [548, 599] on img at bounding box center [559, 585] width 141 height 141
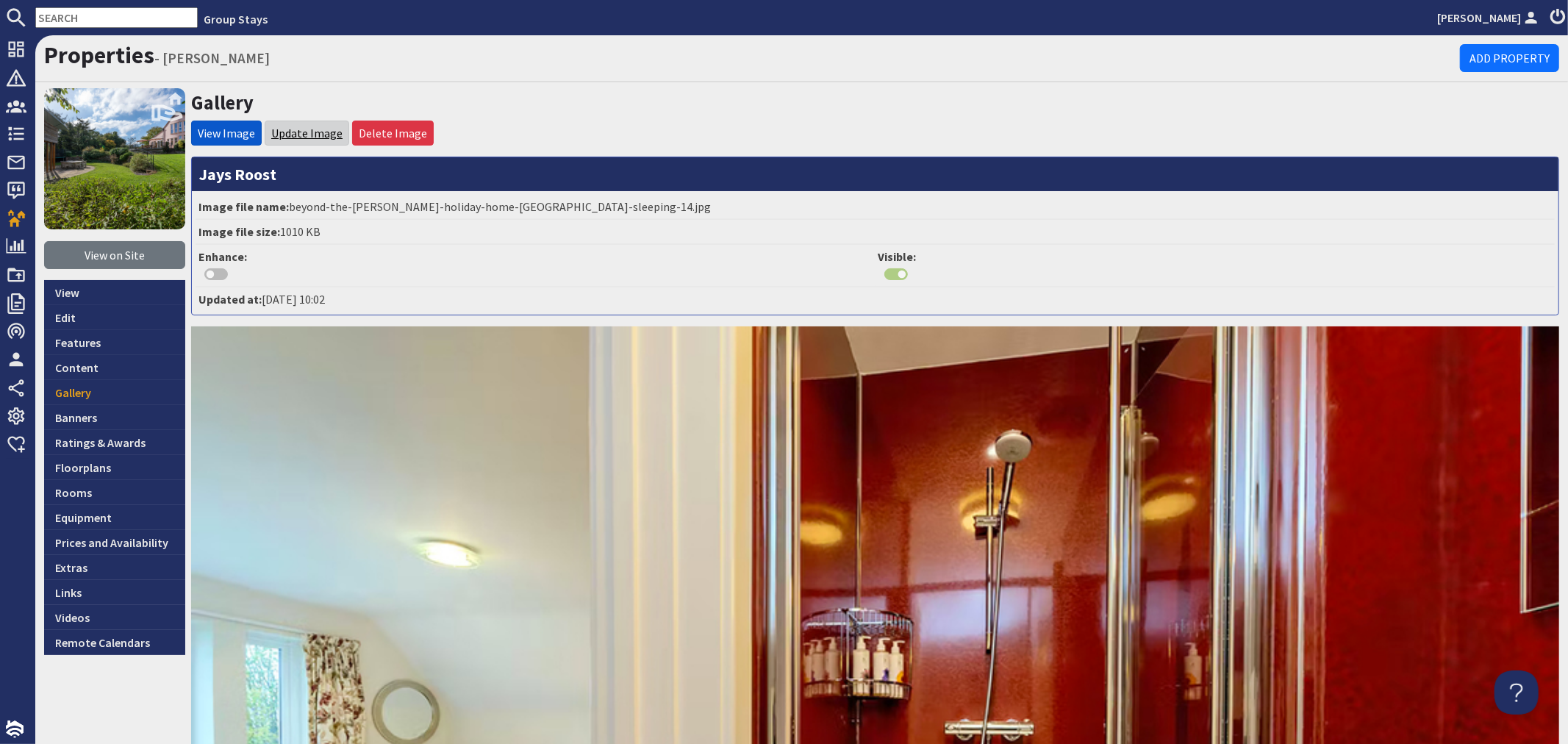
click at [287, 129] on link "Update Image" at bounding box center [307, 133] width 72 height 15
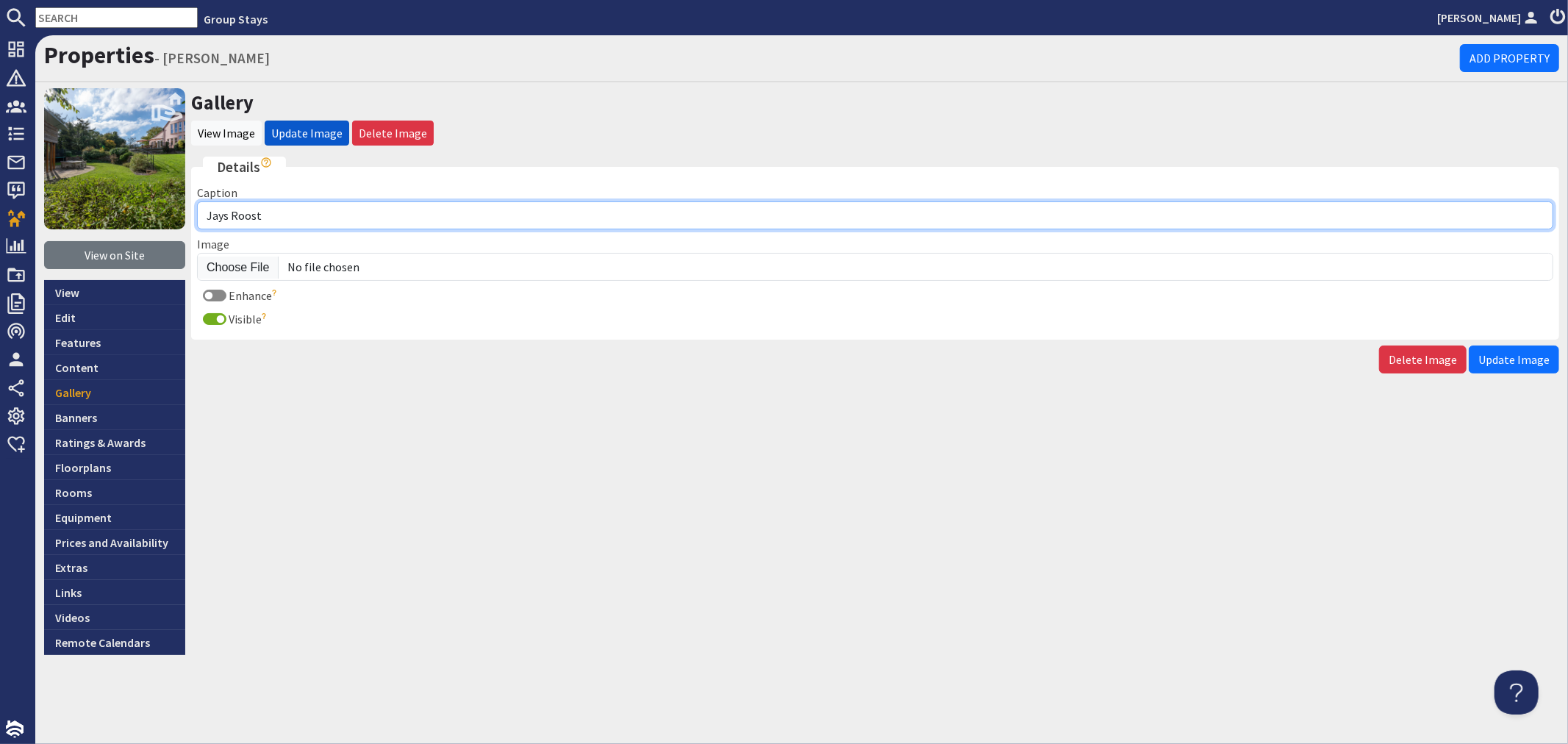
click at [314, 221] on input "Jays Roost" at bounding box center [876, 215] width 1357 height 28
type input "Jays Roost - Bedroom 2 has an ensuite shower room"
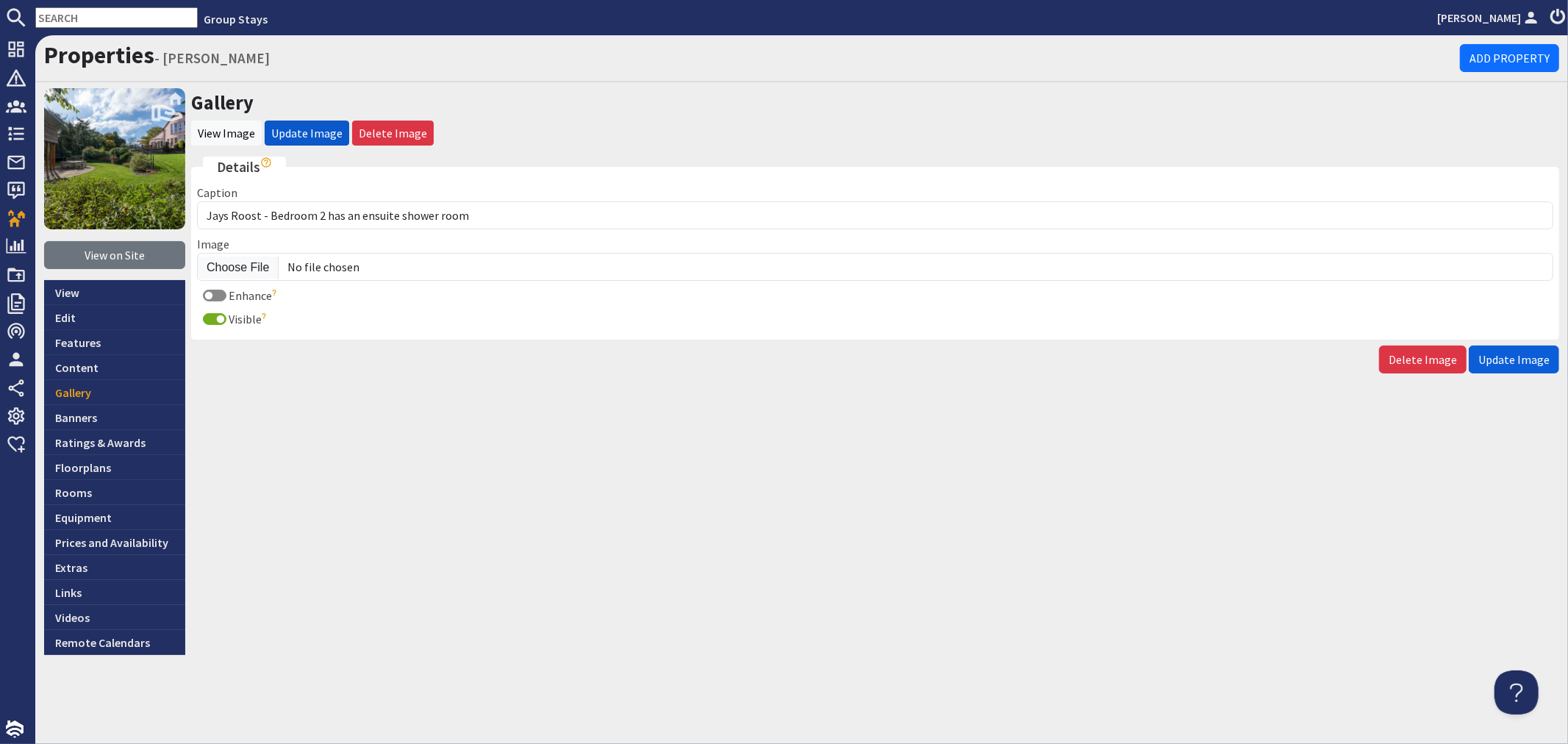
click at [1542, 352] on span "Update Image" at bounding box center [1514, 359] width 72 height 15
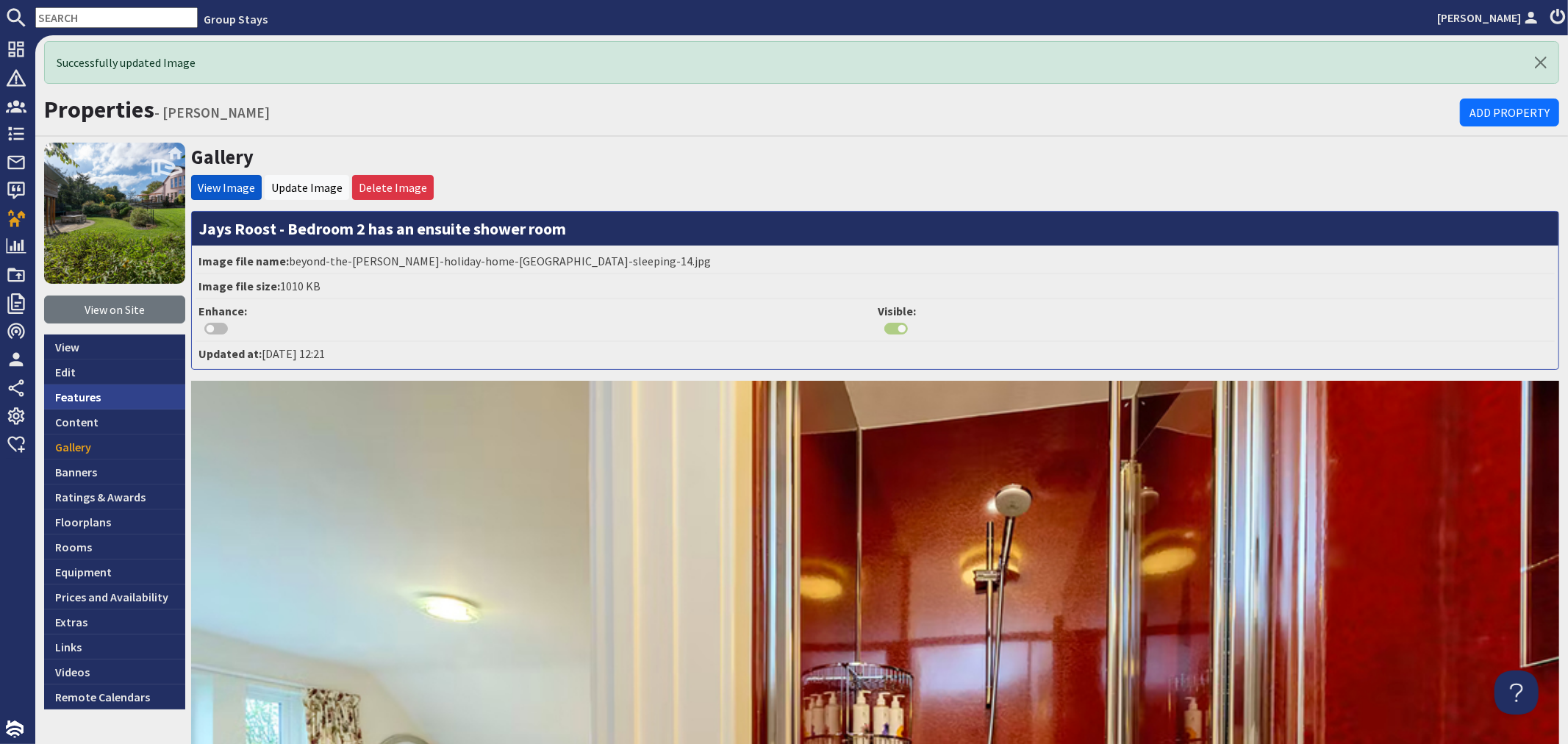
click at [114, 394] on link "Features" at bounding box center [115, 397] width 141 height 25
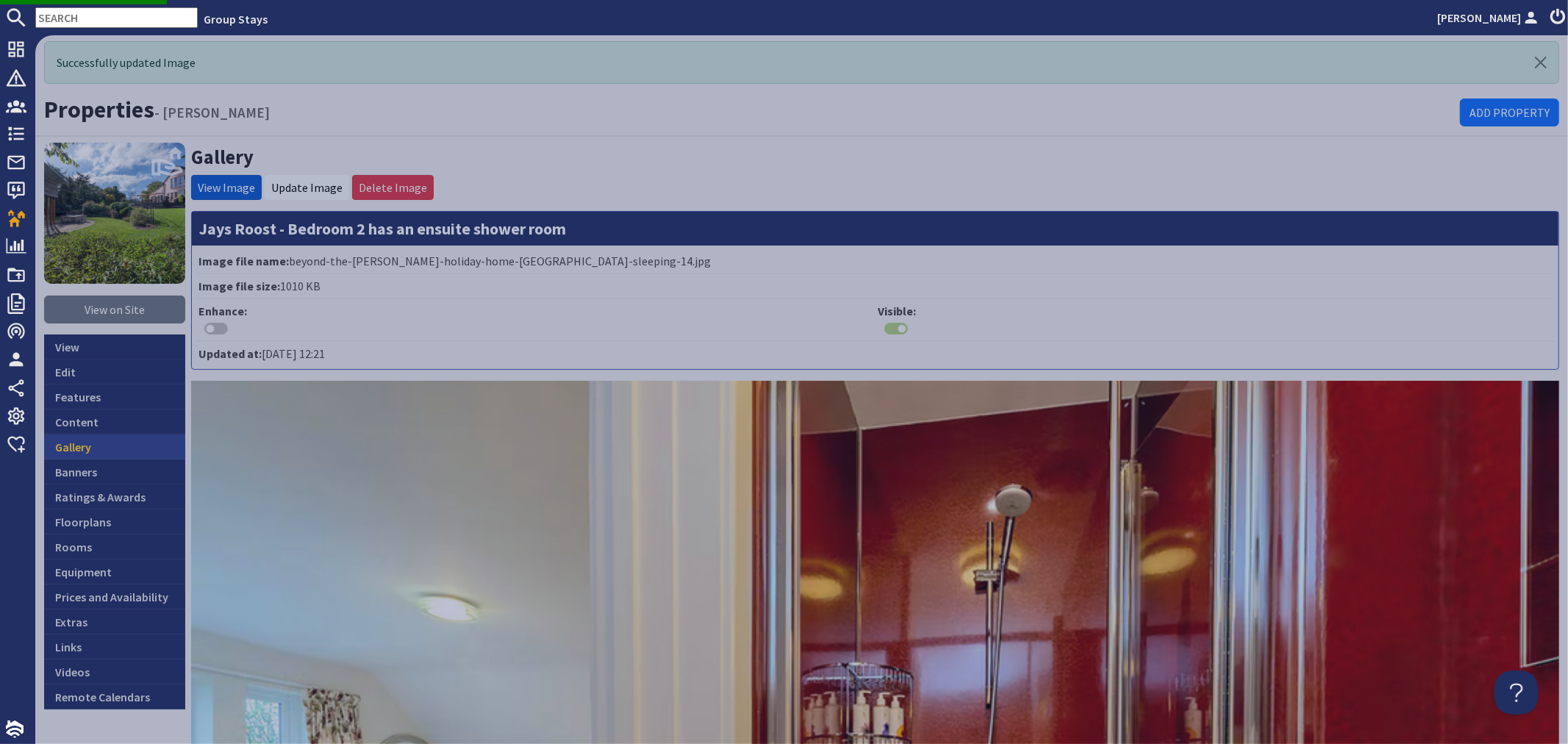
click at [98, 439] on link "Gallery" at bounding box center [115, 446] width 141 height 25
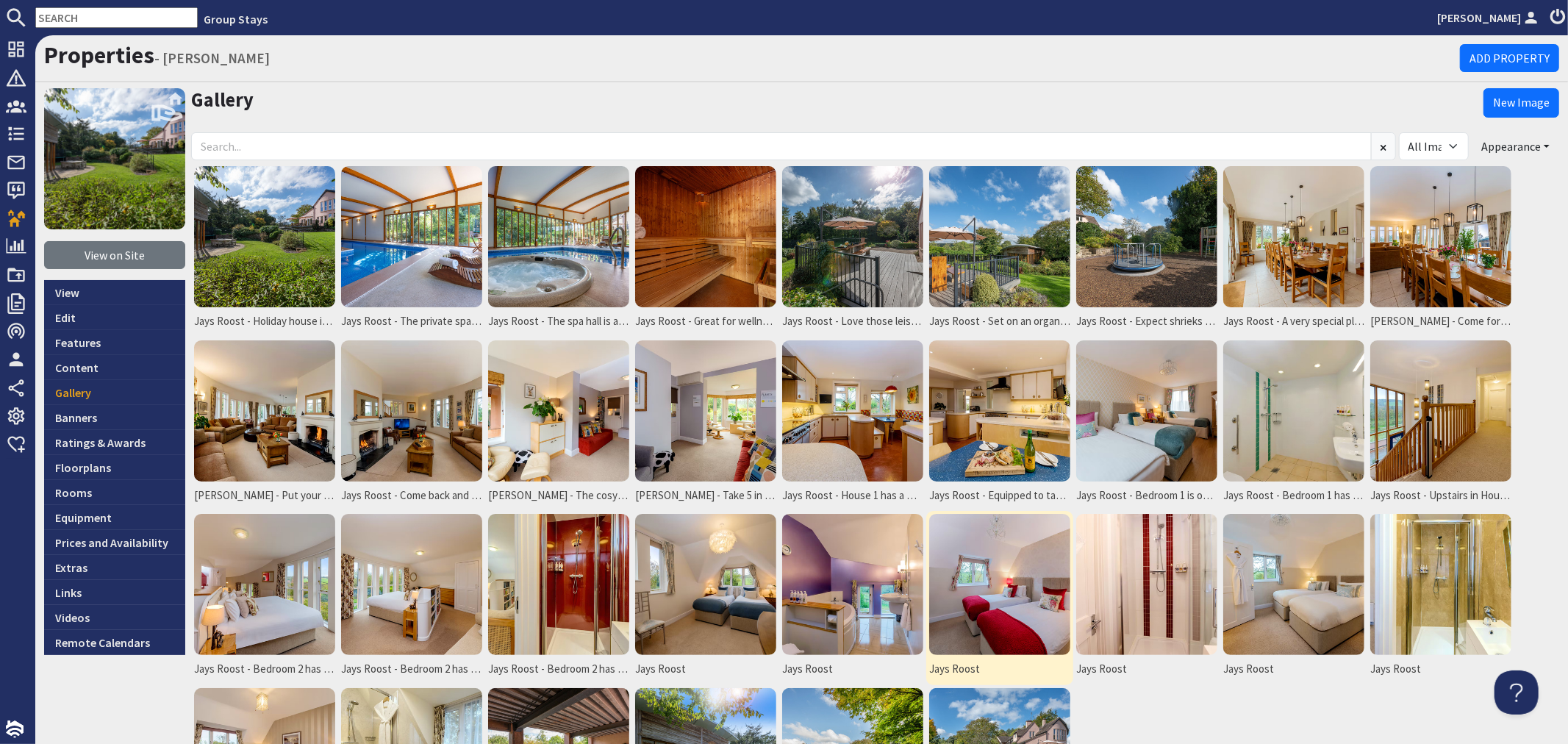
scroll to position [81, 0]
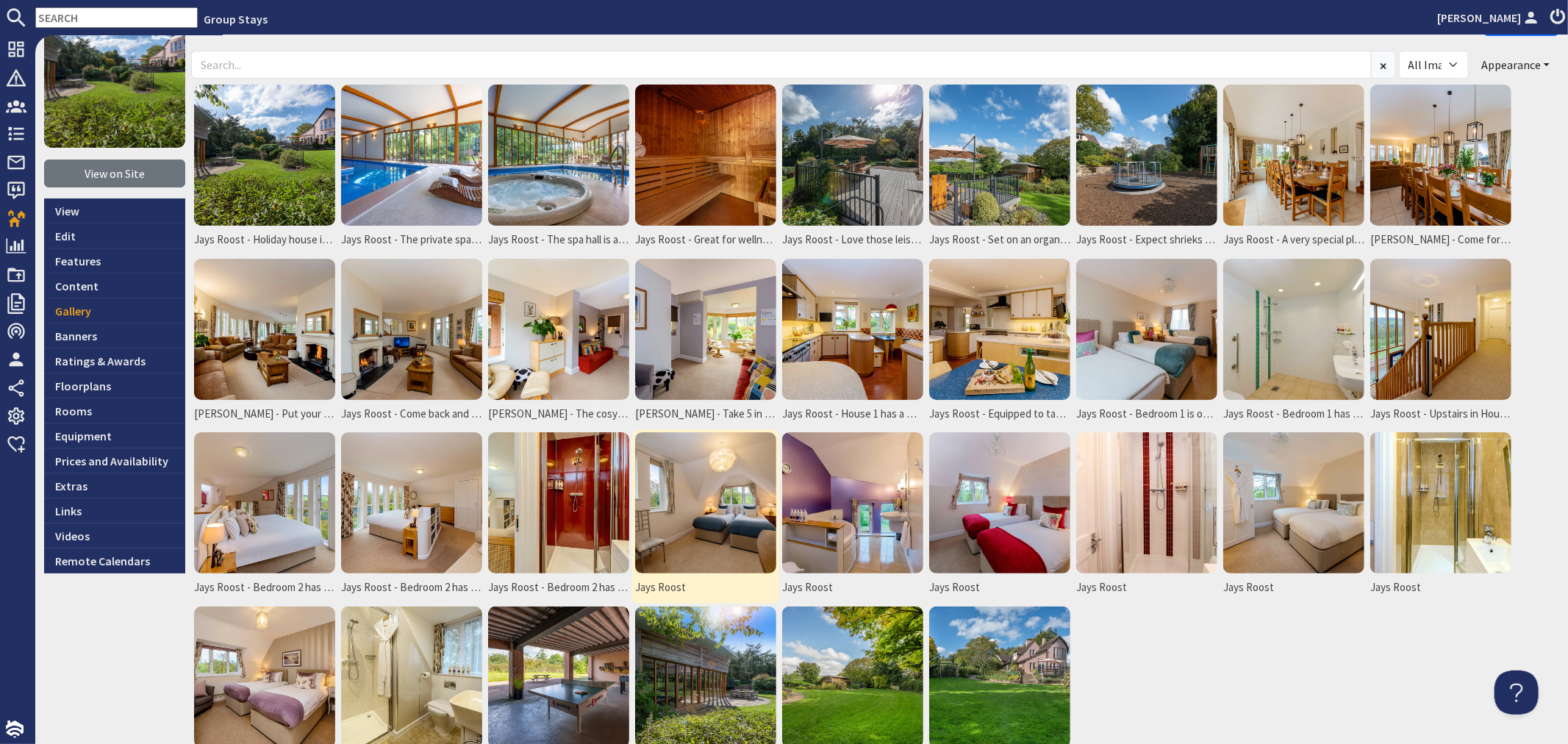
click at [728, 509] on img at bounding box center [705, 503] width 141 height 141
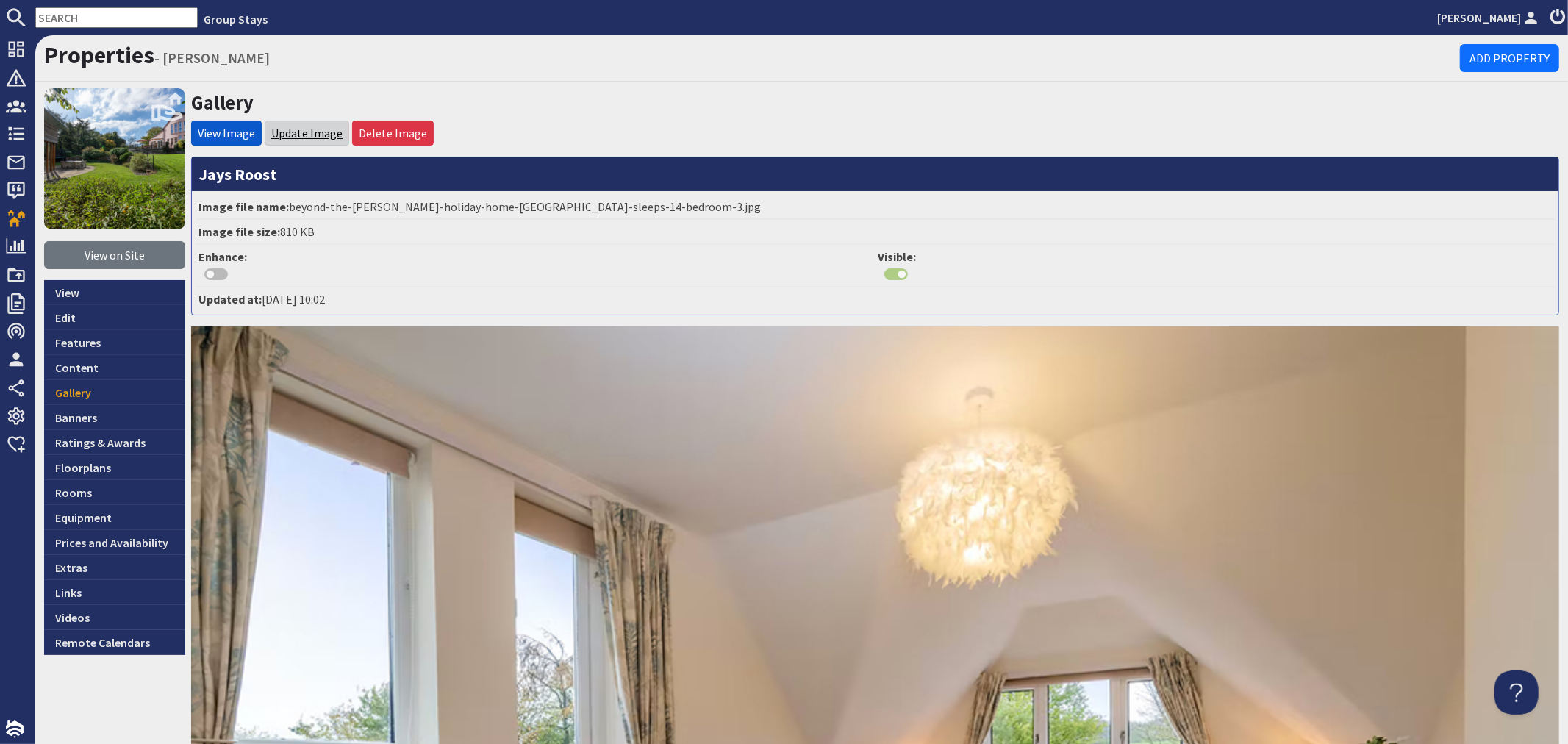
click at [300, 128] on link "Update Image" at bounding box center [307, 133] width 72 height 15
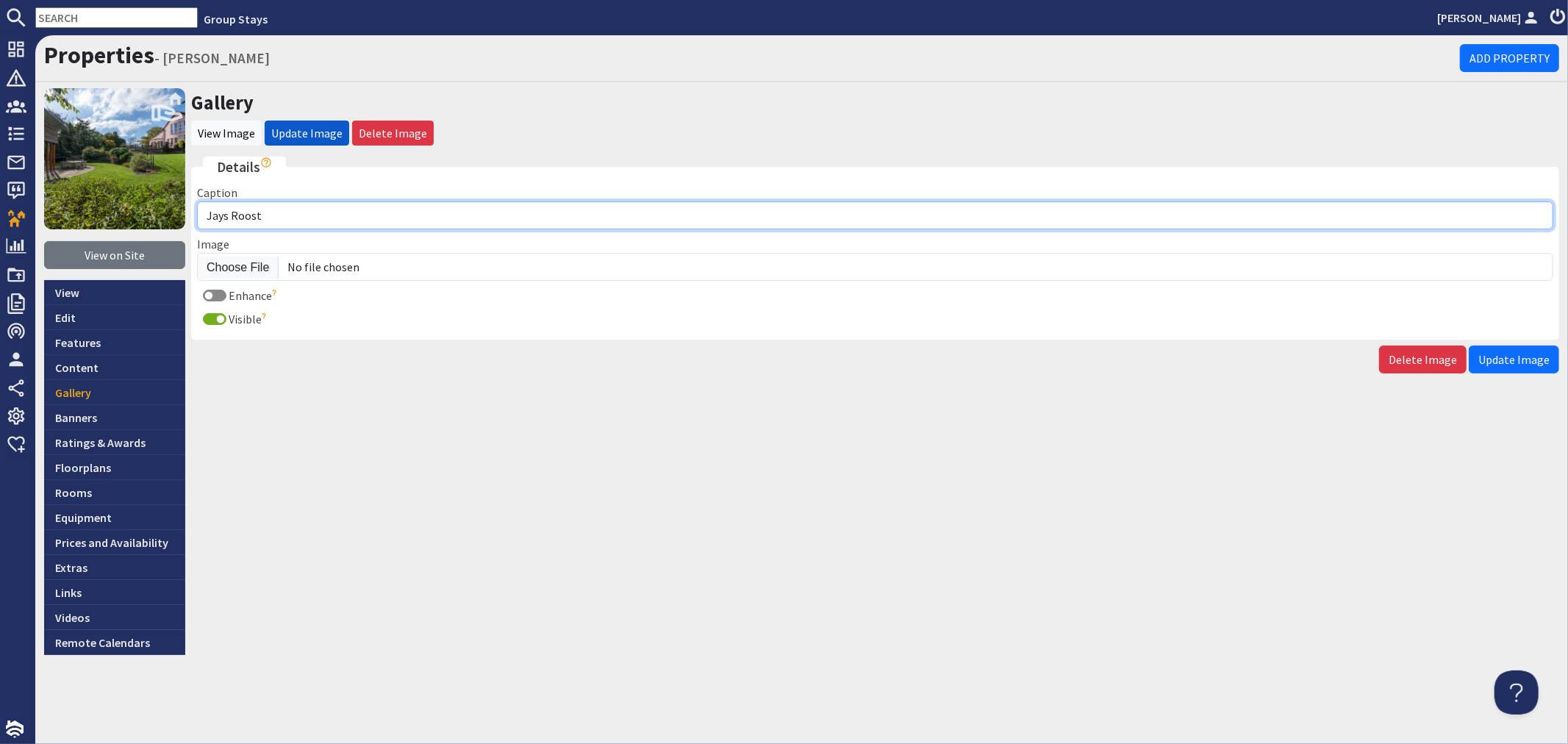
drag, startPoint x: 289, startPoint y: 215, endPoint x: 308, endPoint y: 206, distance: 21.0
click at [289, 215] on input "Jays Roost" at bounding box center [876, 215] width 1357 height 28
click at [550, 210] on input "Jays Roost - Bedroom 3. All bedrooms have zip and link beds (super kign or twin)" at bounding box center [876, 215] width 1357 height 28
type input "Jays Roost - Bedroom 3. All bedrooms have zip and link beds (super king or twin)"
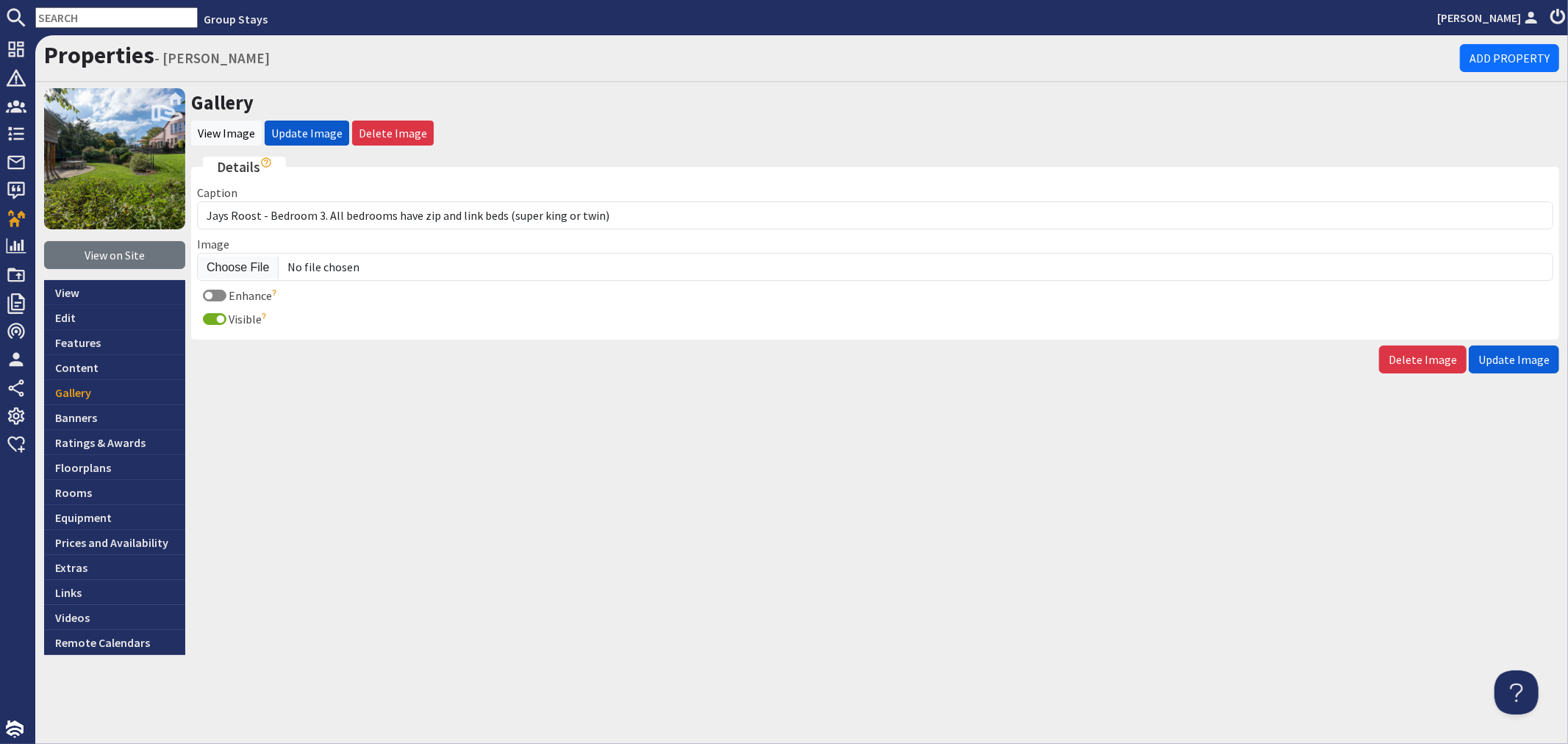
click at [1533, 364] on span "Update Image" at bounding box center [1514, 359] width 72 height 15
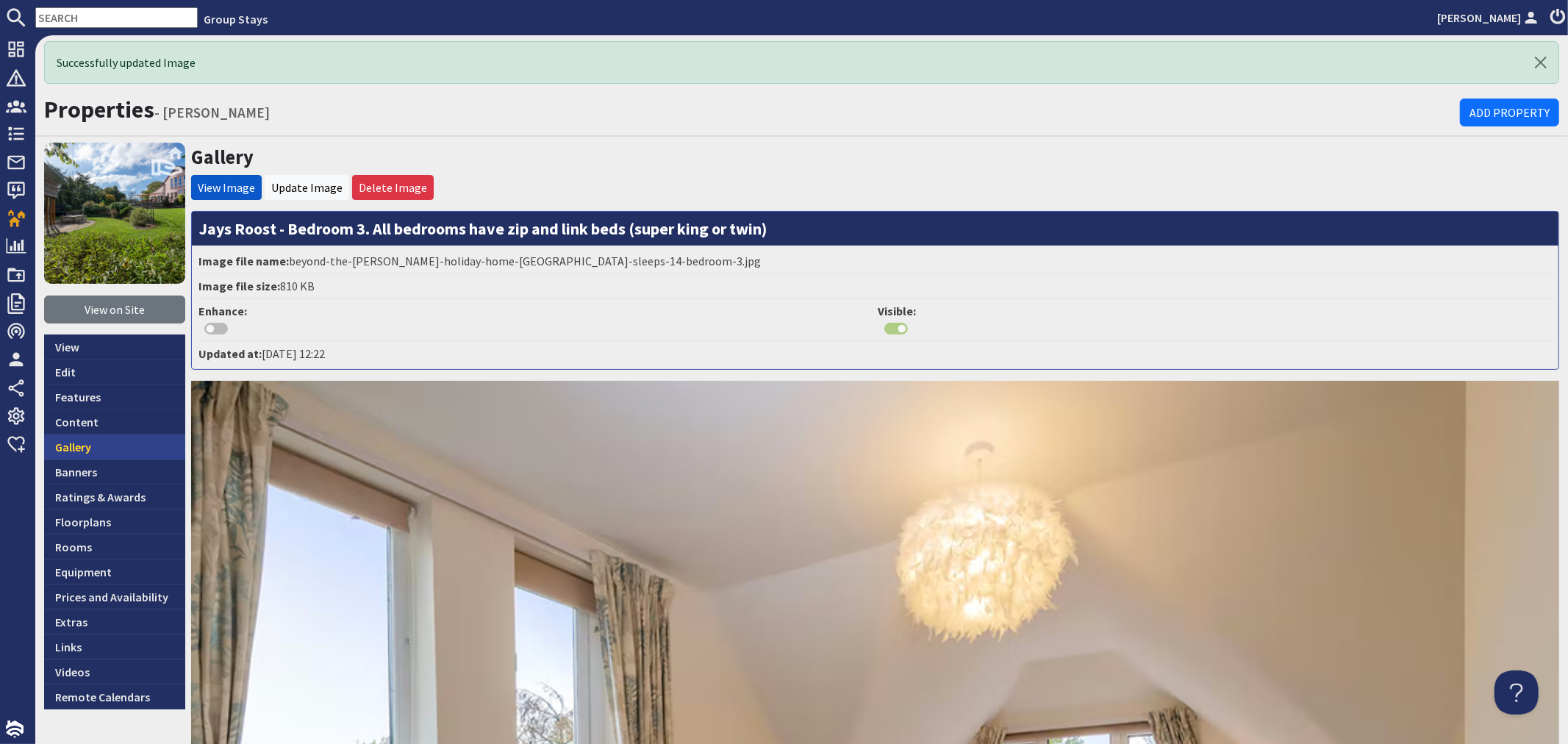
click at [136, 443] on link "Gallery" at bounding box center [115, 446] width 141 height 25
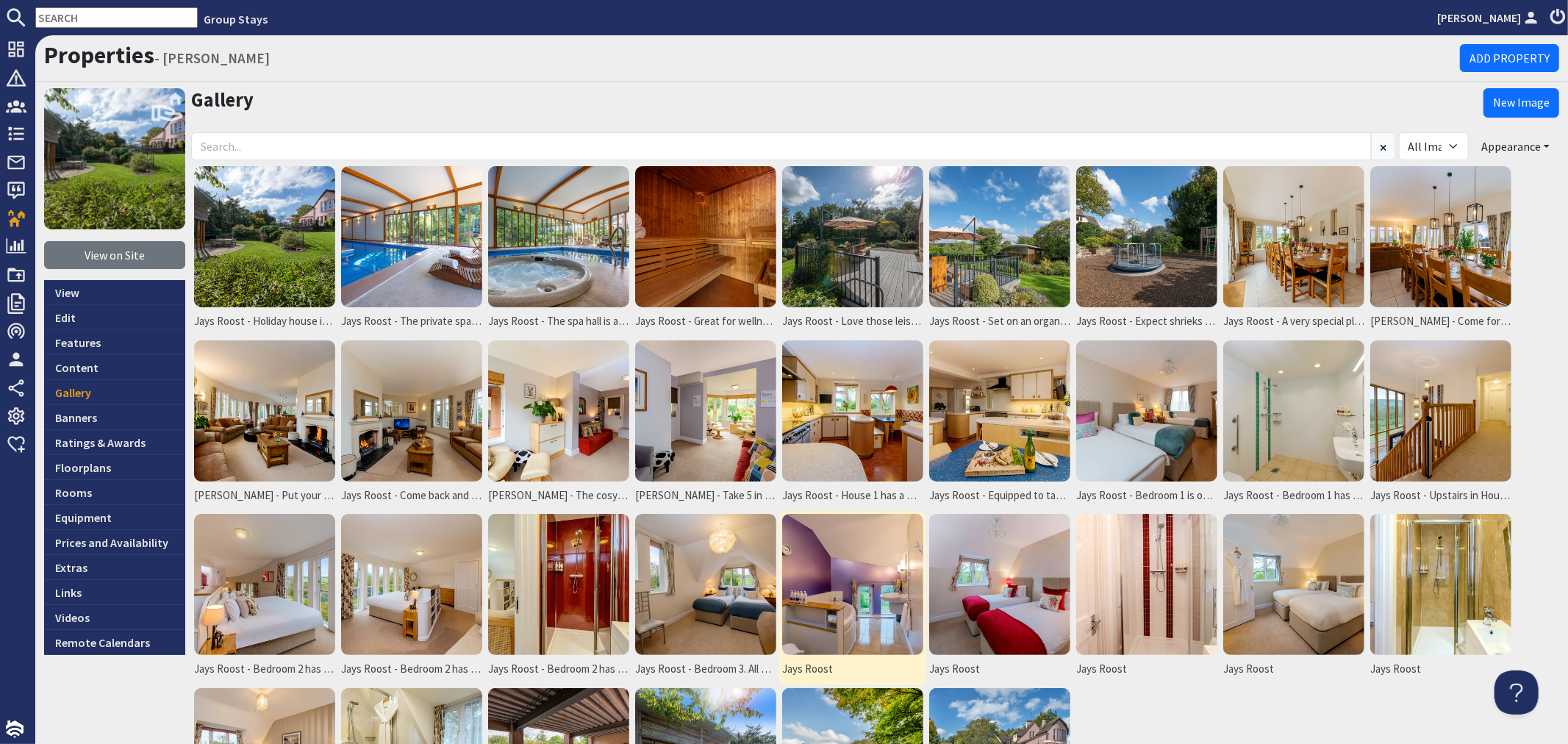
click at [828, 586] on img at bounding box center [853, 585] width 141 height 141
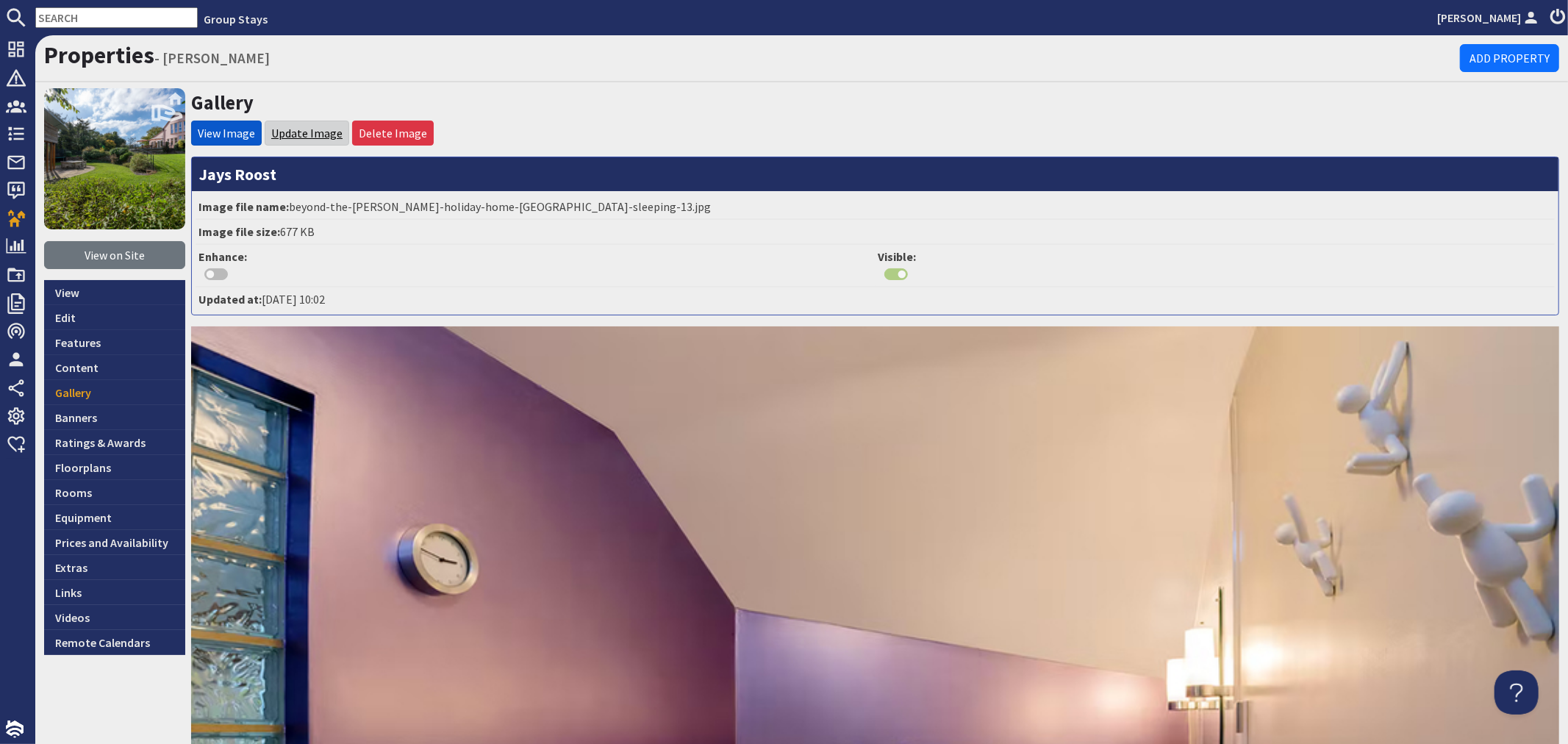
click at [282, 126] on link "Update Image" at bounding box center [307, 133] width 72 height 15
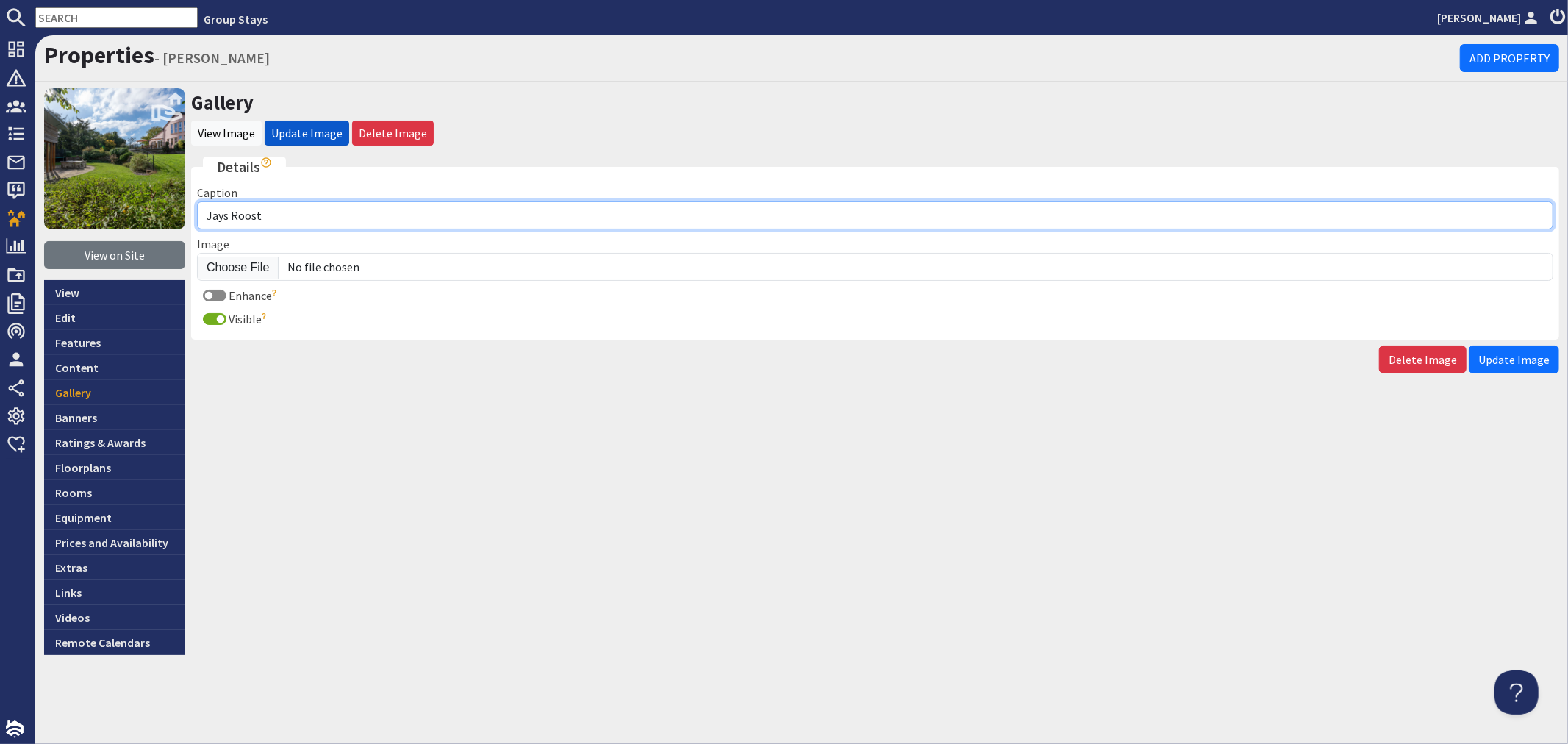
click at [312, 222] on input "Jays Roost" at bounding box center [876, 215] width 1357 height 28
type input "Jays Roost - House 1 has a spacious family bathroom on the first floor"
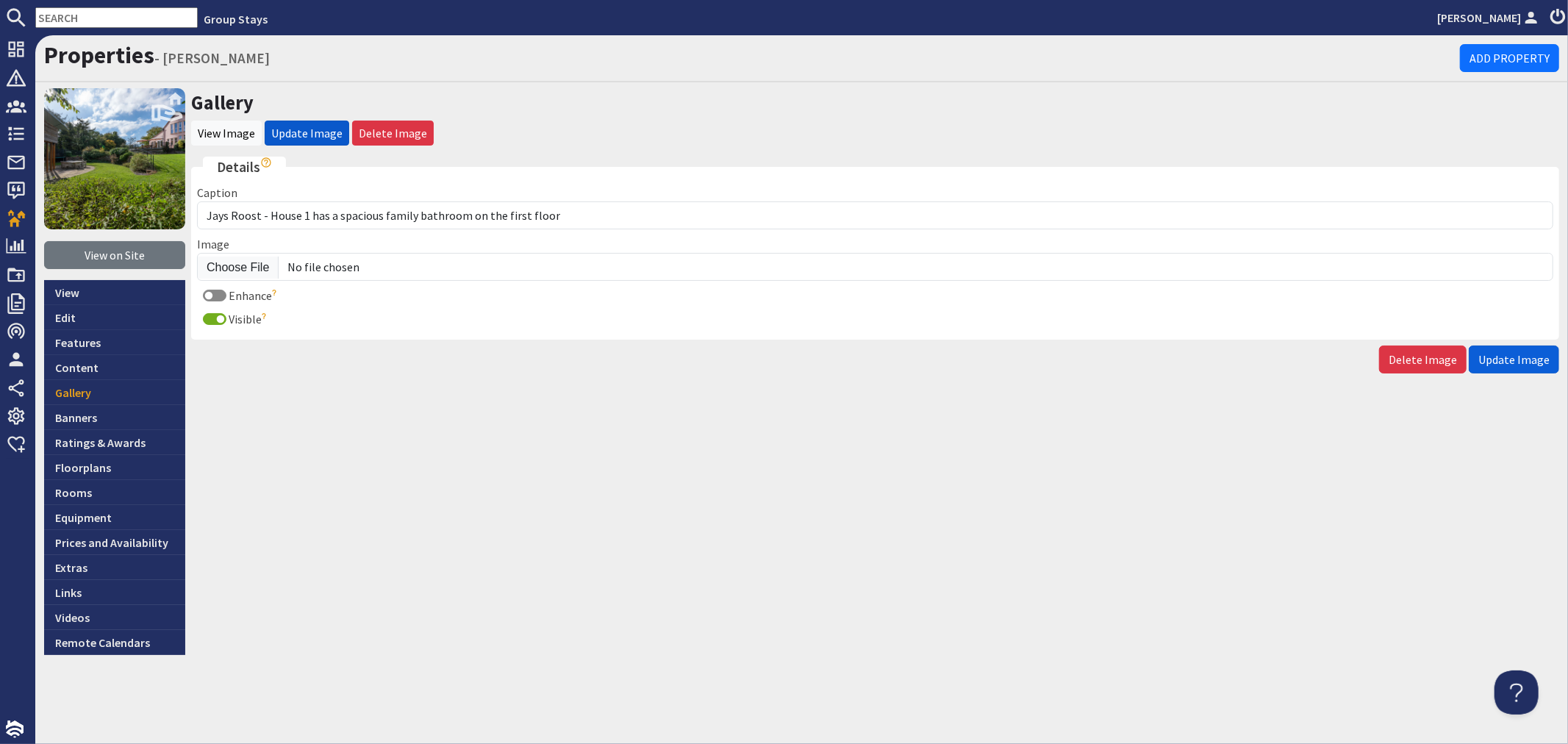
click at [1538, 346] on button "Update Image" at bounding box center [1514, 359] width 90 height 28
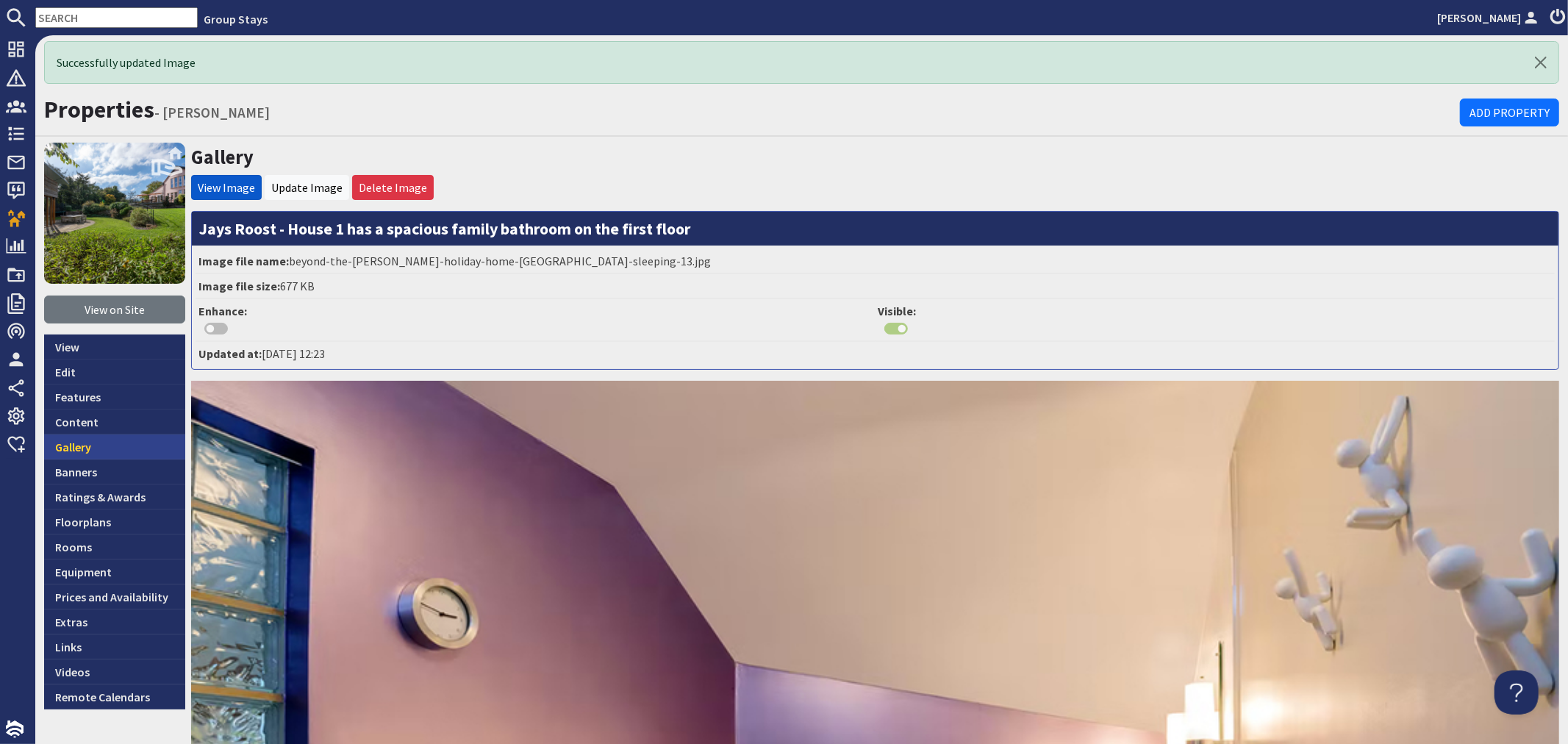
click at [81, 450] on link "Gallery" at bounding box center [115, 446] width 141 height 25
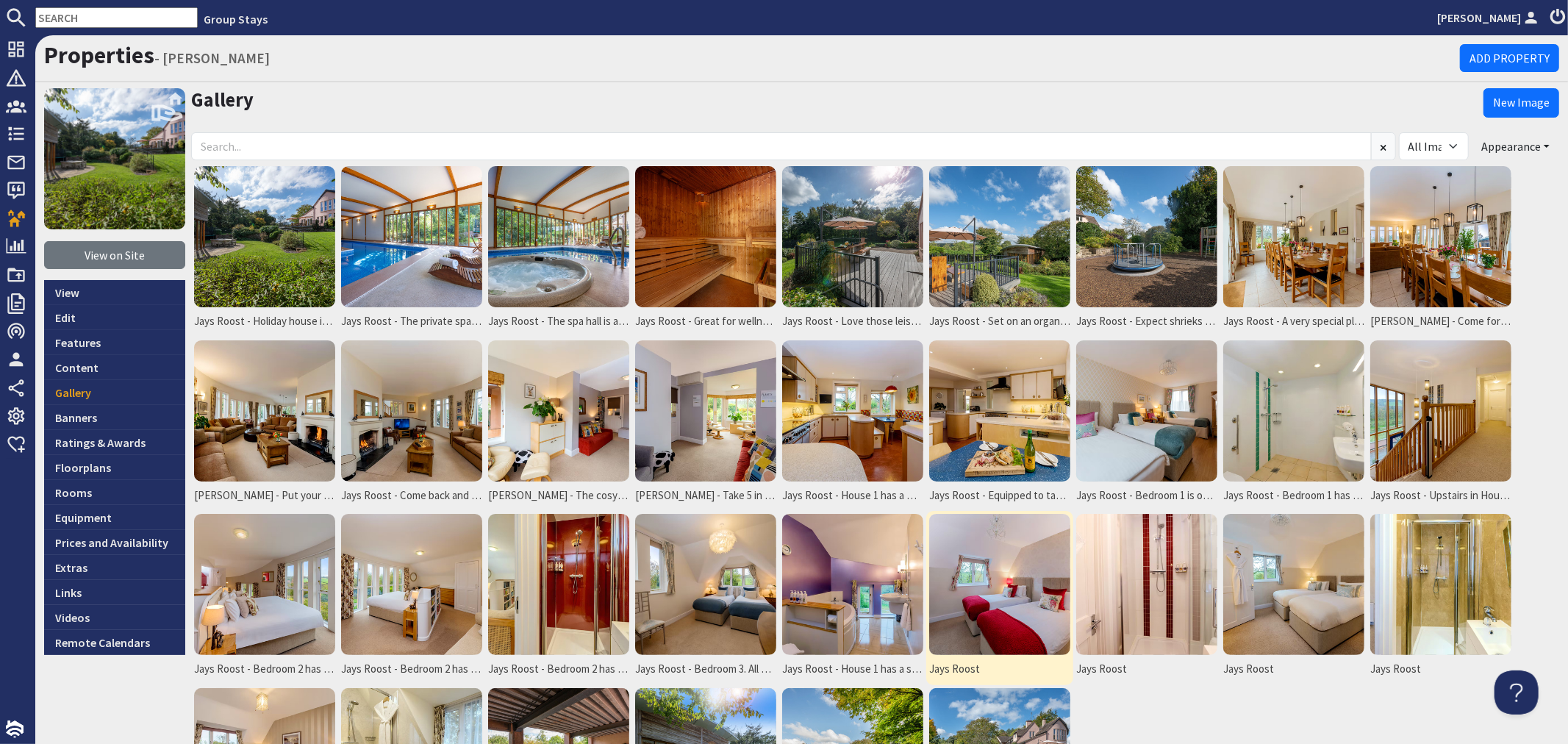
click at [1024, 592] on img at bounding box center [1000, 585] width 141 height 141
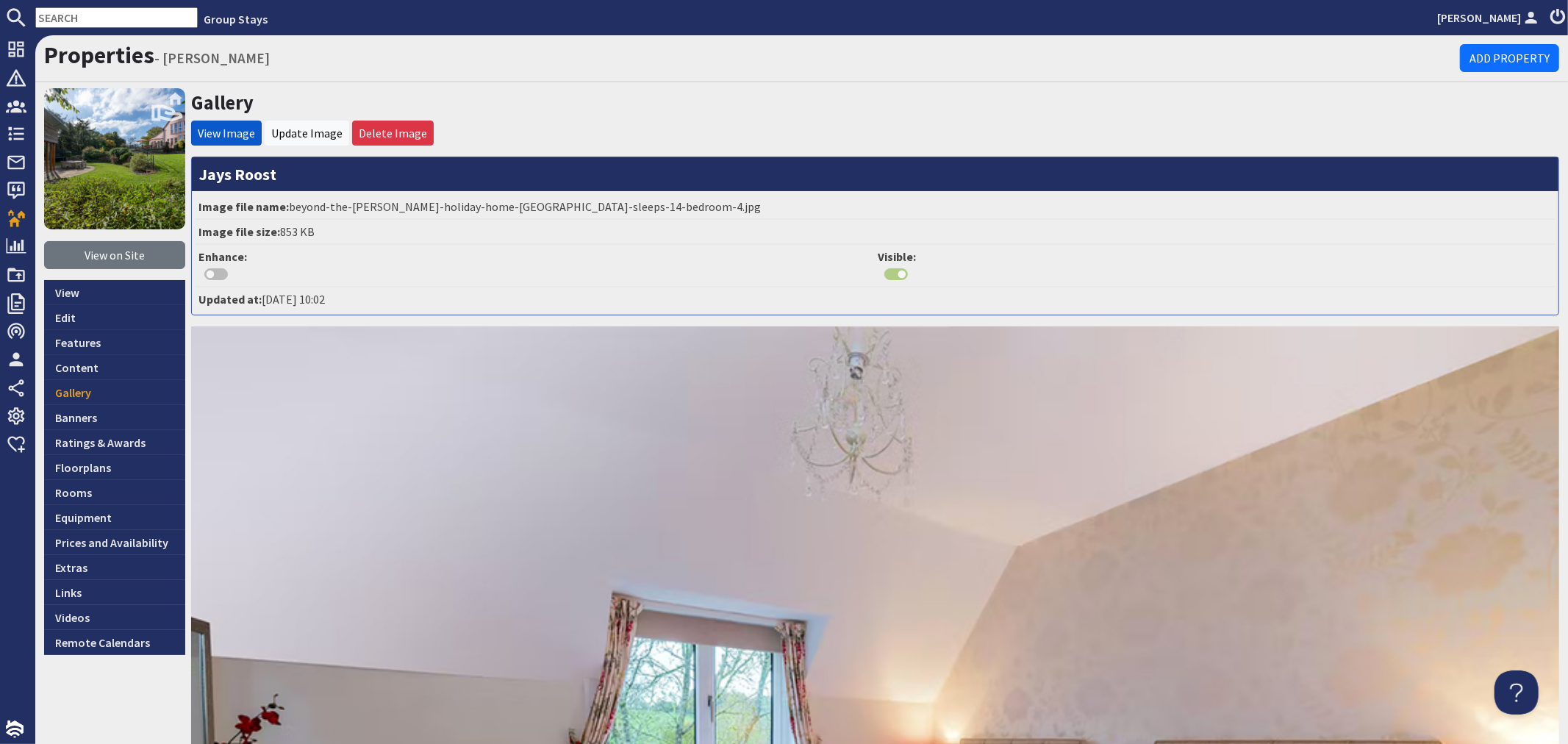
drag, startPoint x: 309, startPoint y: 132, endPoint x: 312, endPoint y: 145, distance: 13.3
click at [309, 132] on link "Update Image" at bounding box center [307, 133] width 72 height 15
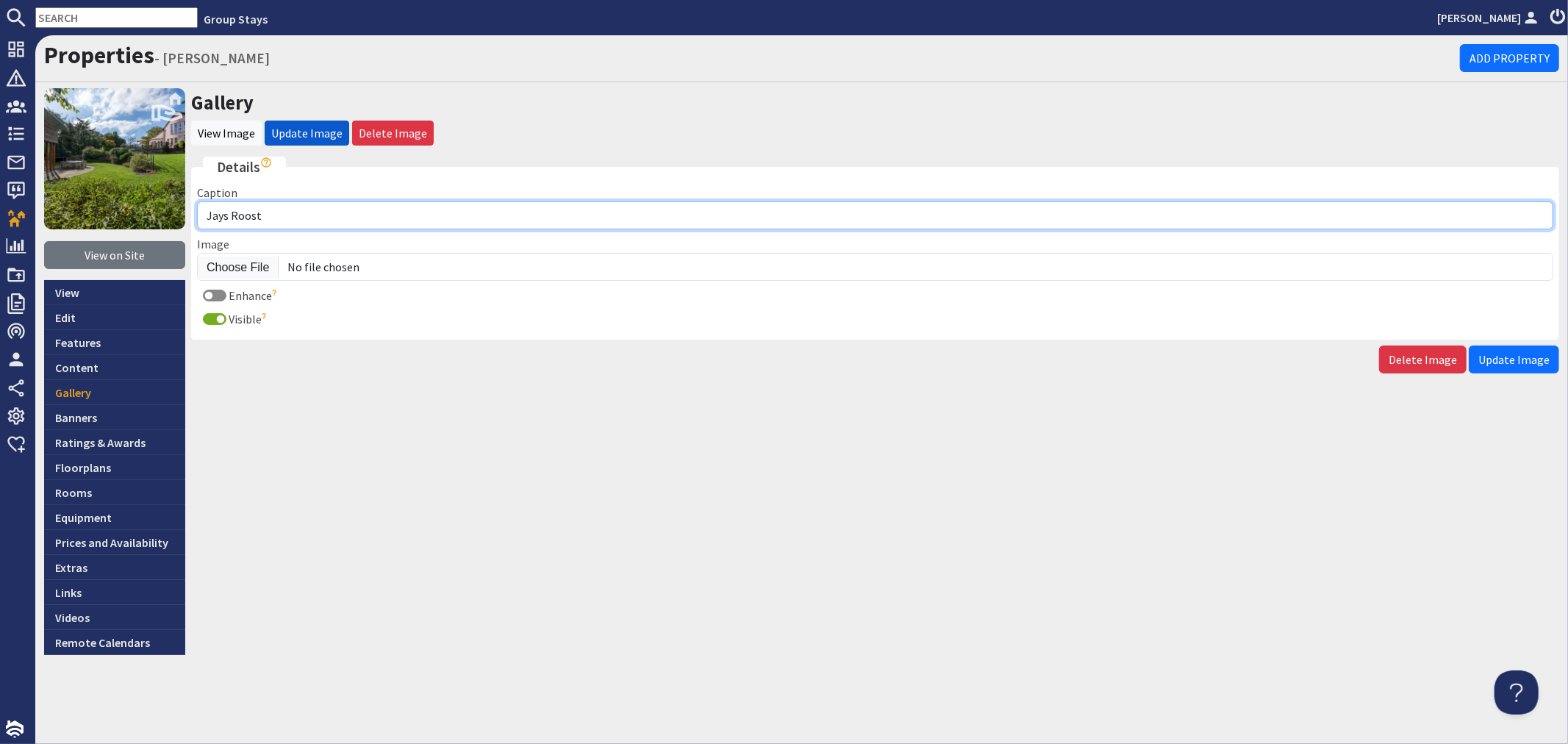
click at [310, 215] on input "Jays Roost" at bounding box center [876, 215] width 1357 height 28
type input "Jays Roost - Bedroom 4 set up as a twin room (super king or twin)"
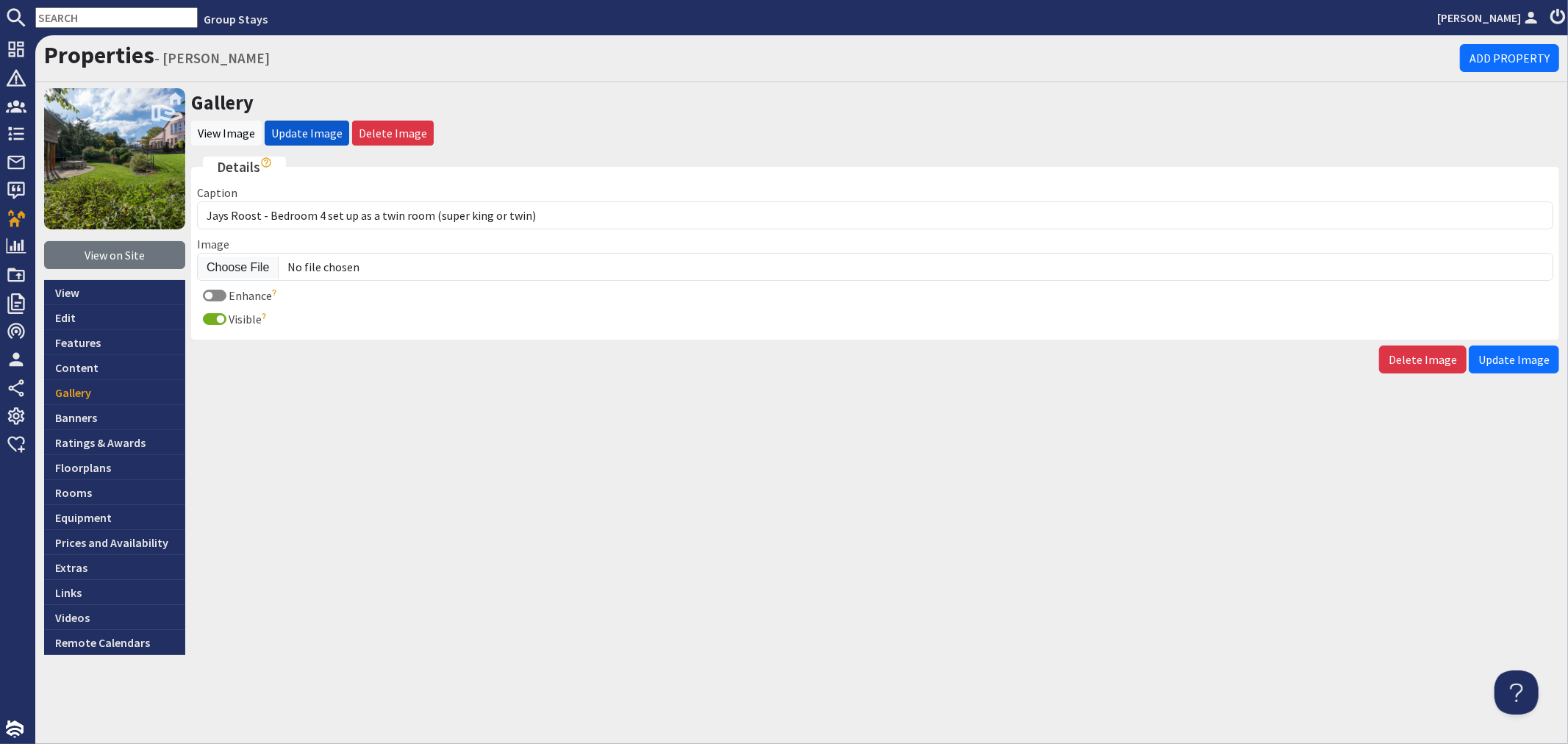
click at [1503, 360] on span "Update Image" at bounding box center [1514, 359] width 72 height 15
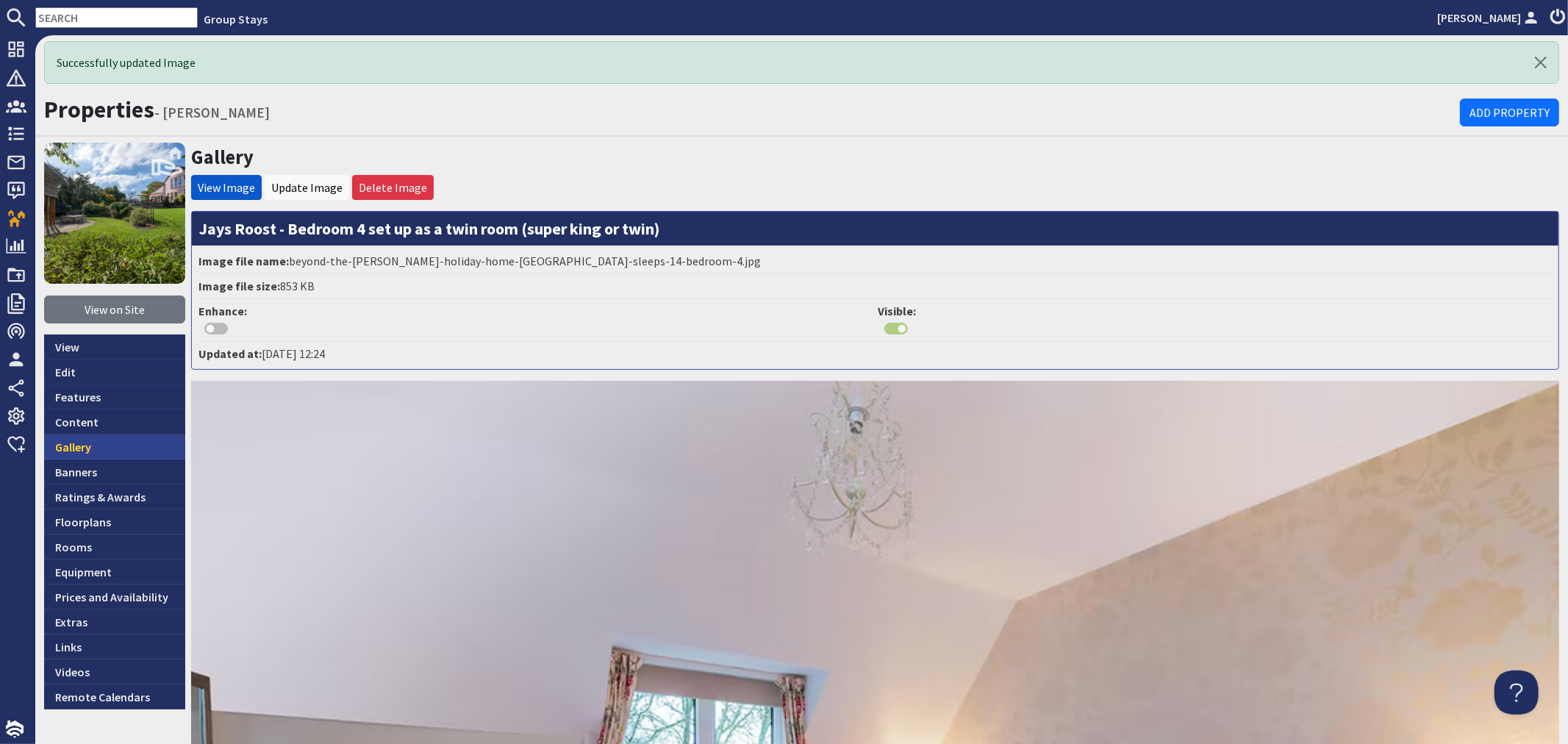
click at [116, 451] on link "Gallery" at bounding box center [115, 446] width 141 height 25
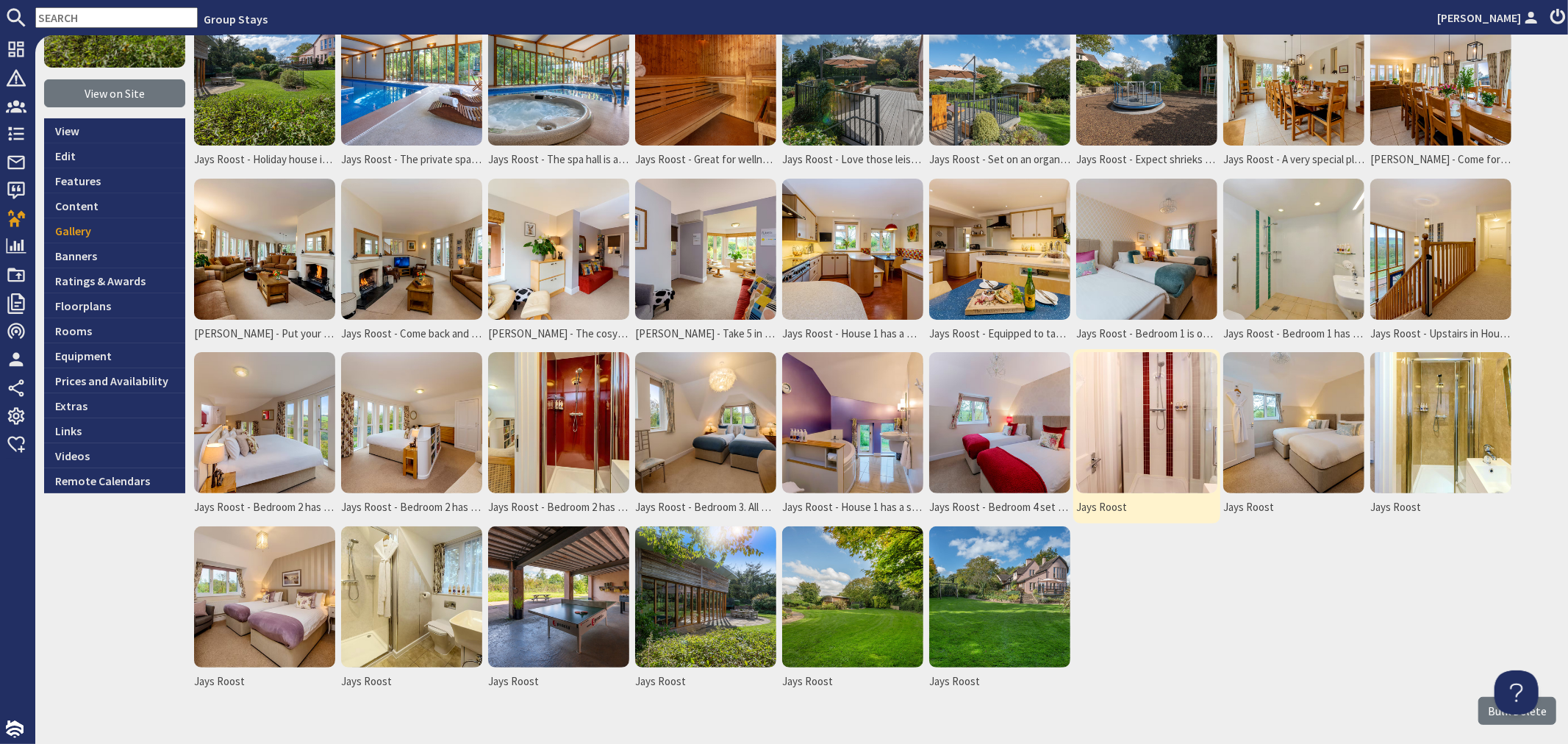
scroll to position [163, 0]
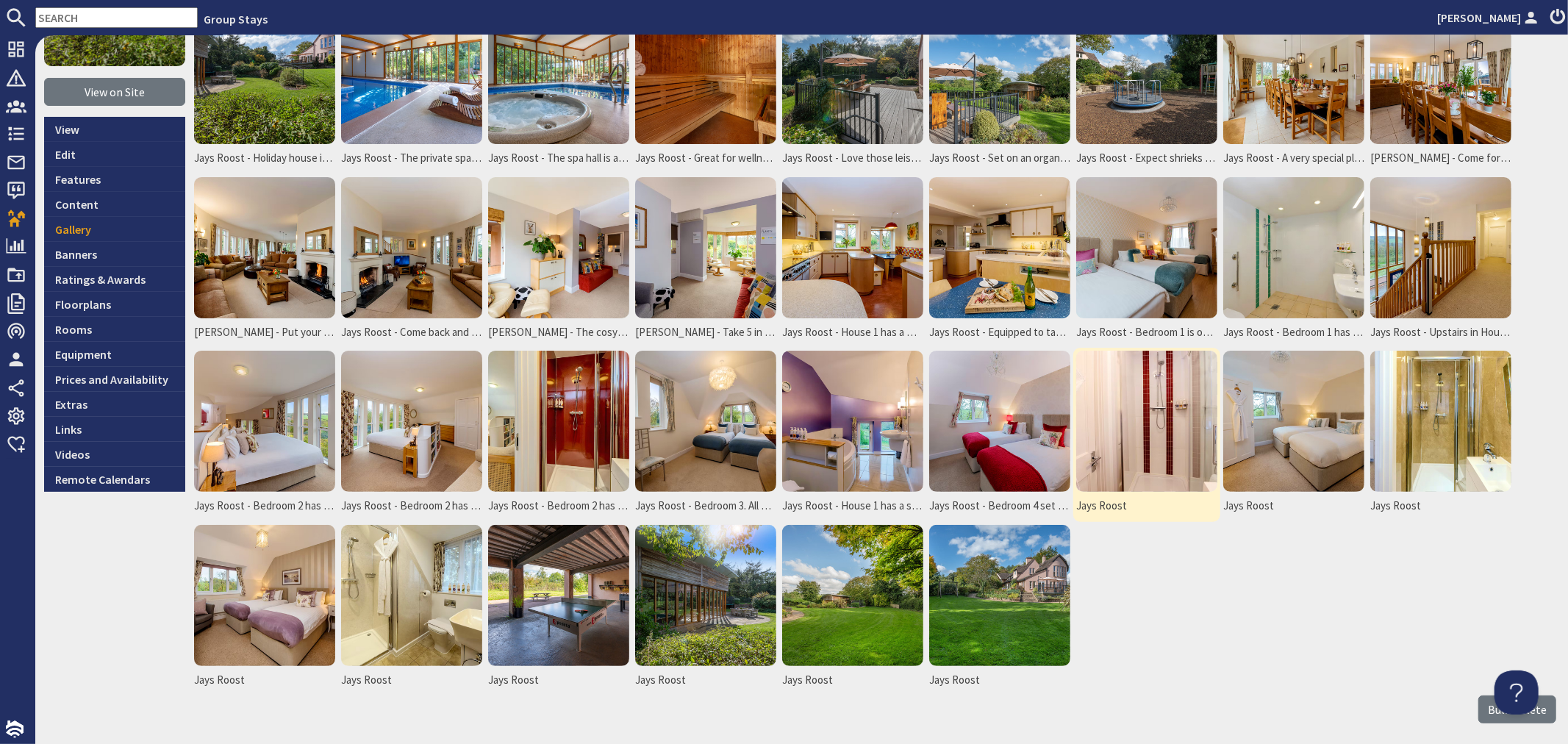
click at [1145, 423] on img at bounding box center [1147, 421] width 141 height 141
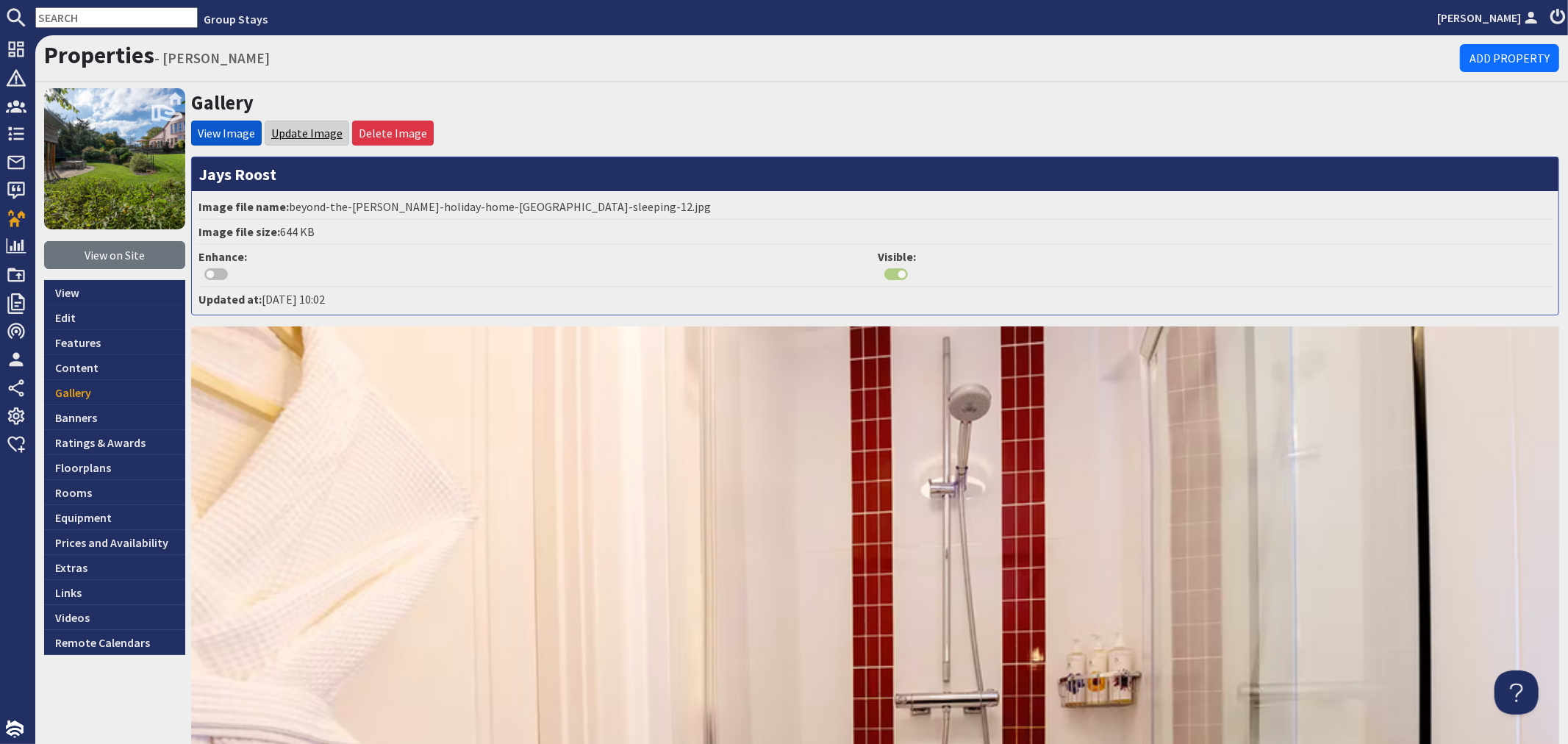
click at [309, 129] on link "Update Image" at bounding box center [307, 133] width 72 height 15
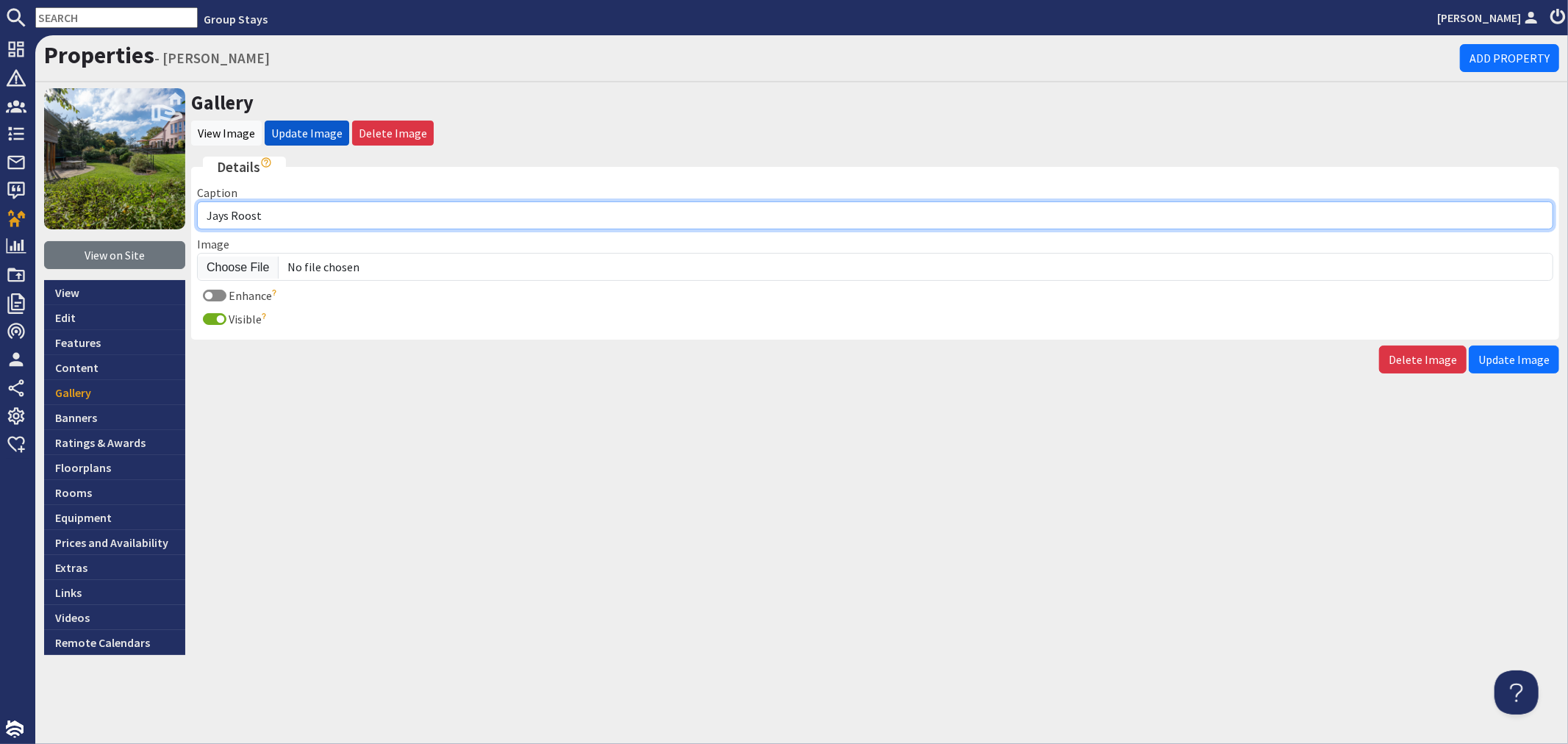
click at [326, 219] on input "Jays Roost" at bounding box center [876, 215] width 1357 height 28
type input "Jays Roost - Bedroom 4 has an ensuite shower room"
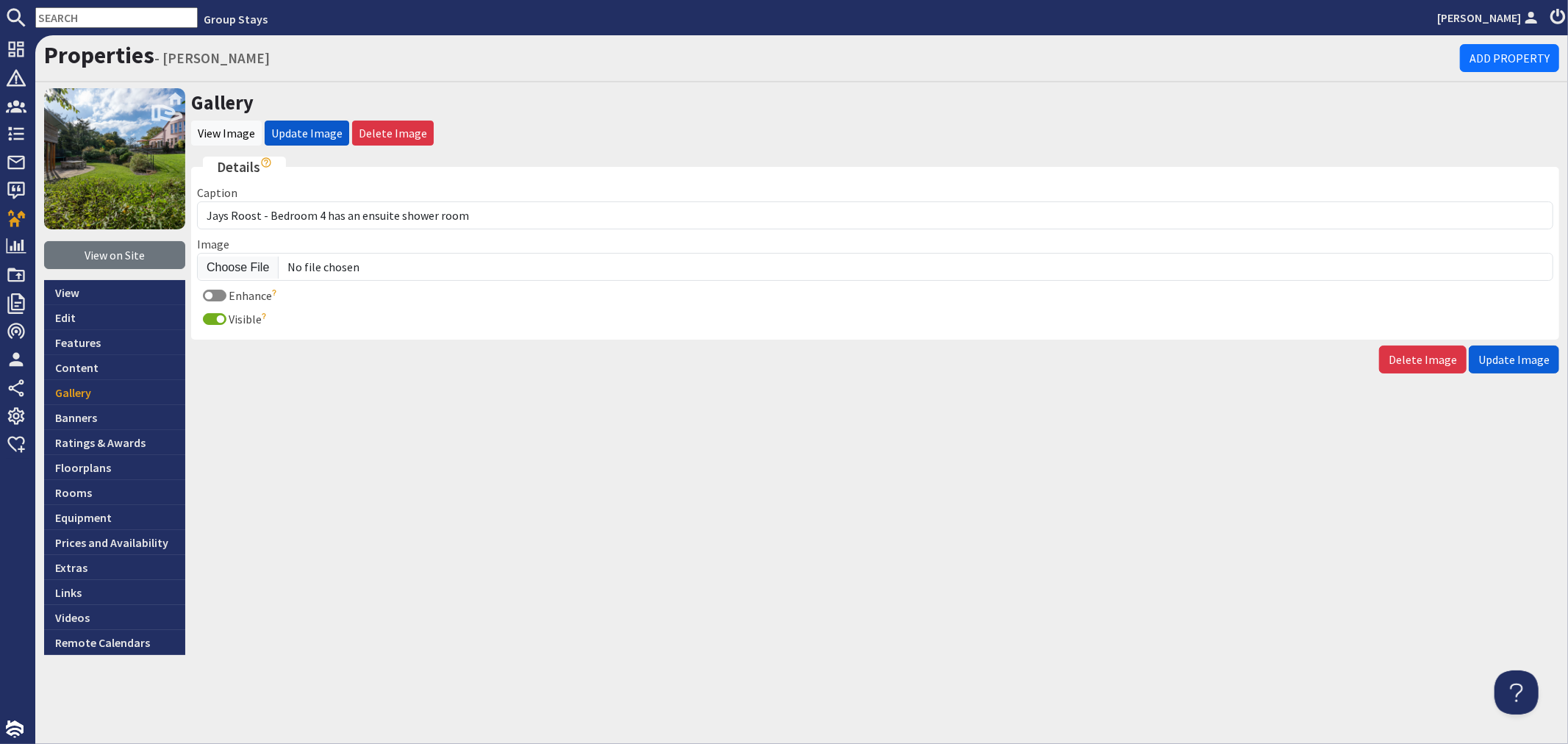
click at [1531, 354] on span "Update Image" at bounding box center [1514, 359] width 72 height 15
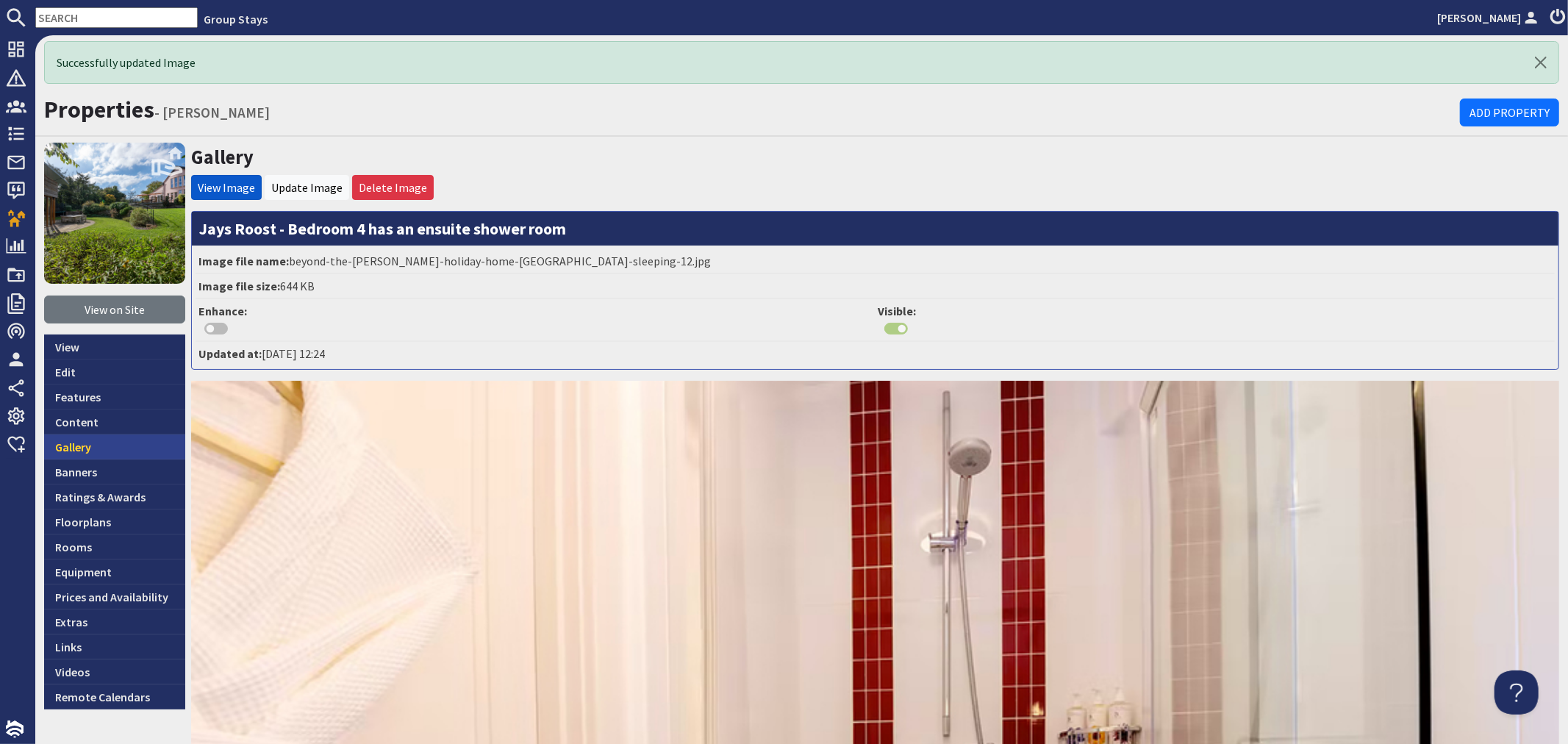
click at [128, 441] on link "Gallery" at bounding box center [115, 446] width 141 height 25
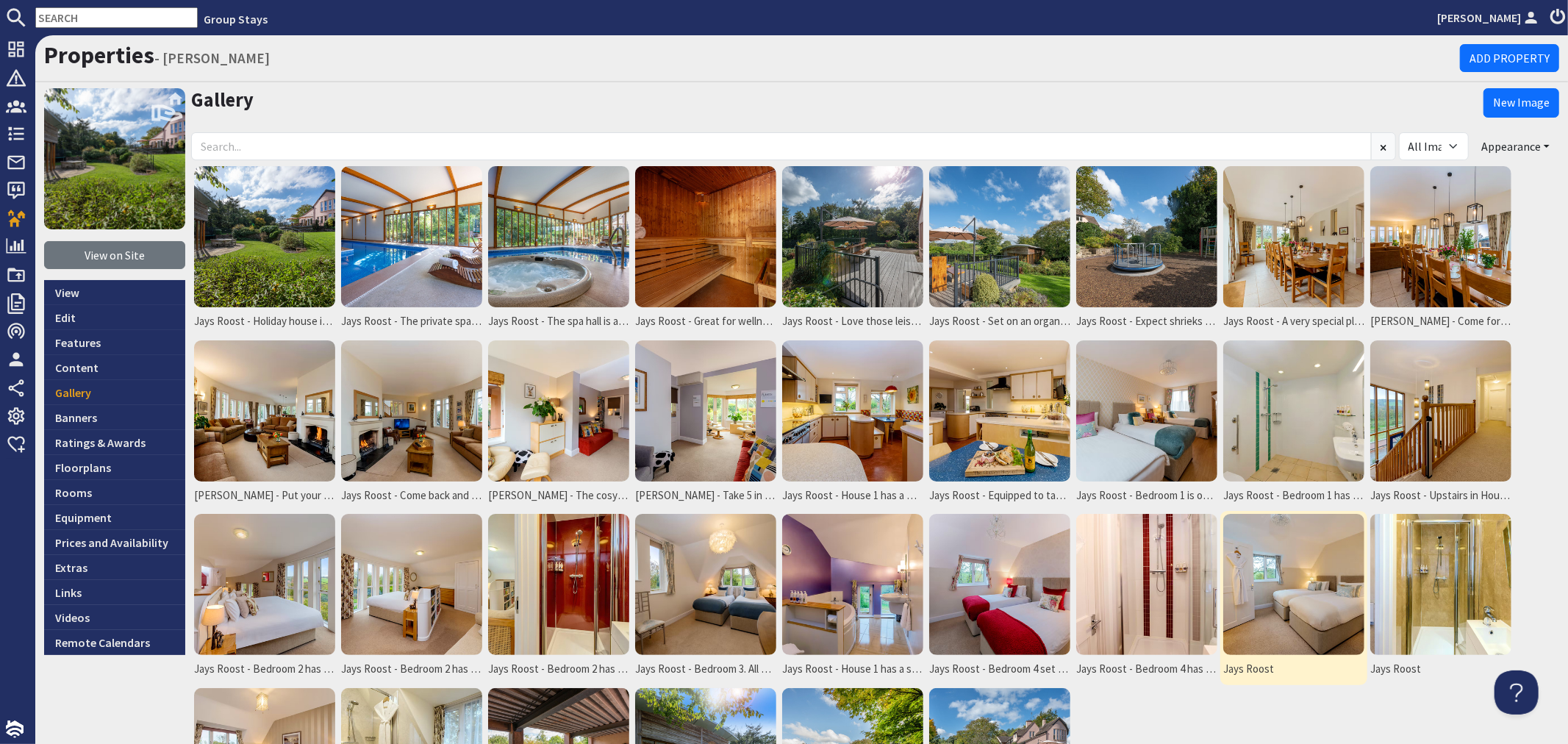
click at [1265, 557] on img at bounding box center [1294, 585] width 141 height 141
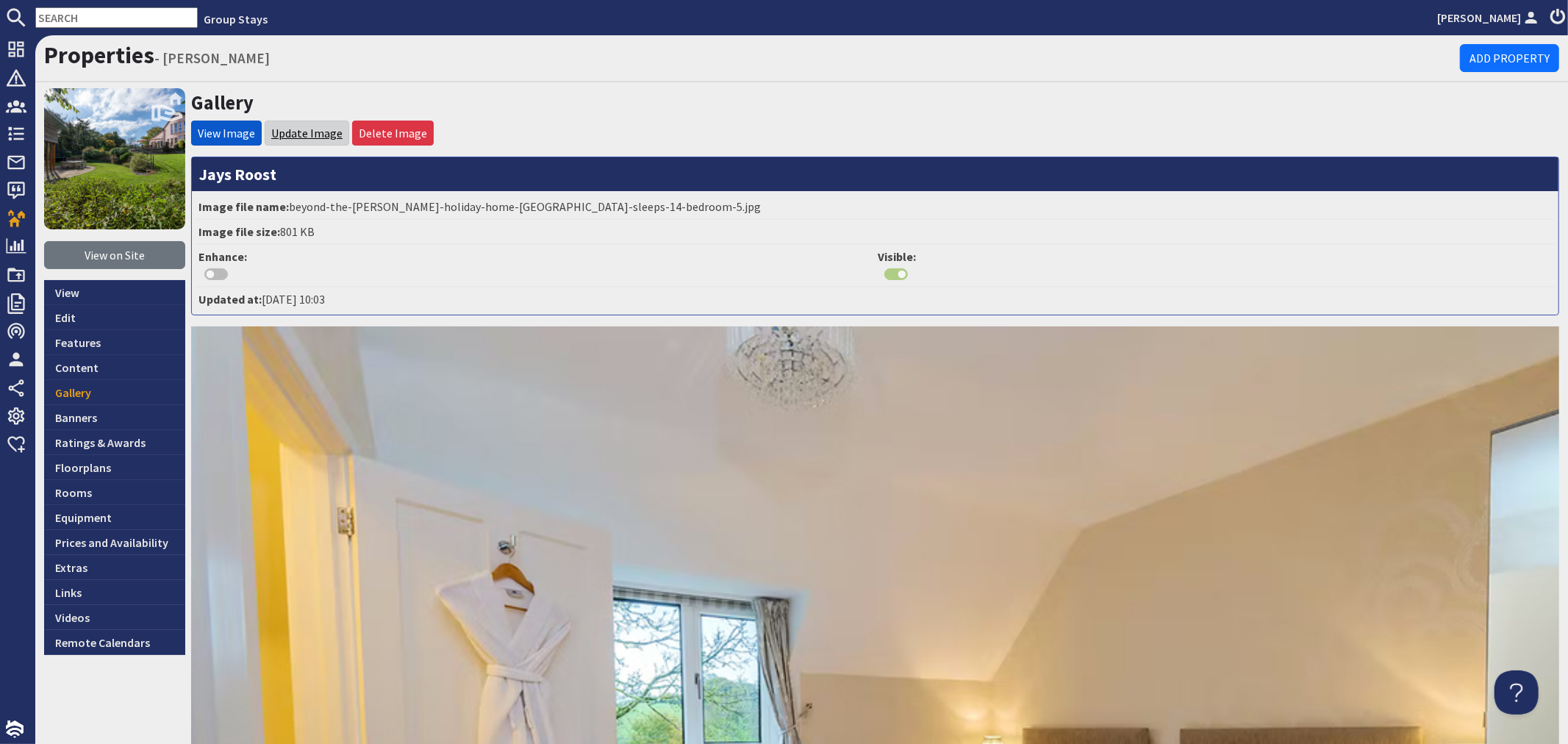
click at [310, 128] on link "Update Image" at bounding box center [307, 133] width 72 height 15
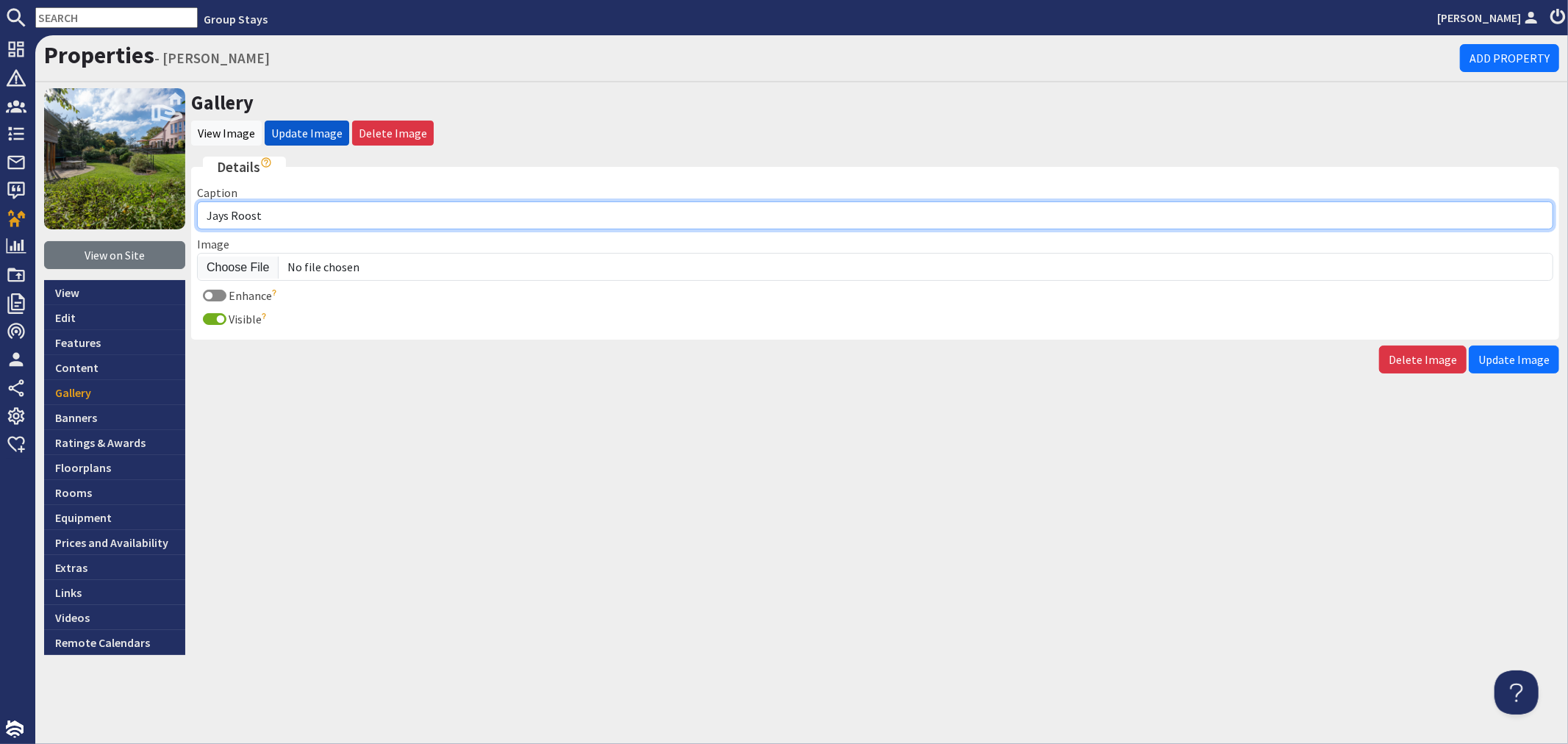
click at [315, 215] on input "Jays Roost" at bounding box center [876, 215] width 1357 height 28
type input "Jays Roost - Bedroom 5 sleeps 2 (super king or twin)"
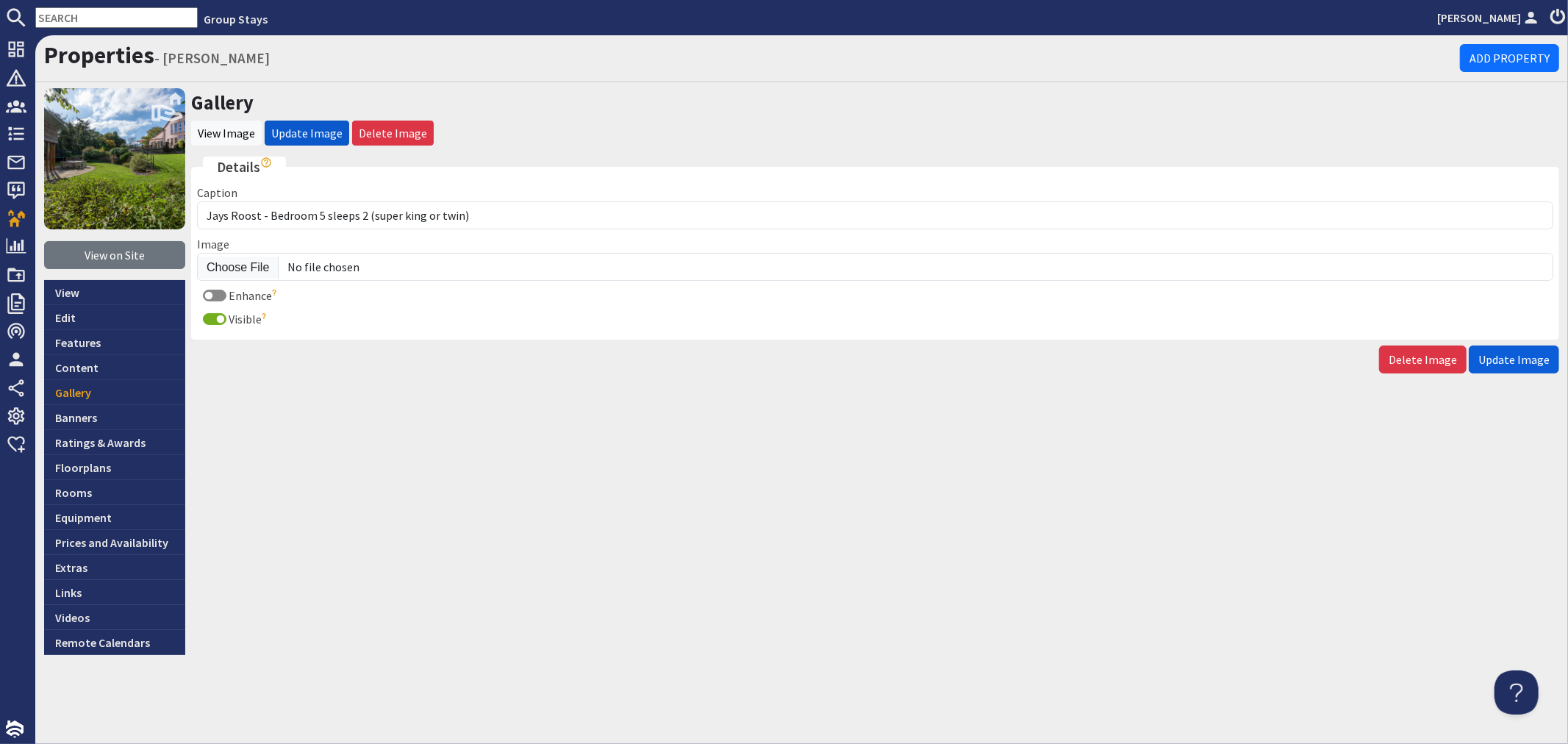
click at [1534, 354] on span "Update Image" at bounding box center [1514, 359] width 72 height 15
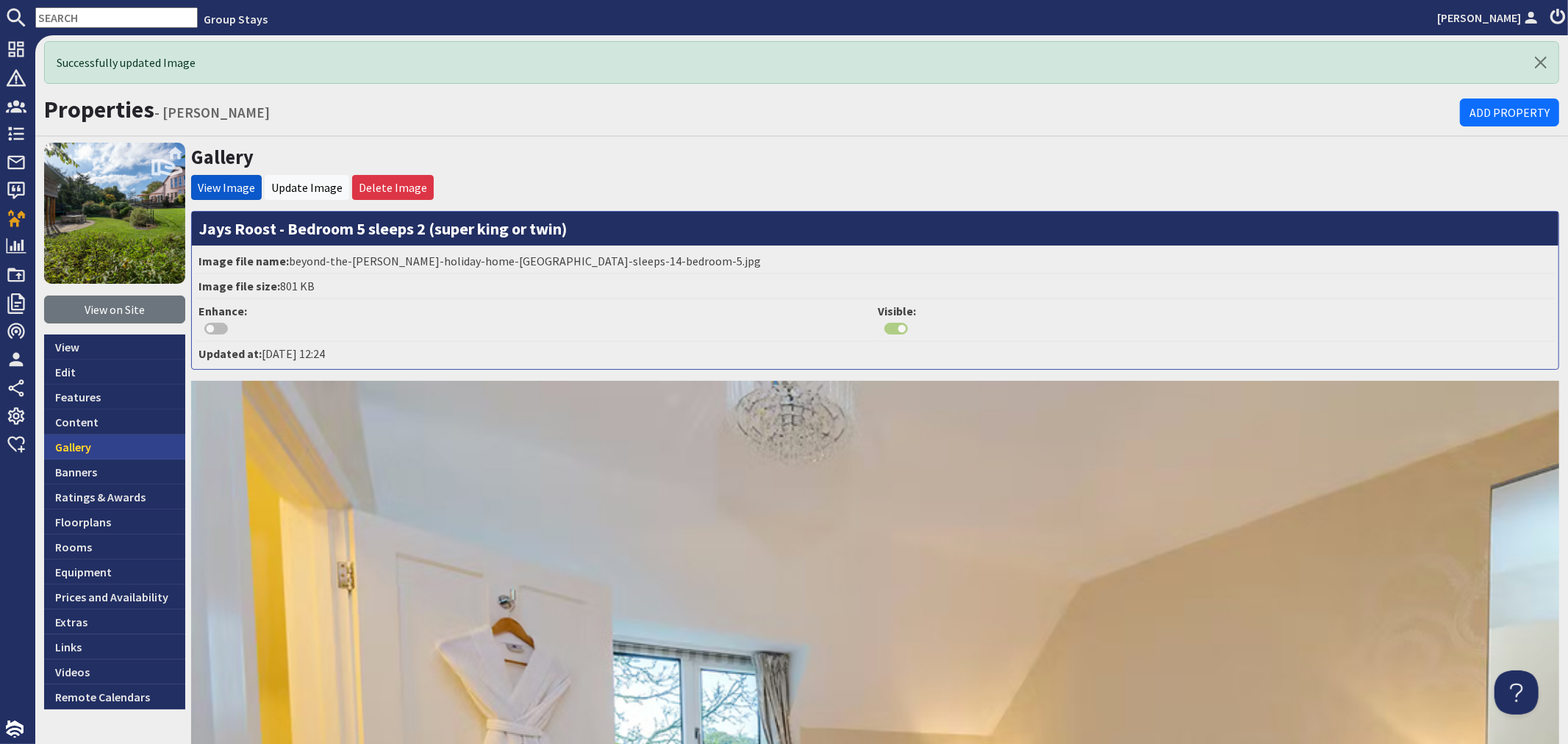
click at [99, 446] on link "Gallery" at bounding box center [115, 446] width 141 height 25
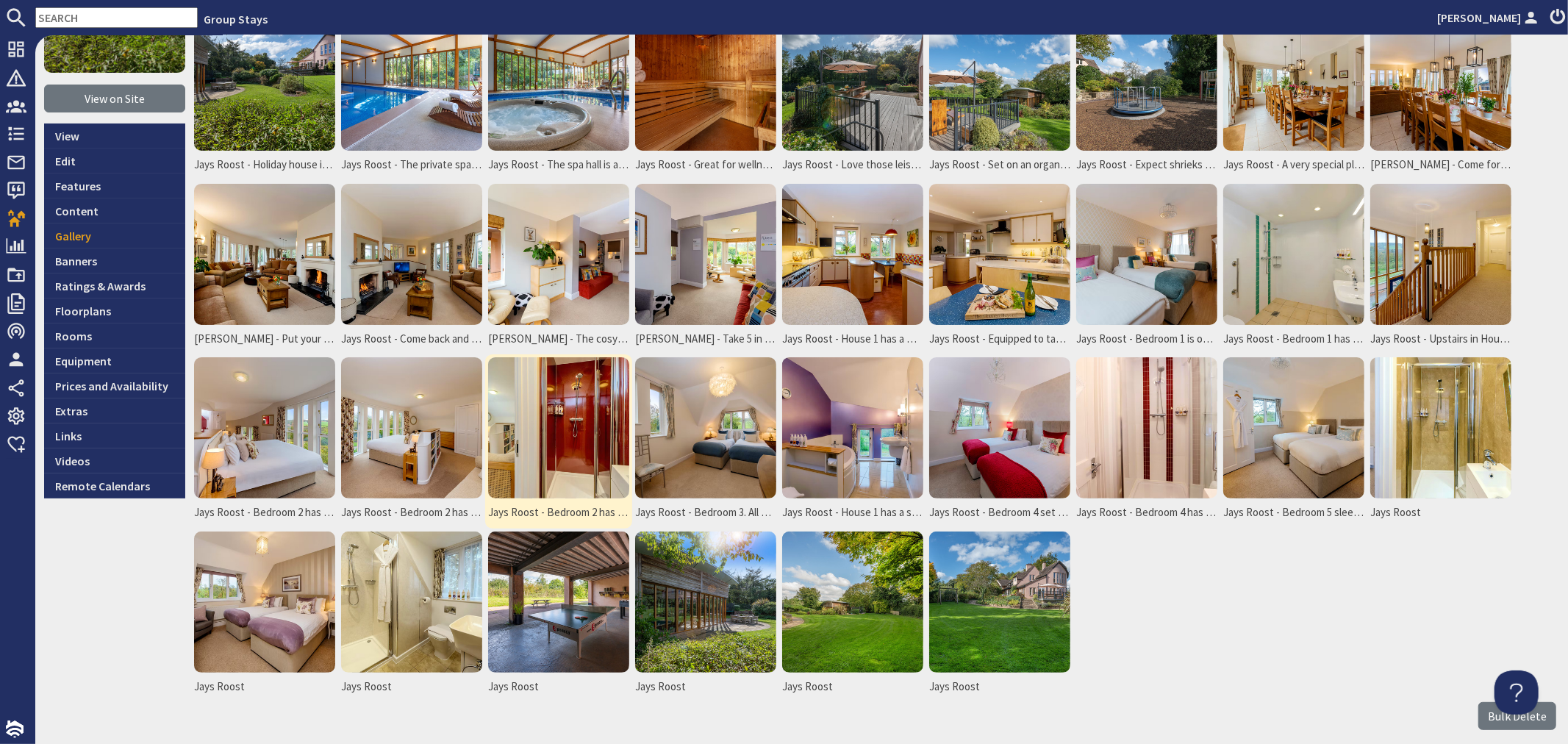
scroll to position [163, 0]
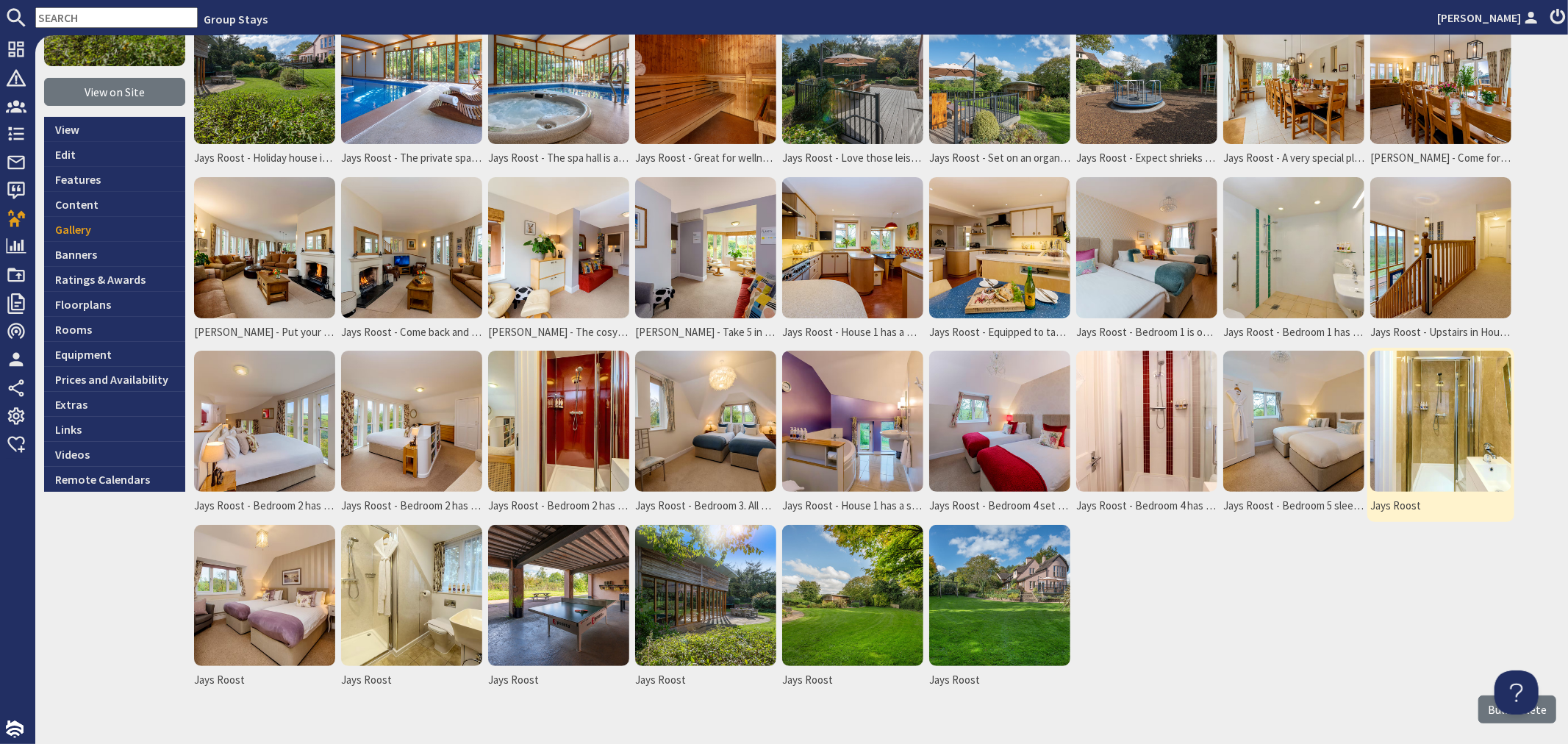
click at [1428, 420] on img at bounding box center [1441, 421] width 141 height 141
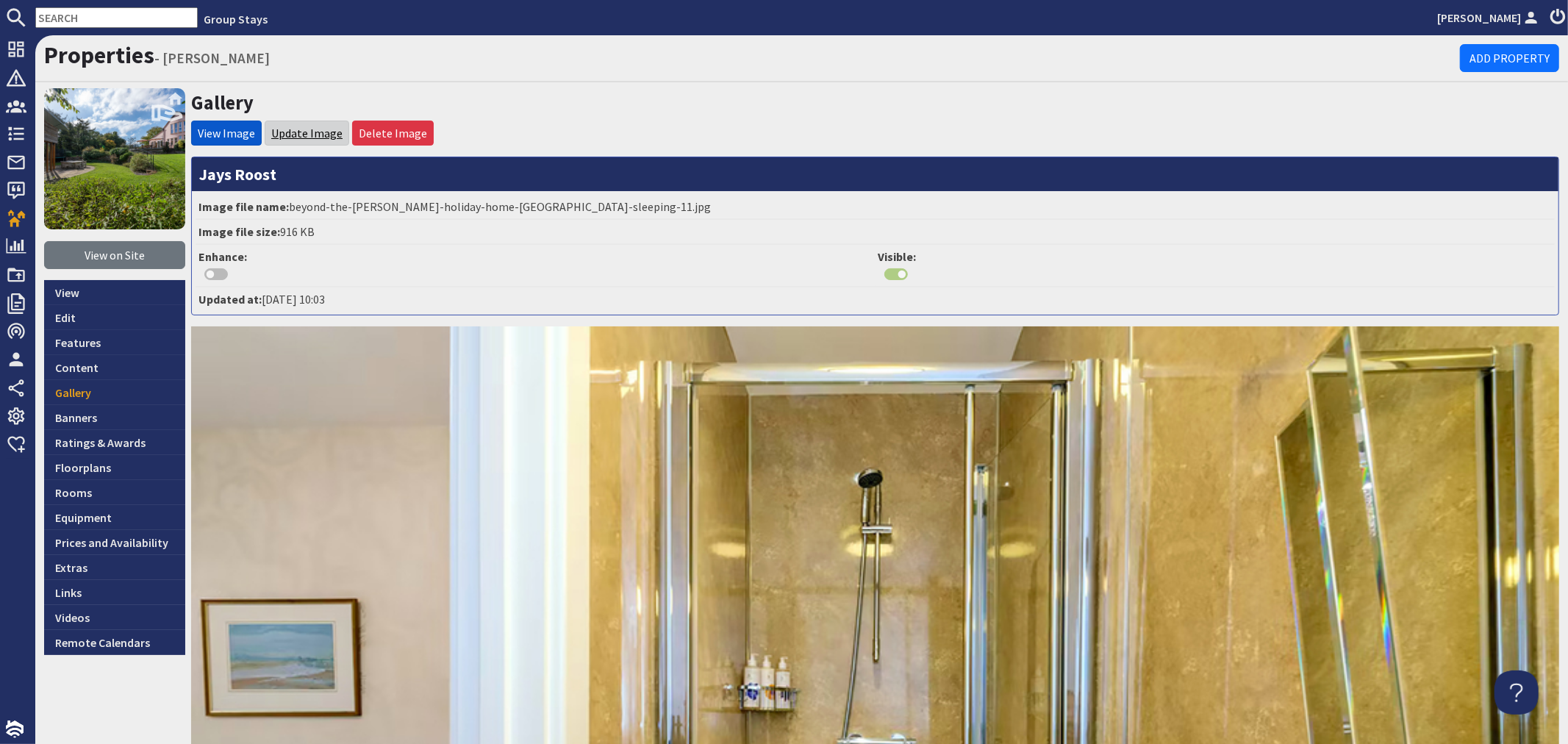
click at [297, 130] on link "Update Image" at bounding box center [307, 133] width 72 height 15
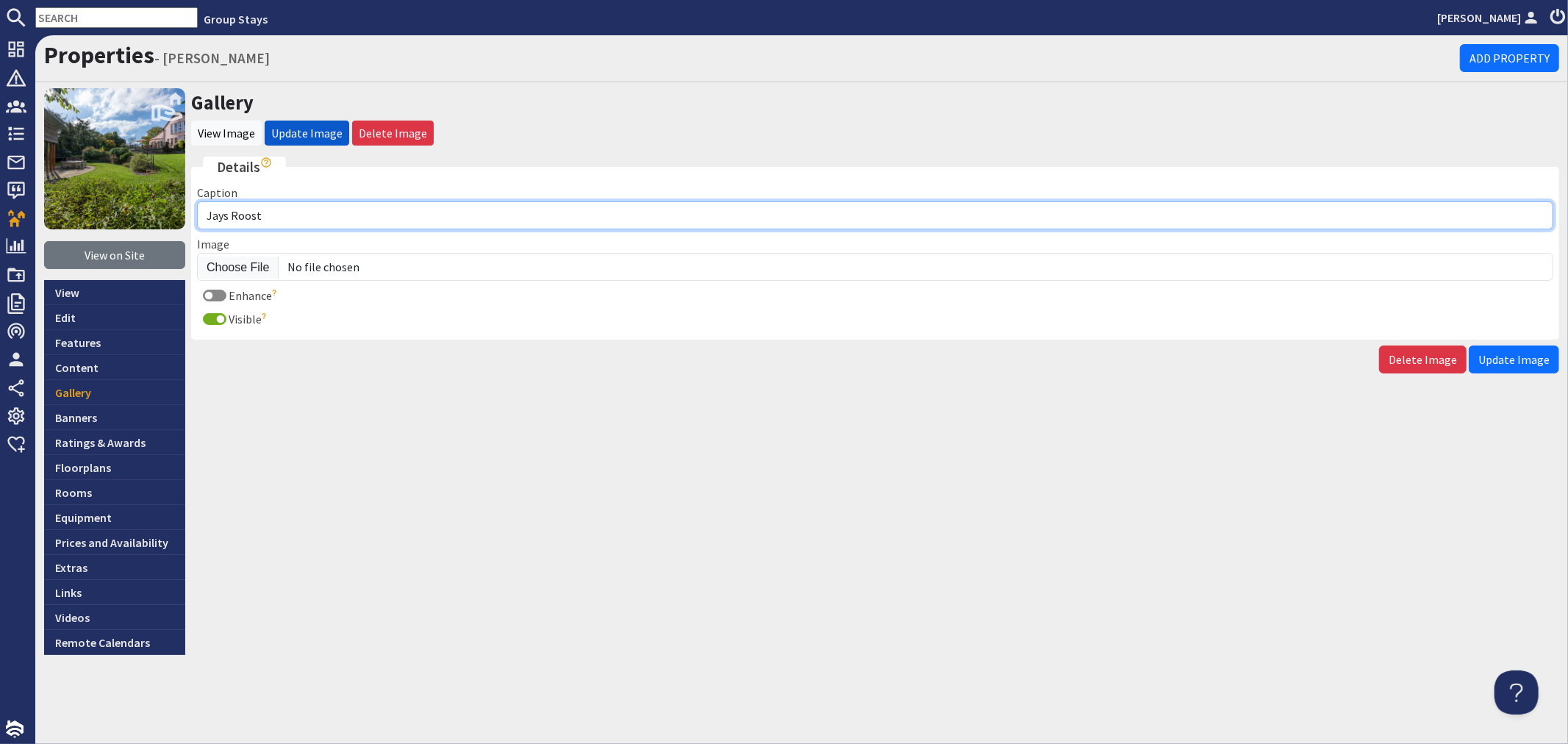
click at [319, 226] on input "Jays Roost" at bounding box center [876, 215] width 1357 height 28
type input "Jays Roost - Bedroom 5 has an ensuite shower room"
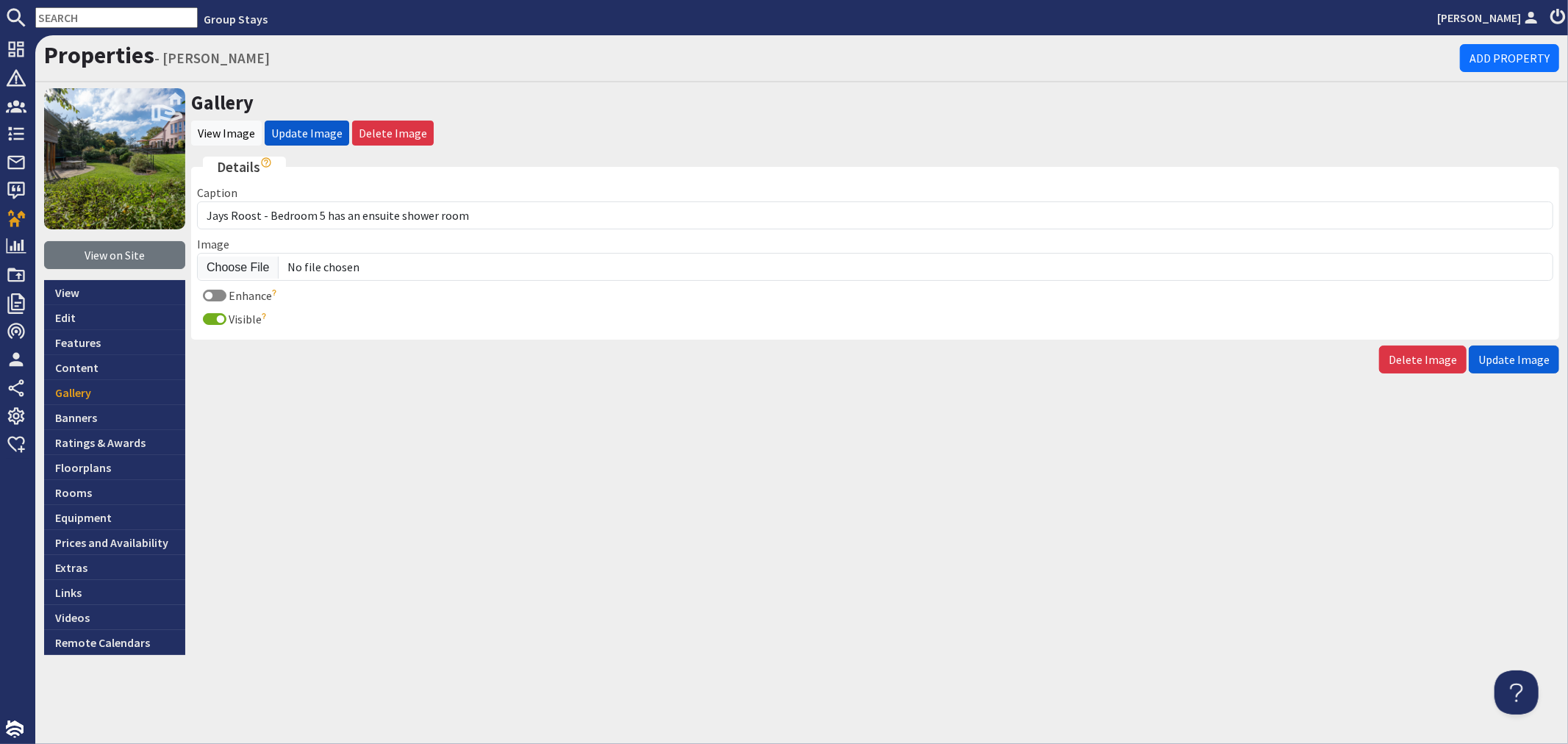
click at [1538, 362] on span "Update Image" at bounding box center [1514, 359] width 72 height 15
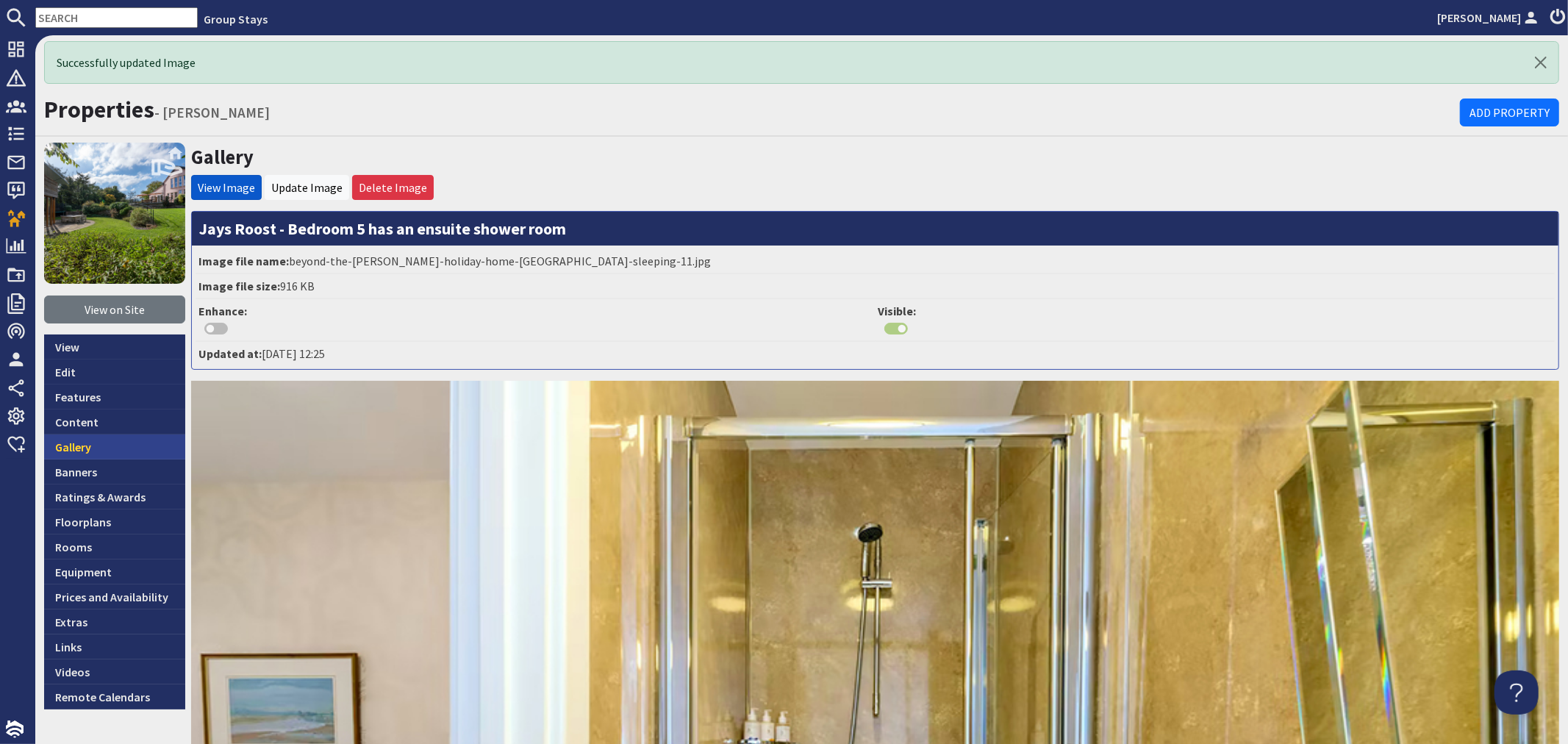
click at [80, 455] on link "Gallery" at bounding box center [115, 446] width 141 height 25
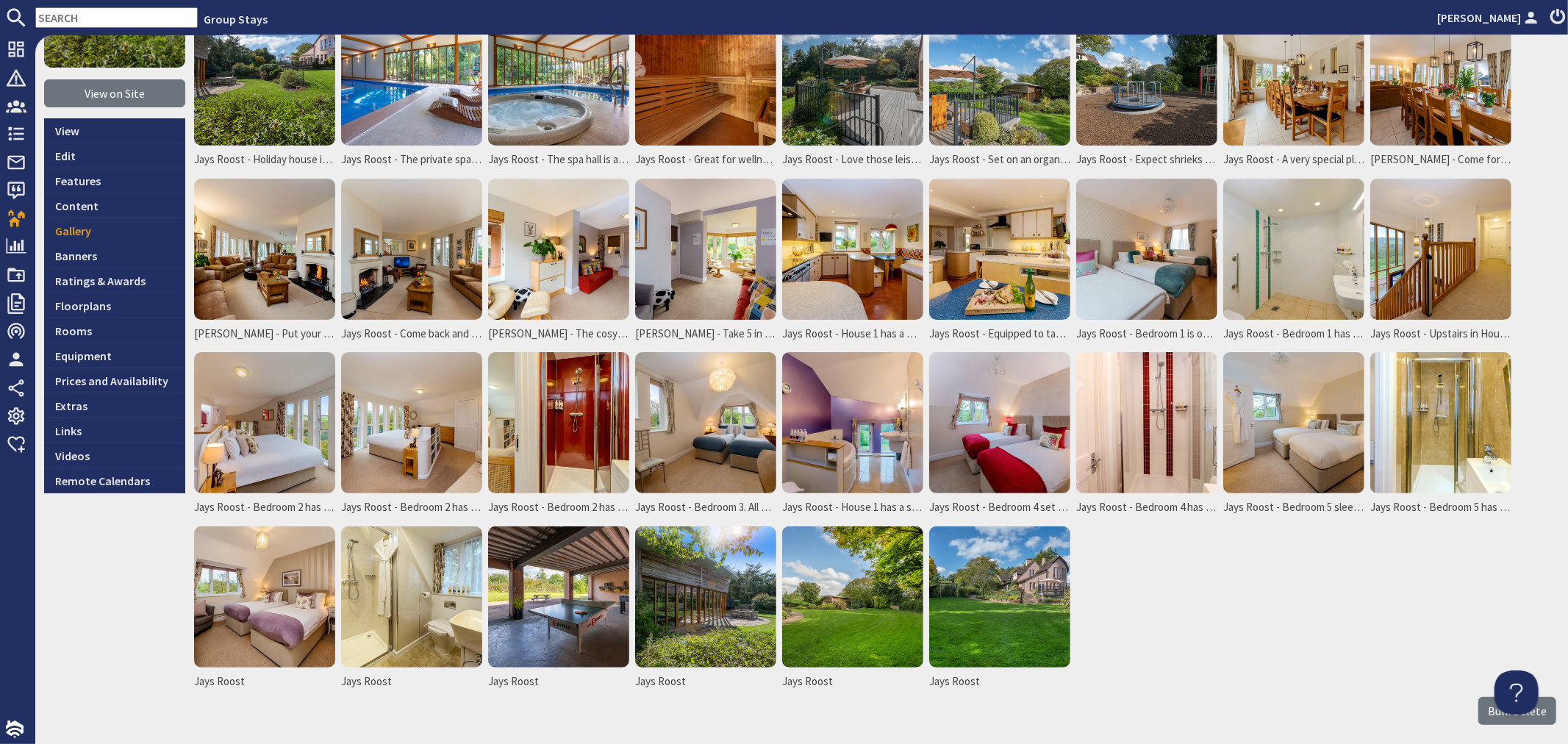
scroll to position [163, 0]
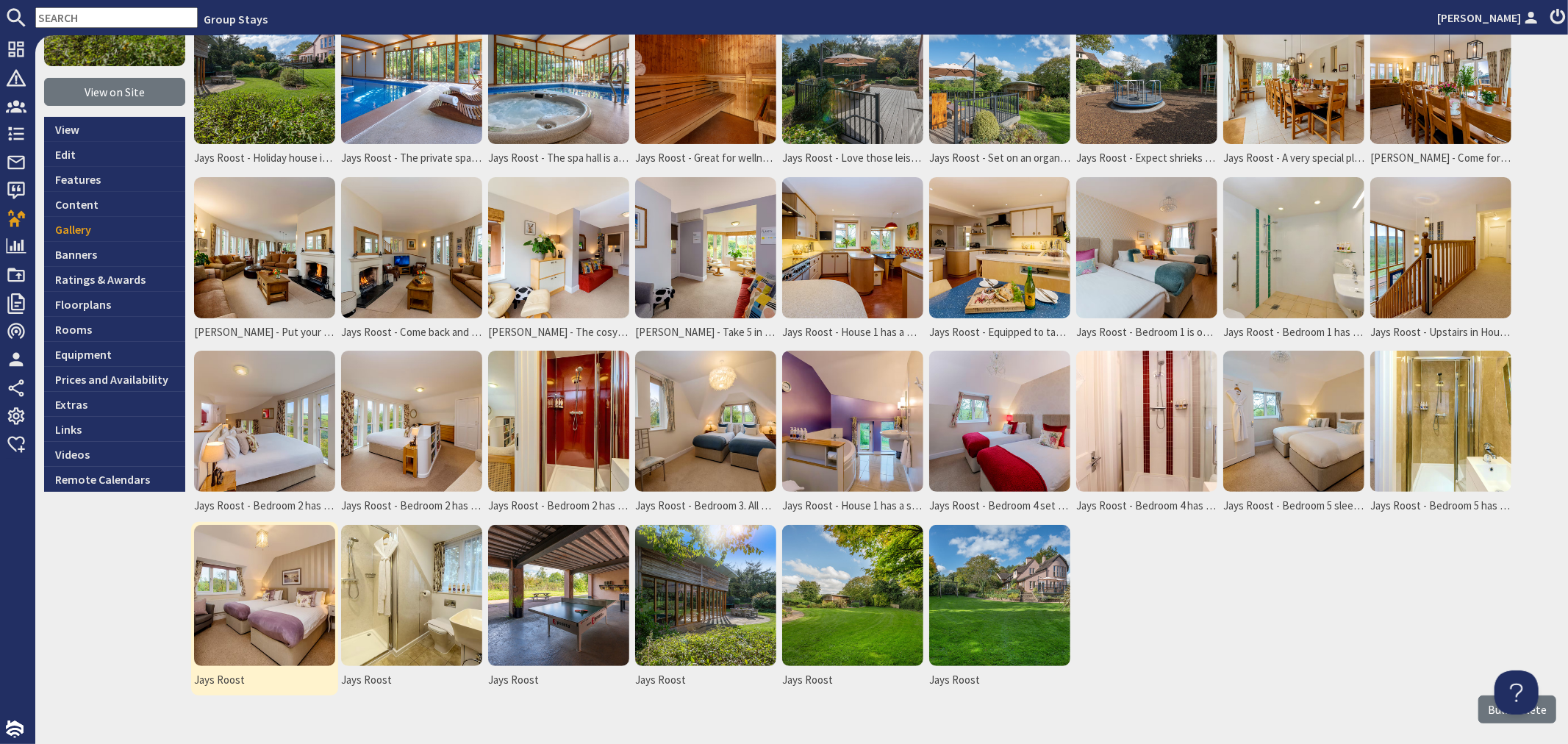
click at [300, 607] on img at bounding box center [265, 595] width 141 height 141
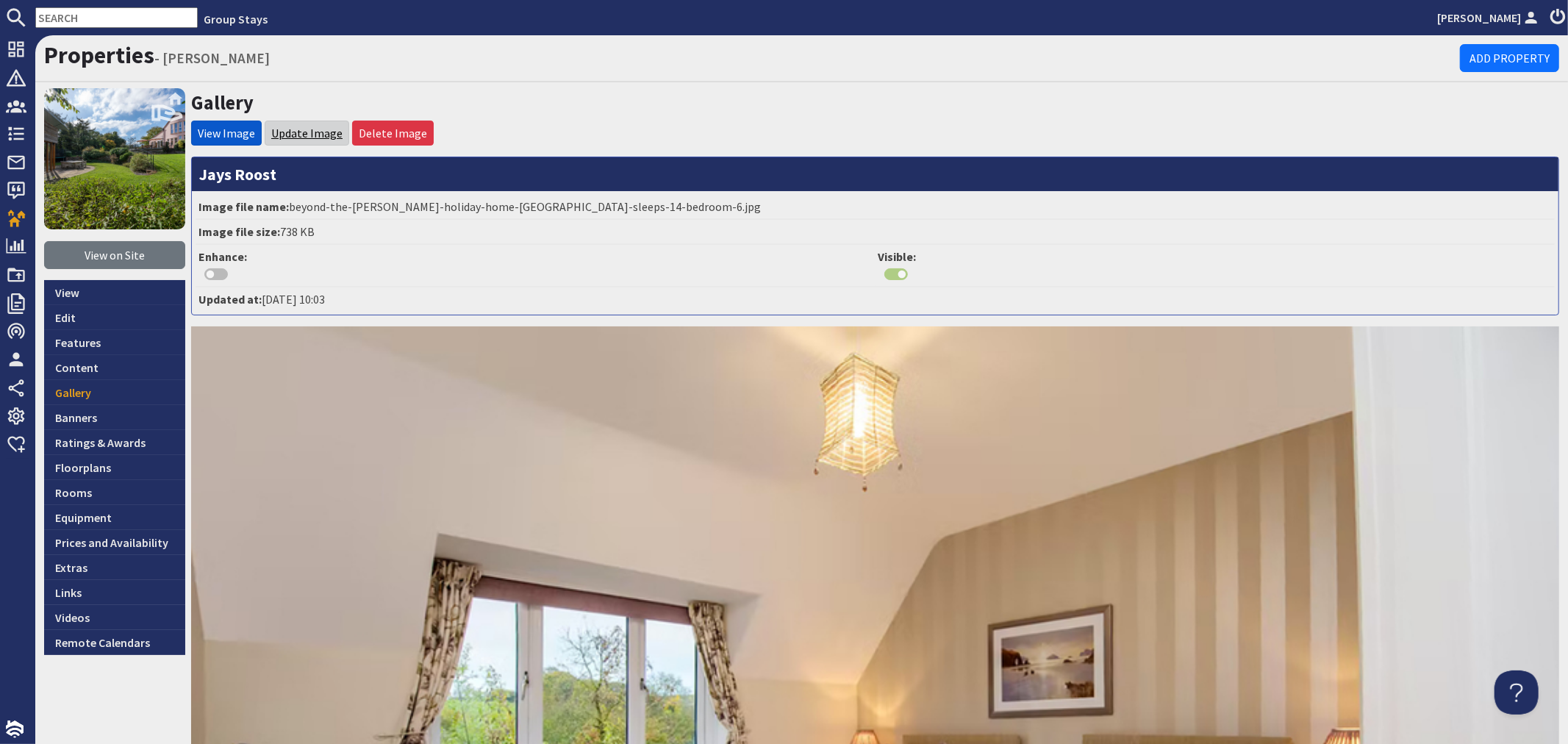
click at [322, 127] on link "Update Image" at bounding box center [307, 133] width 72 height 15
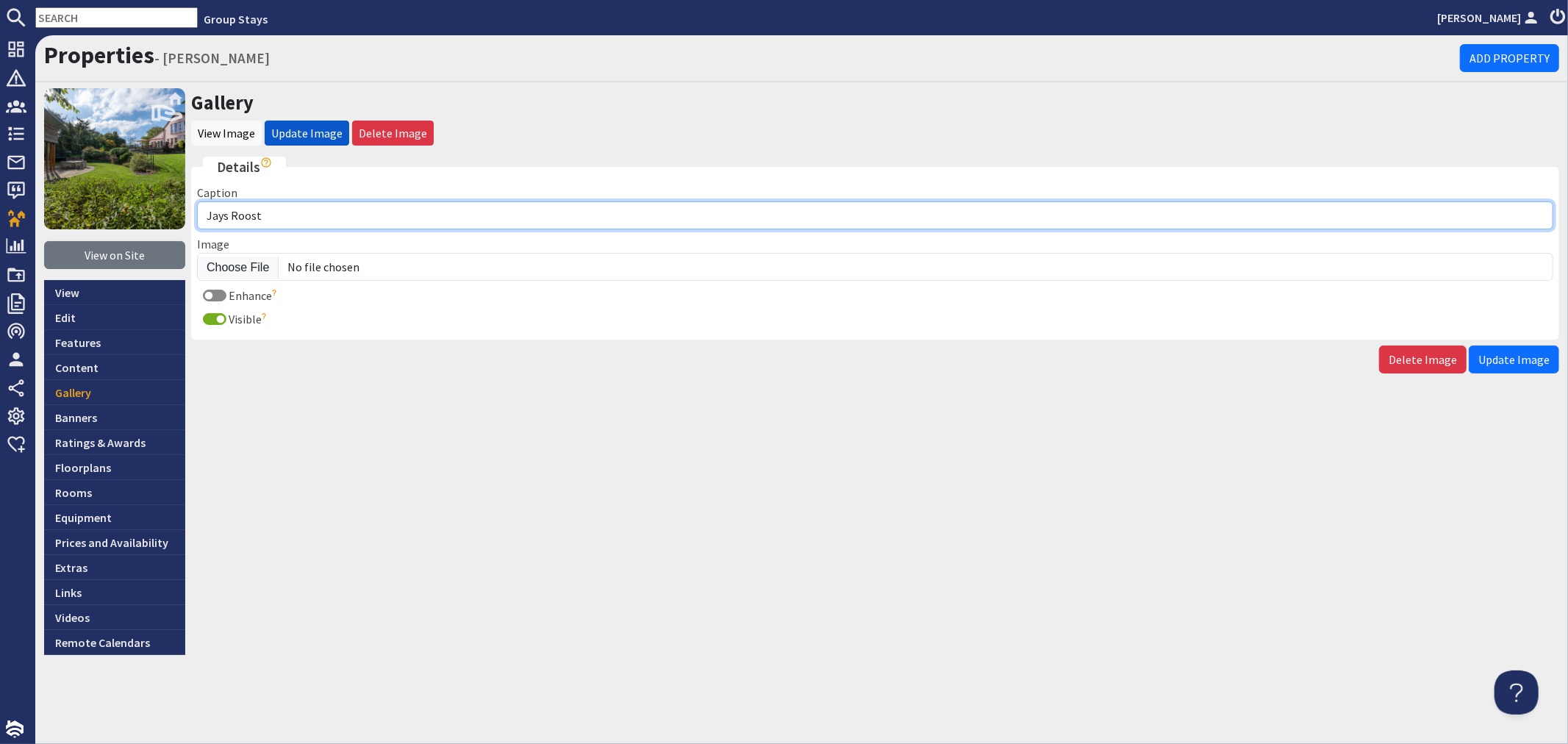
click at [284, 216] on input "Jays Roost" at bounding box center [876, 215] width 1357 height 28
click at [478, 216] on input "Jays Roost - Bedroom 6 set up as a twin room (super kign or twin)" at bounding box center [876, 215] width 1357 height 28
type input "Jays Roost - Bedroom 6 set up as a twin room (super king or twin)"
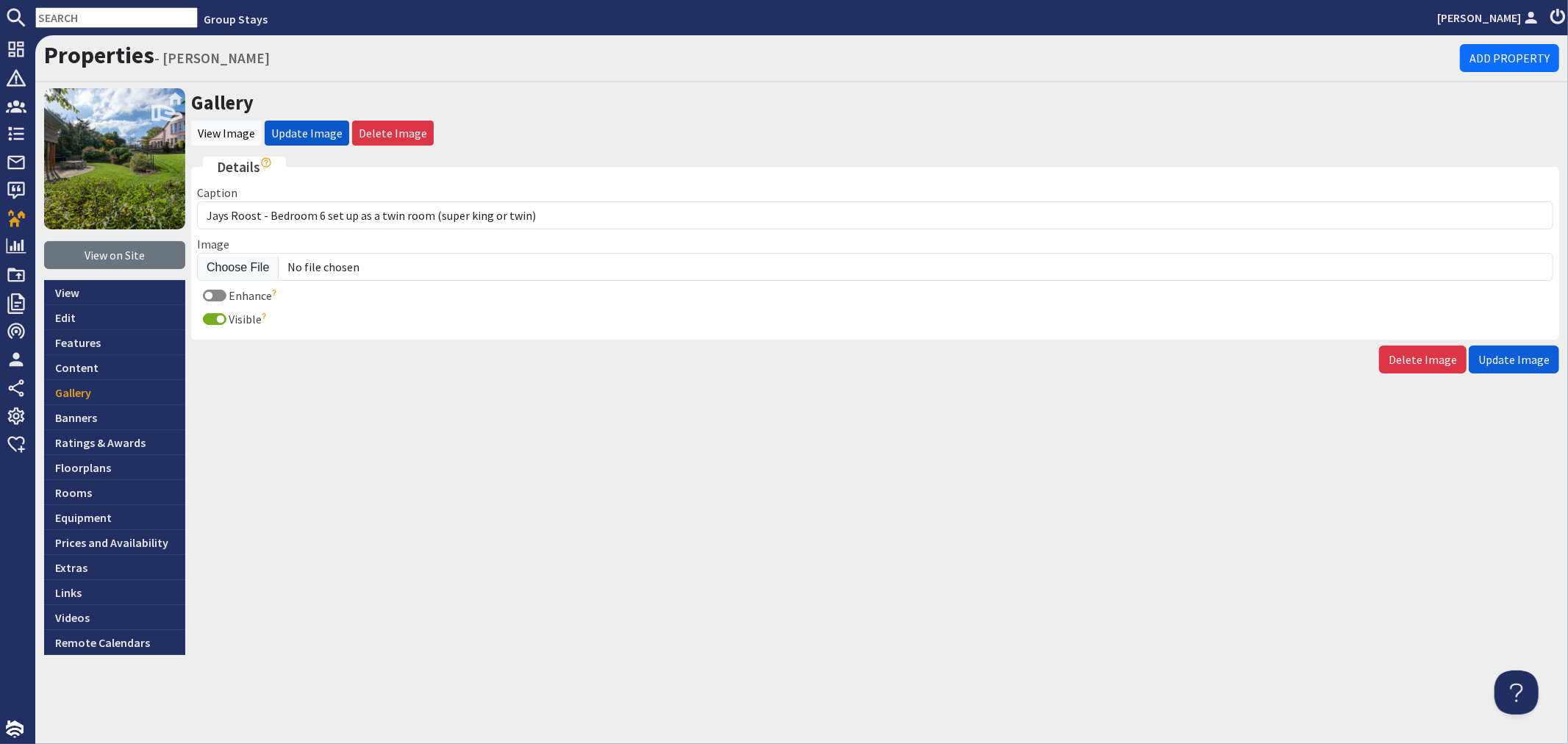
click at [1515, 357] on span "Update Image" at bounding box center [1514, 359] width 72 height 15
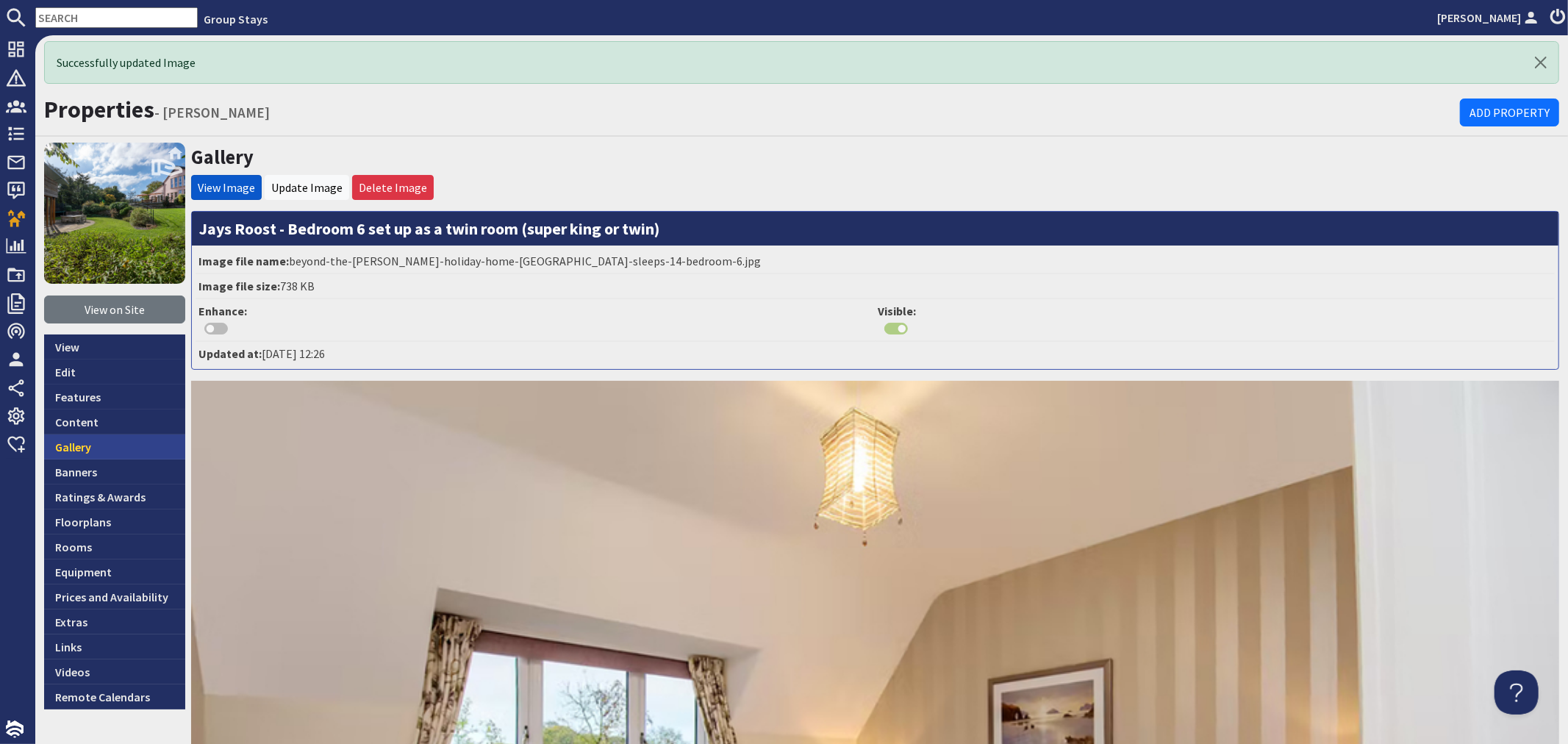
click at [134, 443] on link "Gallery" at bounding box center [115, 446] width 141 height 25
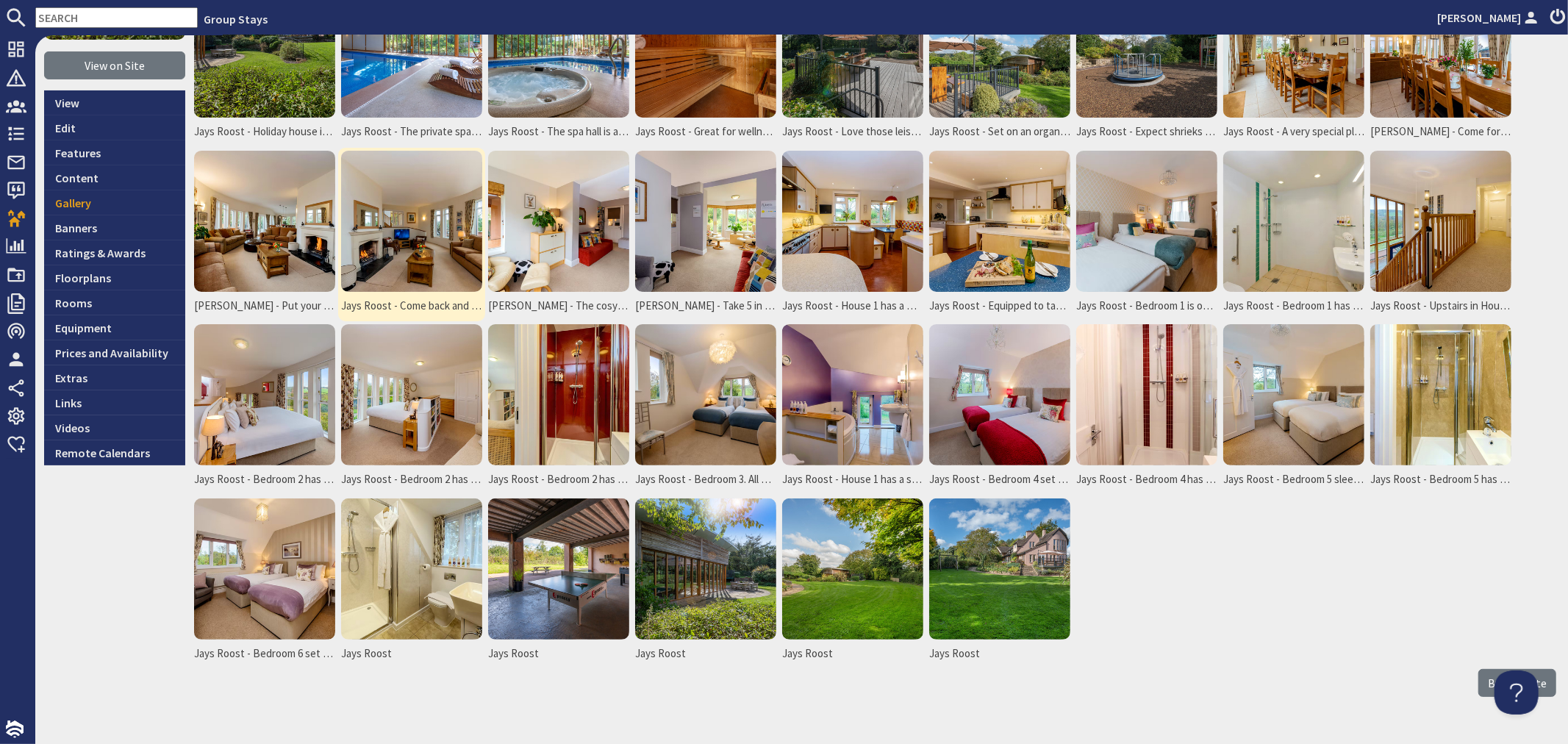
scroll to position [223, 0]
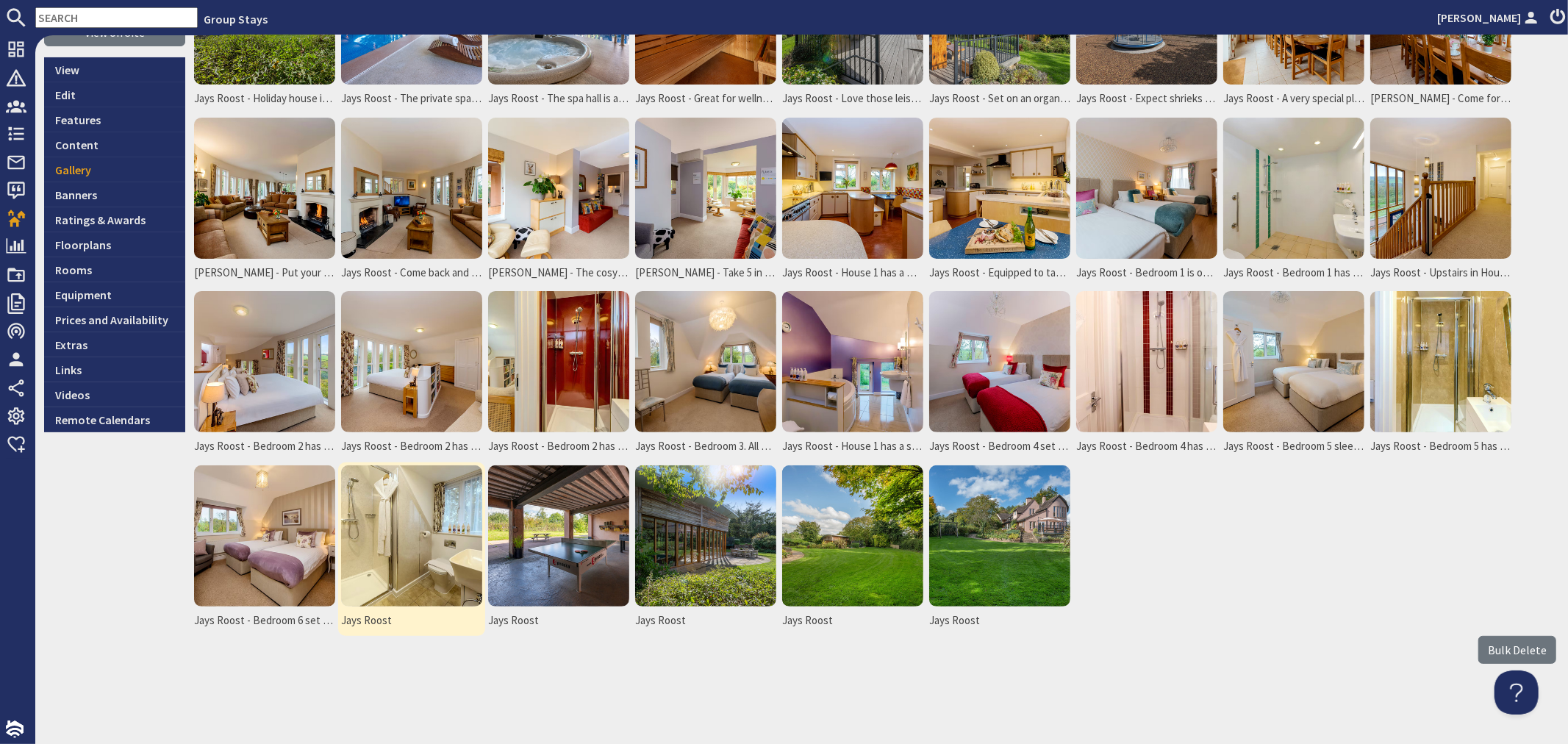
click at [384, 525] on img at bounding box center [412, 536] width 141 height 141
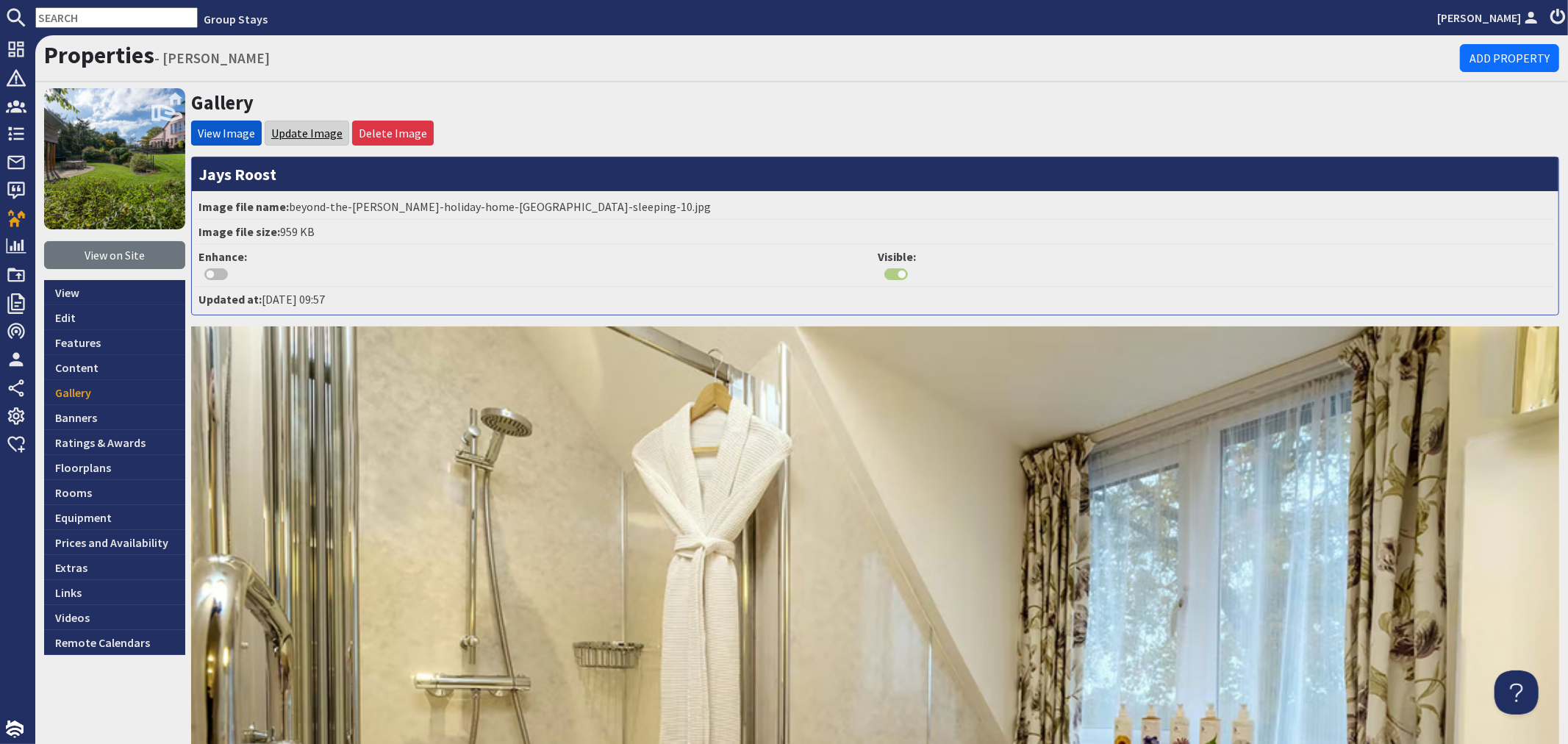
click at [317, 127] on link "Update Image" at bounding box center [307, 133] width 72 height 15
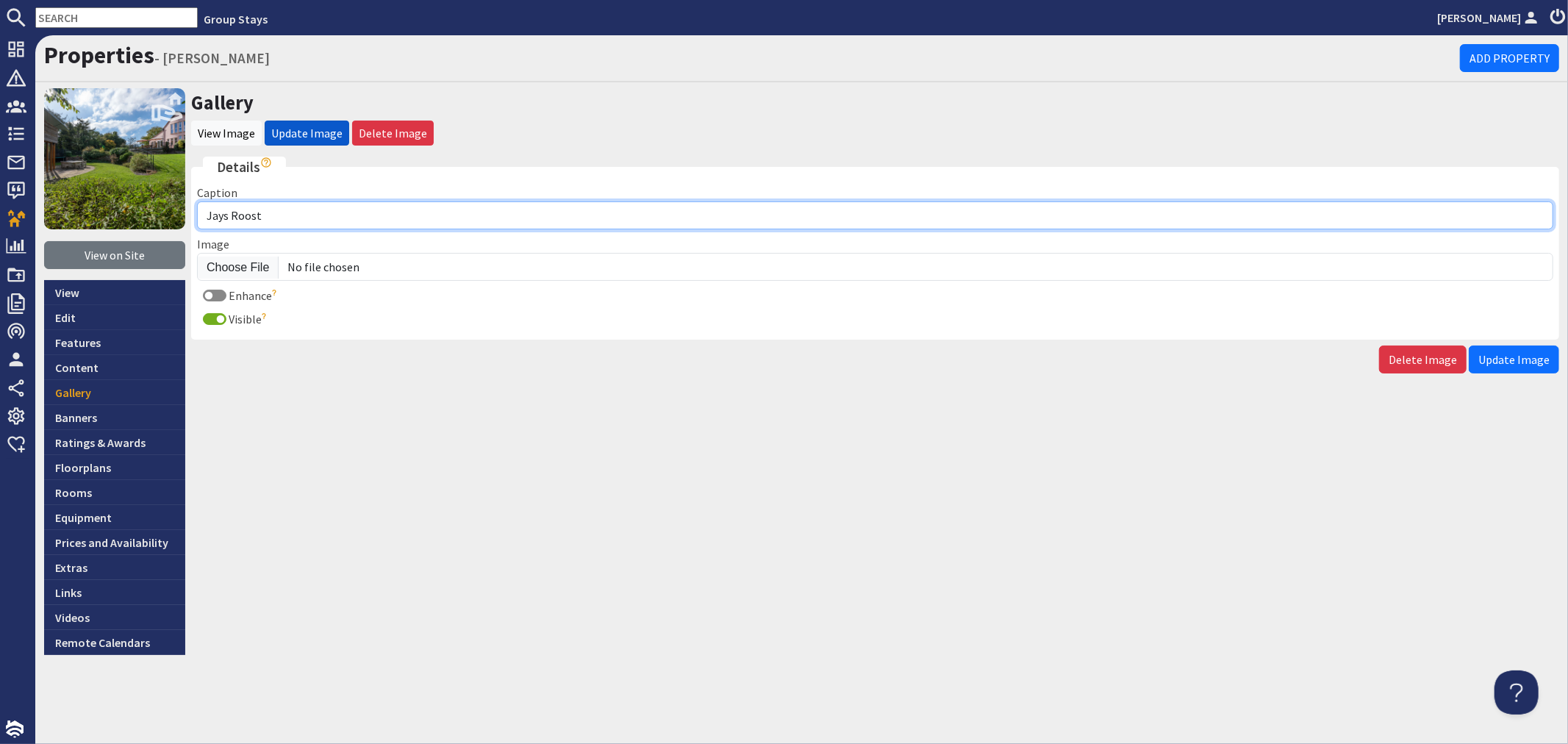
click at [319, 221] on input "Jays Roost" at bounding box center [876, 215] width 1357 height 28
type input "Jays Roost - Bedroom 6 has an ensuite shower room"
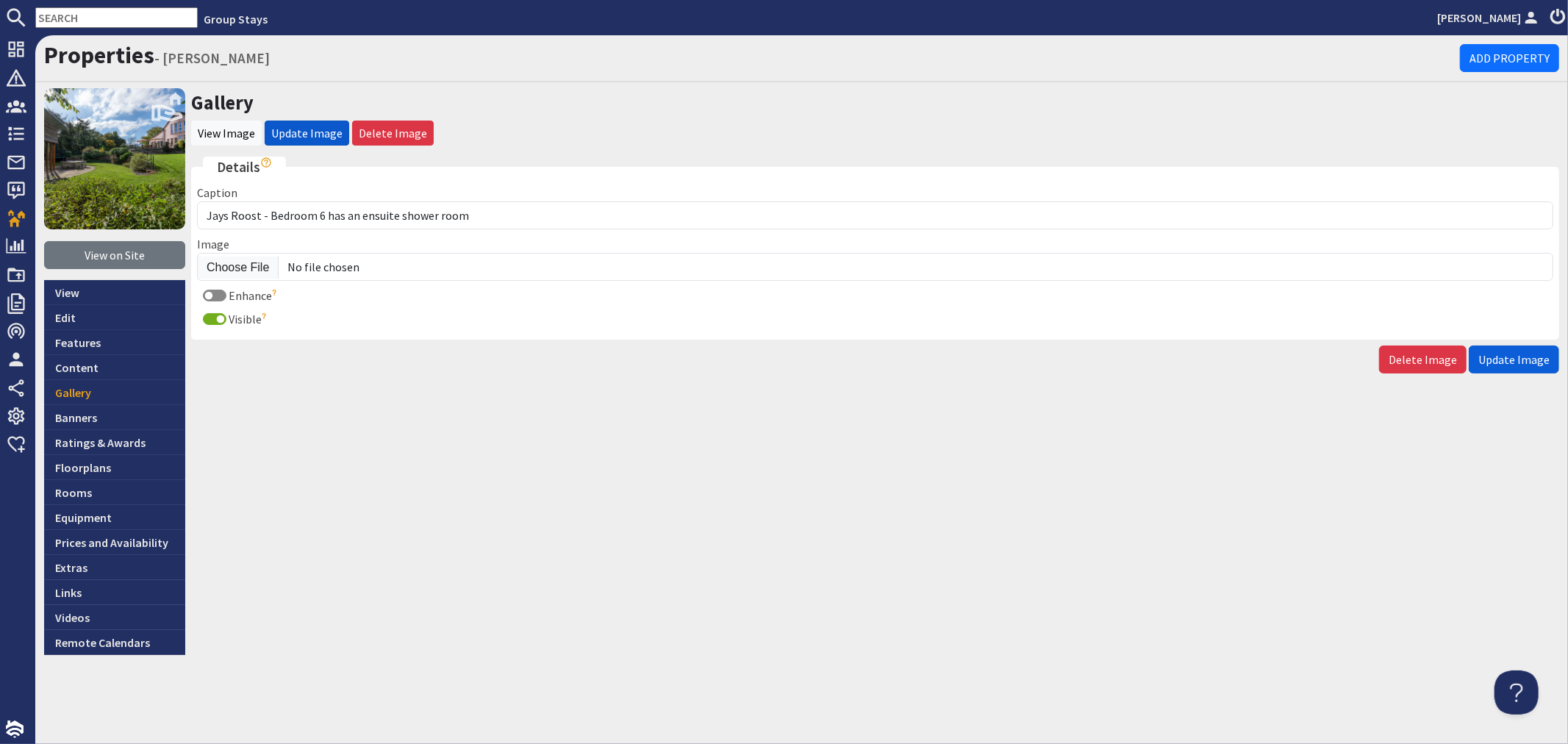
click at [1494, 354] on span "Update Image" at bounding box center [1514, 359] width 72 height 15
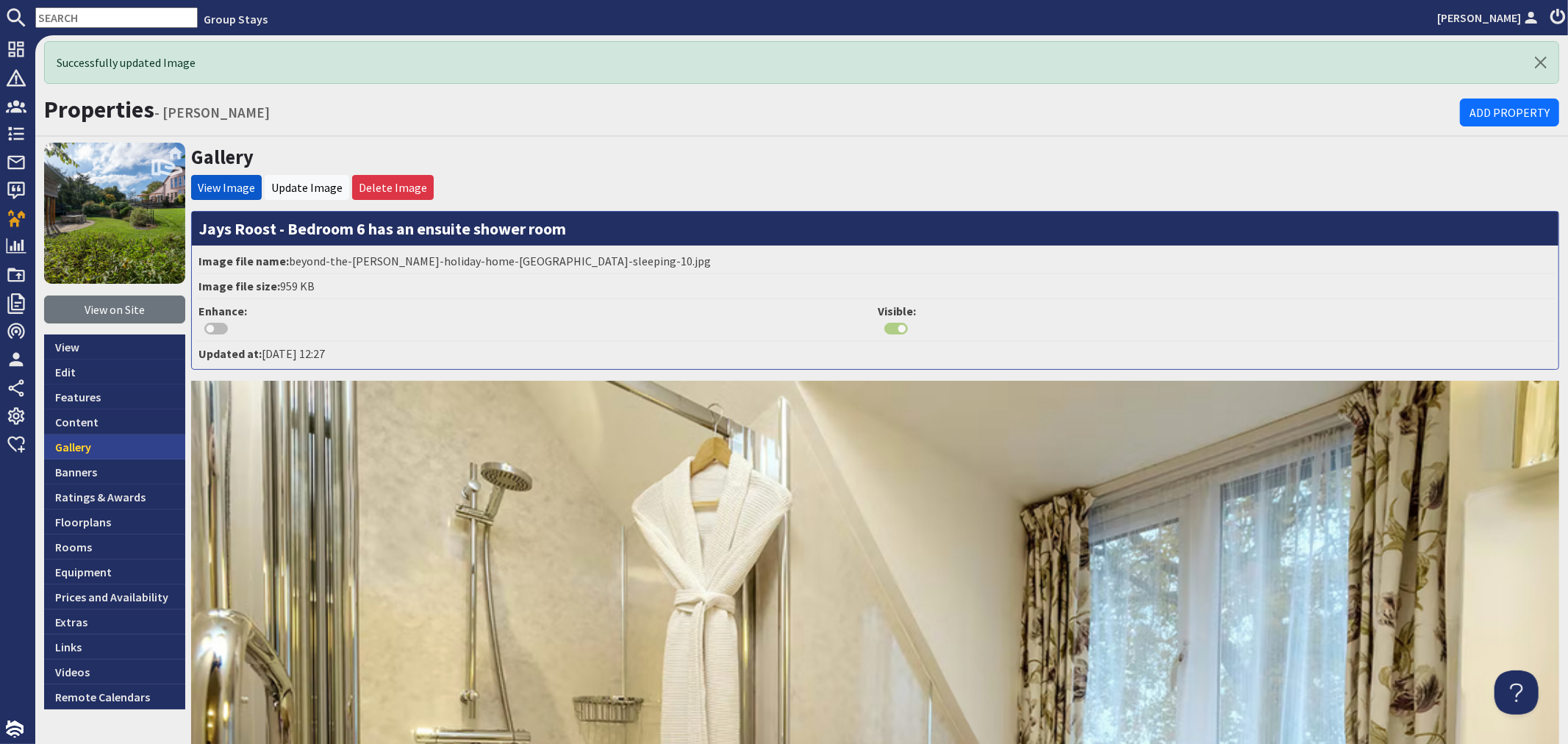
click at [107, 446] on link "Gallery" at bounding box center [115, 446] width 141 height 25
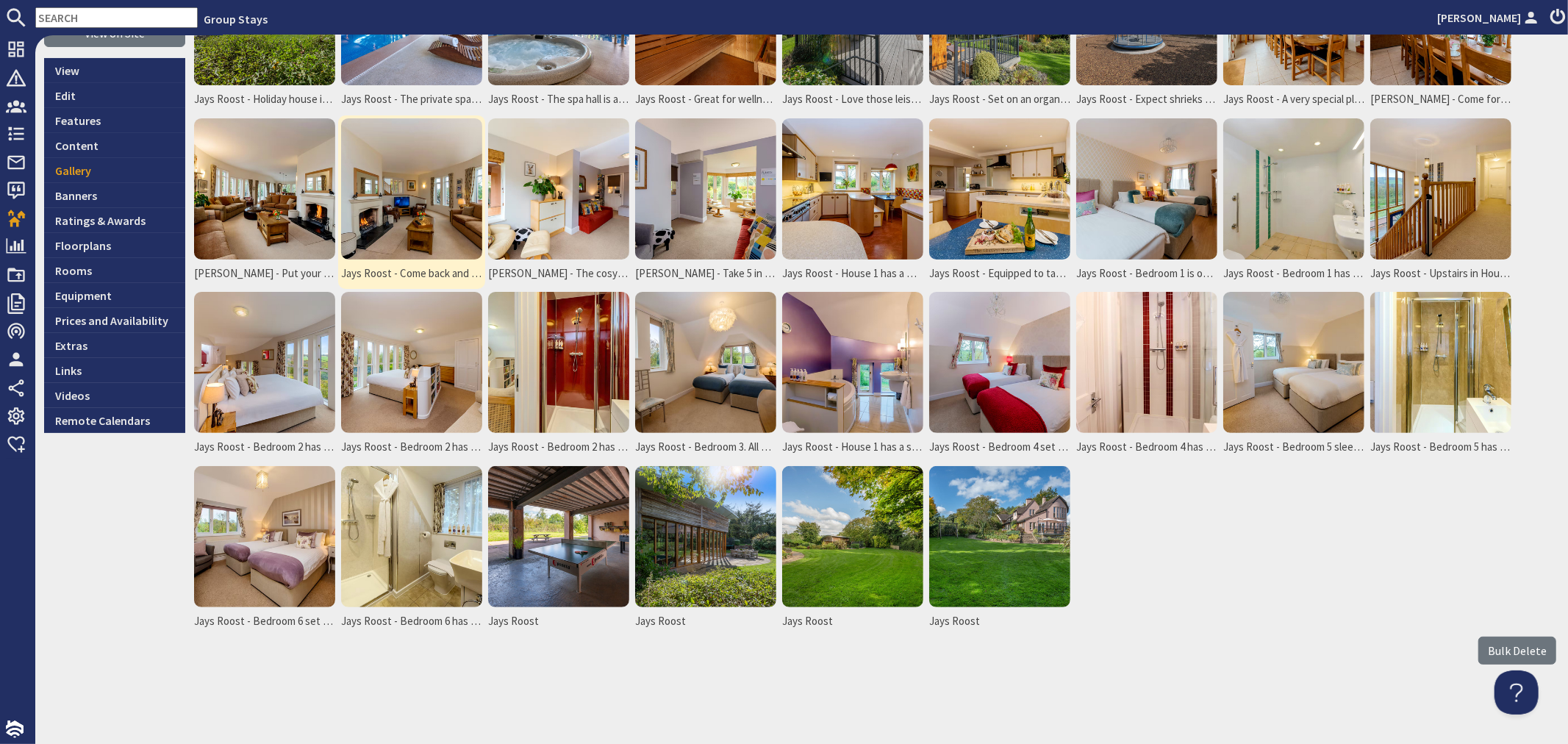
scroll to position [223, 0]
click at [544, 535] on img at bounding box center [559, 536] width 141 height 141
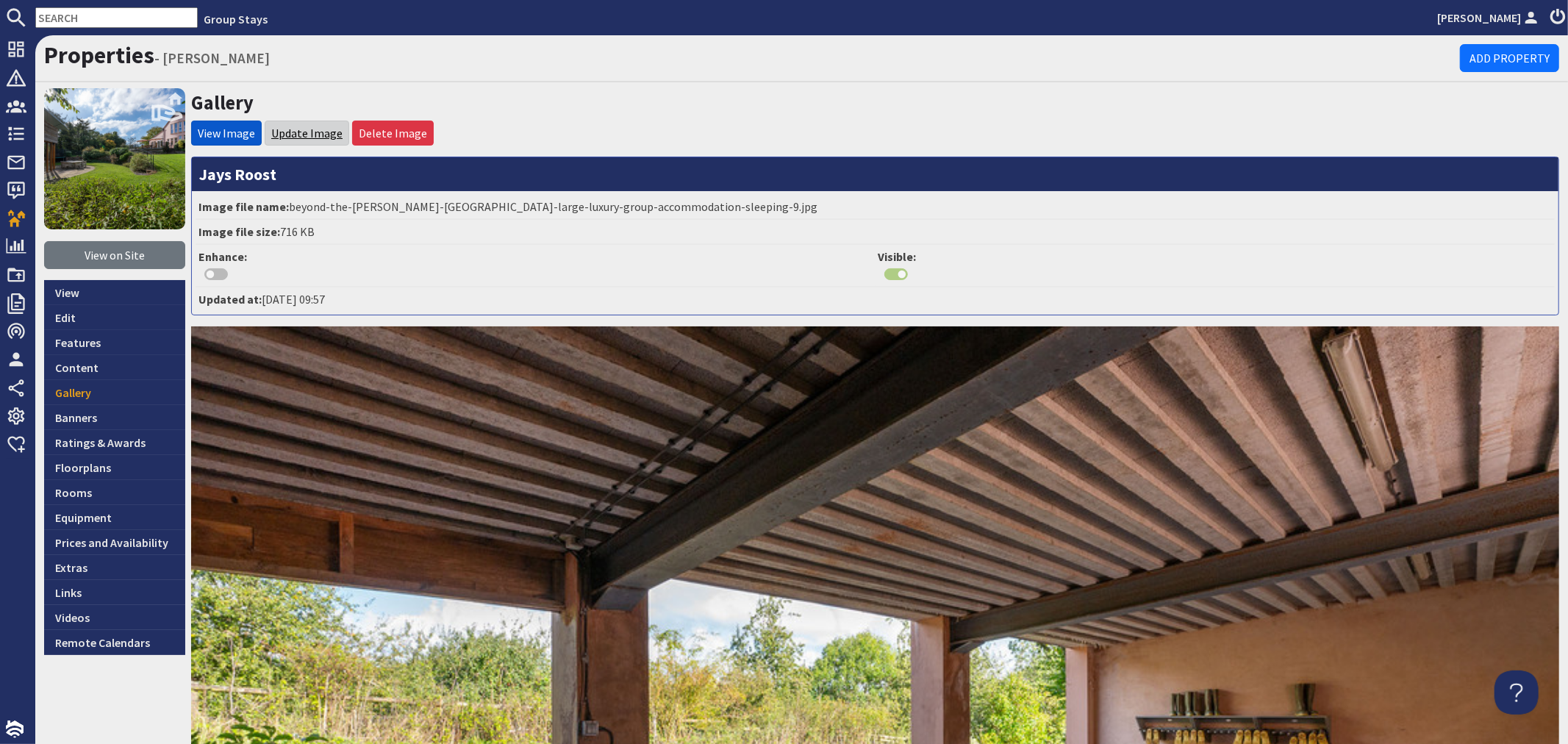
click at [300, 136] on link "Update Image" at bounding box center [307, 133] width 72 height 15
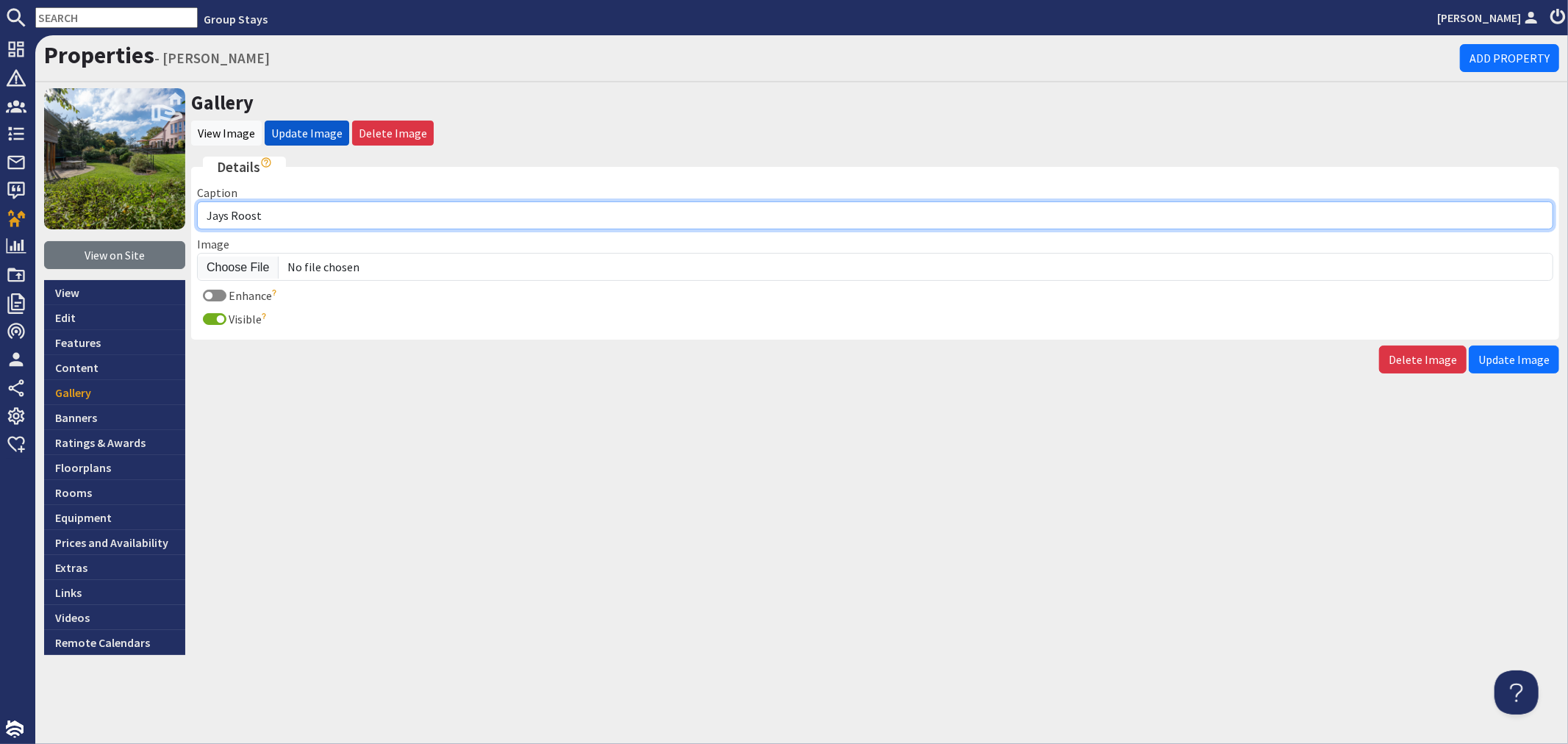
click at [316, 218] on input "Jays Roost" at bounding box center [876, 215] width 1357 height 28
click at [557, 208] on input "Jays Roost - The covered games area has table tennis, table football, ginat Con…" at bounding box center [876, 215] width 1357 height 28
click at [690, 217] on input "Jays Roost - The covered games area has table tennis, table football, giant Con…" at bounding box center [876, 215] width 1357 height 28
type input "Jays Roost - The covered games area has table tennis, table football, giant Con…"
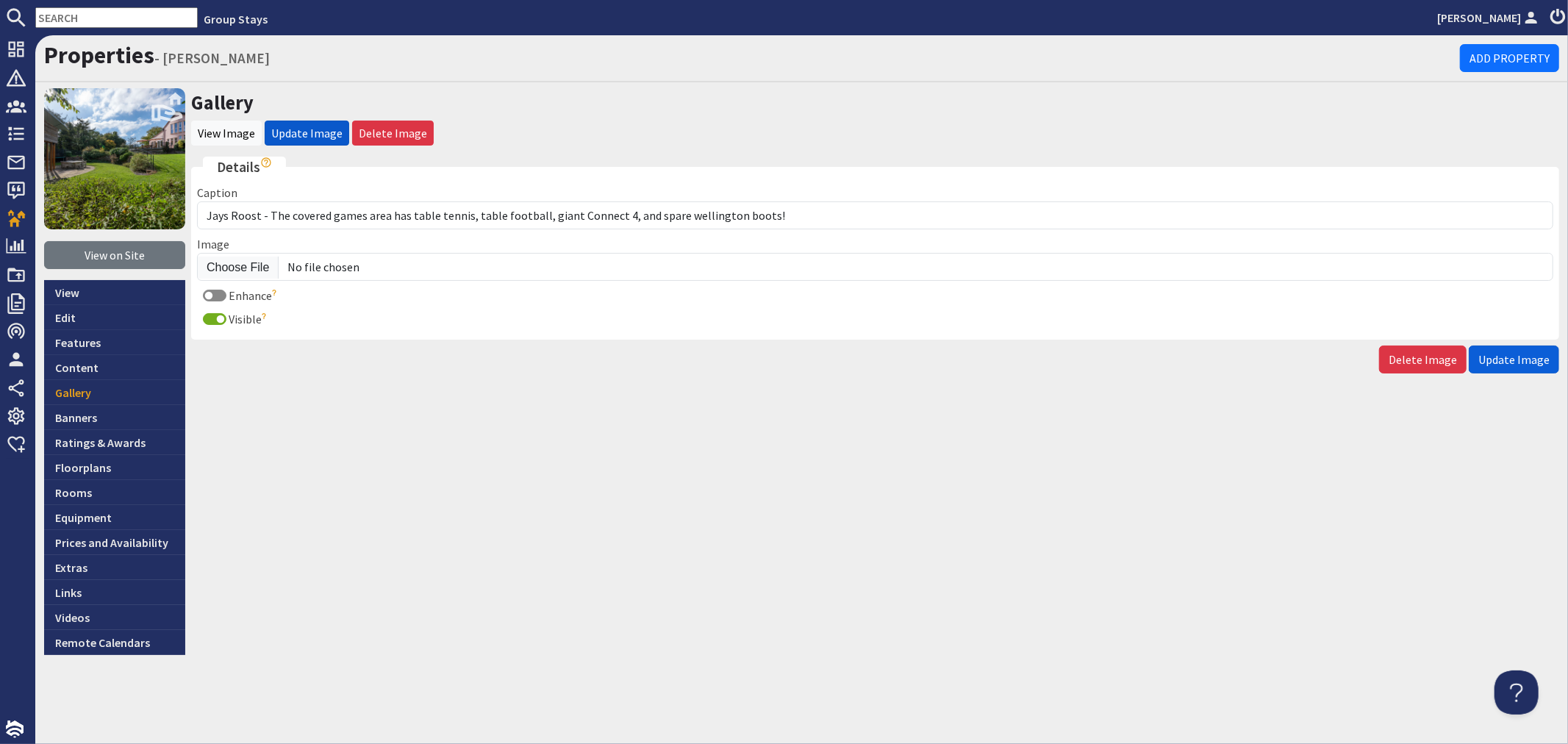
click at [1509, 366] on button "Update Image" at bounding box center [1514, 359] width 90 height 28
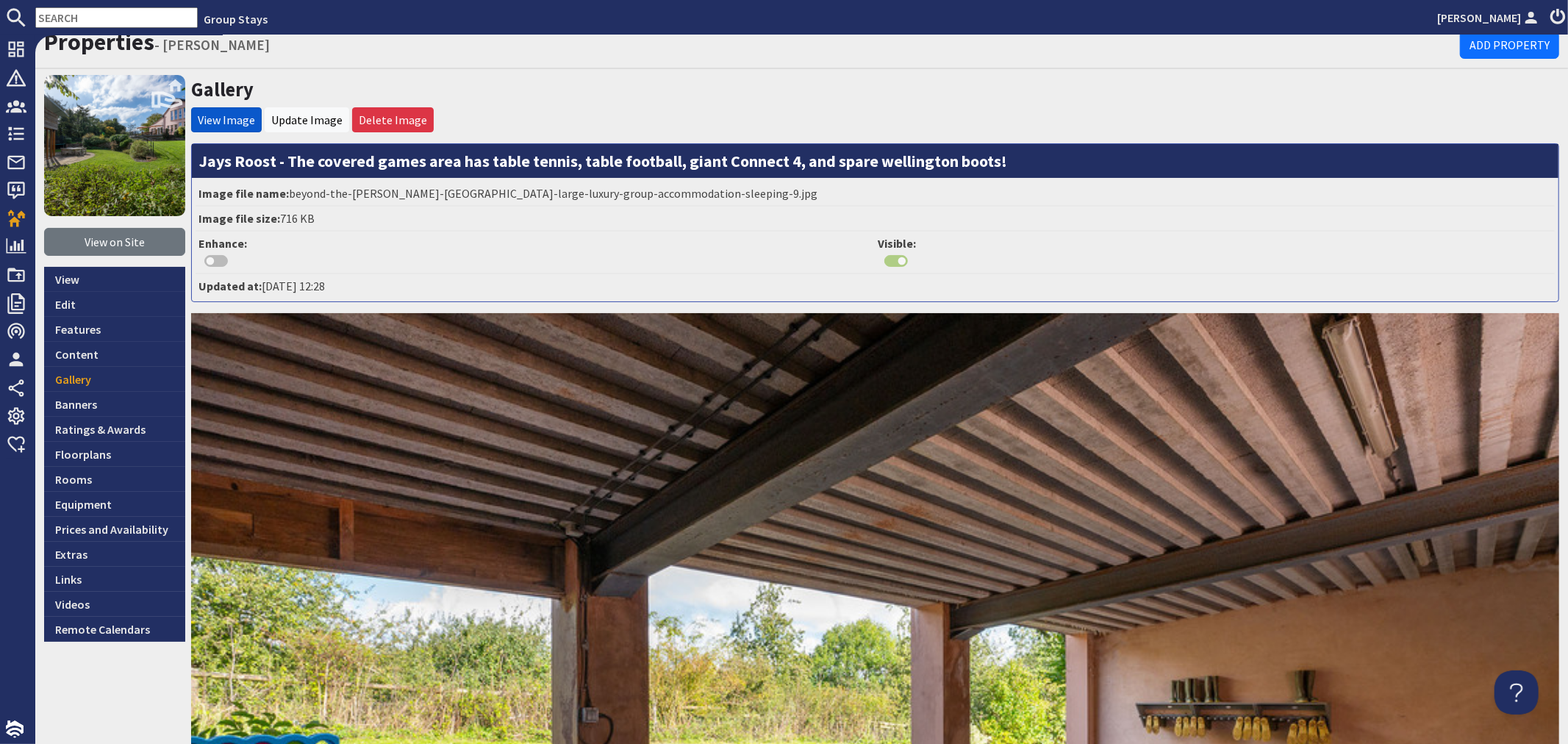
scroll to position [245, 0]
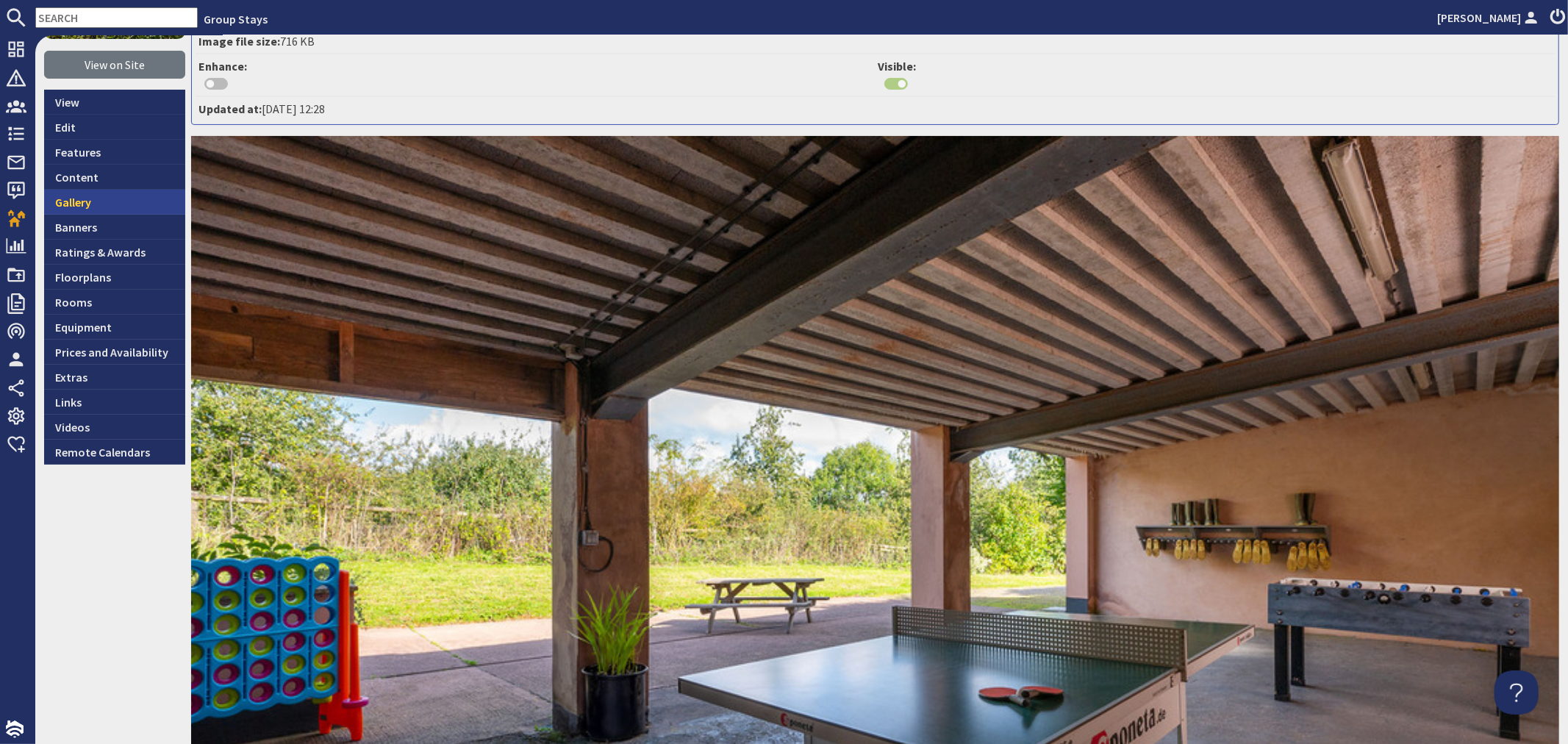
click at [92, 206] on link "Gallery" at bounding box center [115, 202] width 141 height 25
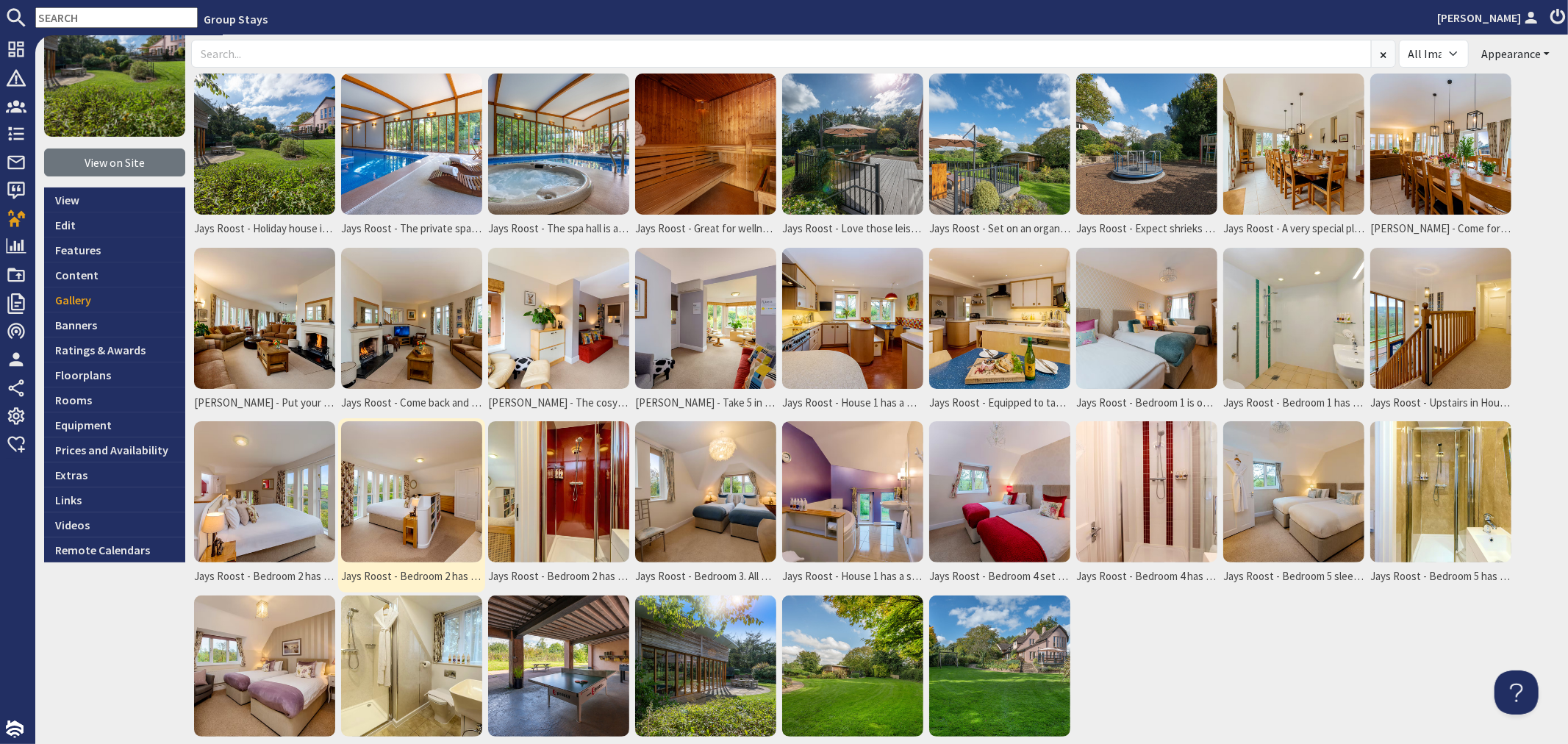
scroll to position [223, 0]
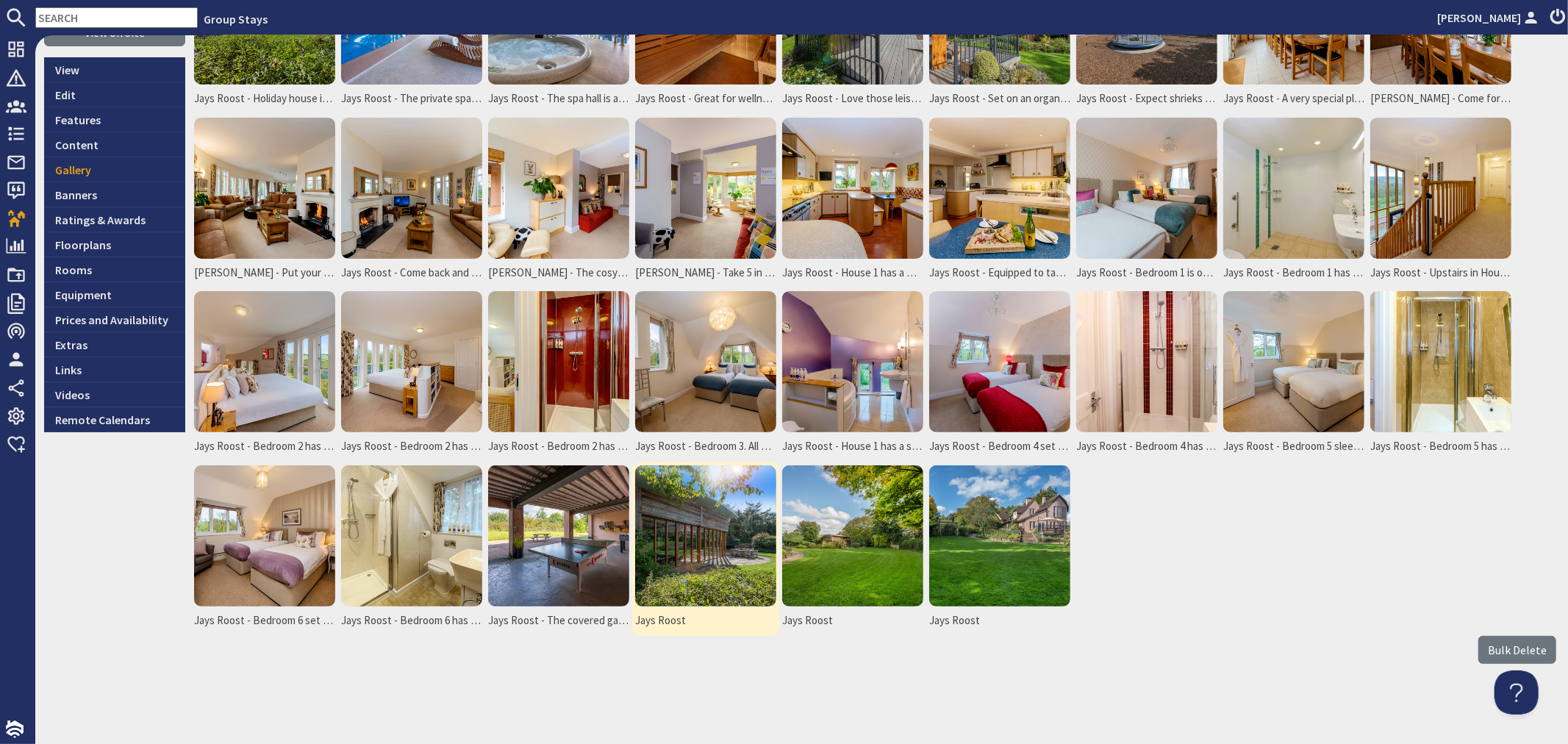
click at [691, 547] on img at bounding box center [705, 536] width 141 height 141
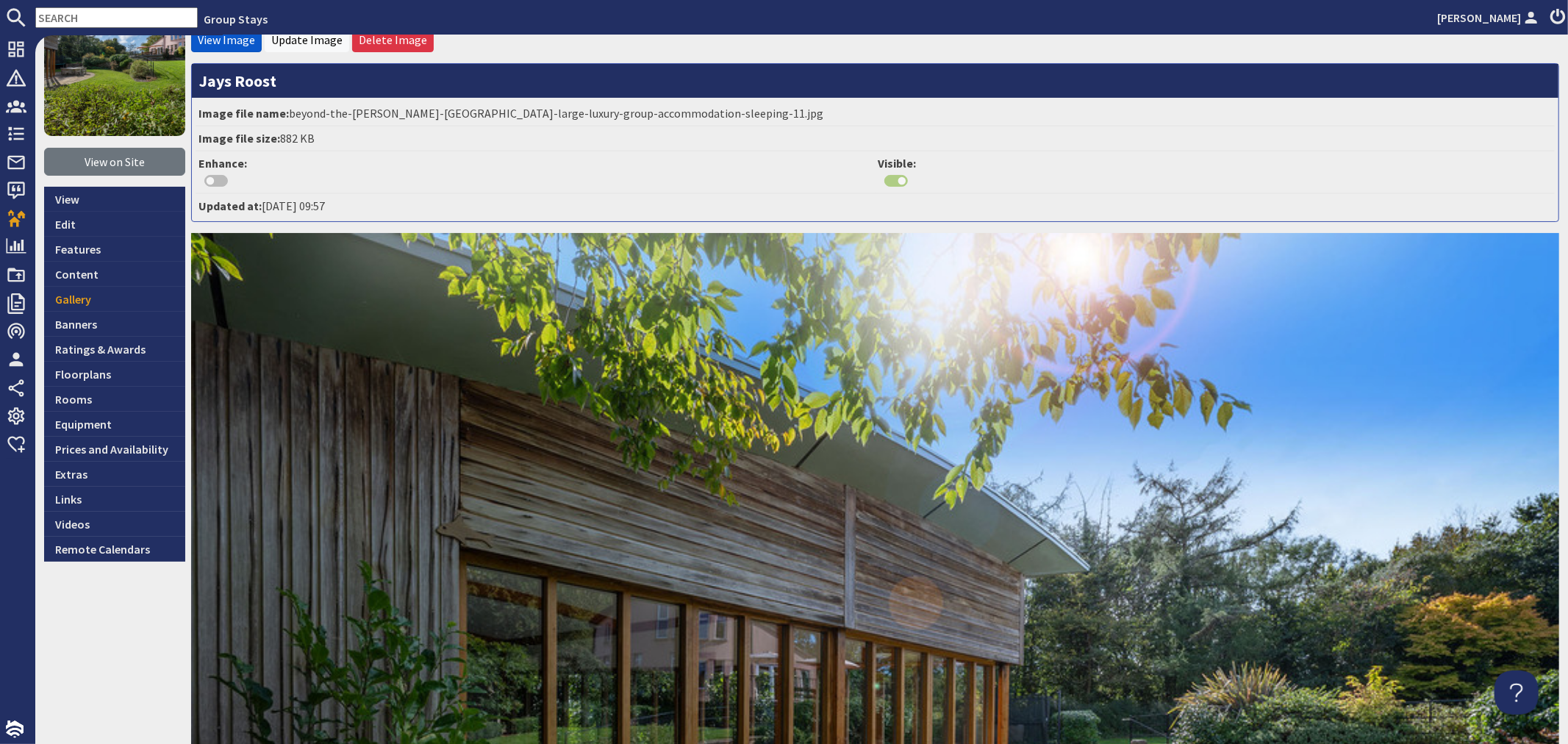
scroll to position [81, 0]
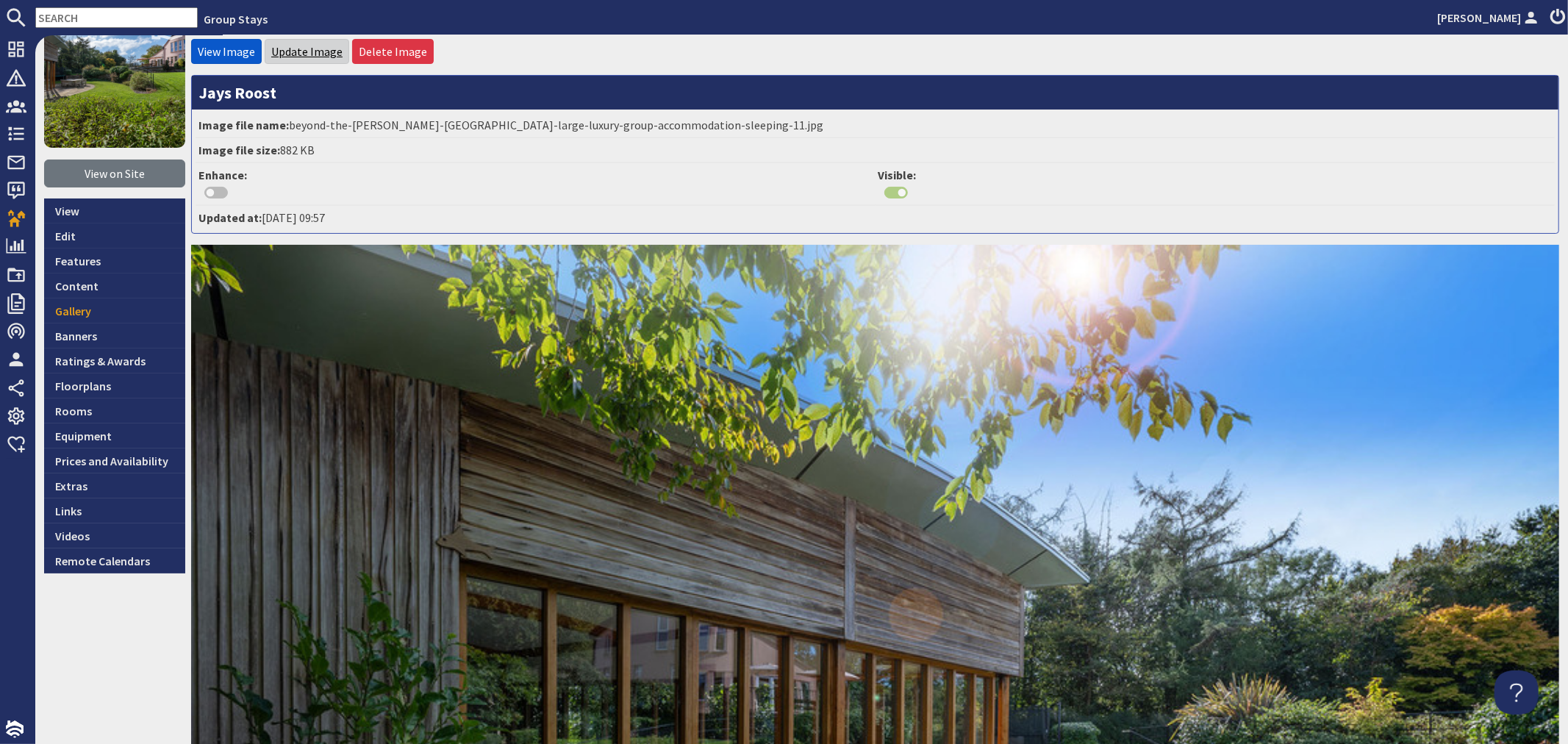
click at [306, 53] on link "Update Image" at bounding box center [307, 52] width 72 height 15
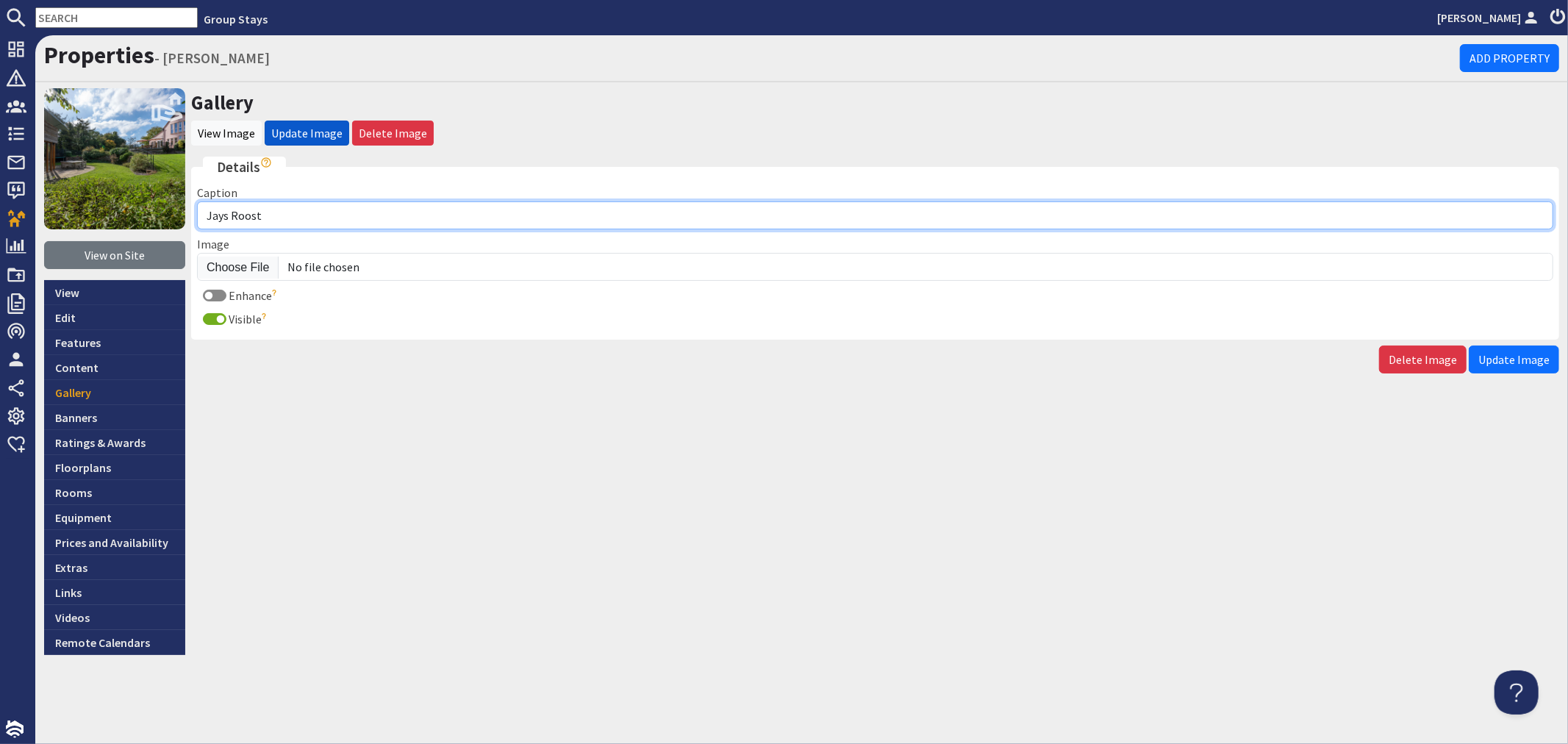
click at [309, 210] on input "Jays Roost" at bounding box center [876, 215] width 1357 height 28
type input "Jays Roost - The spa hall is juts across the lawn from House 1"
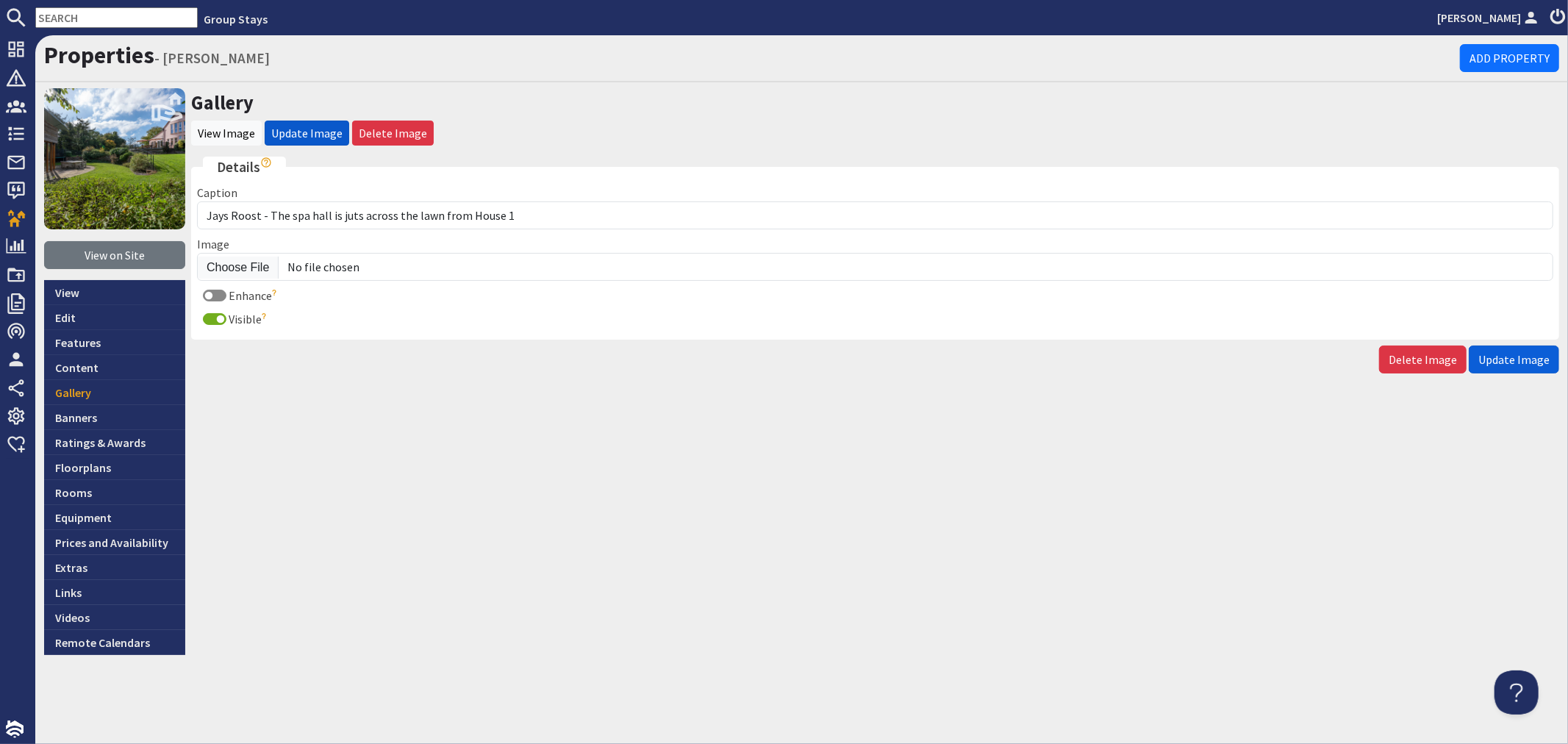
click at [1519, 358] on span "Update Image" at bounding box center [1514, 359] width 72 height 15
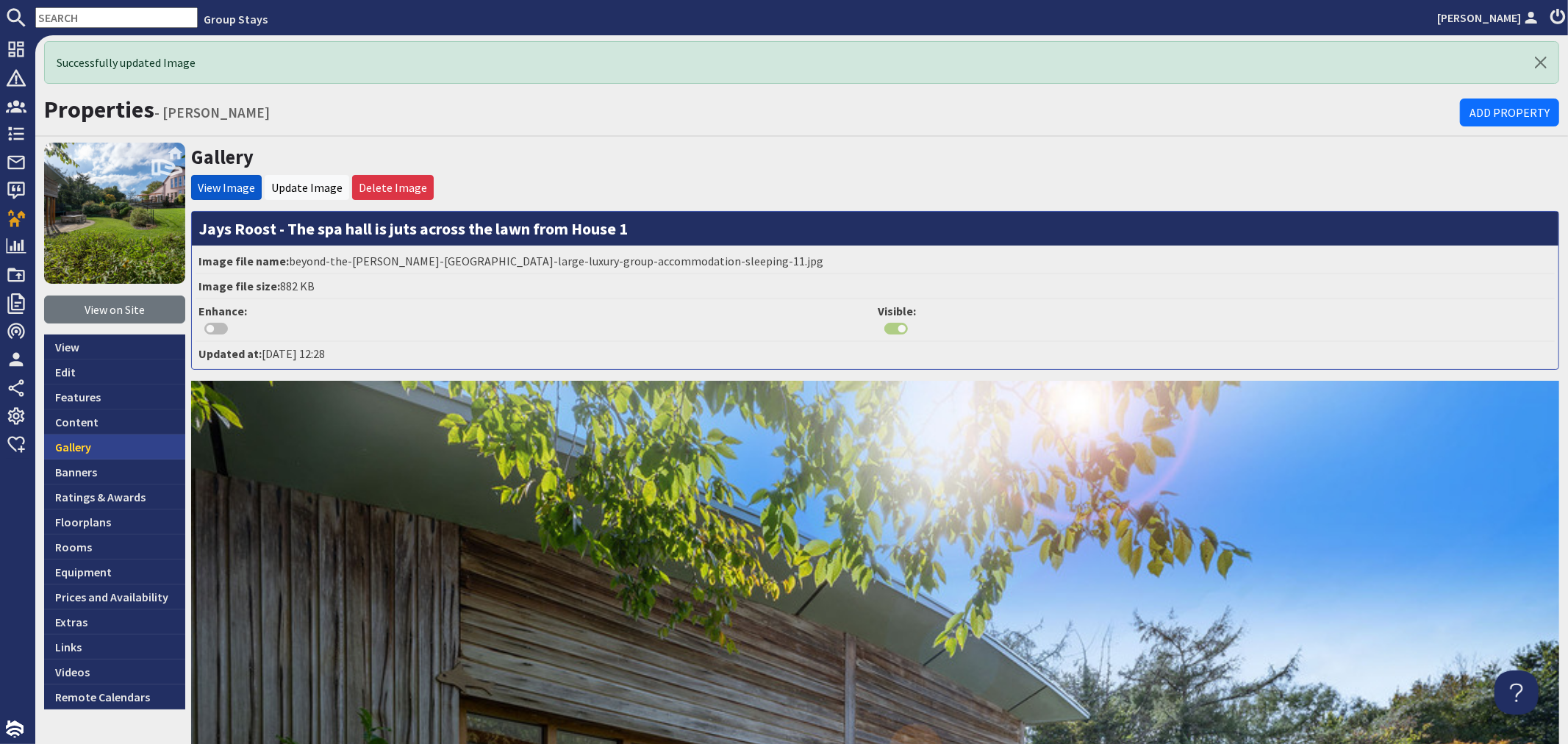
click at [134, 444] on link "Gallery" at bounding box center [115, 446] width 141 height 25
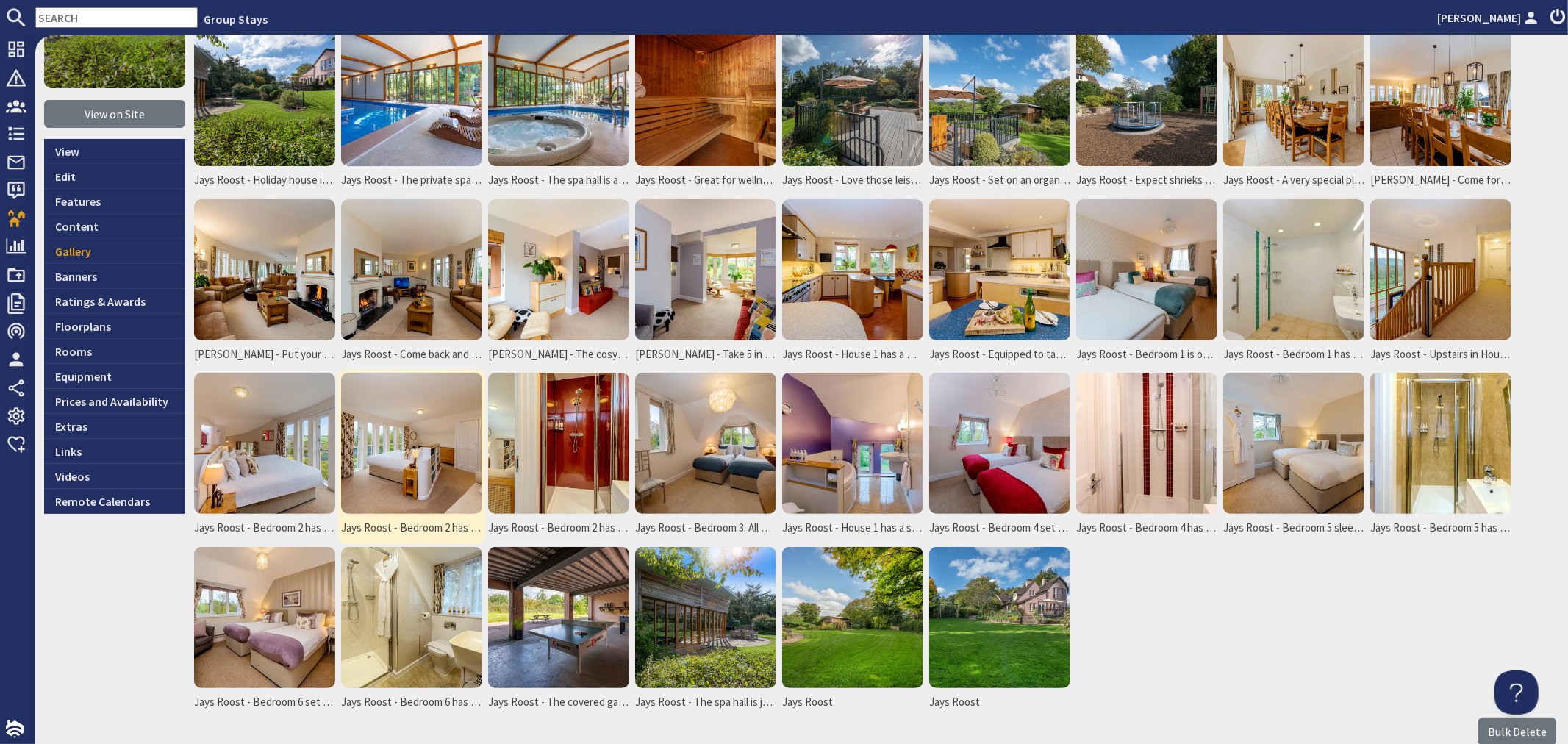
scroll to position [223, 0]
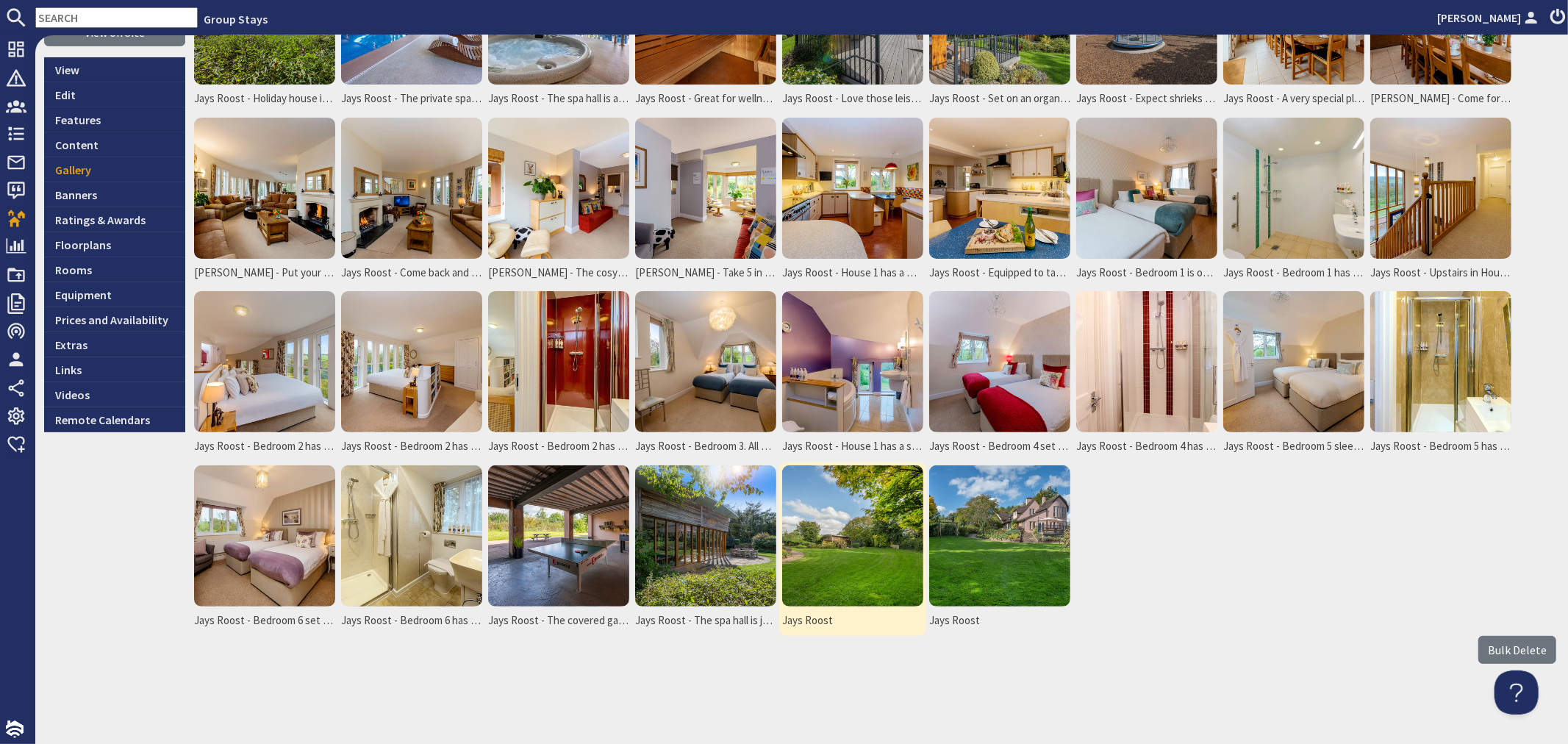
click at [816, 538] on img at bounding box center [853, 536] width 141 height 141
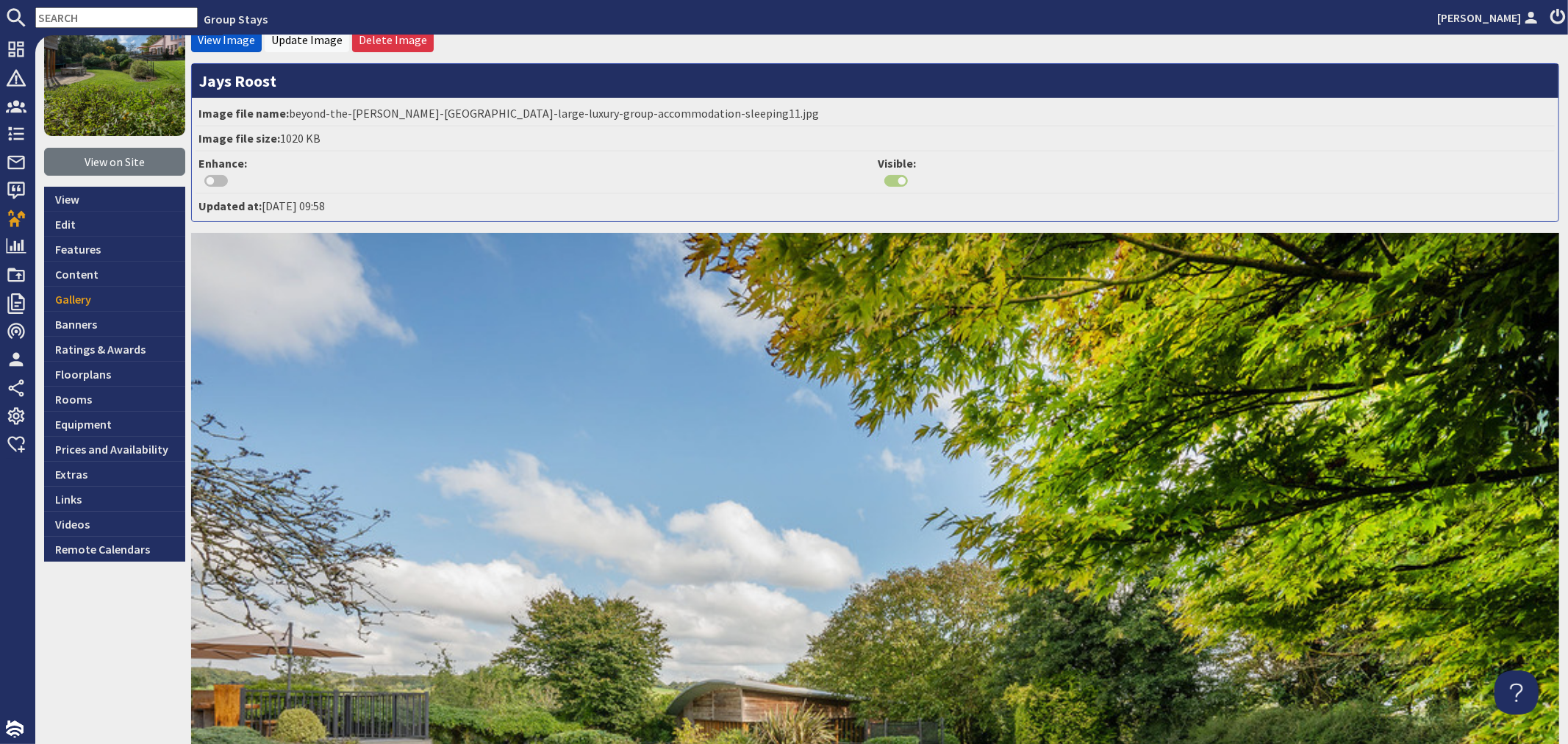
scroll to position [81, 0]
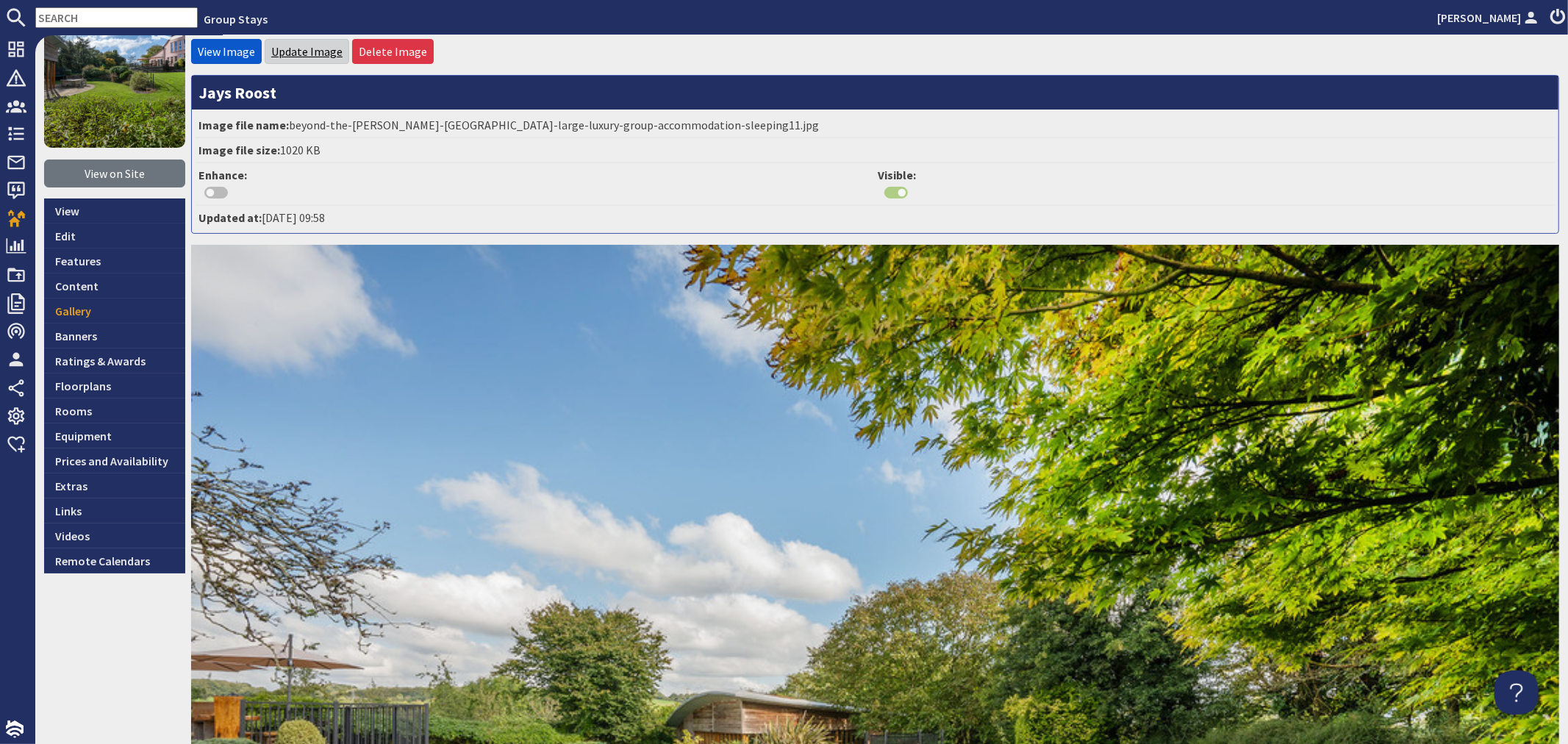
click at [300, 54] on link "Update Image" at bounding box center [307, 52] width 72 height 15
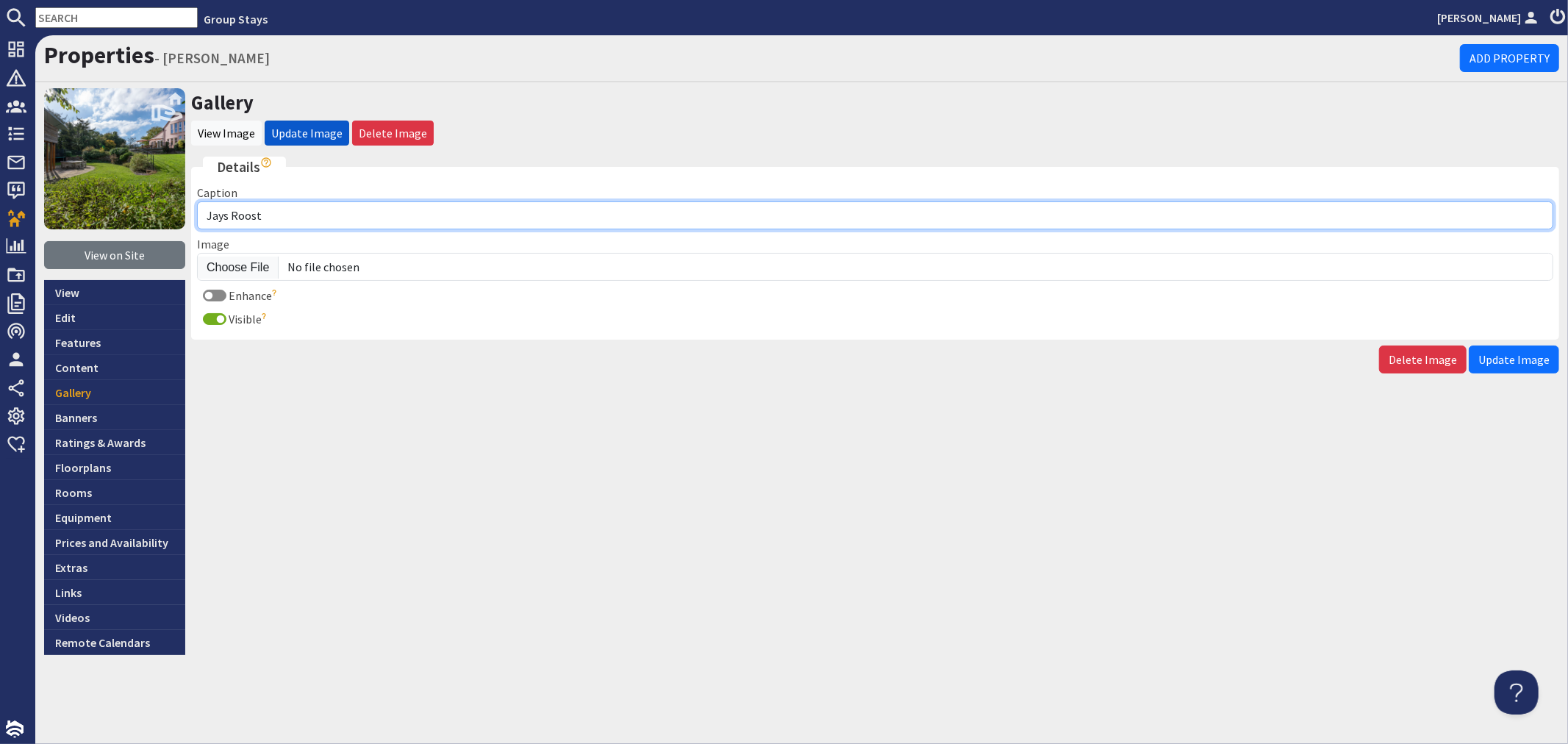
click at [321, 208] on input "Jays Roost" at bounding box center [876, 215] width 1357 height 28
click at [321, 211] on input "Jays Roost - The large agrdens are glroious" at bounding box center [876, 215] width 1357 height 28
click at [386, 214] on input "Jays Roost - The large gardens are glroious" at bounding box center [876, 215] width 1357 height 28
type input "Jays Roost - The large gardens are glorious"
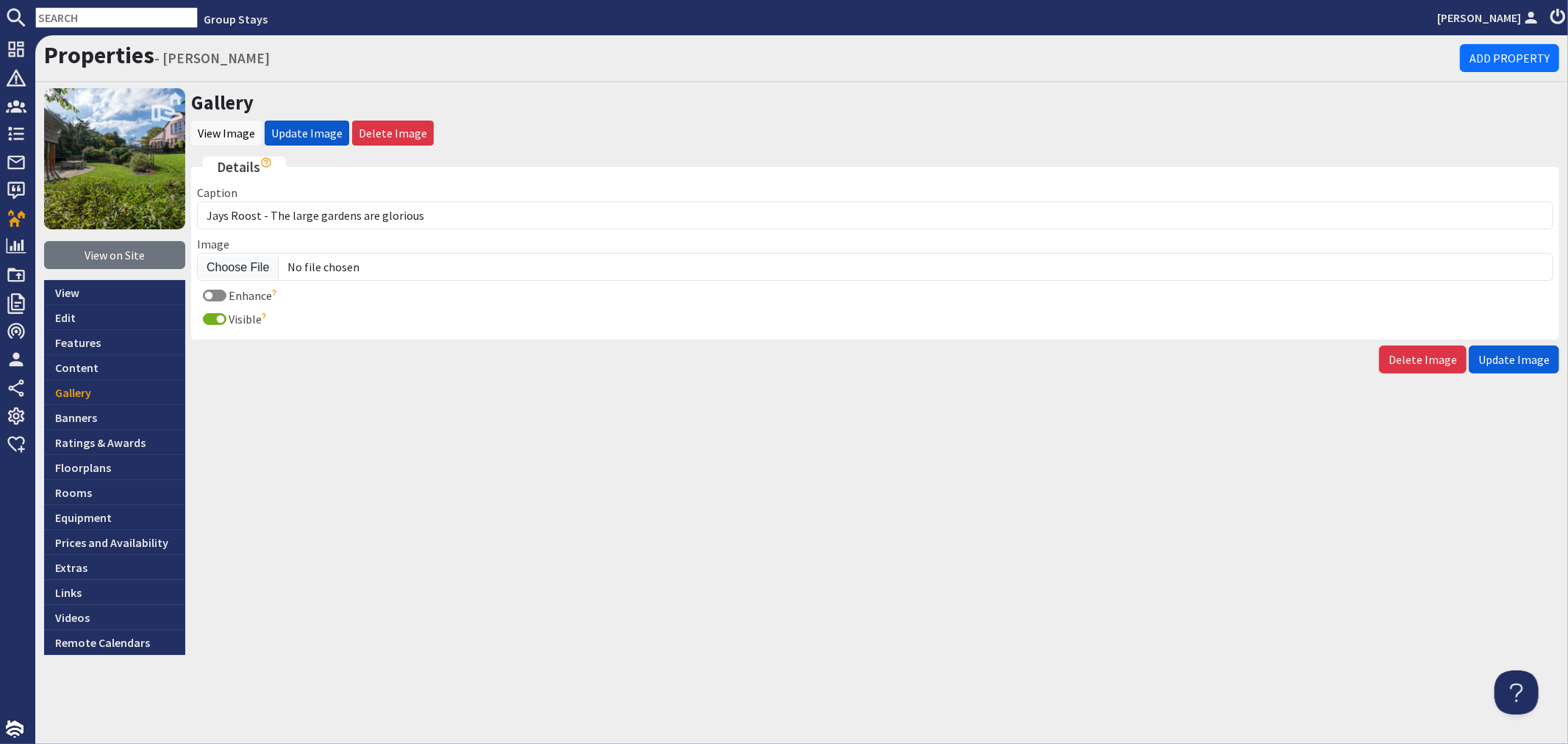
click at [1507, 352] on span "Update Image" at bounding box center [1514, 359] width 72 height 15
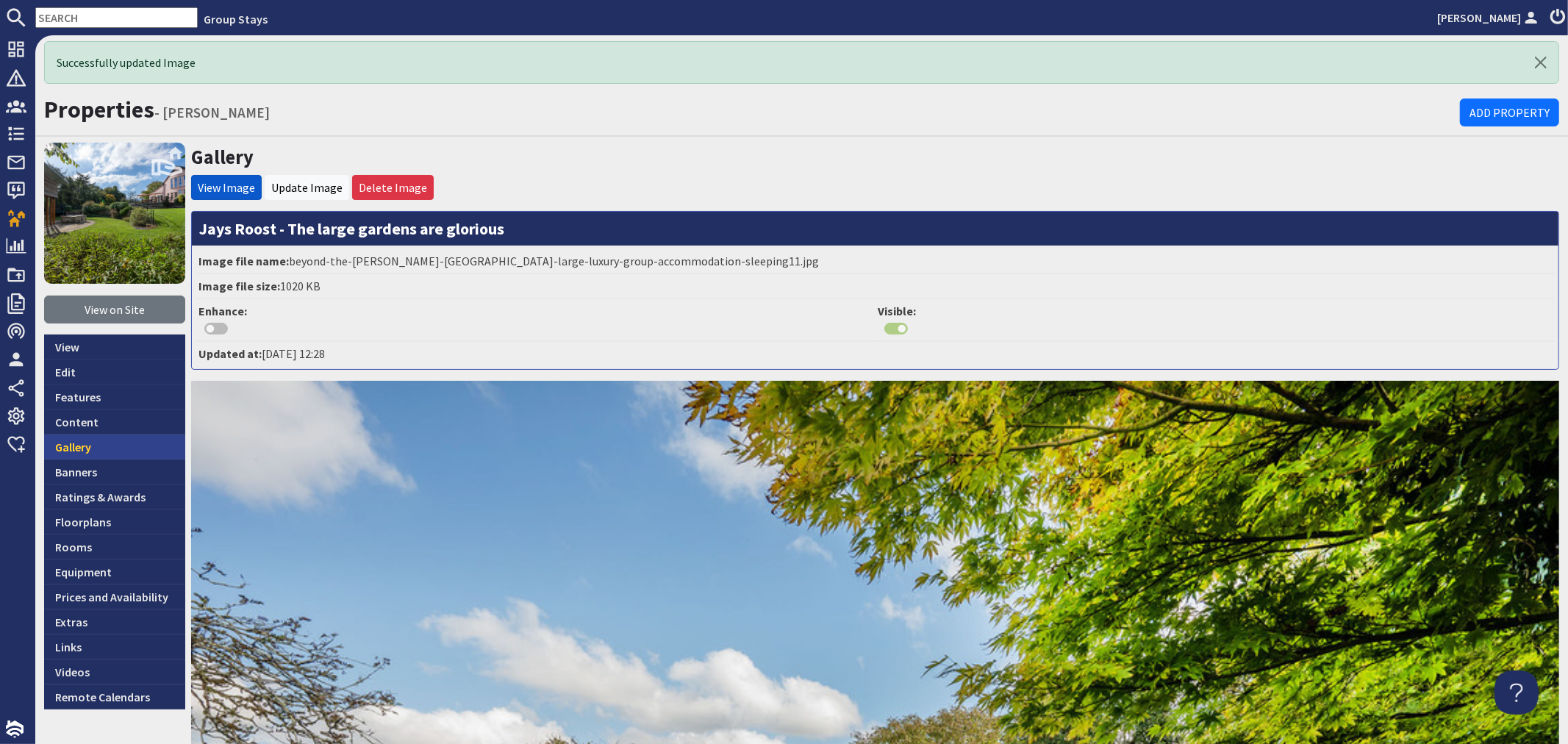
click at [108, 441] on link "Gallery" at bounding box center [115, 446] width 141 height 25
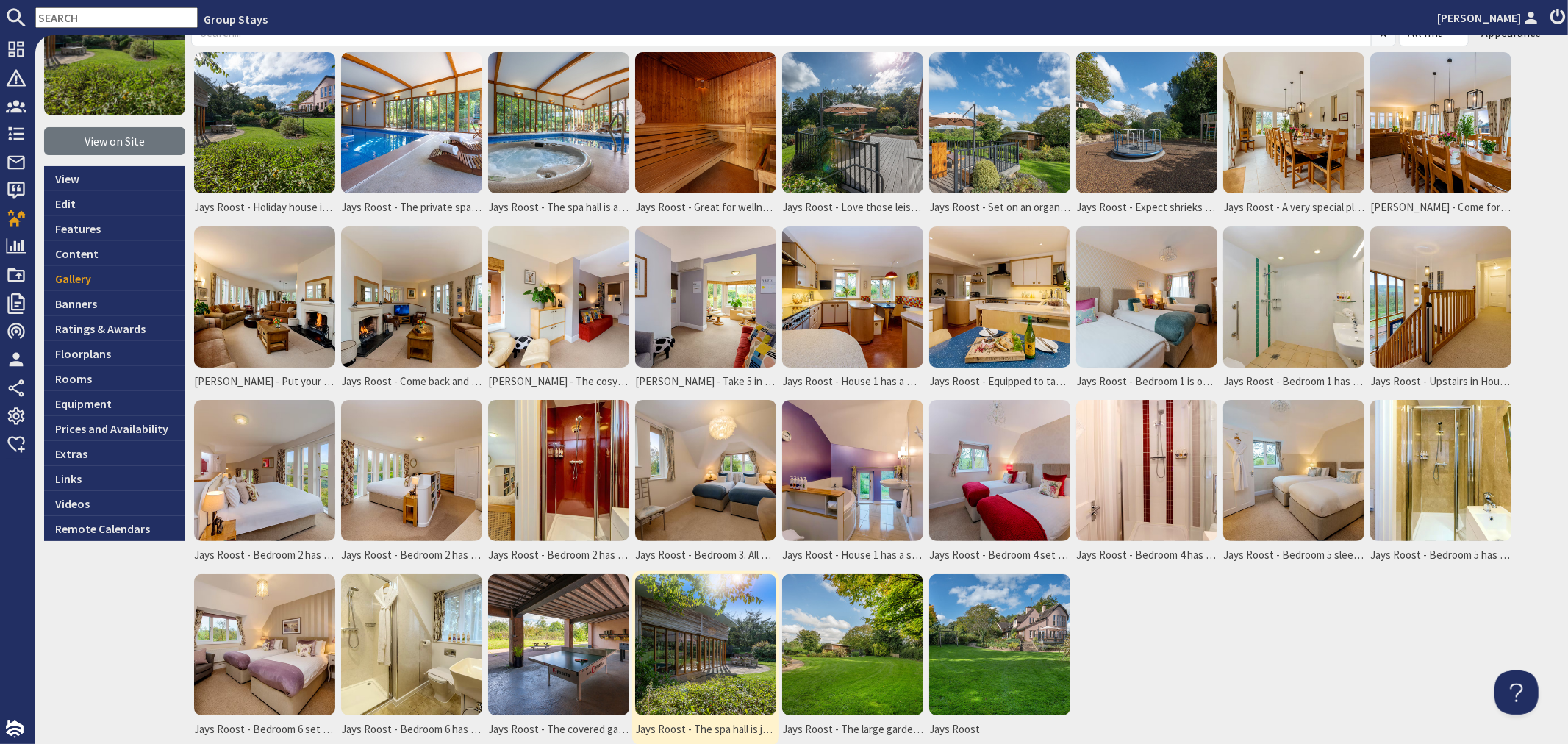
scroll to position [223, 0]
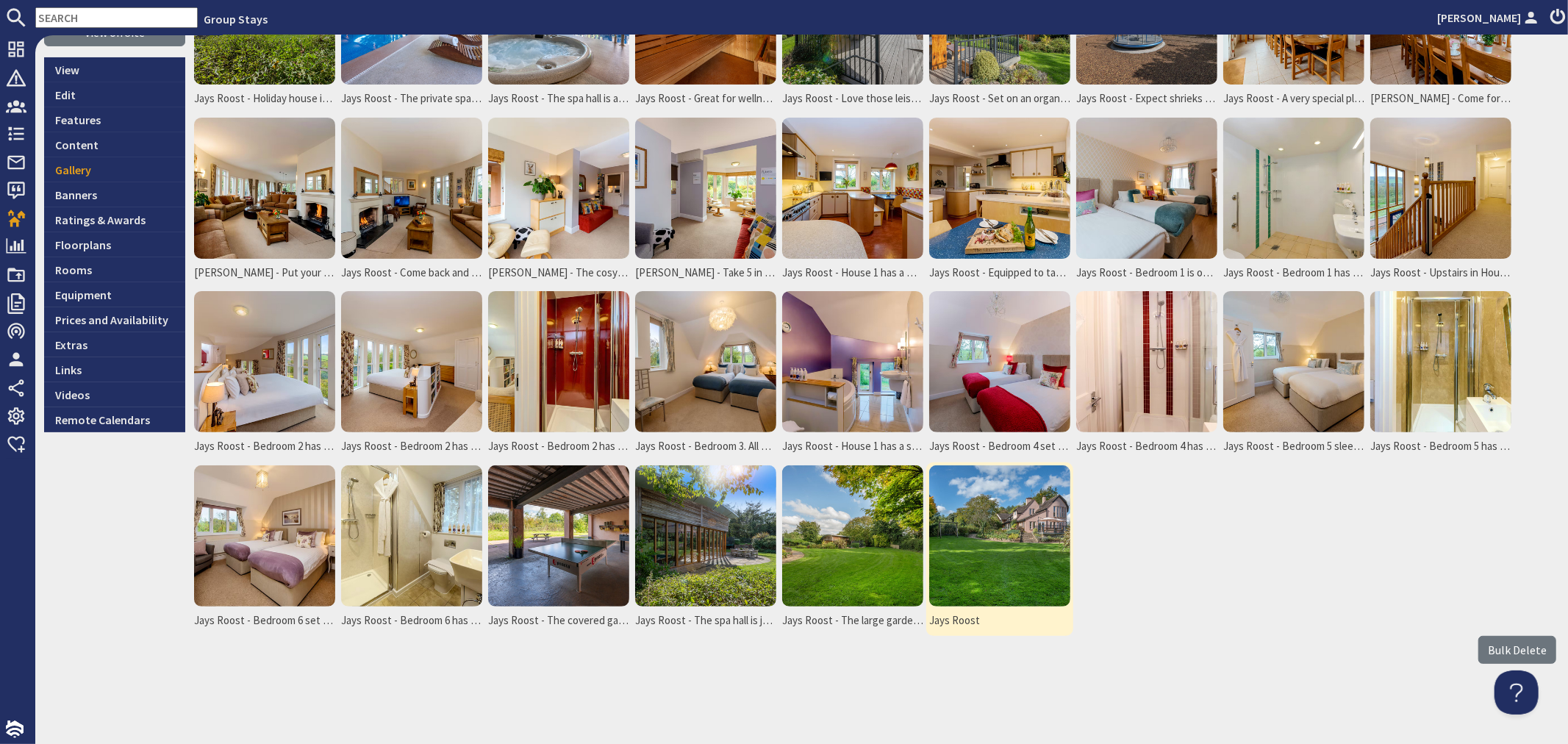
click at [963, 543] on img at bounding box center [1000, 536] width 141 height 141
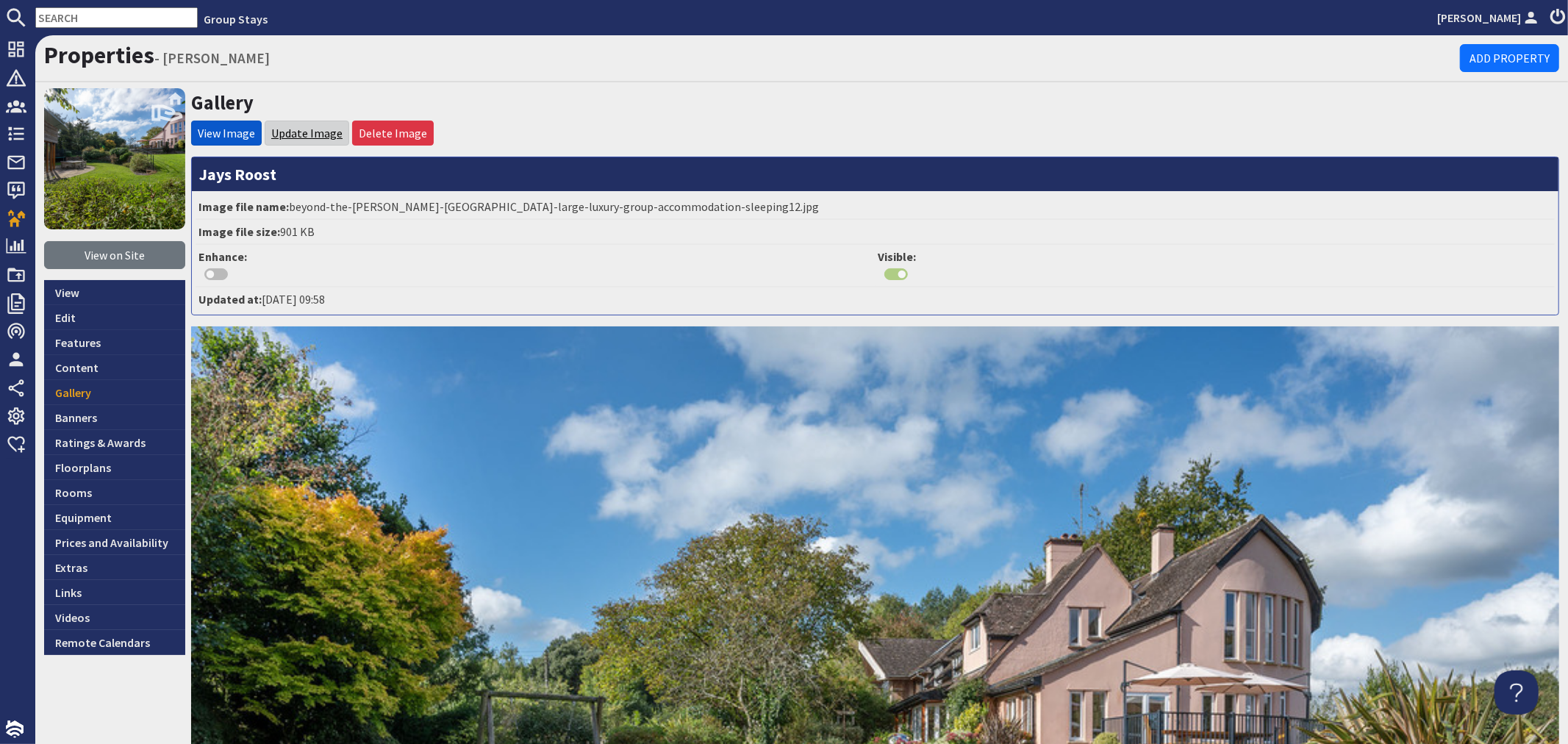
click at [317, 130] on link "Update Image" at bounding box center [307, 133] width 72 height 15
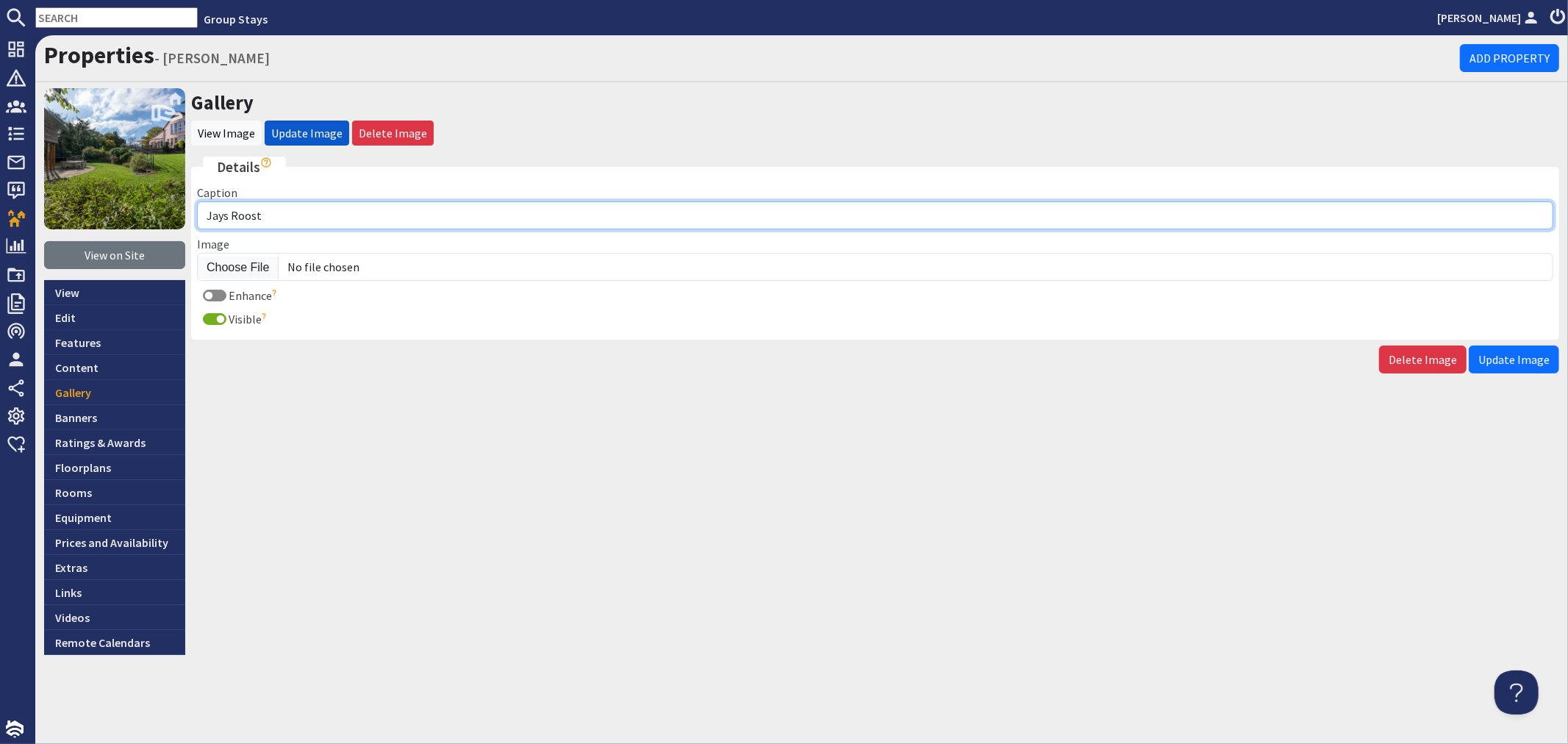
click at [297, 219] on input "Jays Roost" at bounding box center [876, 215] width 1357 height 28
type input "Jays Roost - Peace and quiet, fresh air, [PERSON_NAME]. The perfect country esc…"
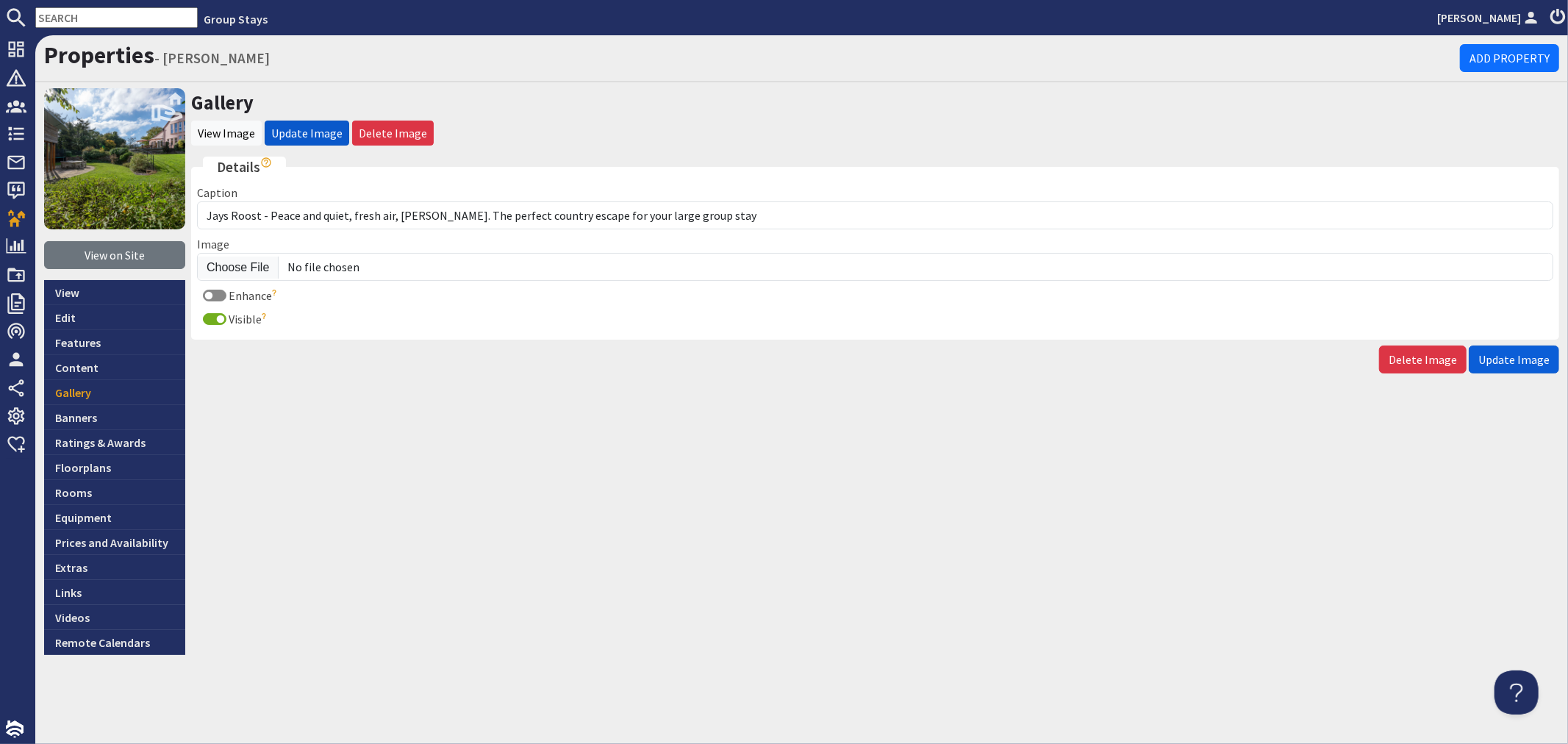
click at [1515, 364] on span "Update Image" at bounding box center [1514, 359] width 72 height 15
